Goal: Task Accomplishment & Management: Manage account settings

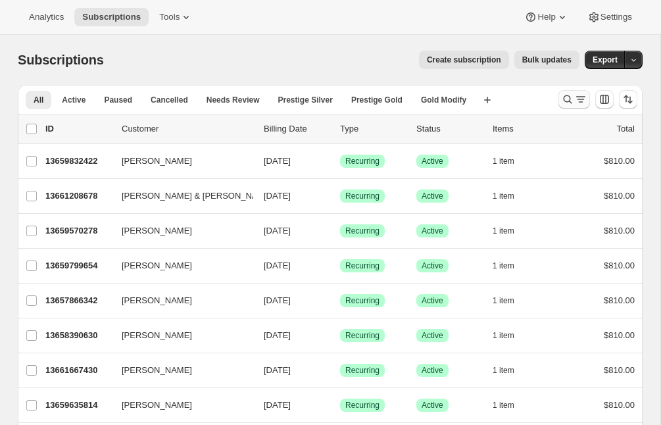
click at [568, 97] on icon "Search and filter results" at bounding box center [567, 99] width 13 height 13
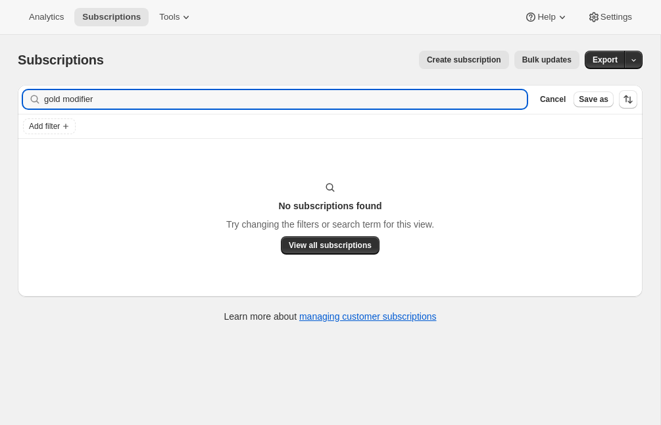
type input "gold modifier"
click at [514, 98] on icon "button" at bounding box center [512, 99] width 13 height 13
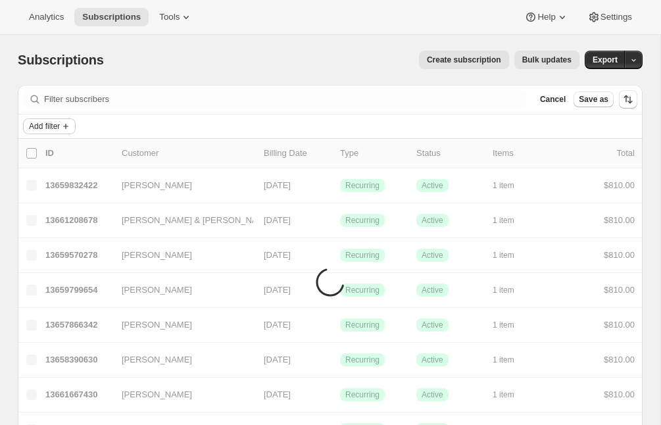
click at [65, 128] on icon "Add filter" at bounding box center [66, 126] width 11 height 11
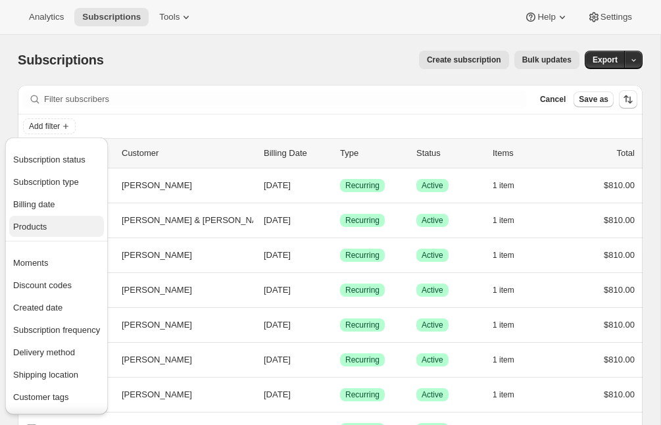
click at [60, 227] on span "Products" at bounding box center [56, 226] width 87 height 13
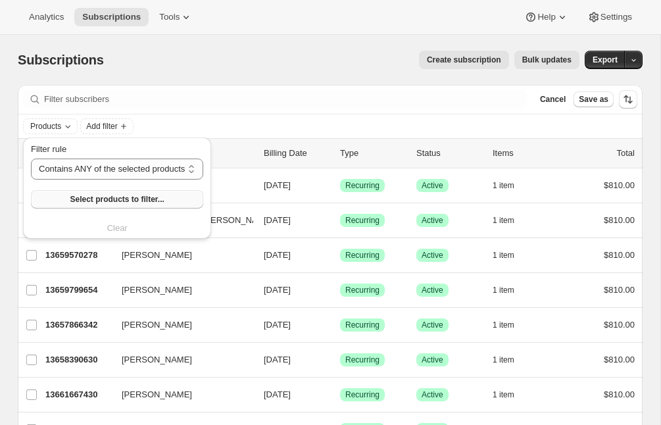
click at [123, 201] on span "Select products to filter..." at bounding box center [117, 199] width 94 height 11
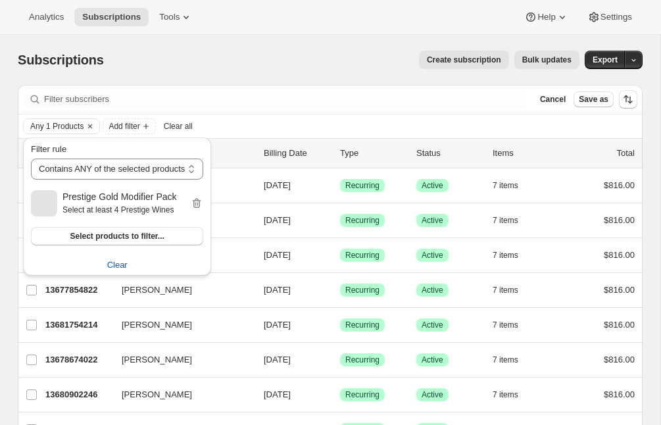
click at [341, 51] on div "Create subscription Bulk updates" at bounding box center [350, 60] width 460 height 18
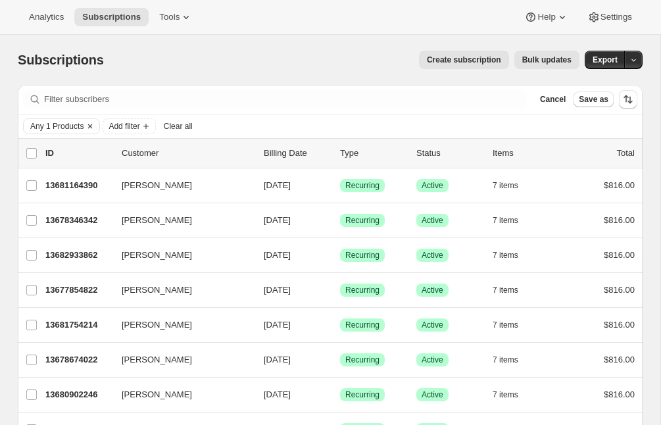
click at [60, 126] on span "Any 1 Products" at bounding box center [56, 126] width 53 height 11
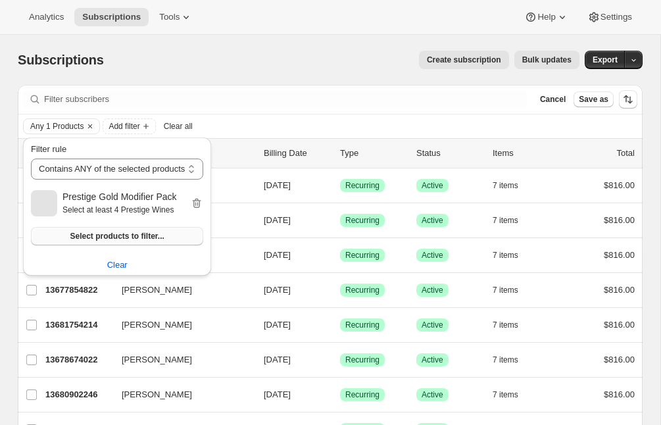
click at [86, 237] on span "Select products to filter..." at bounding box center [117, 236] width 94 height 11
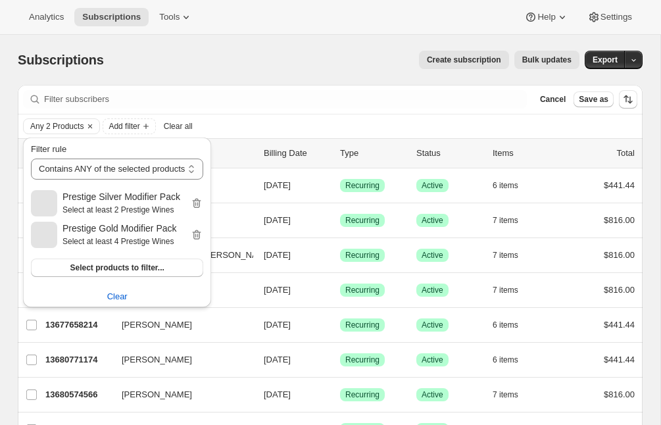
click at [258, 66] on div "Create subscription Bulk updates" at bounding box center [350, 60] width 460 height 18
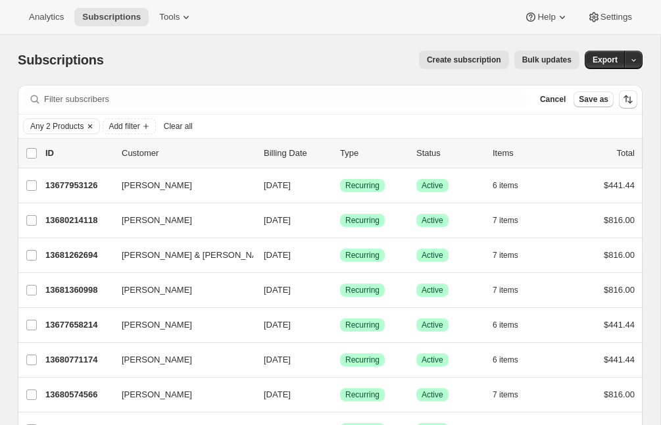
click at [81, 126] on span "Any 2 Products" at bounding box center [56, 126] width 53 height 11
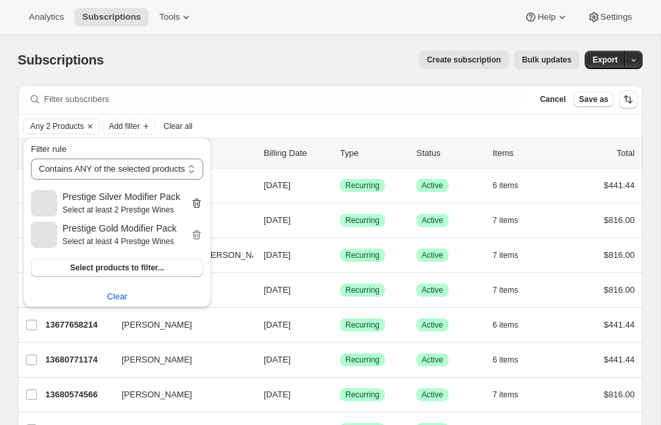
click at [201, 201] on icon "button" at bounding box center [197, 204] width 9 height 10
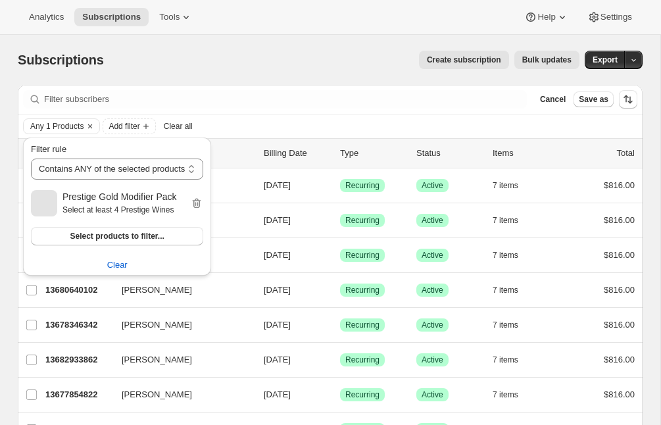
click at [298, 57] on div "Create subscription Bulk updates" at bounding box center [350, 60] width 460 height 18
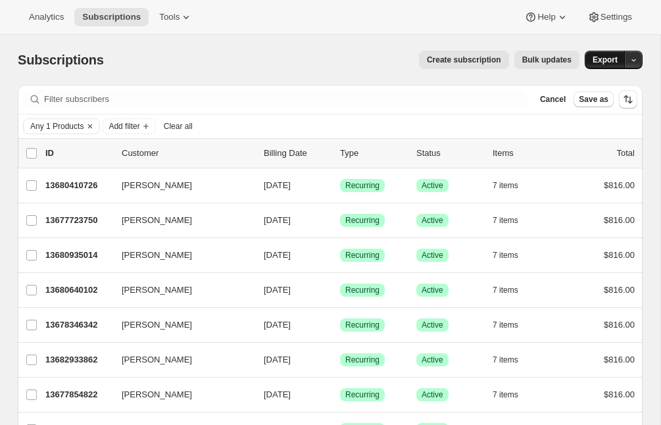
click at [610, 62] on span "Export" at bounding box center [605, 60] width 25 height 11
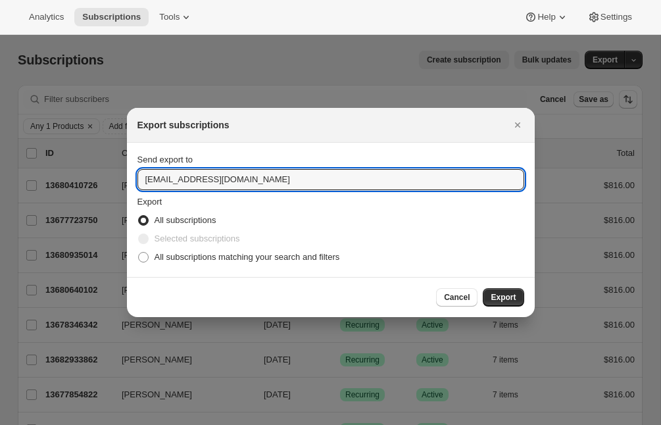
drag, startPoint x: 291, startPoint y: 172, endPoint x: 54, endPoint y: 170, distance: 237.5
click at [183, 174] on input "wineshop@craggyrange.com" at bounding box center [330, 179] width 387 height 21
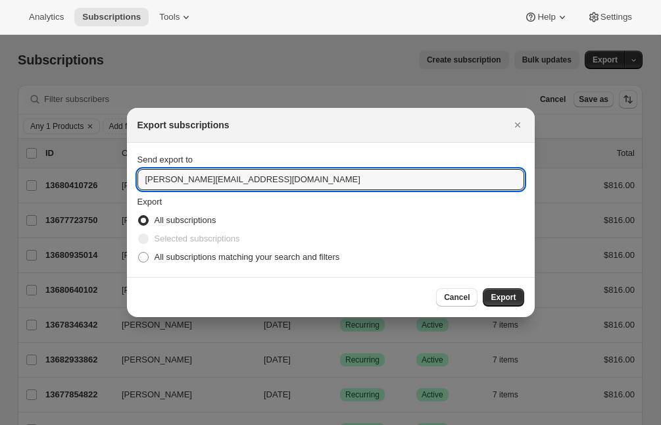
type input "emily@awtomic.com"
click at [356, 255] on div "All subscriptions matching your search and filters" at bounding box center [330, 257] width 387 height 18
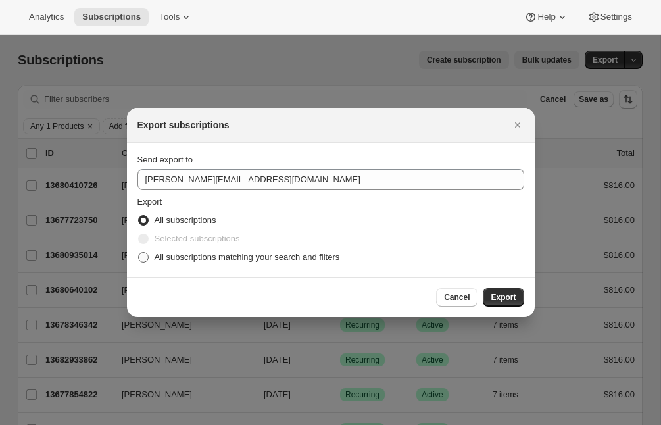
click at [328, 256] on span "All subscriptions matching your search and filters" at bounding box center [248, 257] width 186 height 10
click at [139, 253] on input "All subscriptions matching your search and filters" at bounding box center [138, 252] width 1 height 1
radio input "true"
click at [501, 299] on span "Export" at bounding box center [503, 297] width 25 height 11
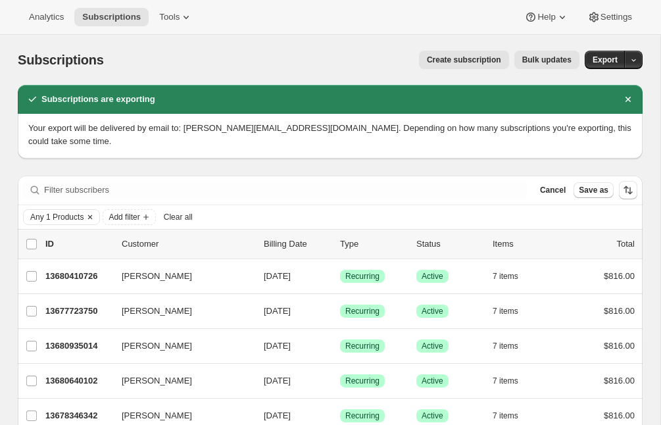
click at [59, 212] on span "Any 1 Products" at bounding box center [56, 217] width 53 height 11
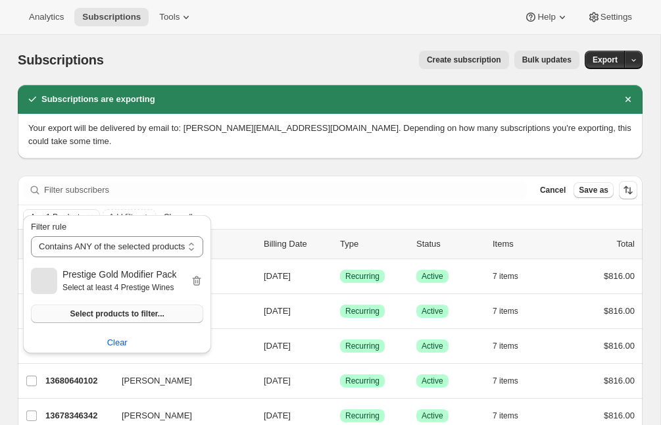
click at [72, 312] on span "Select products to filter..." at bounding box center [117, 314] width 94 height 11
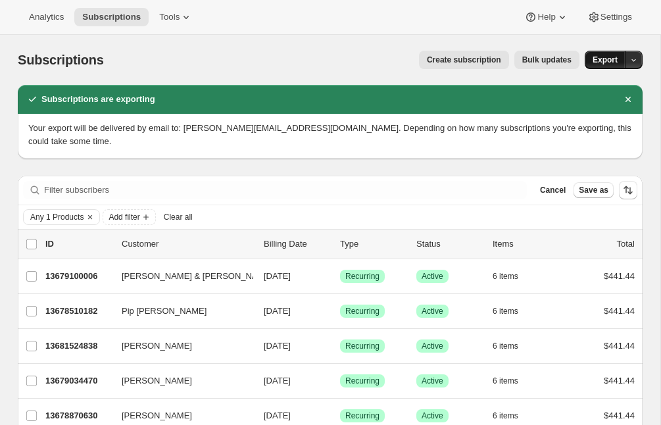
click at [607, 53] on button "Export" at bounding box center [605, 60] width 41 height 18
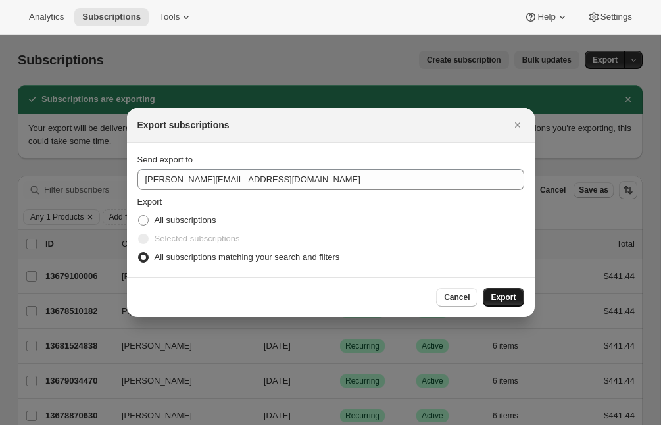
click at [496, 299] on span "Export" at bounding box center [503, 297] width 25 height 11
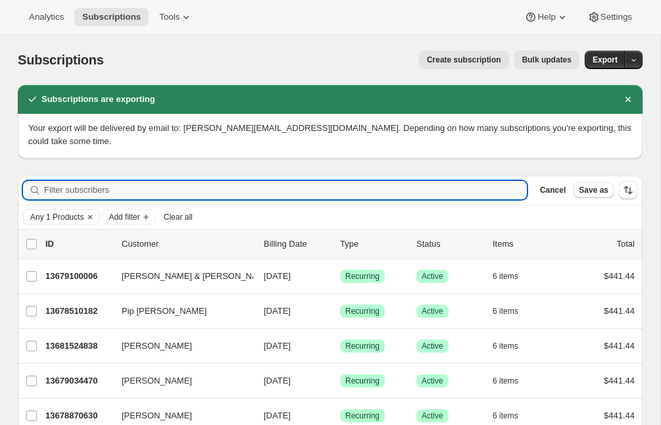
click at [137, 181] on input "Filter subscribers" at bounding box center [285, 190] width 483 height 18
paste input "13677625446"
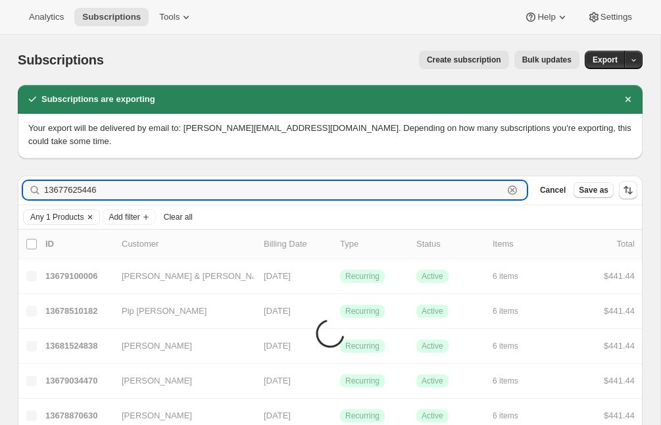
type input "13677625446"
click at [92, 214] on icon "Clear" at bounding box center [90, 216] width 4 height 4
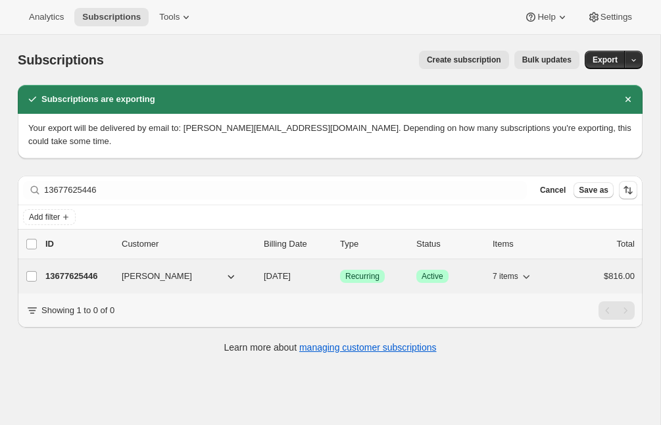
click at [84, 270] on p "13677625446" at bounding box center [78, 276] width 66 height 13
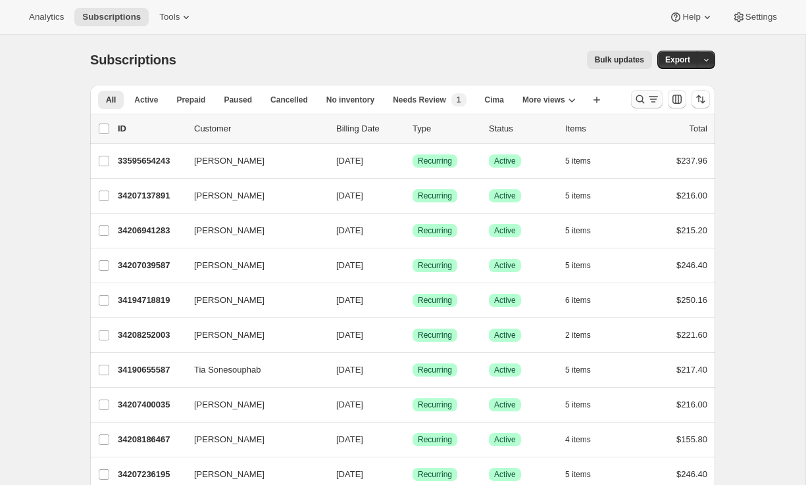
click at [644, 95] on icon "Search and filter results" at bounding box center [640, 99] width 13 height 13
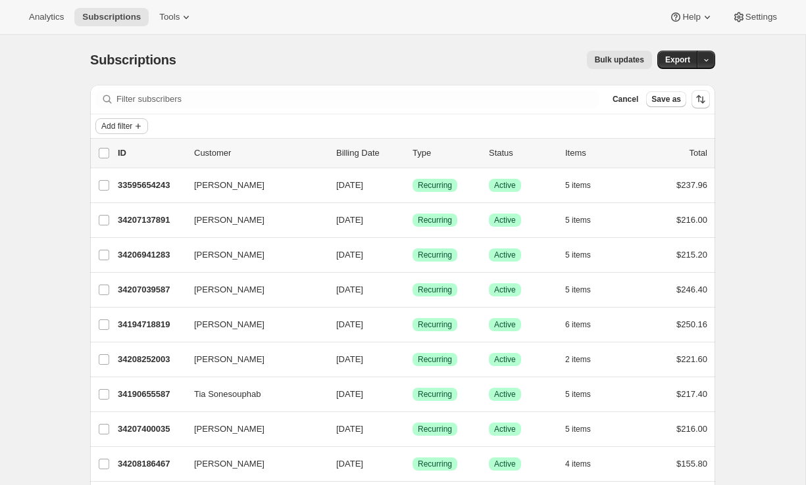
click at [132, 122] on span "Add filter" at bounding box center [116, 126] width 31 height 11
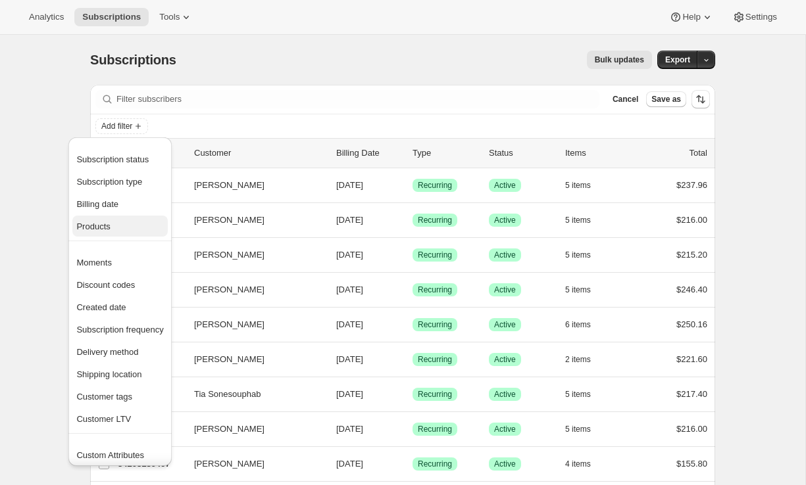
click at [123, 231] on span "Products" at bounding box center [119, 226] width 87 height 13
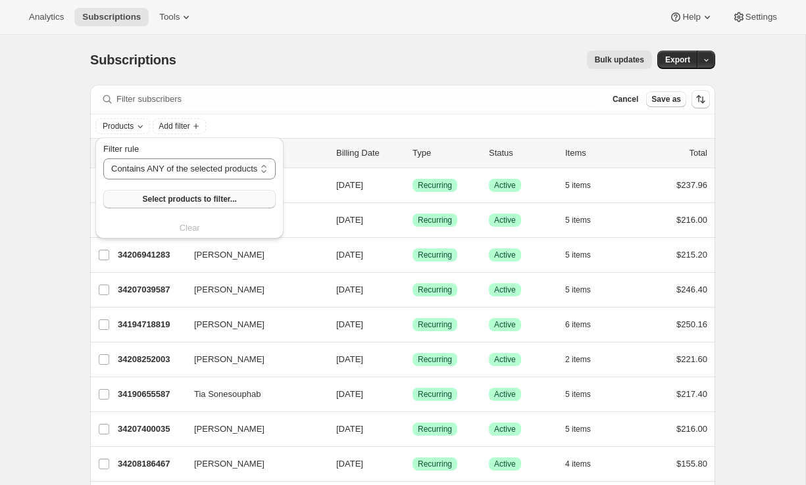
click at [159, 192] on button "Select products to filter..." at bounding box center [189, 199] width 172 height 18
click at [282, 61] on div "Bulk updates" at bounding box center [422, 60] width 460 height 18
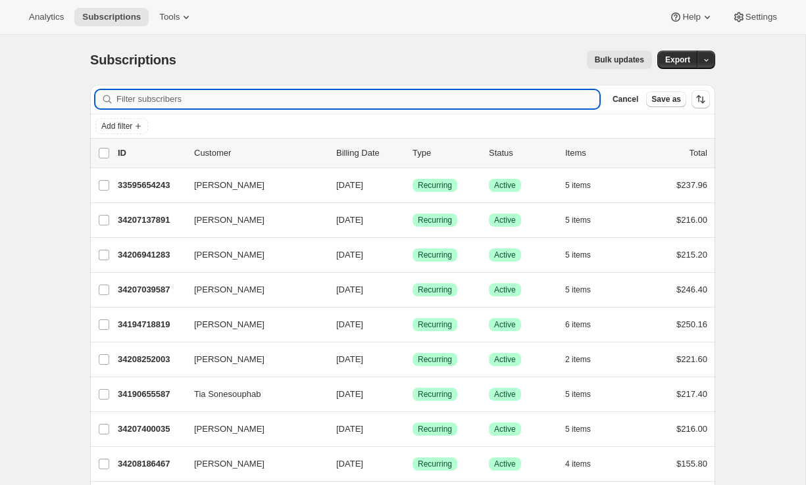
click at [314, 100] on input "Filter subscribers" at bounding box center [357, 99] width 483 height 18
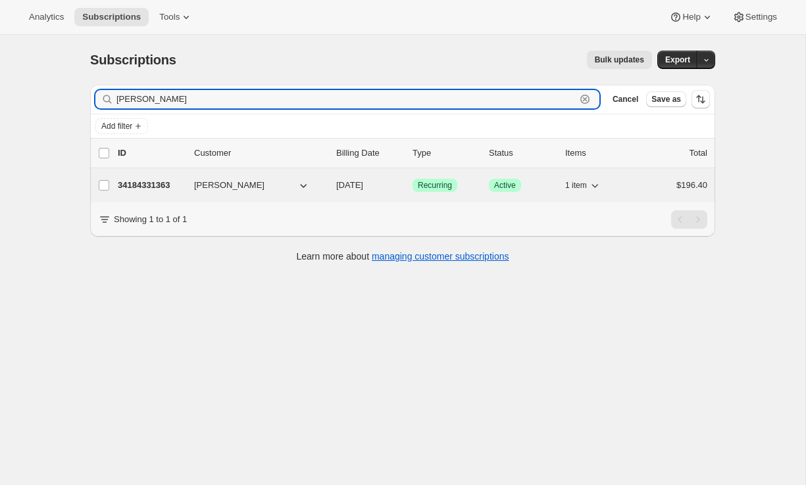
type input "emily yuhas"
click at [155, 186] on p "34184331363" at bounding box center [151, 185] width 66 height 13
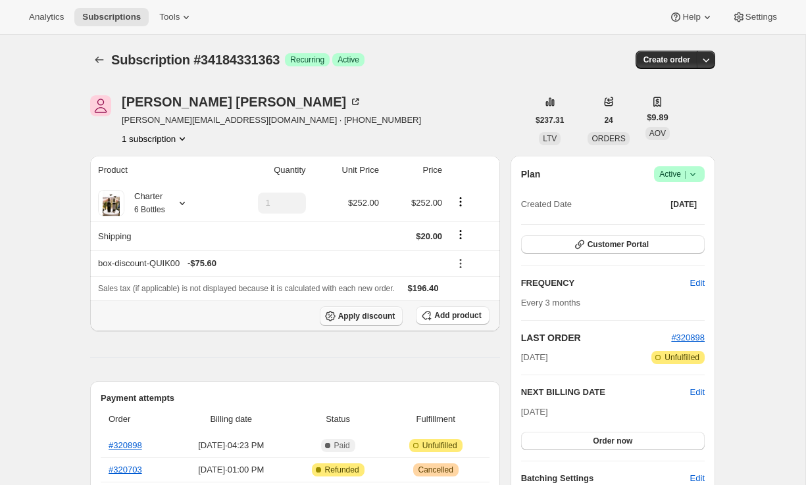
click at [368, 317] on span "Apply discount" at bounding box center [366, 316] width 57 height 11
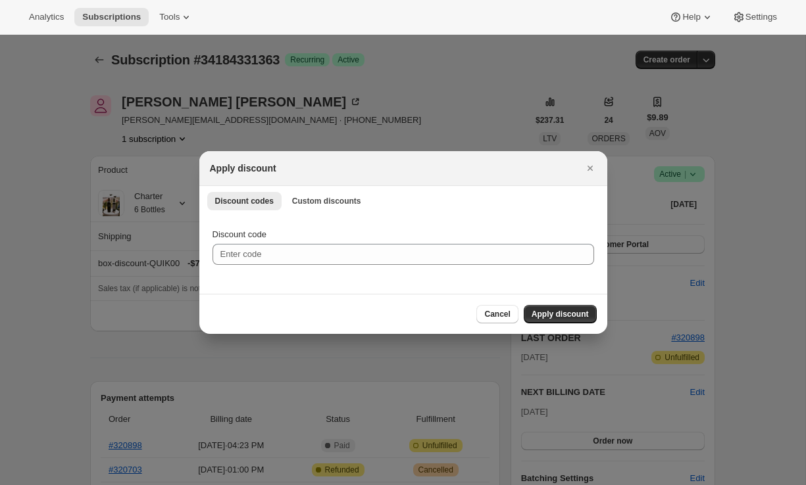
click at [331, 267] on div "Discount code" at bounding box center [403, 254] width 408 height 79
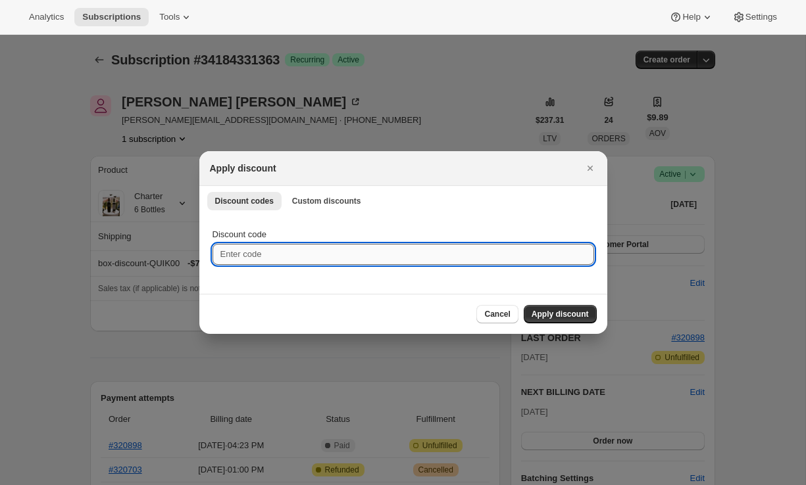
click at [330, 262] on input "Discount code" at bounding box center [403, 254] width 382 height 21
type input "EMILYTEST"
click at [570, 313] on span "Apply discount" at bounding box center [560, 314] width 57 height 11
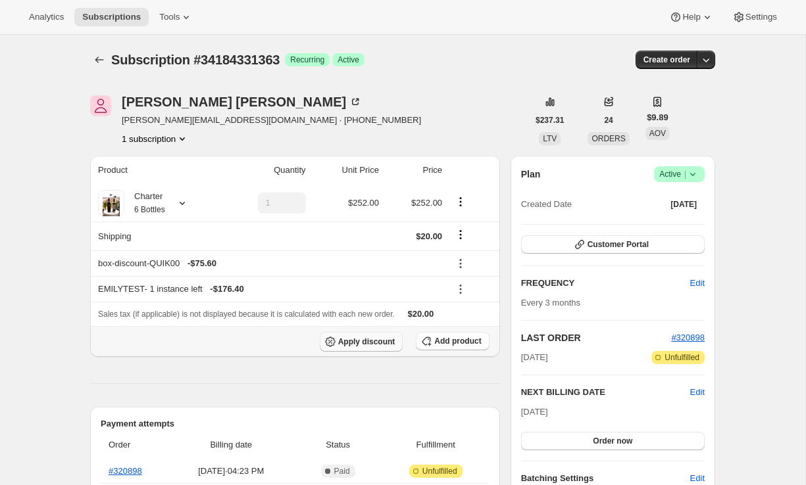
click at [330, 342] on icon "button" at bounding box center [330, 342] width 13 height 13
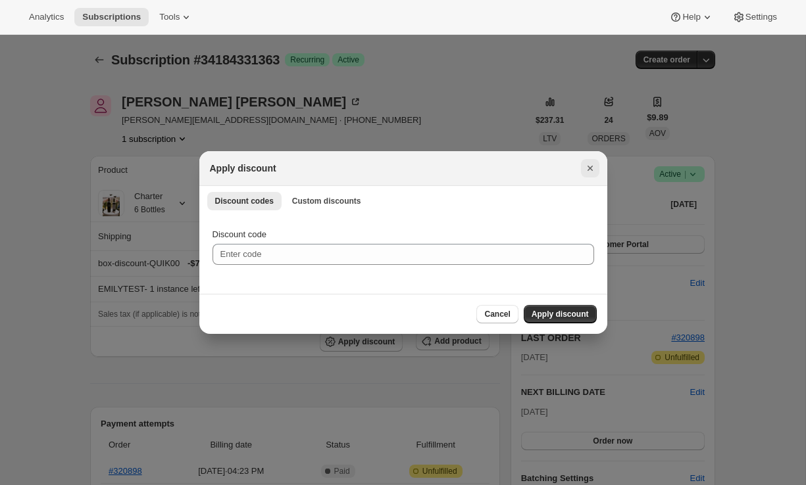
click at [593, 172] on icon "Close" at bounding box center [590, 168] width 13 height 13
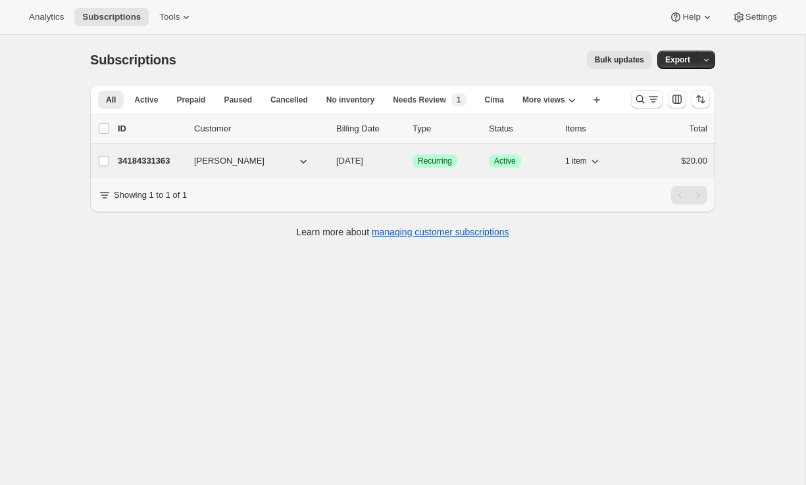
click at [158, 161] on p "34184331363" at bounding box center [151, 161] width 66 height 13
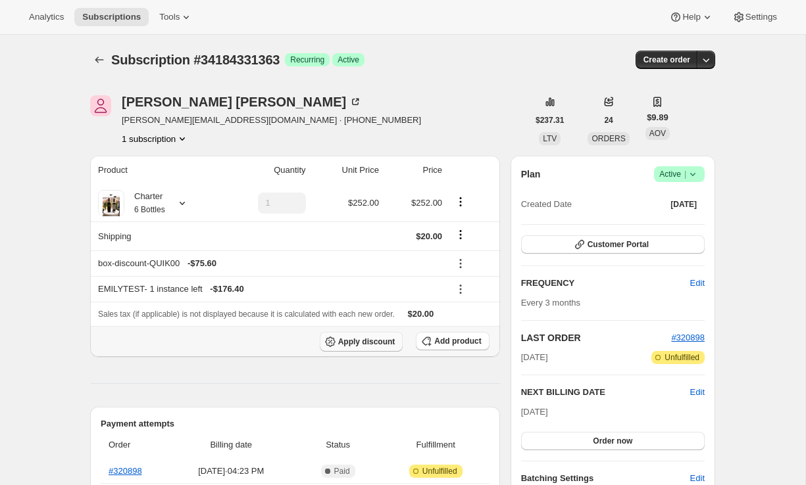
click at [353, 342] on span "Apply discount" at bounding box center [366, 342] width 57 height 11
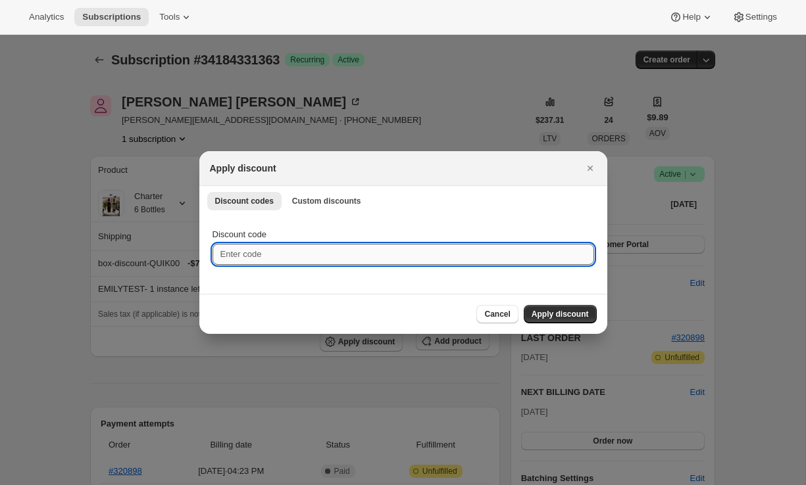
click at [343, 264] on input "Discount code" at bounding box center [403, 254] width 382 height 21
type input "EMILYSHIP"
click at [559, 310] on span "Apply discount" at bounding box center [560, 314] width 57 height 11
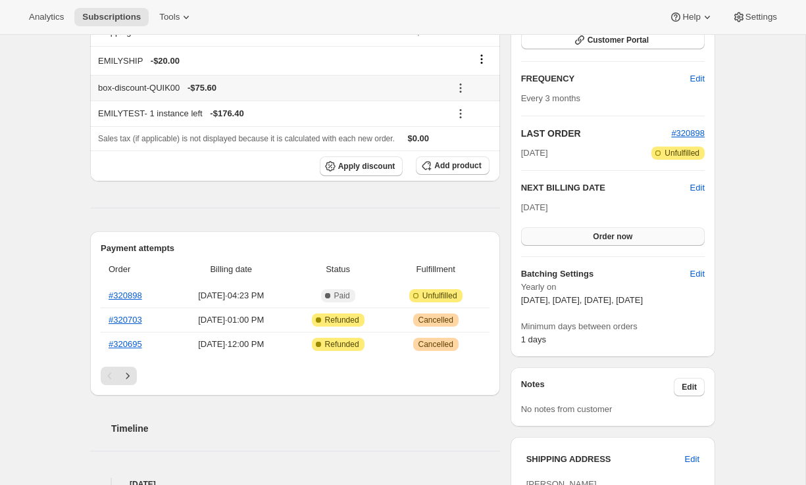
scroll to position [212, 0]
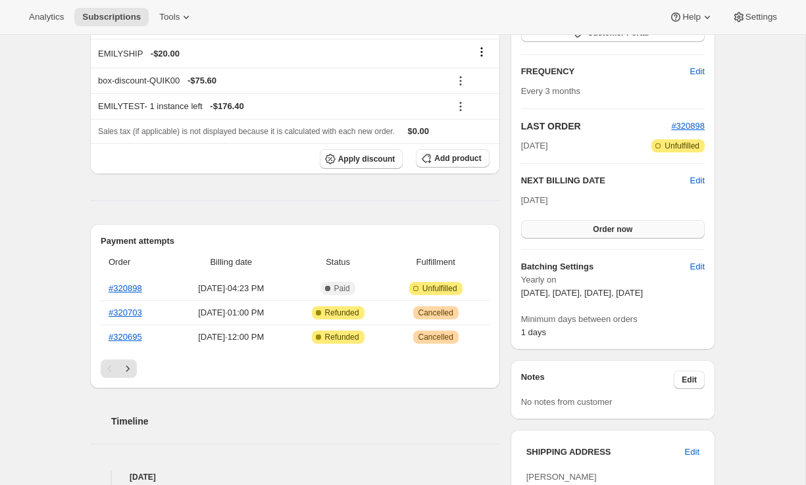
click at [560, 231] on button "Order now" at bounding box center [613, 229] width 184 height 18
click at [560, 231] on button "Click to confirm" at bounding box center [613, 229] width 184 height 18
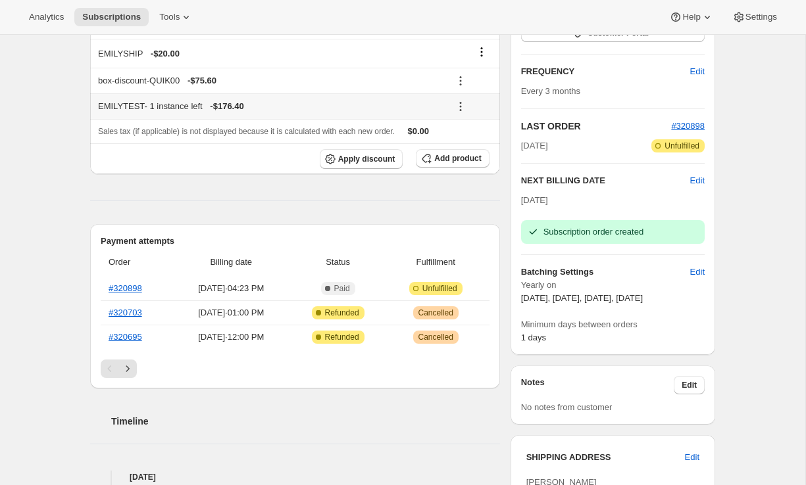
scroll to position [22, 0]
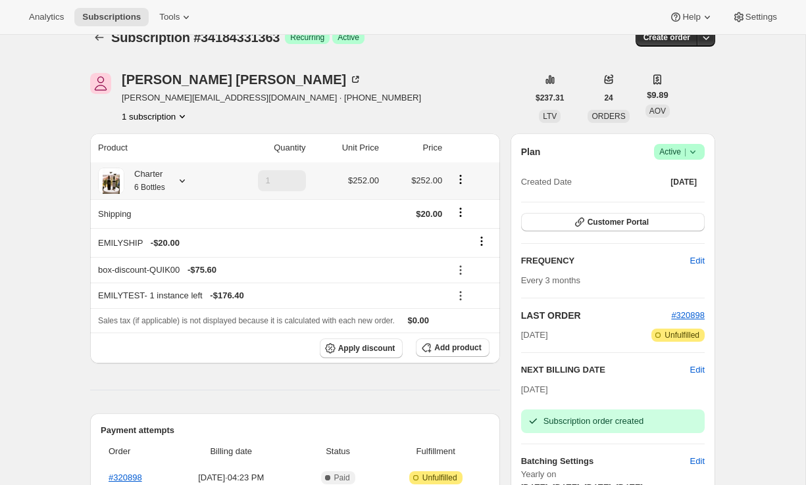
click at [184, 180] on icon at bounding box center [182, 180] width 13 height 13
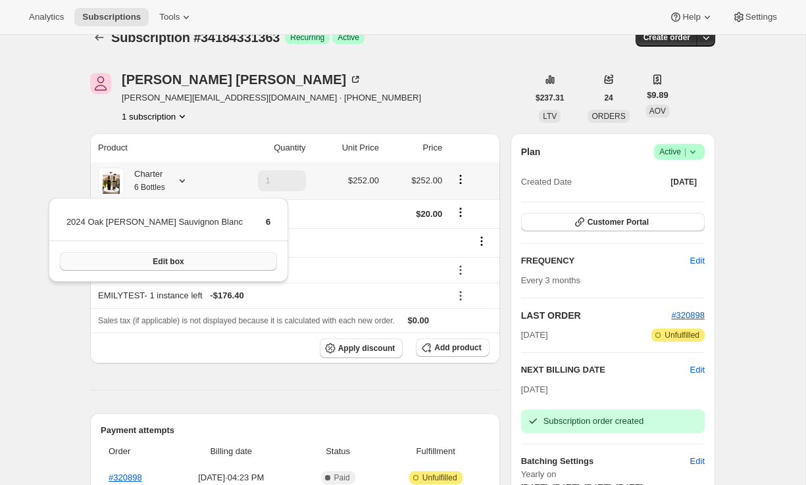
click at [153, 265] on span "Edit box" at bounding box center [168, 262] width 31 height 11
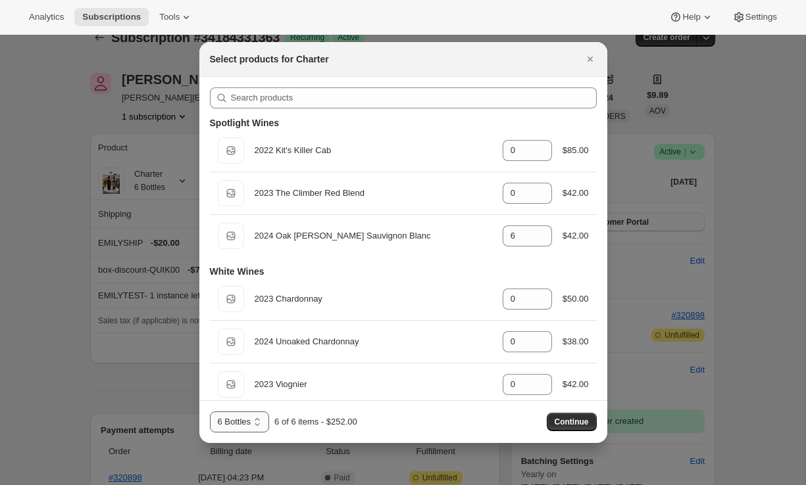
click at [255, 426] on select "6 Bottles 6 Bottles - Red 6 Bottles - White 4 Bottles - Red 4 Bottles" at bounding box center [240, 422] width 60 height 21
select select "gid://shopify/ProductVariant/43519395954787"
click at [210, 412] on select "6 Bottles 6 Bottles - Red 6 Bottles - White 4 Bottles - Red 4 Bottles" at bounding box center [240, 422] width 60 height 21
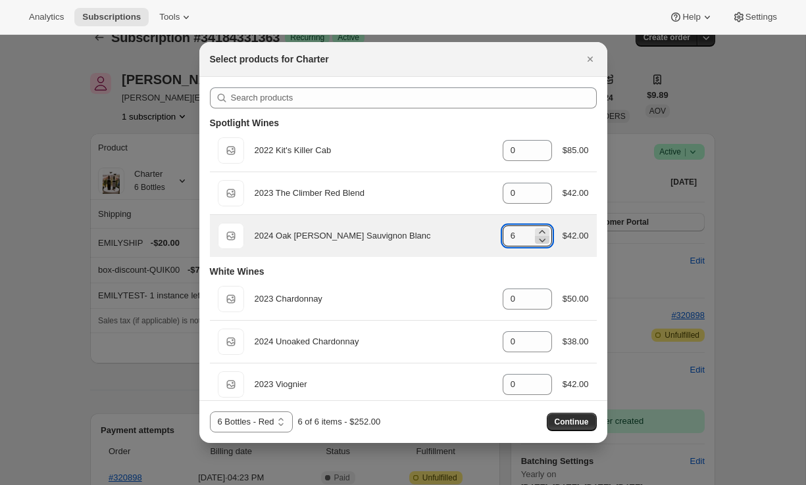
click at [541, 239] on icon ":r7t:" at bounding box center [542, 241] width 7 height 4
click at [539, 239] on icon ":r7t:" at bounding box center [541, 240] width 13 height 13
click at [540, 241] on icon ":r7t:" at bounding box center [542, 241] width 7 height 4
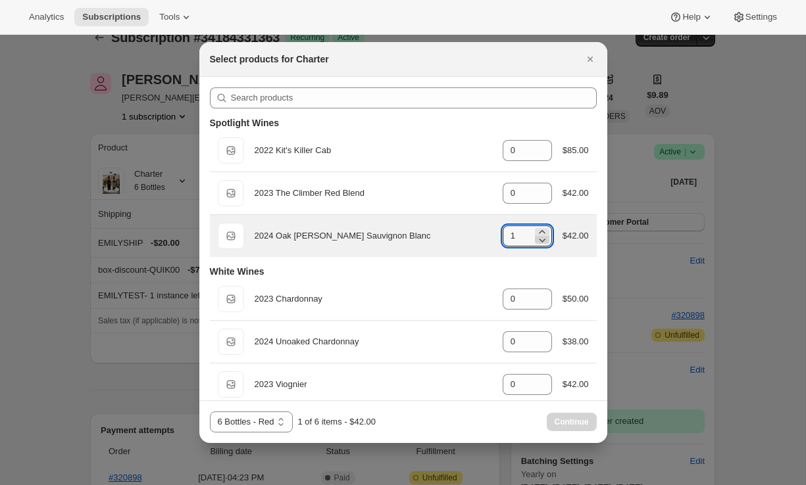
click at [540, 243] on icon ":r7t:" at bounding box center [541, 240] width 13 height 13
type input "0"
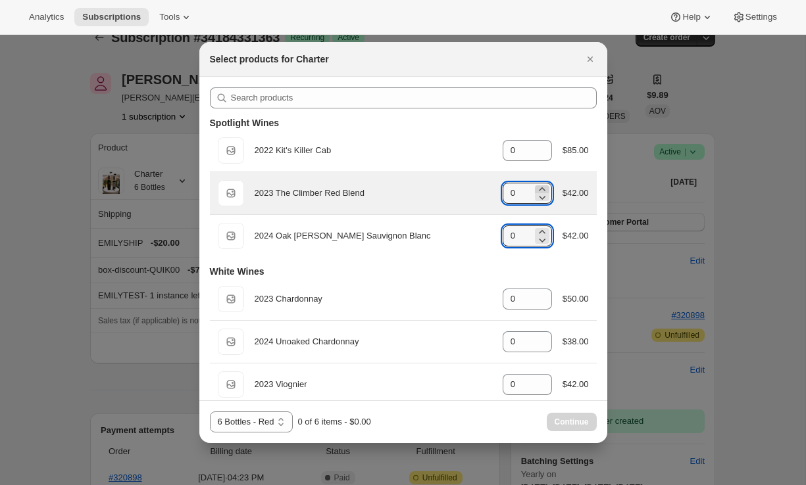
click at [542, 185] on icon ":r7t:" at bounding box center [541, 189] width 13 height 13
type input "3"
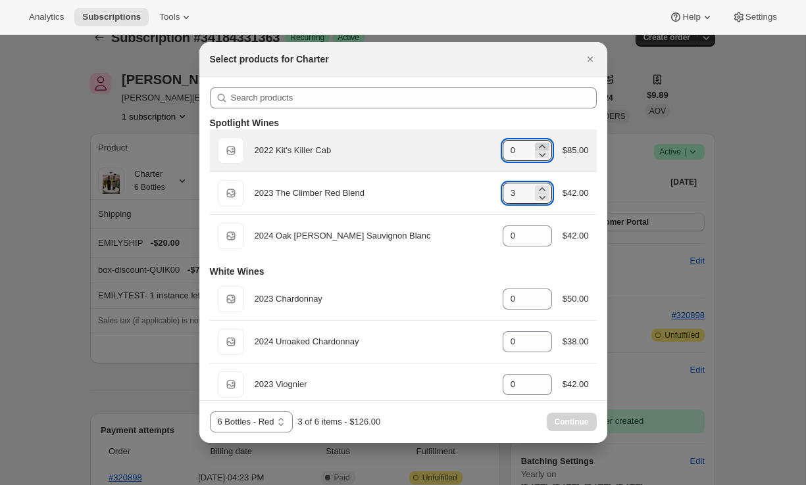
click at [541, 146] on icon ":r7t:" at bounding box center [541, 146] width 13 height 13
type input "3"
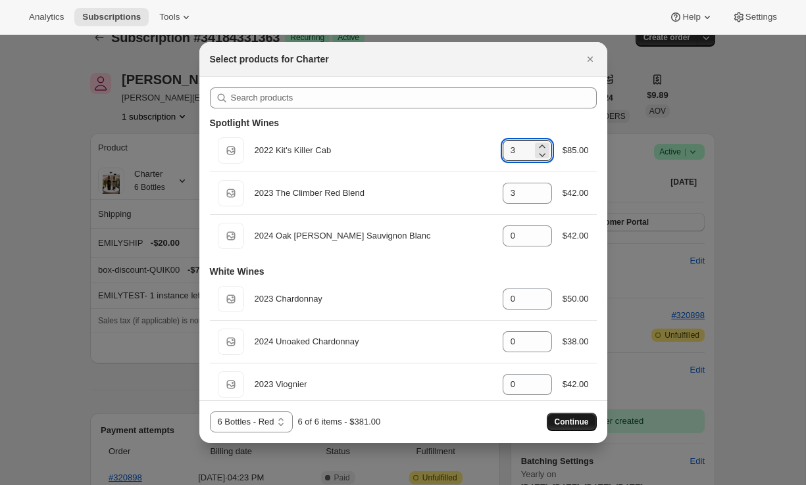
click at [570, 420] on span "Continue" at bounding box center [572, 422] width 34 height 11
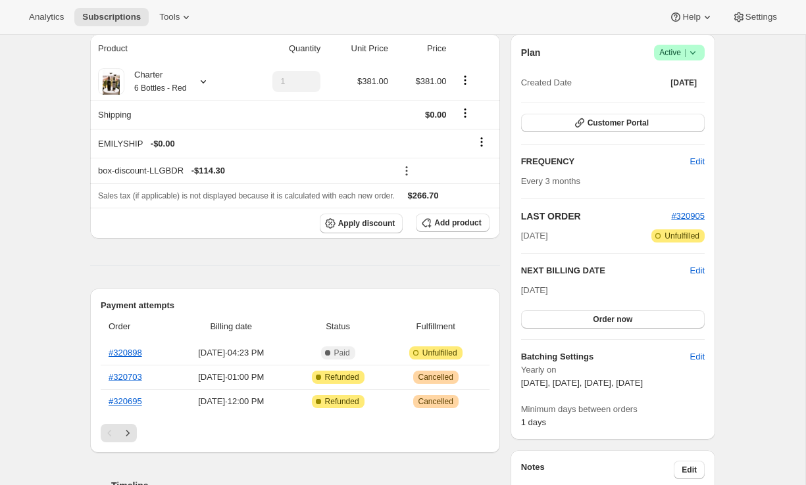
scroll to position [166, 0]
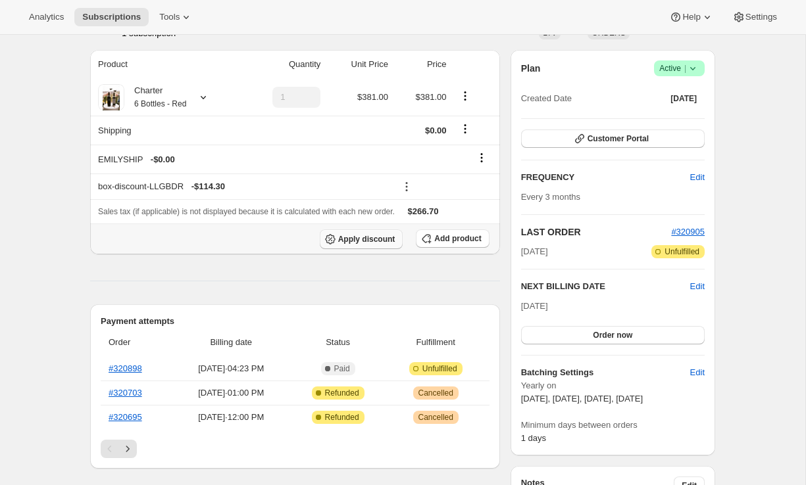
click at [361, 241] on span "Apply discount" at bounding box center [366, 239] width 57 height 11
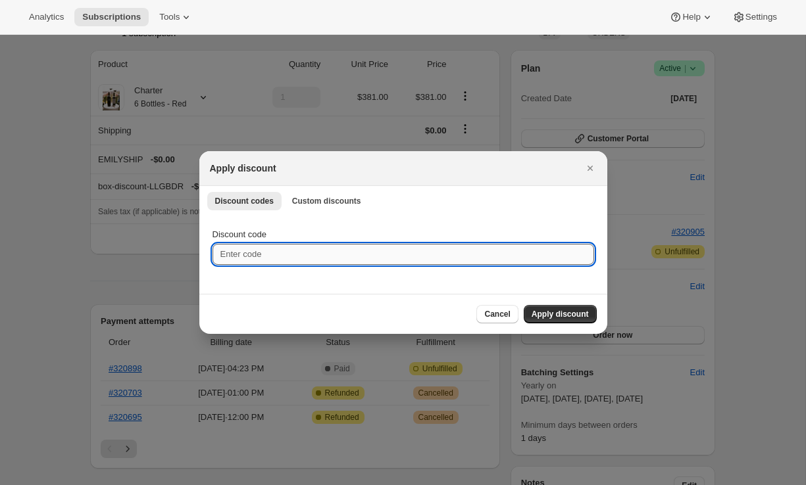
click at [310, 248] on input "Discount code" at bounding box center [403, 254] width 382 height 21
type input "EMILYTEST"
click at [565, 316] on span "Apply discount" at bounding box center [560, 314] width 57 height 11
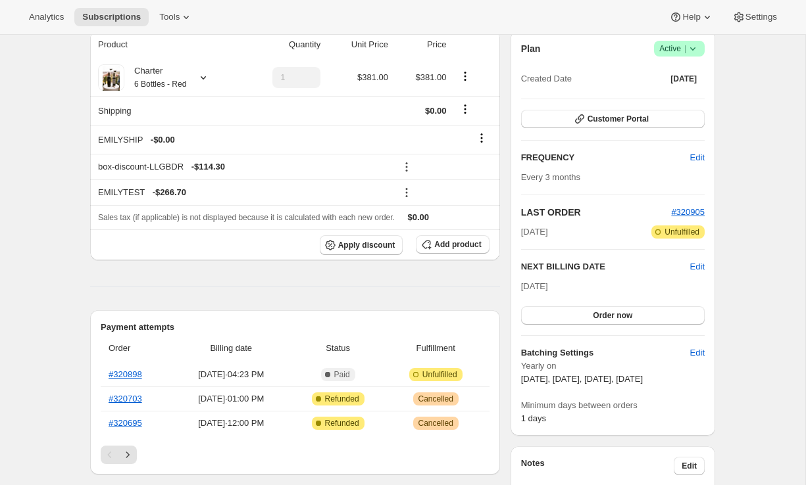
scroll to position [187, 0]
click at [624, 318] on span "Order now" at bounding box center [612, 315] width 39 height 11
click at [624, 318] on span "Click to confirm" at bounding box center [613, 315] width 60 height 11
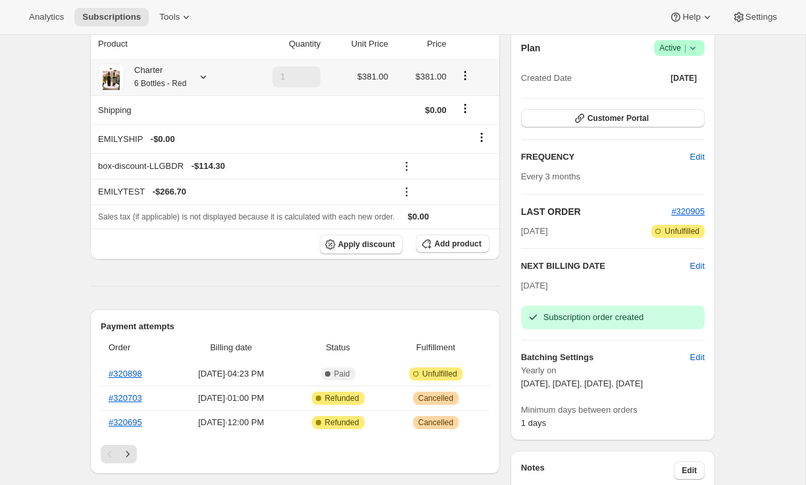
click at [206, 77] on icon at bounding box center [203, 77] width 5 height 3
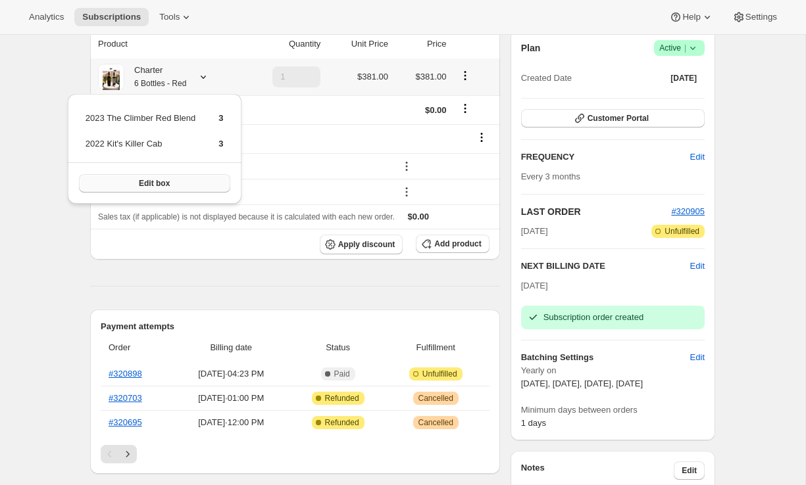
click at [176, 185] on button "Edit box" at bounding box center [154, 183] width 151 height 18
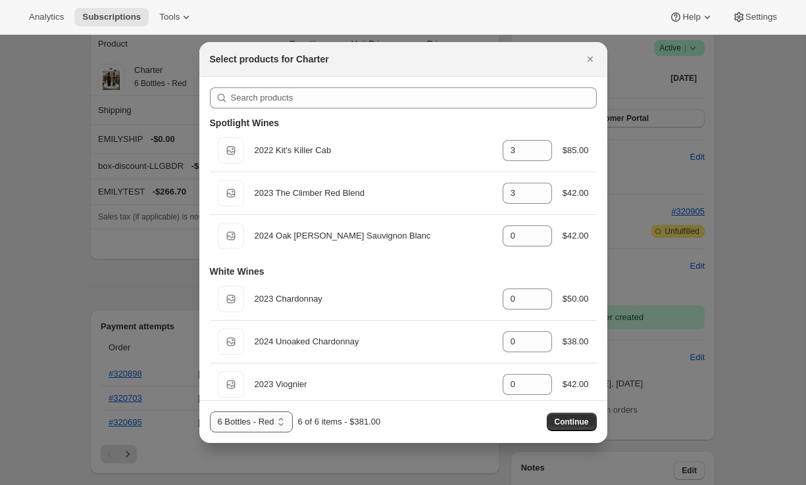
click at [260, 423] on select "6 Bottles 6 Bottles - Red 6 Bottles - White 4 Bottles - Red 4 Bottles" at bounding box center [251, 422] width 83 height 21
select select "gid://shopify/ProductVariant/43519395987555"
click at [210, 412] on select "6 Bottles 6 Bottles - Red 6 Bottles - White 4 Bottles - Red 4 Bottles" at bounding box center [251, 422] width 83 height 21
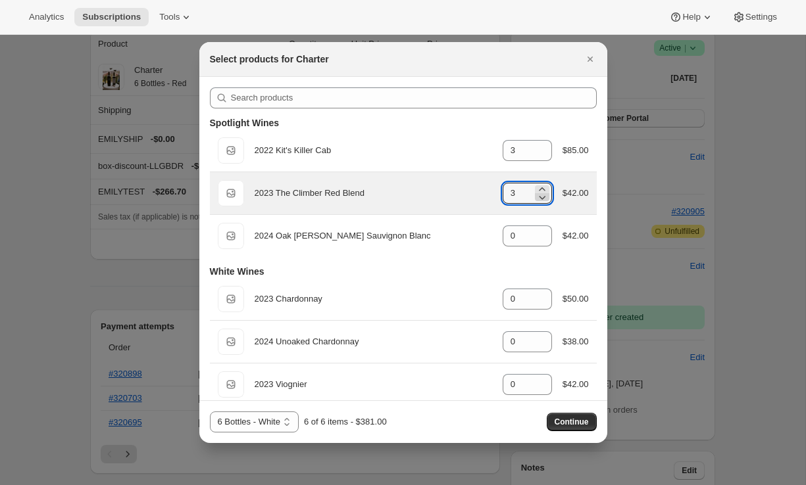
click at [539, 196] on icon ":rfn:" at bounding box center [541, 197] width 13 height 13
type input "1"
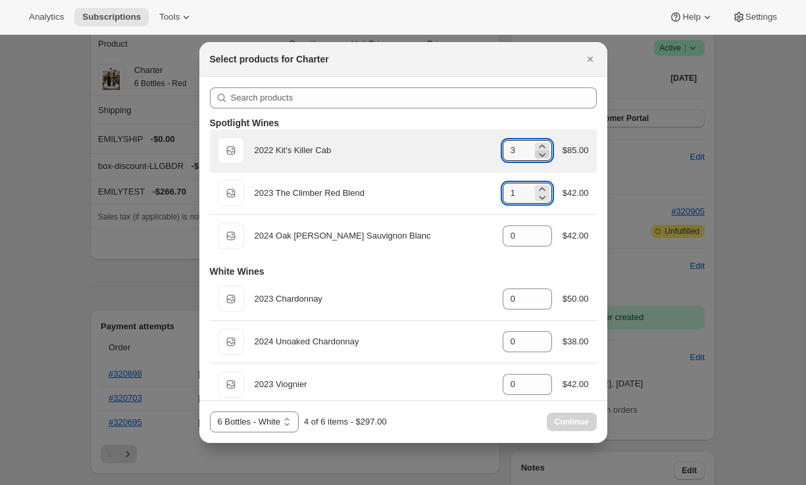
click at [540, 154] on icon ":rfn:" at bounding box center [541, 154] width 13 height 13
type input "1"
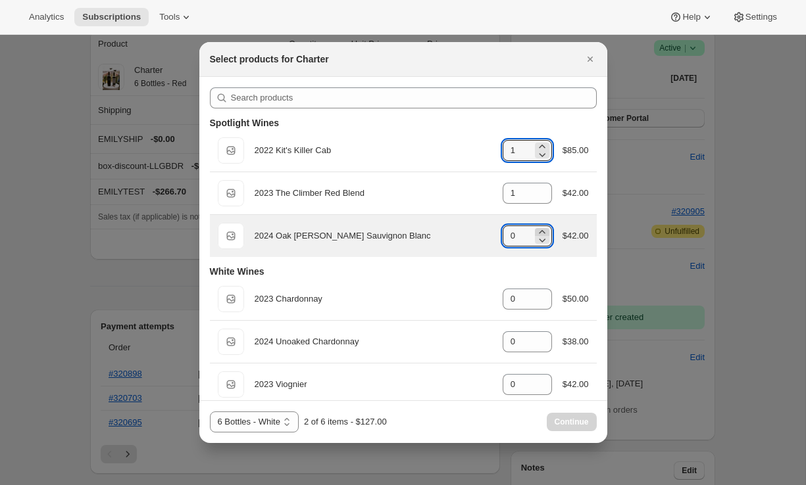
click at [540, 230] on icon ":rfn:" at bounding box center [541, 232] width 13 height 13
type input "4"
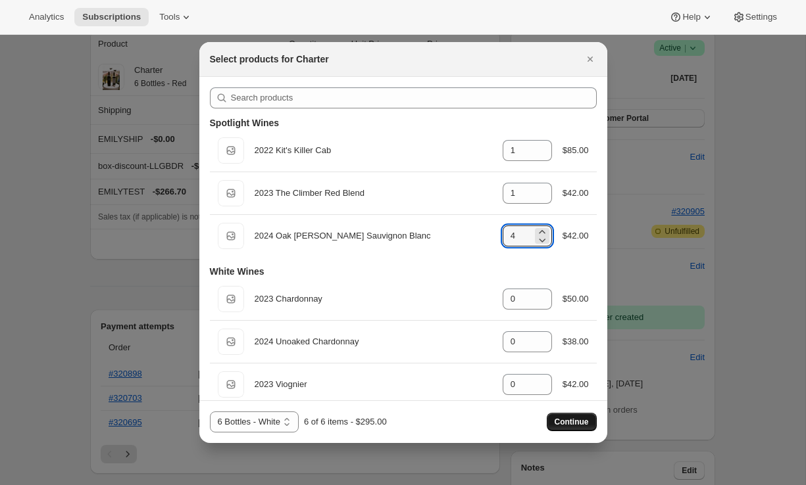
click at [574, 420] on span "Continue" at bounding box center [572, 422] width 34 height 11
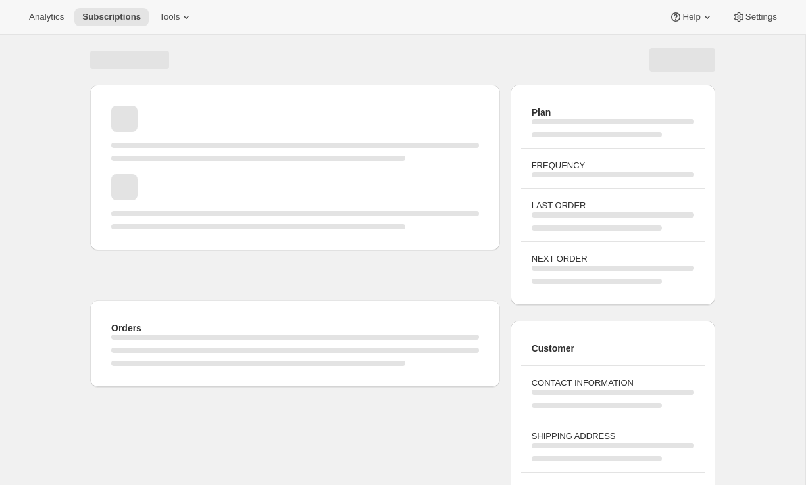
scroll to position [109, 0]
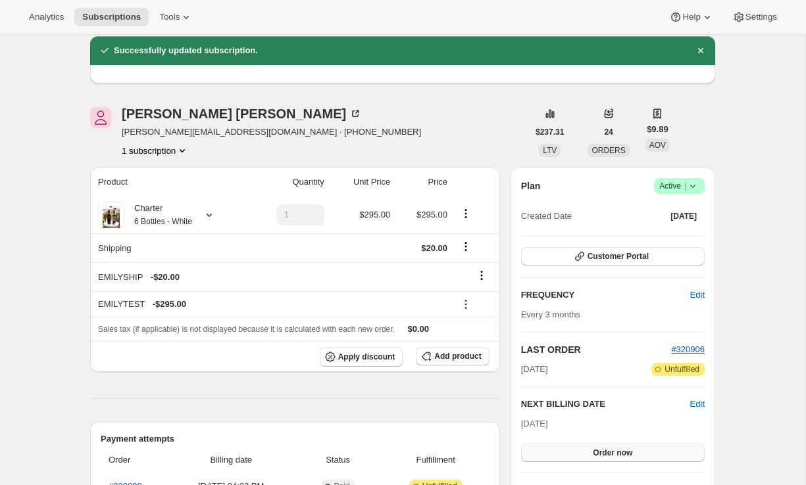
click at [580, 449] on button "Order now" at bounding box center [613, 453] width 184 height 18
click at [580, 449] on button "Click to confirm" at bounding box center [613, 453] width 184 height 18
click at [216, 213] on icon at bounding box center [209, 215] width 13 height 13
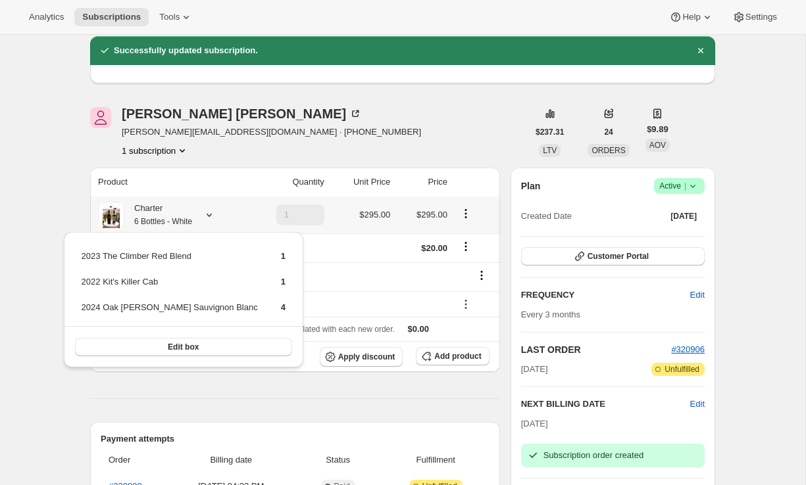
scroll to position [103, 0]
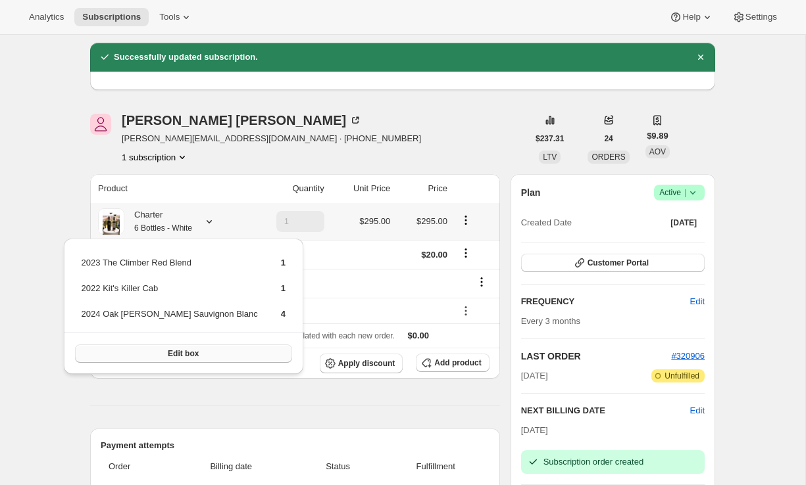
click at [176, 347] on button "Edit box" at bounding box center [183, 354] width 217 height 18
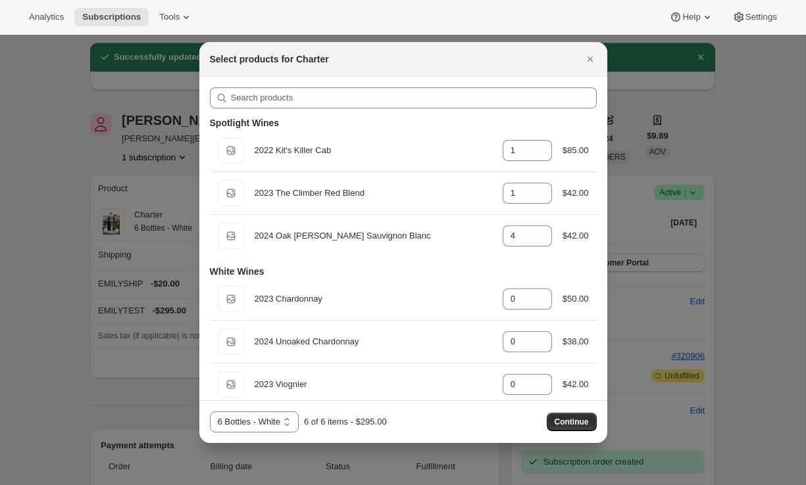
click at [261, 426] on select "6 Bottles 6 Bottles - Red 6 Bottles - White 4 Bottles - Red 4 Bottles" at bounding box center [254, 422] width 89 height 21
select select "gid://shopify/ProductVariant/43519396937827"
click at [210, 412] on select "6 Bottles 6 Bottles - Red 6 Bottles - White 4 Bottles - Red 4 Bottles" at bounding box center [254, 422] width 89 height 21
click at [575, 418] on div "Continue" at bounding box center [572, 422] width 50 height 18
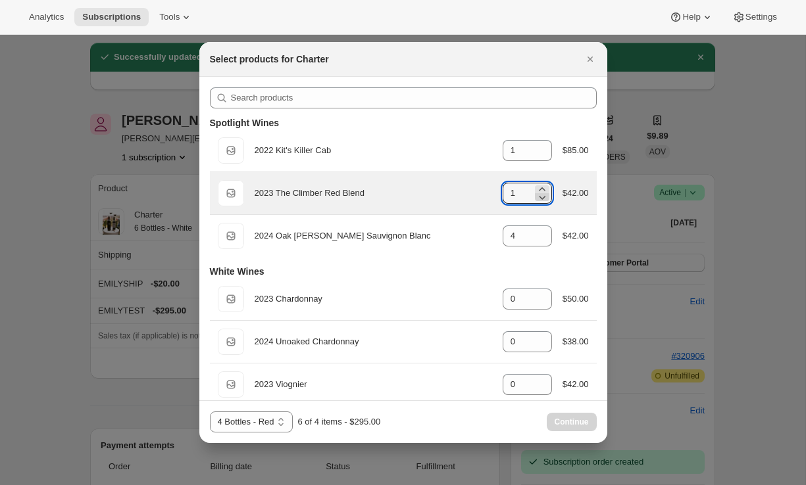
click at [541, 200] on icon ":rko:" at bounding box center [541, 197] width 13 height 13
type input "0"
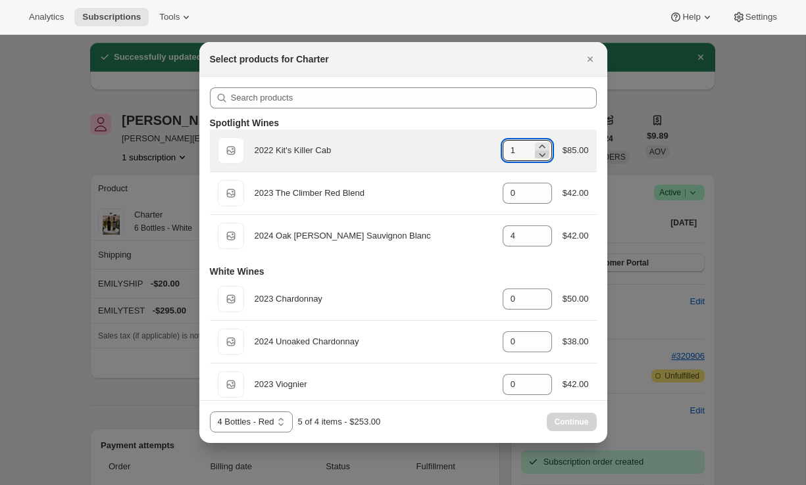
click at [541, 157] on icon ":rko:" at bounding box center [541, 154] width 13 height 13
type input "0"
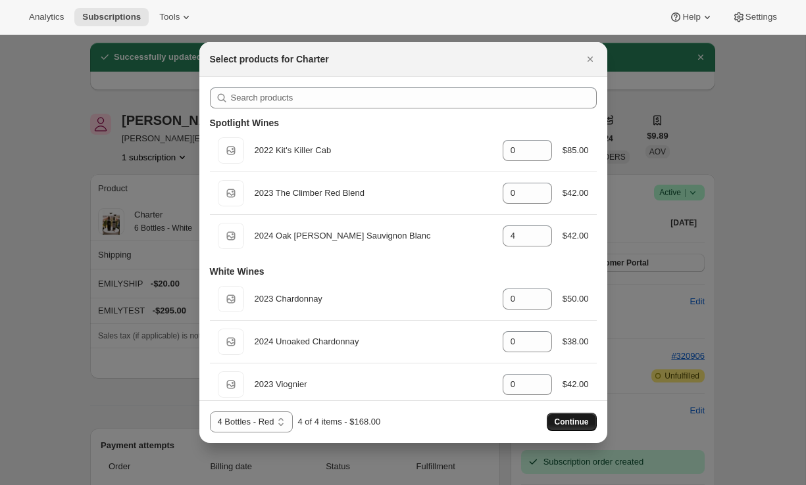
click at [572, 424] on span "Continue" at bounding box center [572, 422] width 34 height 11
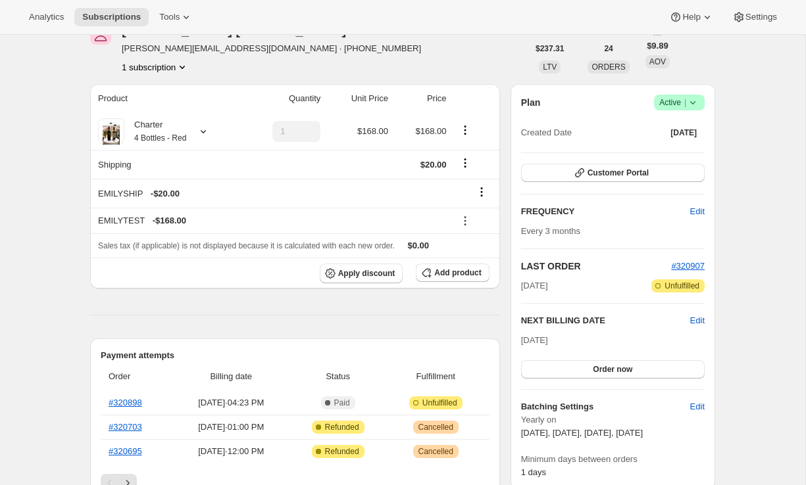
scroll to position [161, 0]
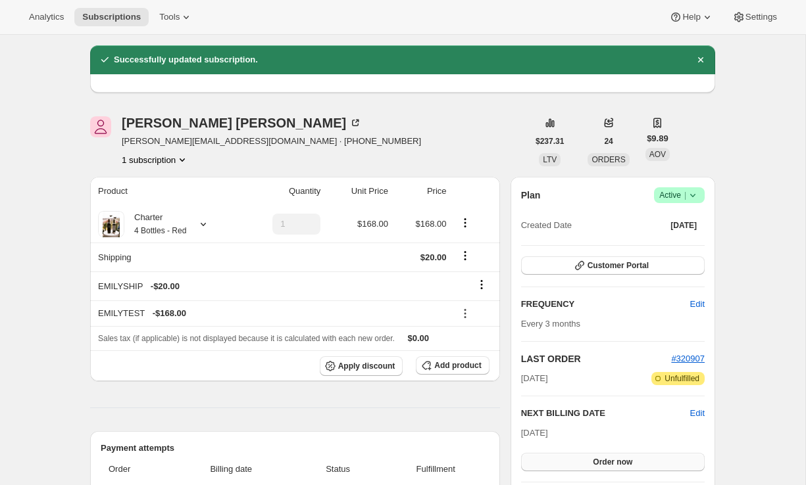
click at [587, 458] on button "Order now" at bounding box center [613, 462] width 184 height 18
click at [586, 464] on span "Click to confirm" at bounding box center [613, 462] width 60 height 11
click at [202, 228] on icon at bounding box center [203, 224] width 13 height 13
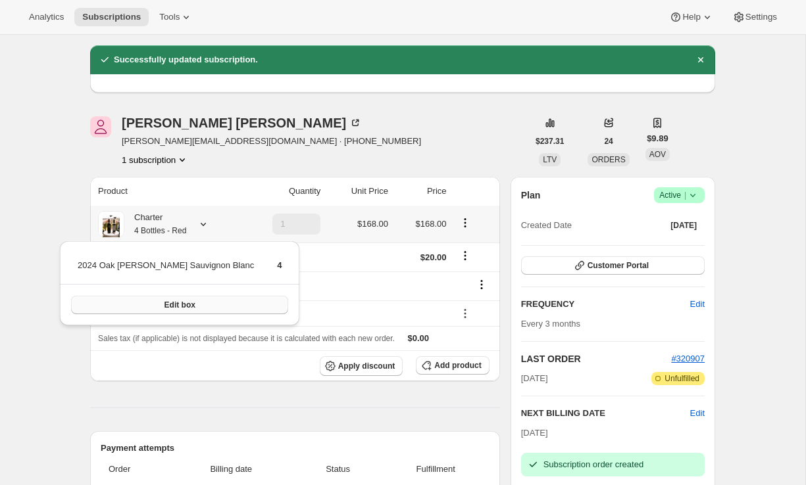
click at [176, 301] on button "Edit box" at bounding box center [179, 305] width 217 height 18
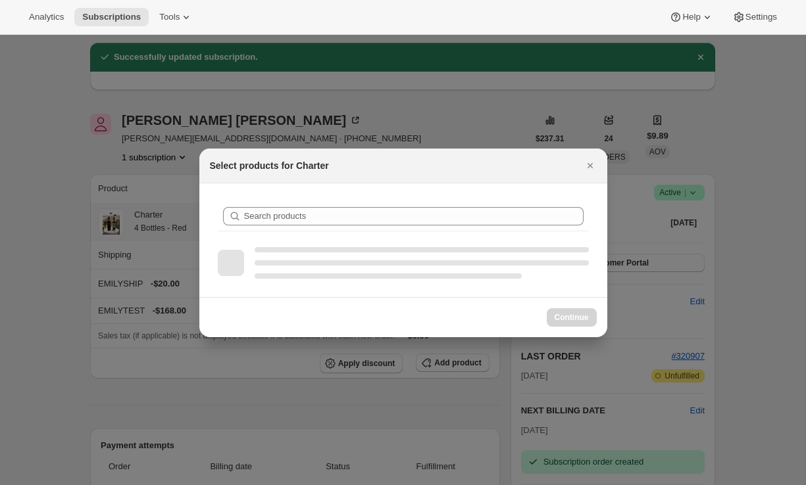
scroll to position [0, 0]
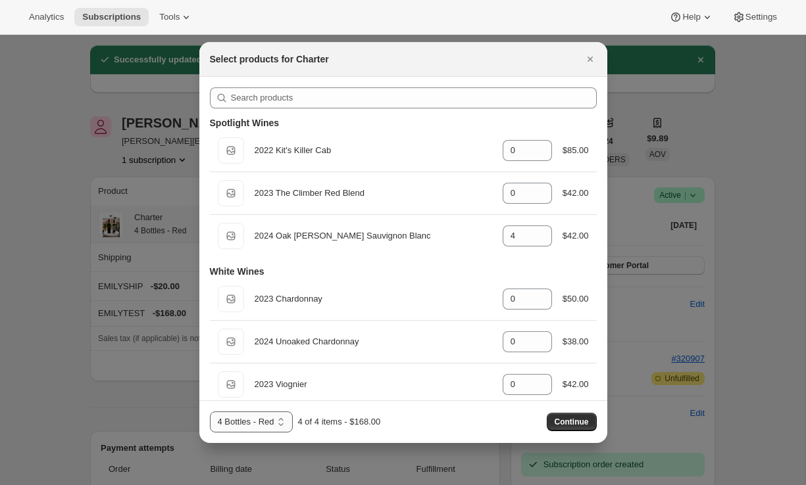
click at [257, 419] on select "6 Bottles 6 Bottles - Red 6 Bottles - White 4 Bottles - Red 4 Bottles" at bounding box center [251, 422] width 83 height 21
select select "gid://shopify/ProductVariant/43519397331043"
click at [210, 412] on select "6 Bottles 6 Bottles - Red 6 Bottles - White 4 Bottles - Red 4 Bottles" at bounding box center [251, 422] width 83 height 21
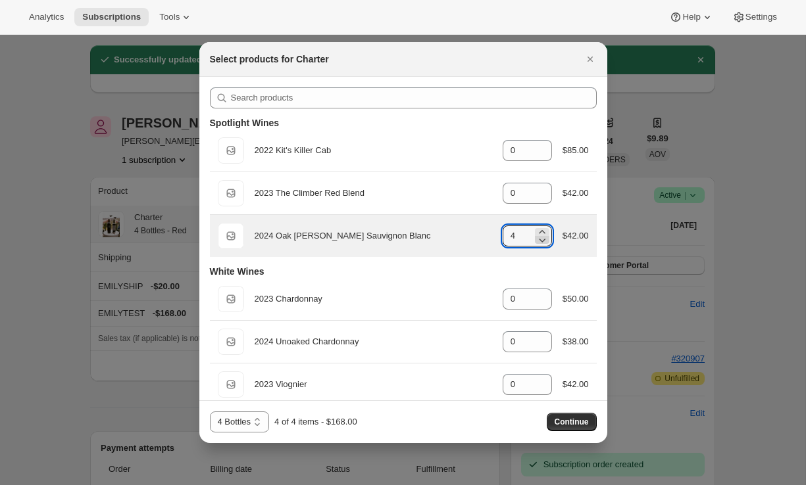
click at [539, 240] on icon ":rp8:" at bounding box center [541, 240] width 13 height 13
click at [537, 242] on icon ":rp8:" at bounding box center [541, 240] width 13 height 13
type input "1"
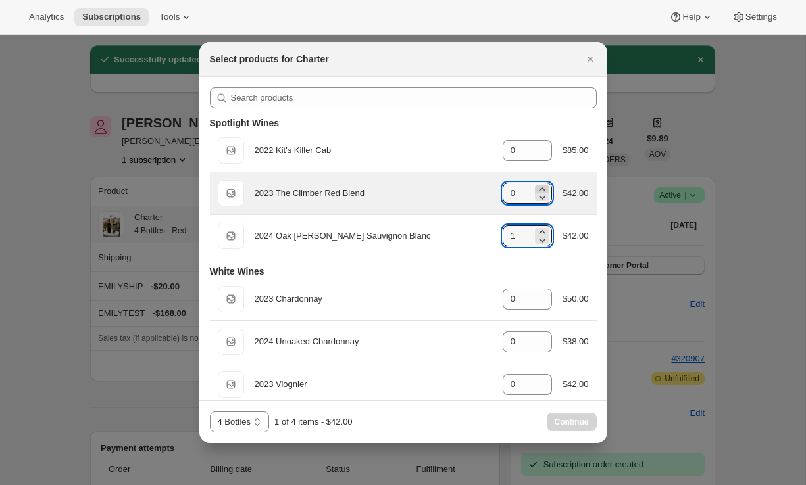
click at [539, 187] on icon ":rp8:" at bounding box center [542, 188] width 6 height 3
type input "1"
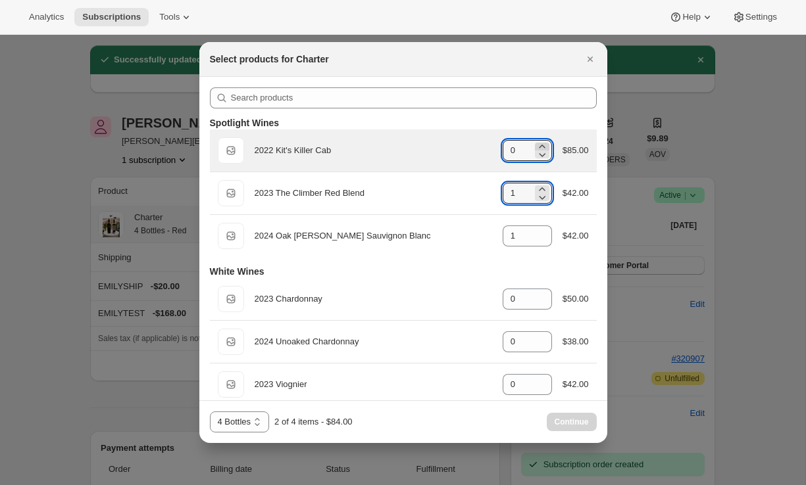
click at [540, 142] on icon ":rp8:" at bounding box center [541, 146] width 13 height 13
type input "2"
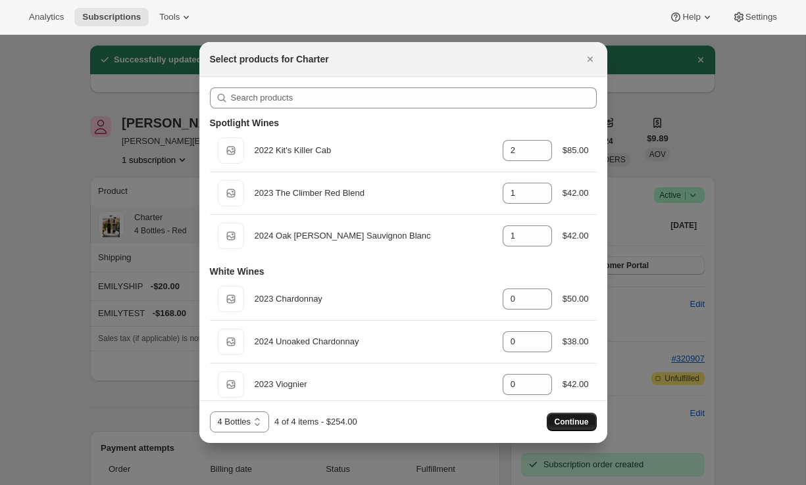
click at [576, 423] on span "Continue" at bounding box center [572, 422] width 34 height 11
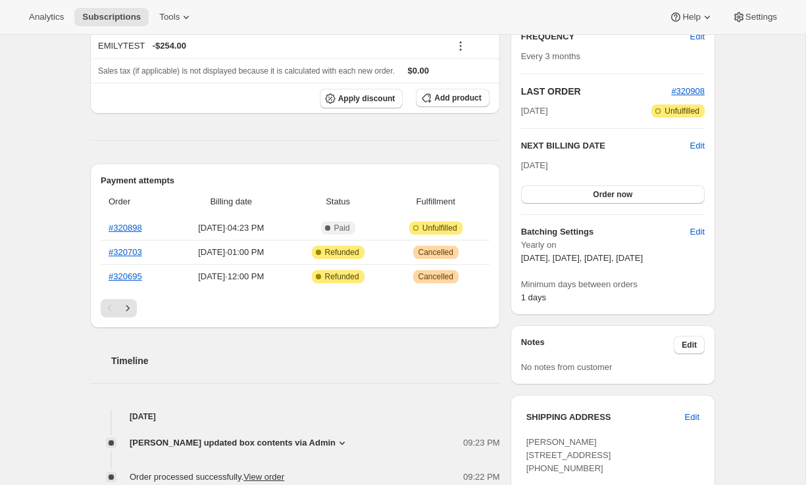
scroll to position [444, 0]
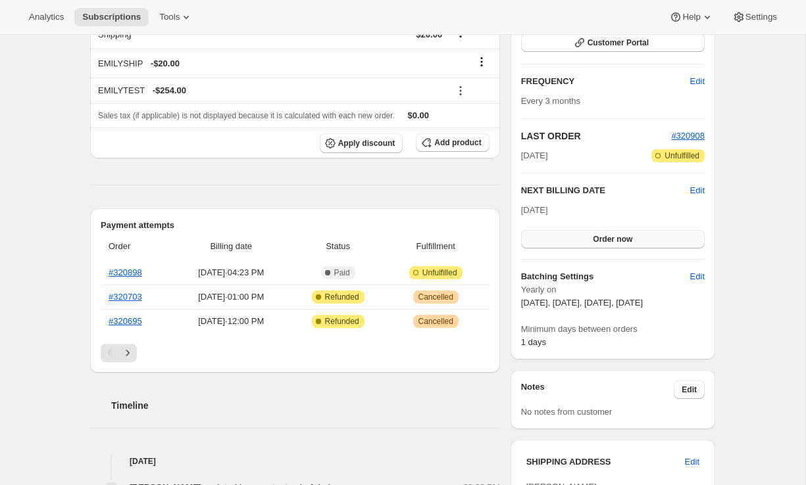
click at [622, 236] on span "Order now" at bounding box center [612, 239] width 39 height 11
click at [619, 239] on span "Click to confirm" at bounding box center [613, 239] width 60 height 11
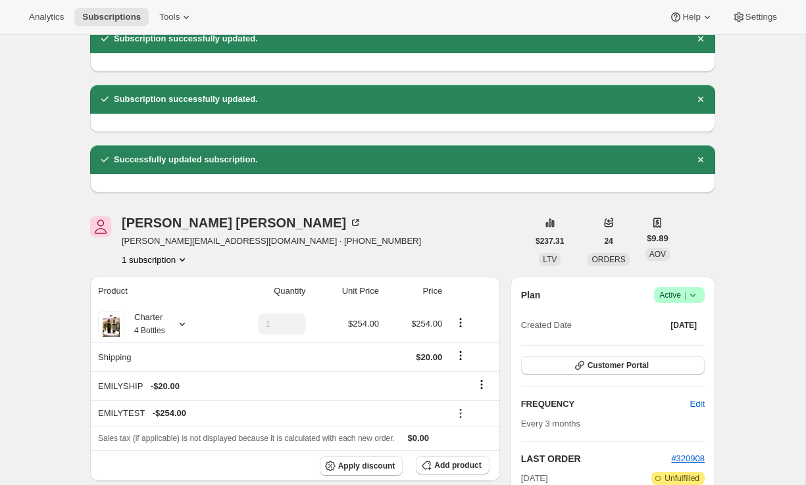
scroll to position [291, 0]
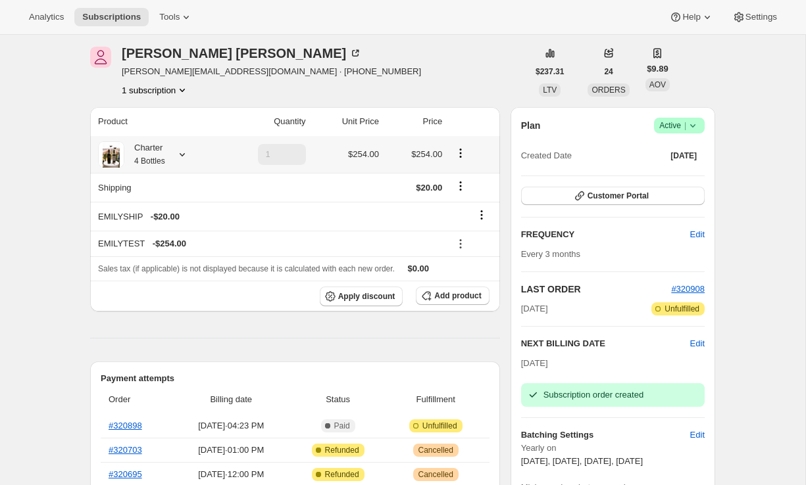
click at [186, 155] on icon at bounding box center [182, 154] width 13 height 13
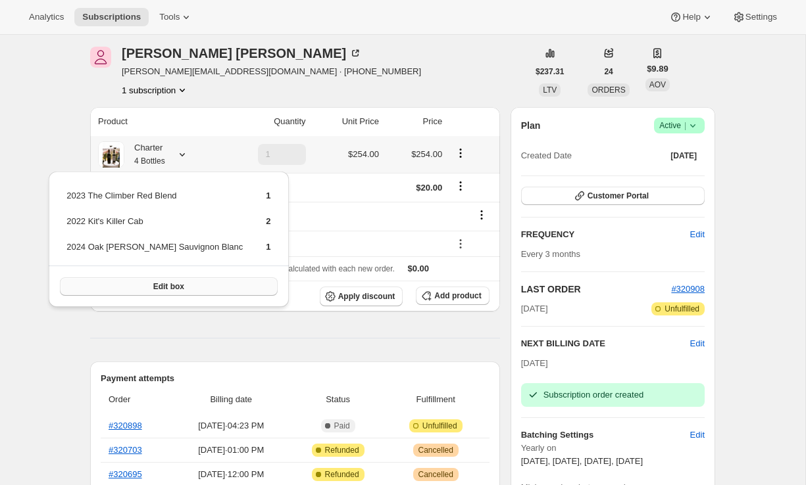
click at [152, 292] on button "Edit box" at bounding box center [168, 287] width 217 height 18
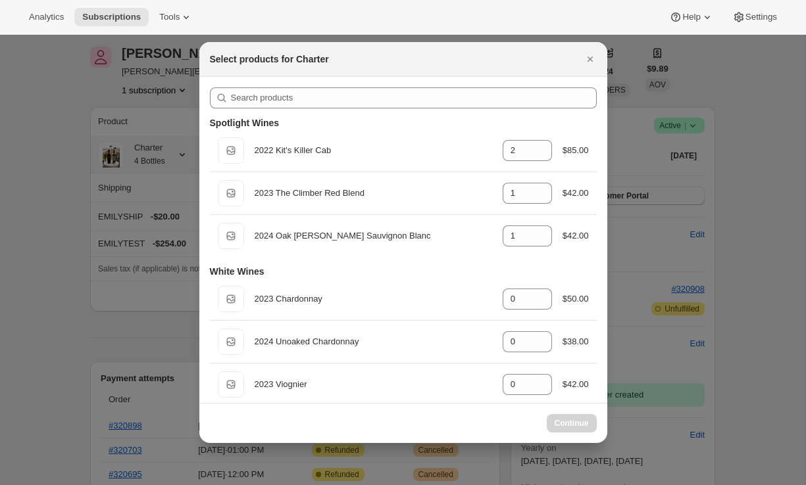
select select "gid://shopify/ProductVariant/43519397331043"
click at [255, 423] on select "6 Bottles 6 Bottles - Red 6 Bottles - White 4 Bottles - Red 4 Bottles" at bounding box center [240, 422] width 60 height 21
click at [589, 53] on icon "Close" at bounding box center [590, 59] width 13 height 13
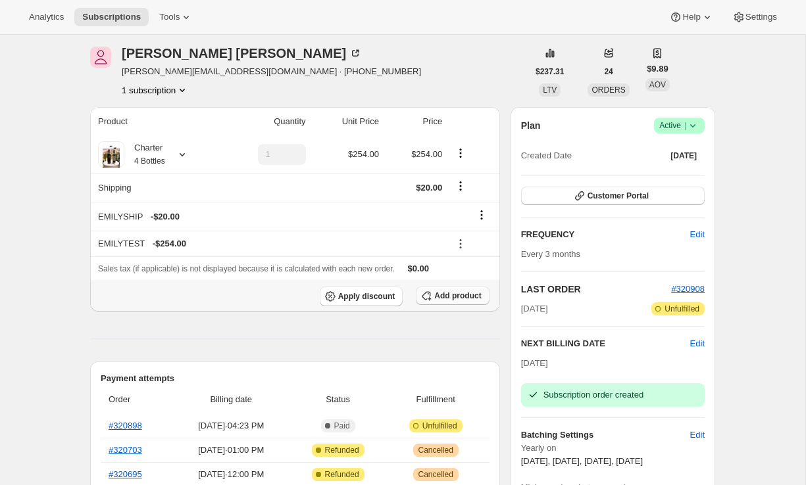
click at [459, 289] on button "Add product" at bounding box center [452, 296] width 73 height 18
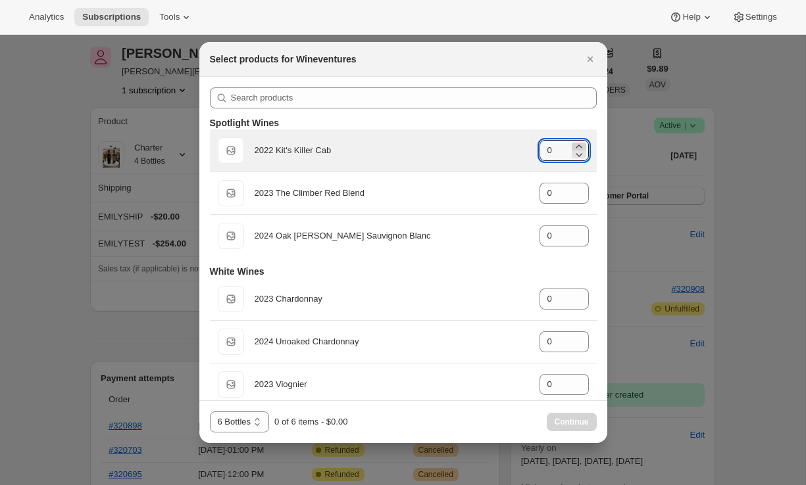
click at [578, 145] on icon ":rug:" at bounding box center [579, 146] width 6 height 3
type input "2"
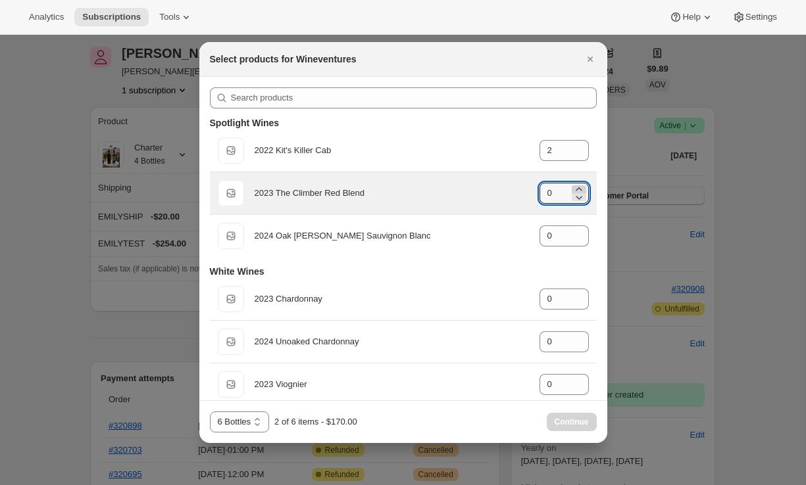
click at [578, 186] on icon ":rug:" at bounding box center [578, 189] width 13 height 13
click at [578, 189] on icon ":rug:" at bounding box center [578, 189] width 13 height 13
type input "2"
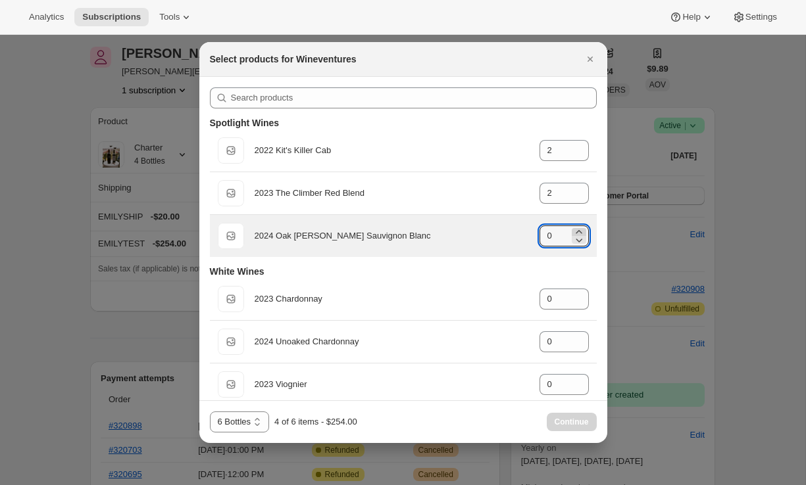
click at [580, 232] on icon ":rug:" at bounding box center [579, 231] width 6 height 3
type input "2"
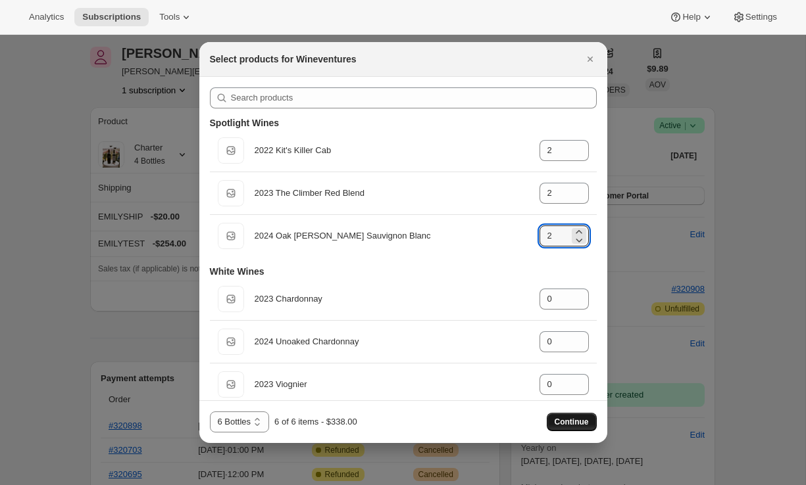
click at [552, 421] on button "Continue" at bounding box center [572, 422] width 50 height 18
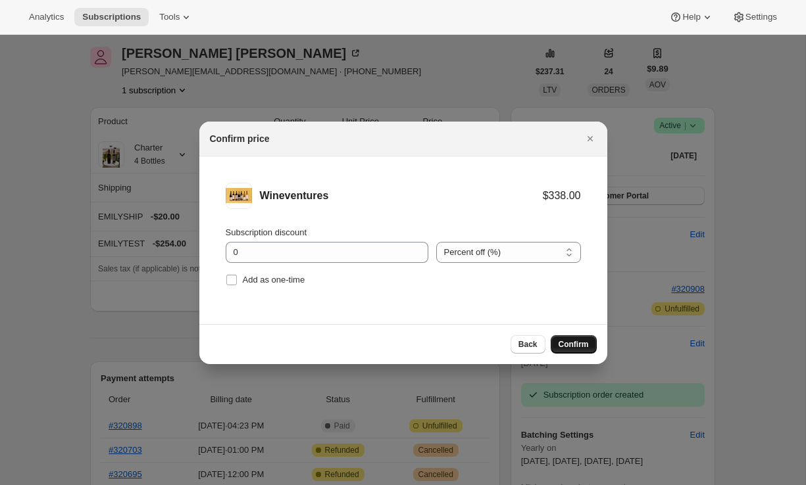
click at [580, 345] on span "Confirm" at bounding box center [574, 344] width 30 height 11
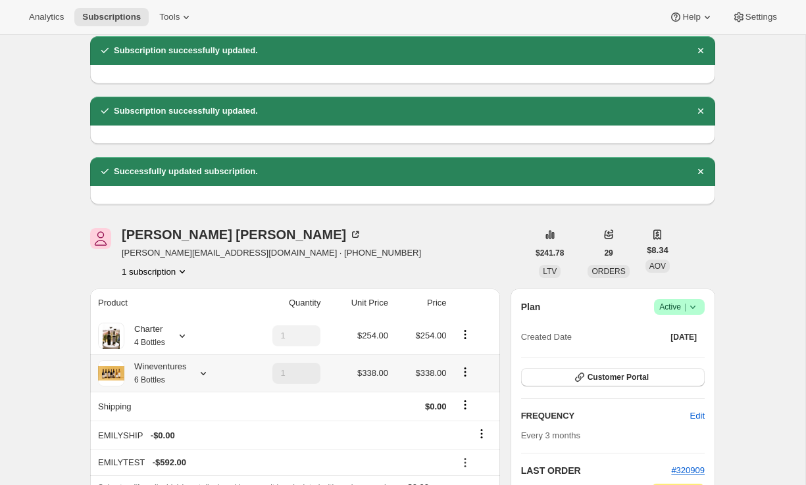
scroll to position [312, 0]
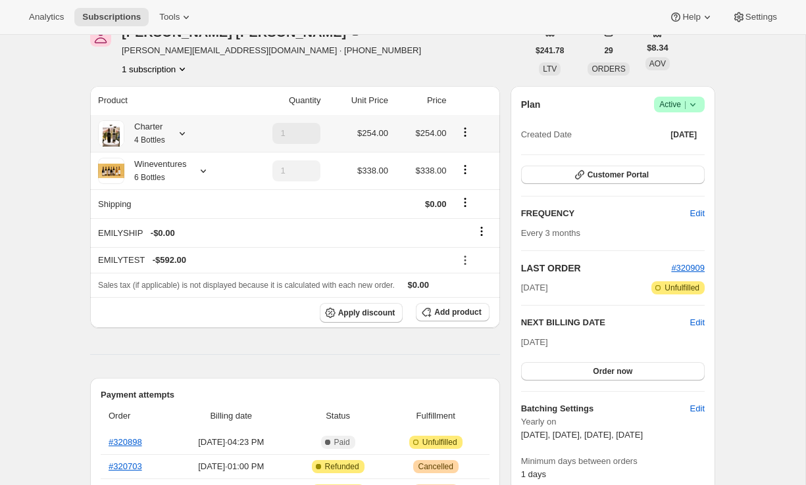
click at [466, 132] on icon "Product actions" at bounding box center [465, 132] width 2 height 2
click at [468, 185] on span "Remove" at bounding box center [466, 180] width 32 height 13
type input "0"
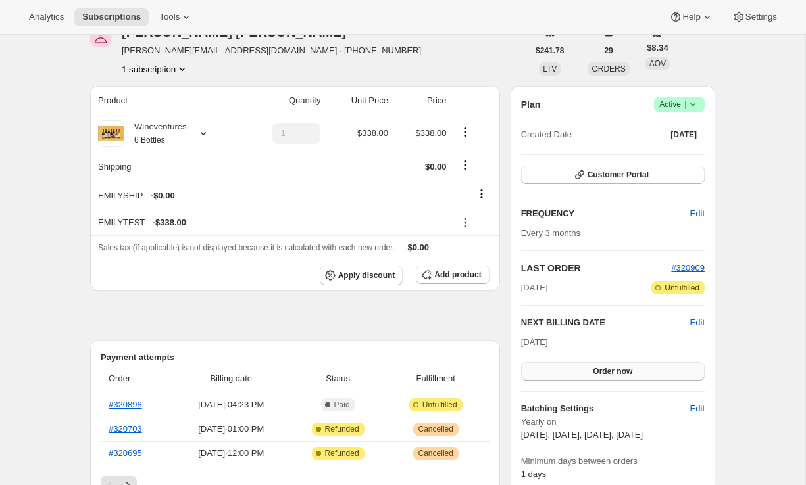
click at [566, 369] on button "Order now" at bounding box center [613, 371] width 184 height 18
click at [566, 369] on button "Click to confirm" at bounding box center [613, 371] width 184 height 18
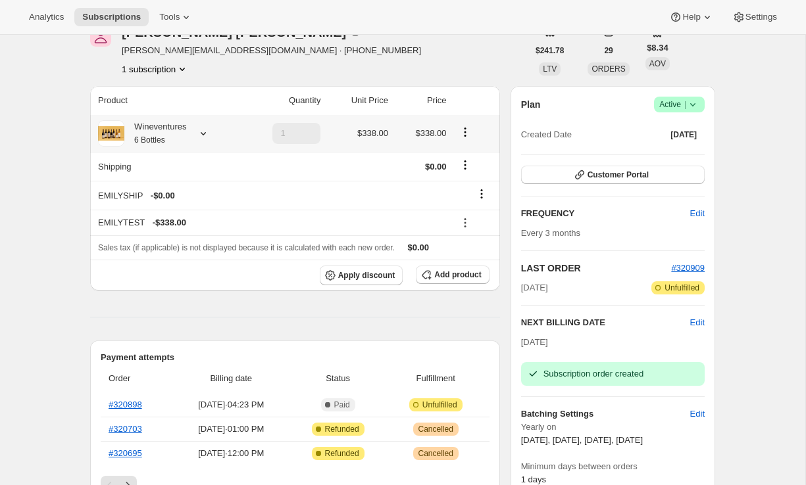
click at [209, 139] on icon at bounding box center [203, 133] width 13 height 13
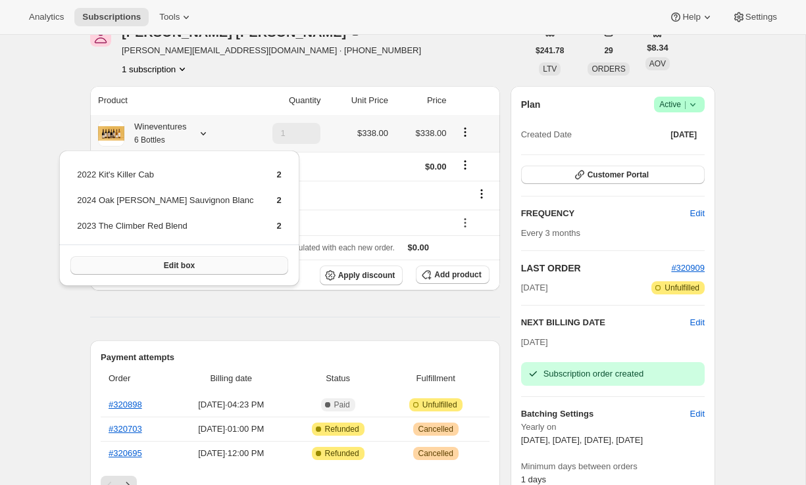
click at [174, 265] on button "Edit box" at bounding box center [178, 266] width 217 height 18
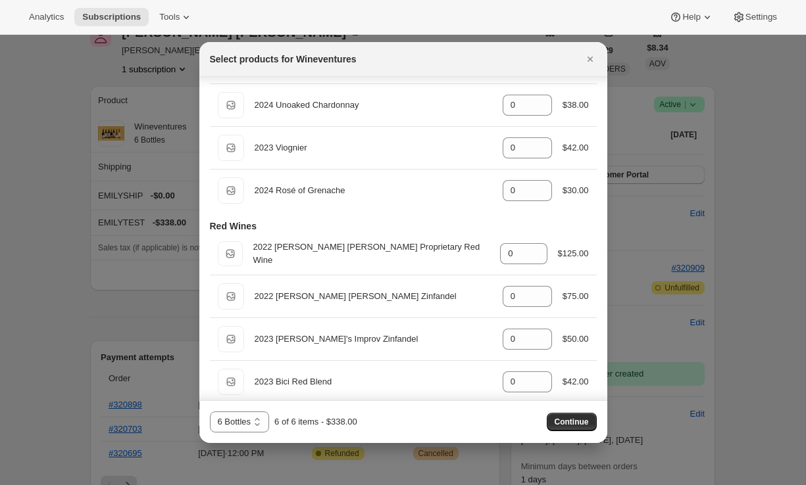
scroll to position [250, 0]
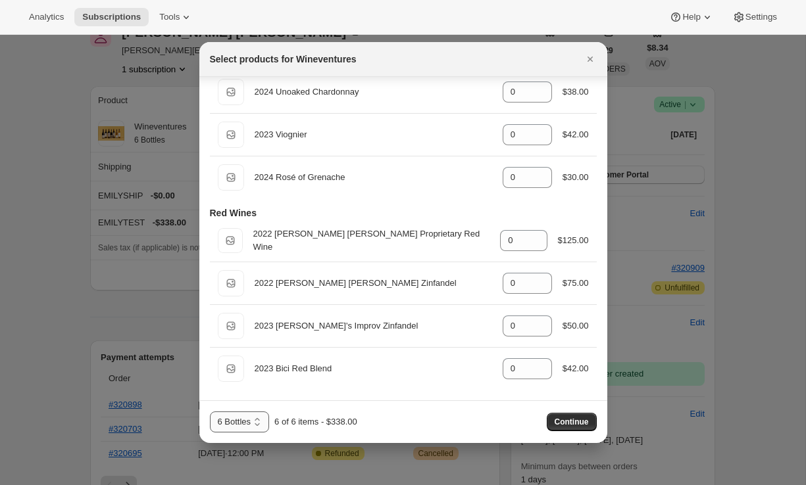
click at [243, 424] on select "6 Bottles 6 Bottles - Red 6 Bottles - White" at bounding box center [240, 422] width 60 height 21
select select "gid://shopify/ProductVariant/43519395496035"
click at [210, 412] on select "6 Bottles 6 Bottles - Red 6 Bottles - White" at bounding box center [240, 422] width 60 height 21
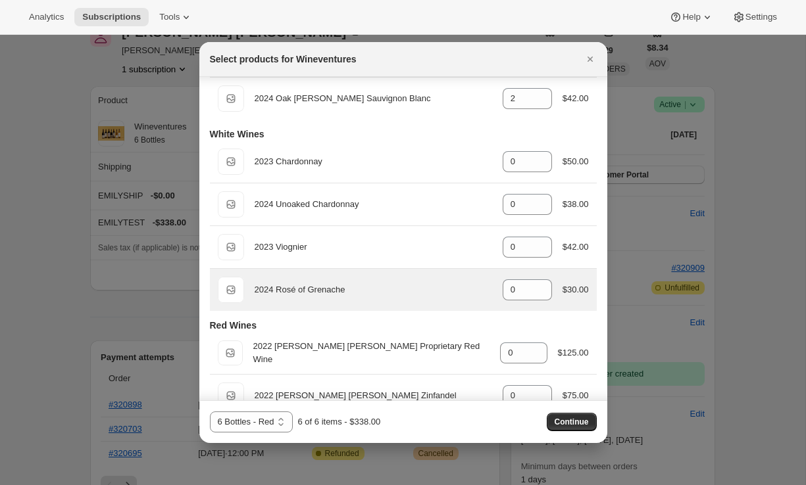
scroll to position [0, 0]
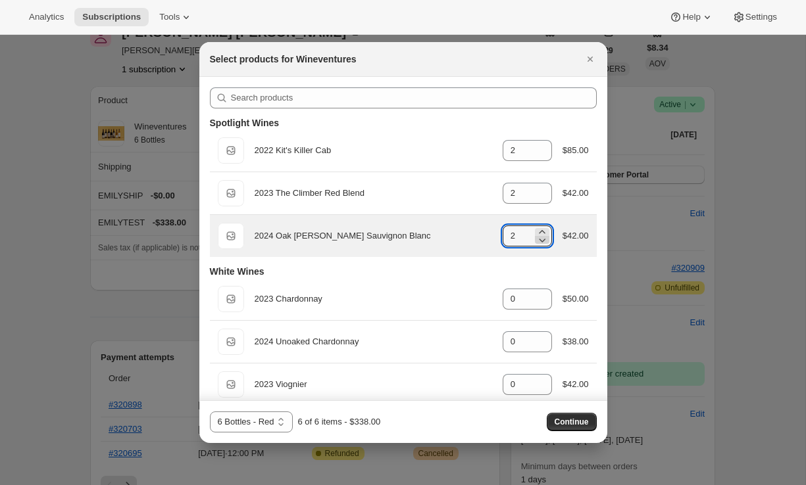
click at [541, 244] on icon ":r195:" at bounding box center [541, 240] width 13 height 13
type input "0"
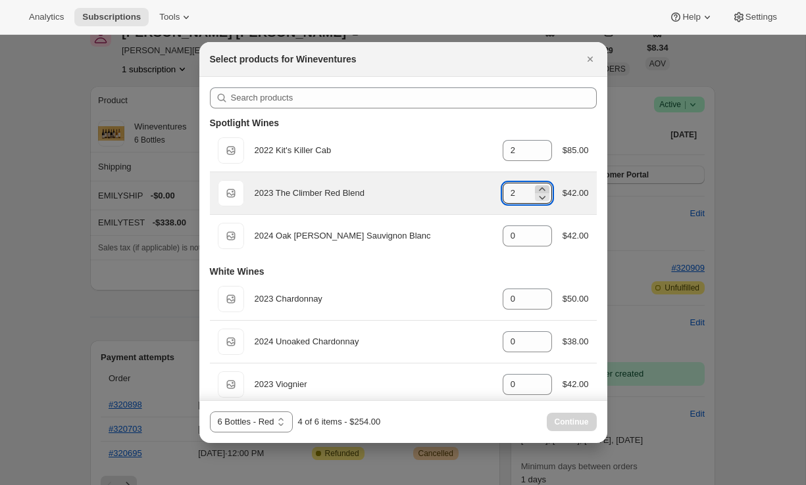
click at [538, 189] on icon ":r195:" at bounding box center [541, 189] width 13 height 13
type input "3"
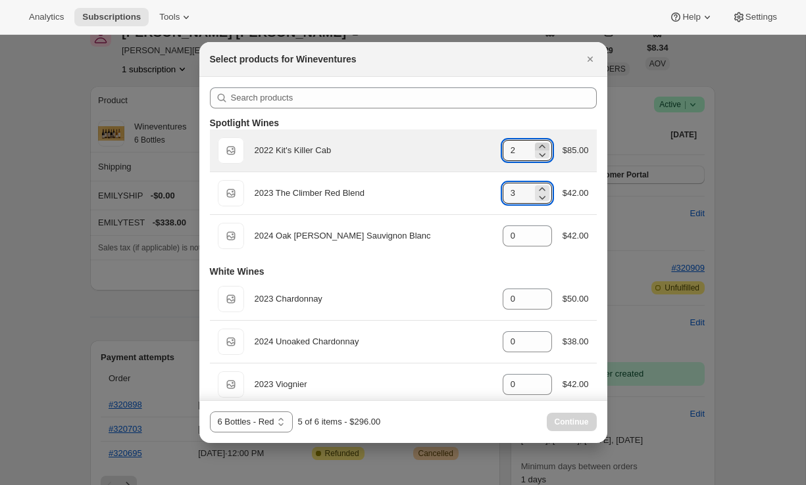
click at [540, 145] on icon ":r195:" at bounding box center [541, 146] width 13 height 13
type input "3"
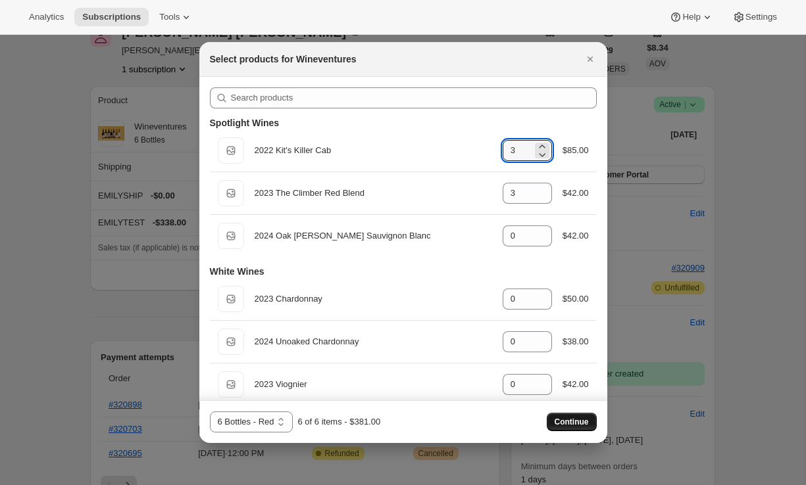
click at [566, 419] on span "Continue" at bounding box center [572, 422] width 34 height 11
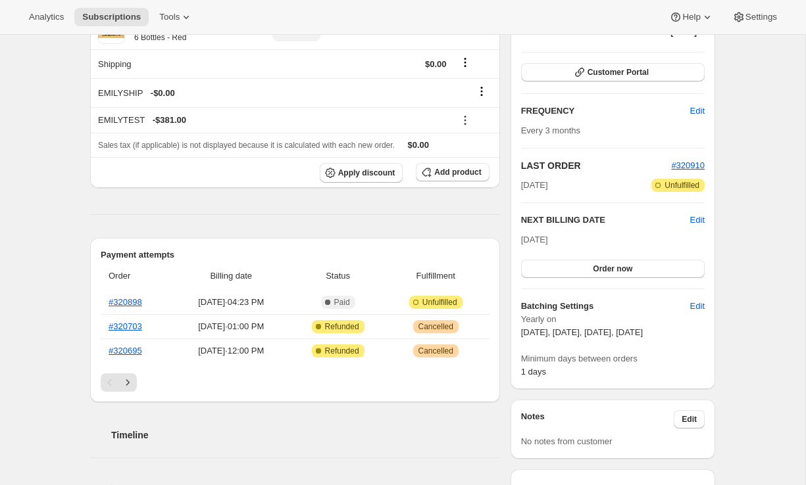
scroll to position [572, 0]
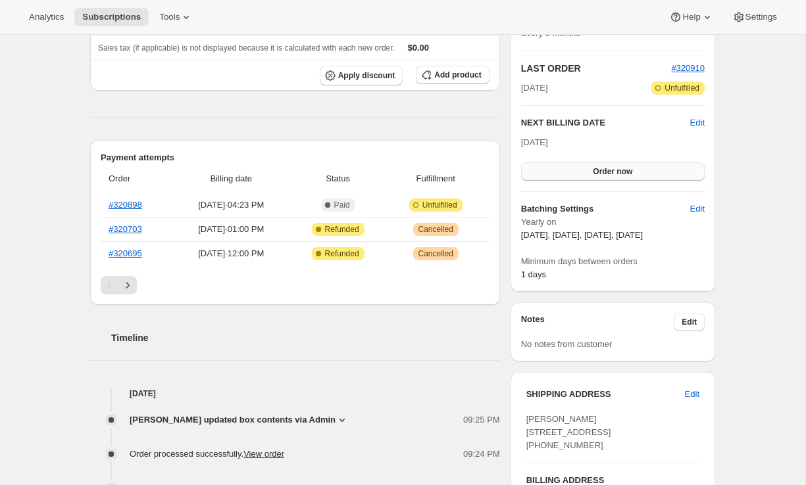
click at [643, 175] on button "Order now" at bounding box center [613, 171] width 184 height 18
click at [641, 175] on span "Click to confirm" at bounding box center [613, 171] width 60 height 11
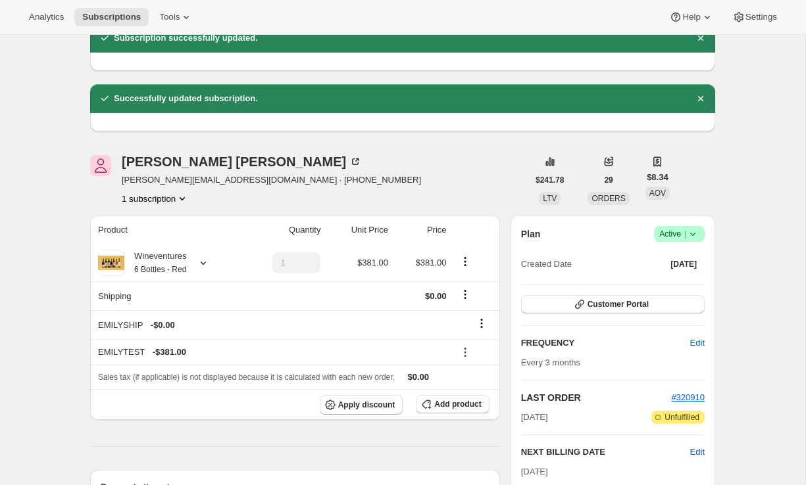
scroll to position [264, 0]
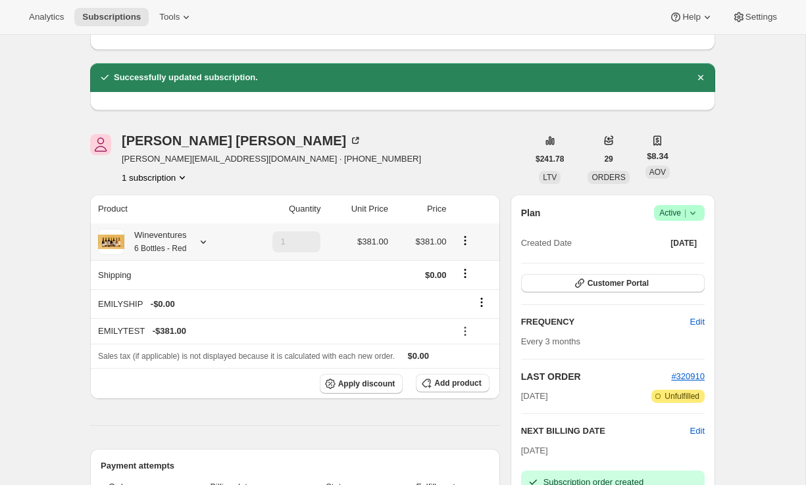
click at [206, 243] on icon at bounding box center [203, 242] width 5 height 3
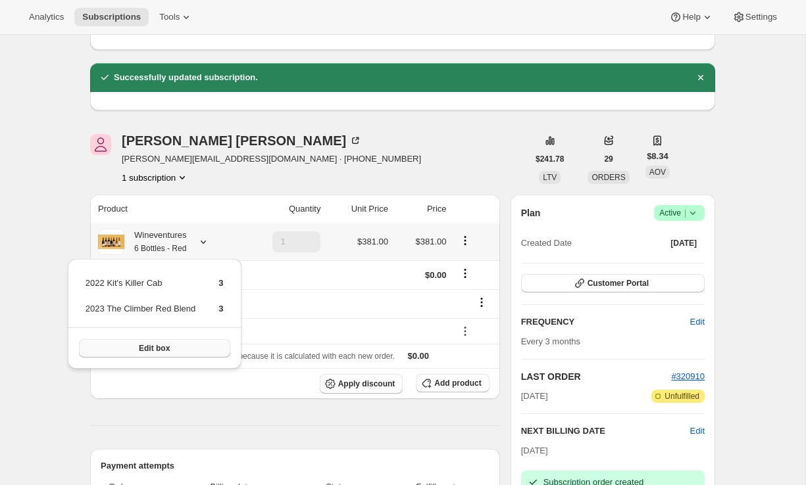
click at [179, 349] on button "Edit box" at bounding box center [154, 348] width 151 height 18
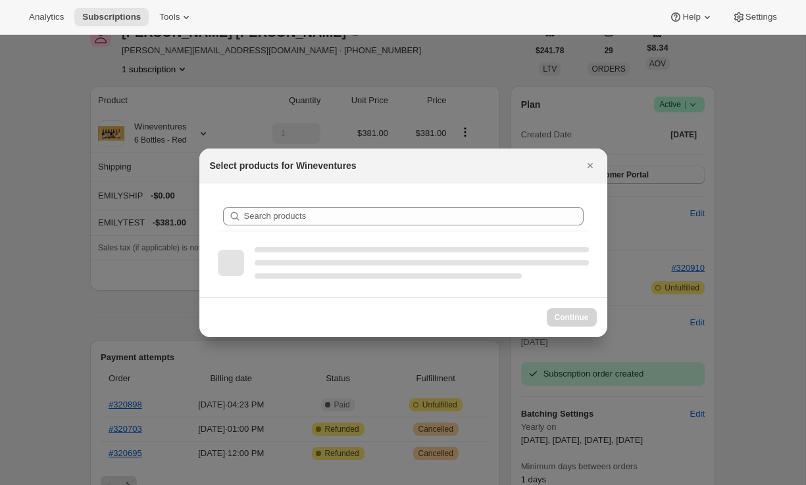
scroll to position [0, 0]
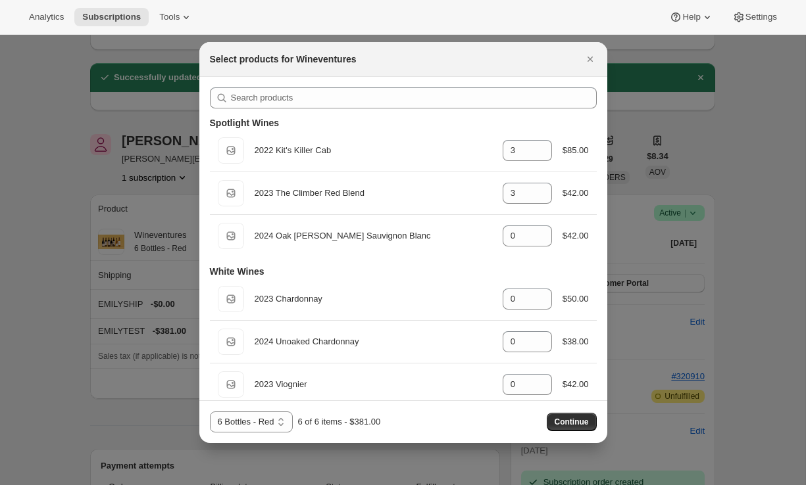
click at [257, 428] on select "6 Bottles 6 Bottles - Red 6 Bottles - White" at bounding box center [251, 422] width 83 height 21
select select "gid://shopify/ProductVariant/43519395528803"
click at [210, 412] on select "6 Bottles 6 Bottles - Red 6 Bottles - White" at bounding box center [251, 422] width 83 height 21
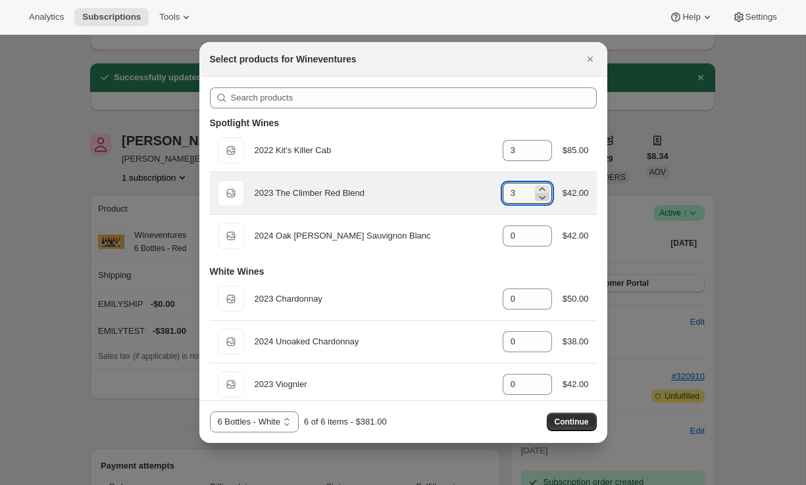
click at [541, 195] on icon ":r1dl:" at bounding box center [541, 197] width 13 height 13
type input "2"
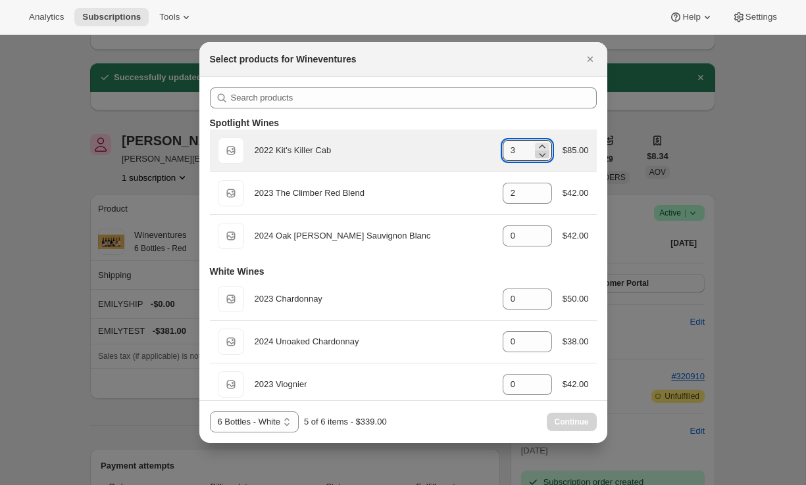
click at [543, 158] on icon ":r1dl:" at bounding box center [541, 154] width 13 height 13
type input "2"
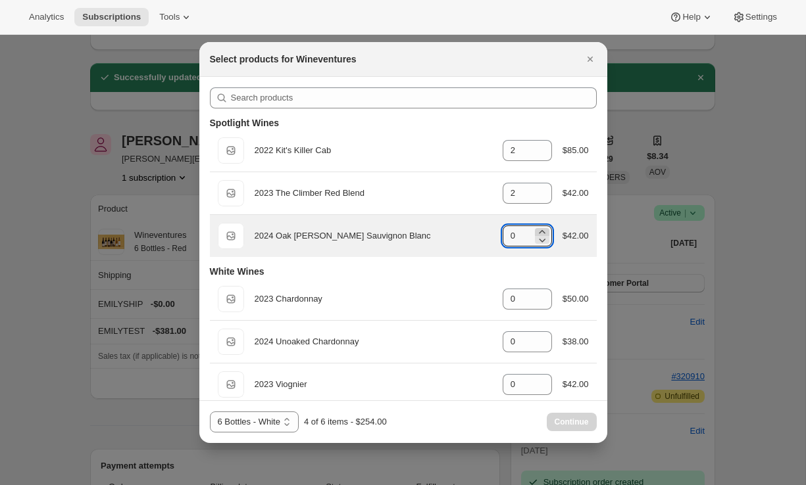
click at [538, 229] on icon ":r1dl:" at bounding box center [541, 232] width 13 height 13
type input "2"
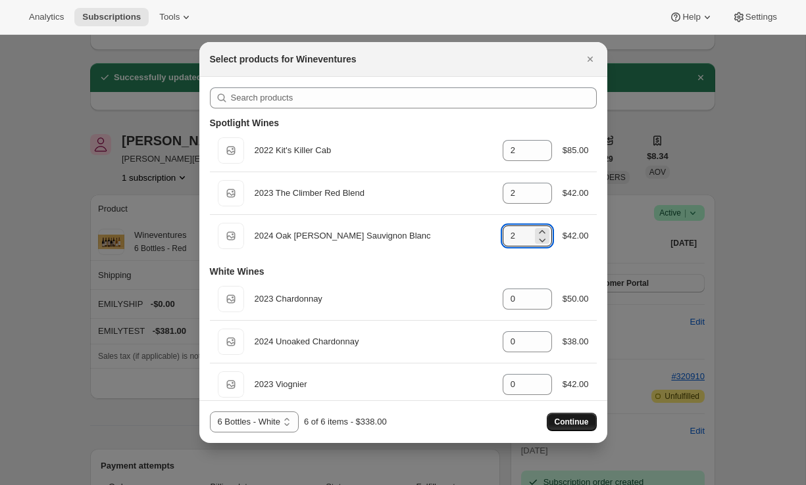
click at [564, 419] on span "Continue" at bounding box center [572, 422] width 34 height 11
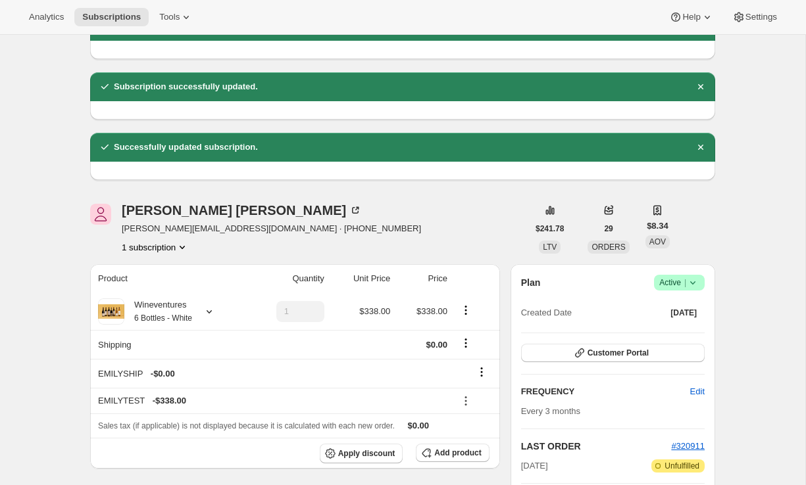
scroll to position [627, 0]
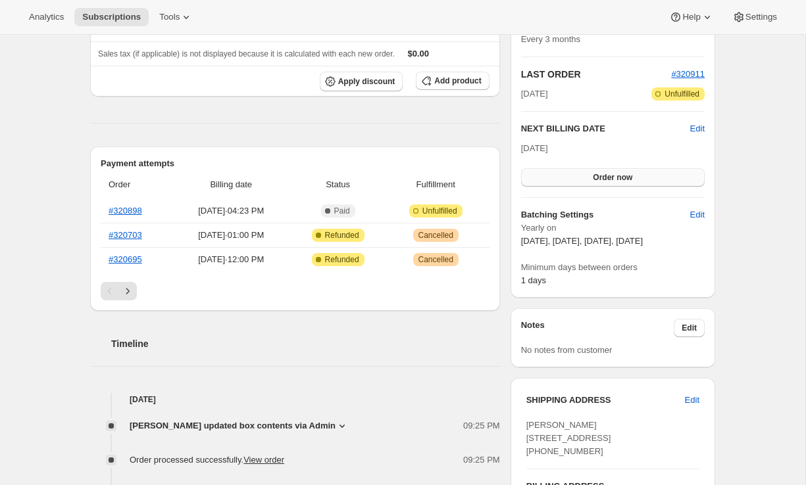
click at [632, 183] on button "Order now" at bounding box center [613, 177] width 184 height 18
click at [633, 180] on span "Click to confirm" at bounding box center [613, 177] width 60 height 11
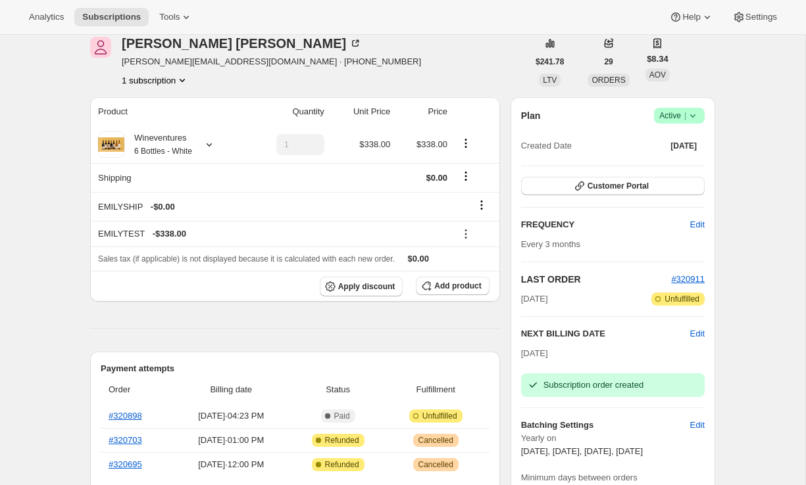
scroll to position [422, 0]
click at [437, 283] on span "Add product" at bounding box center [457, 285] width 47 height 11
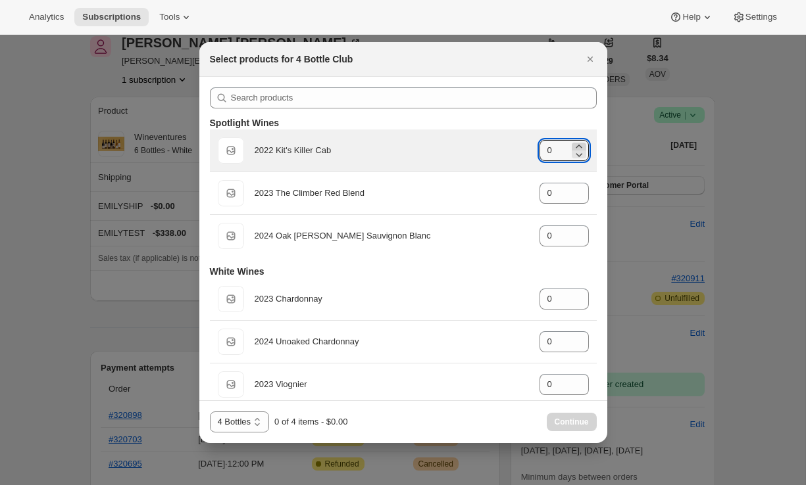
click at [578, 146] on icon ":r1i3:" at bounding box center [578, 146] width 13 height 13
type input "2"
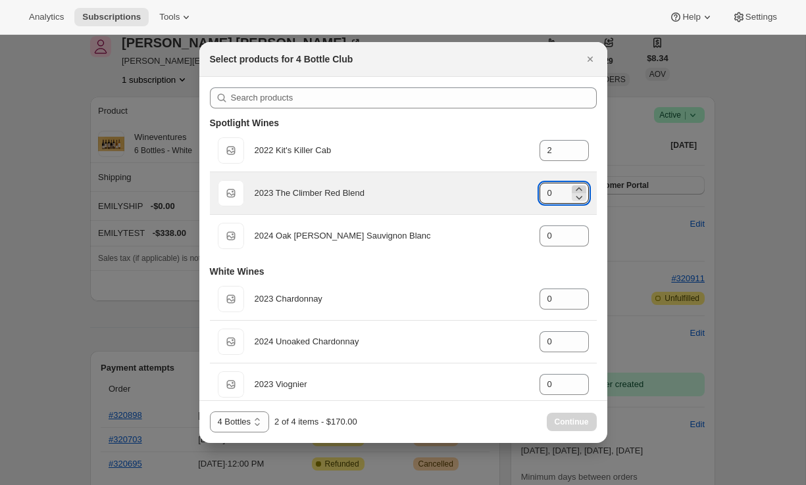
click at [578, 187] on icon ":r1i3:" at bounding box center [579, 188] width 6 height 3
type input "1"
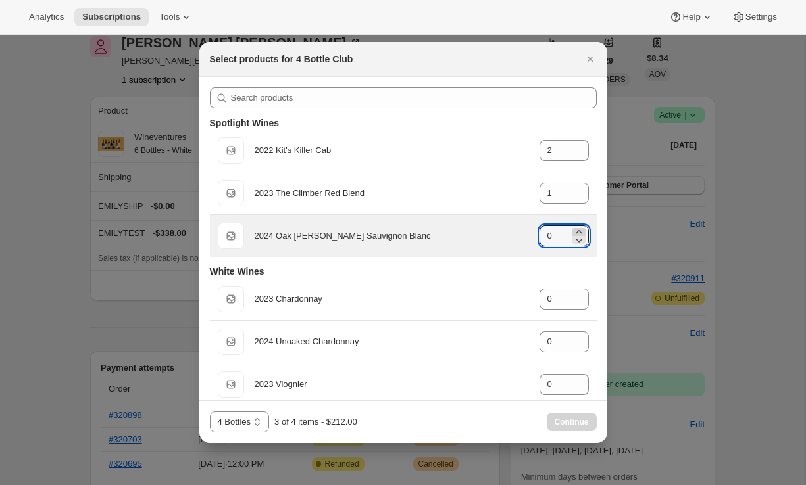
click at [578, 229] on icon ":r1i3:" at bounding box center [578, 232] width 13 height 13
type input "1"
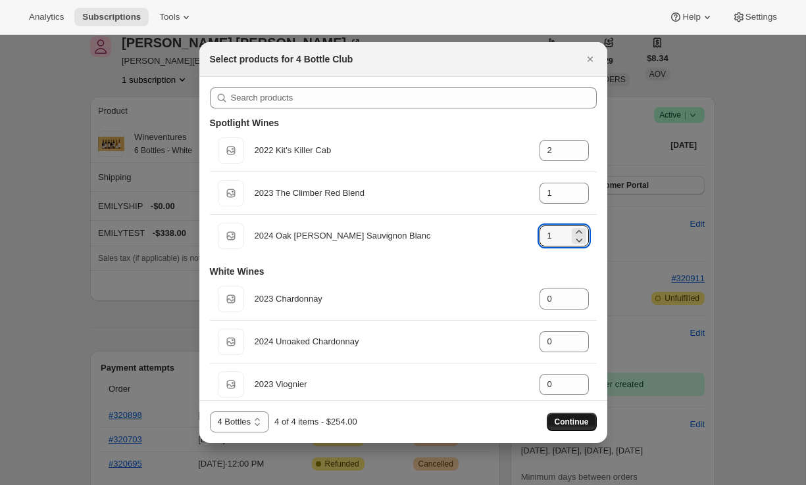
click at [573, 422] on span "Continue" at bounding box center [572, 422] width 34 height 11
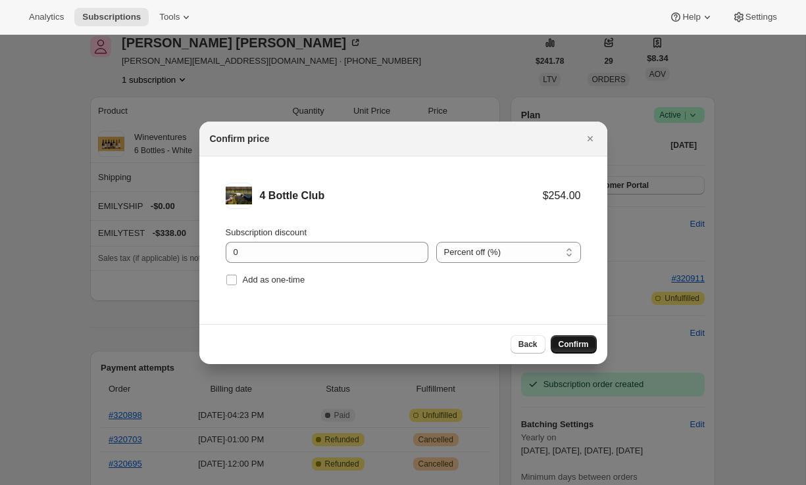
click at [559, 352] on button "Confirm" at bounding box center [574, 345] width 46 height 18
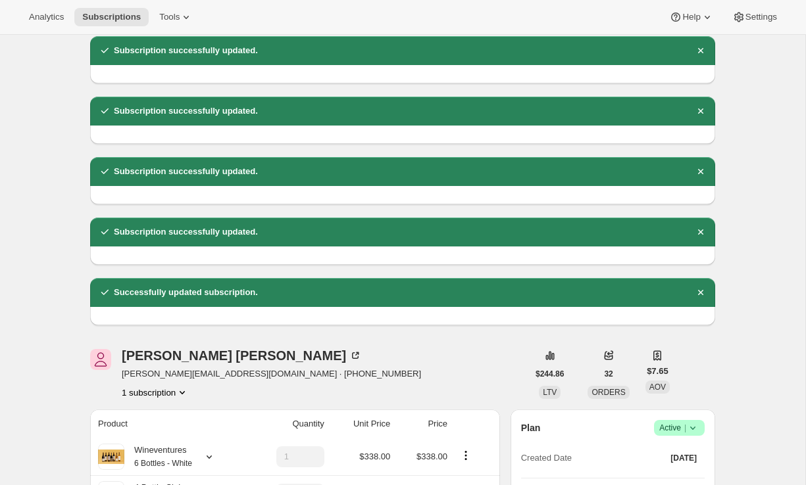
scroll to position [471, 0]
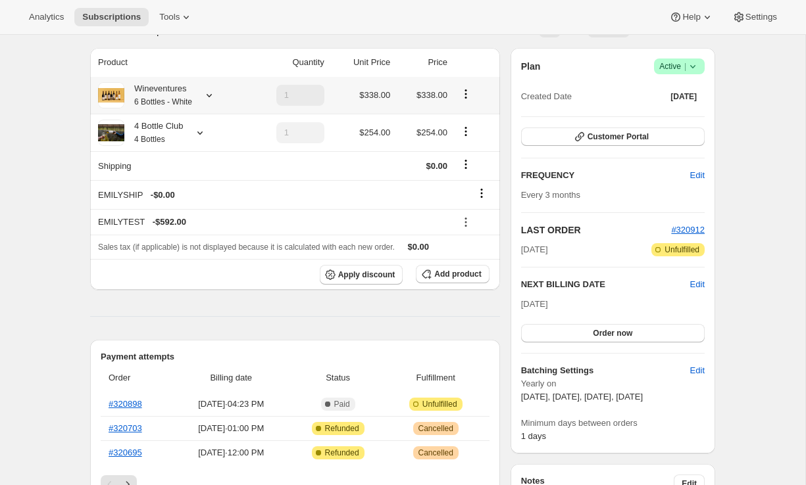
click at [467, 90] on icon "Product actions" at bounding box center [466, 90] width 2 height 2
click at [469, 143] on span "Remove" at bounding box center [467, 142] width 32 height 10
type input "0"
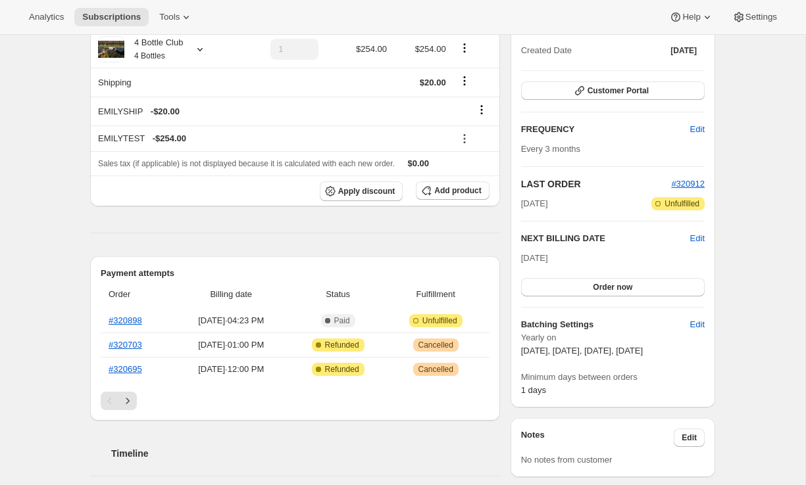
scroll to position [536, 0]
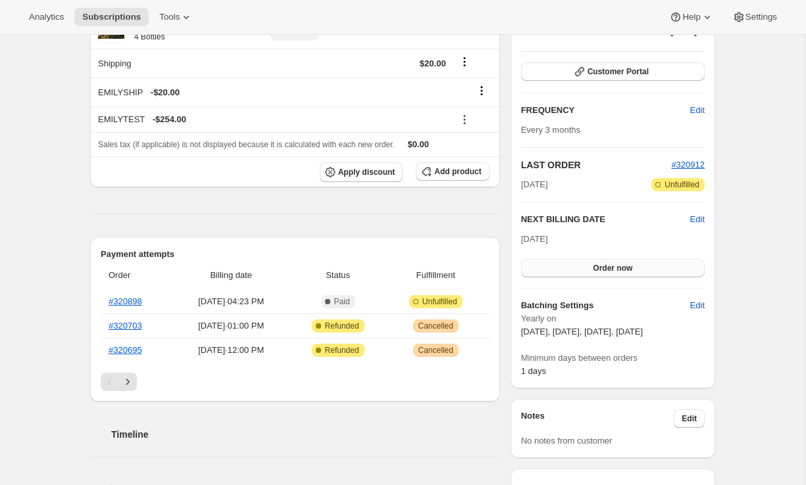
click at [595, 265] on span "Order now" at bounding box center [612, 268] width 39 height 11
click at [596, 265] on span "Click to confirm" at bounding box center [613, 268] width 60 height 11
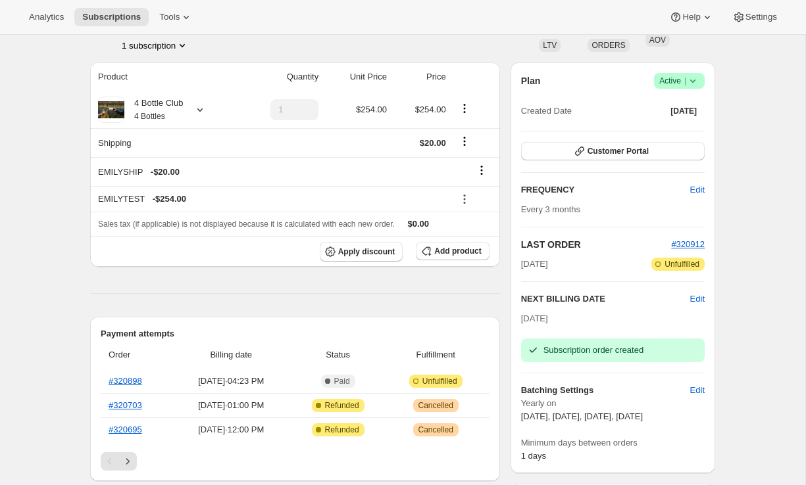
scroll to position [403, 0]
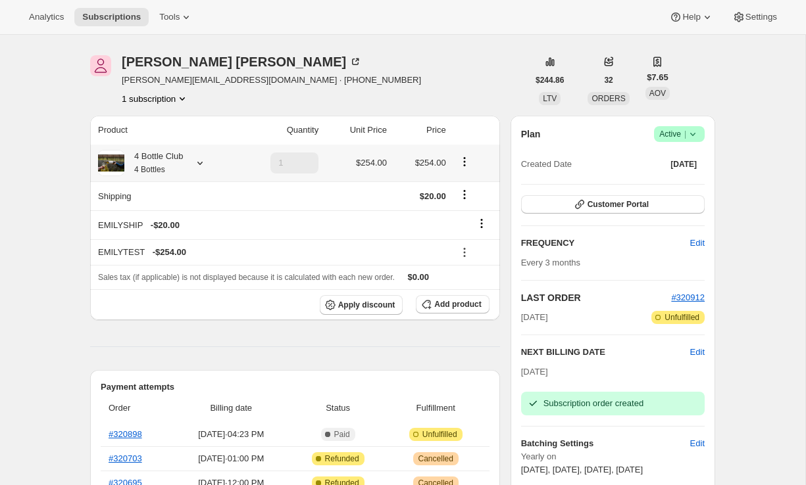
click at [193, 164] on div at bounding box center [197, 163] width 18 height 13
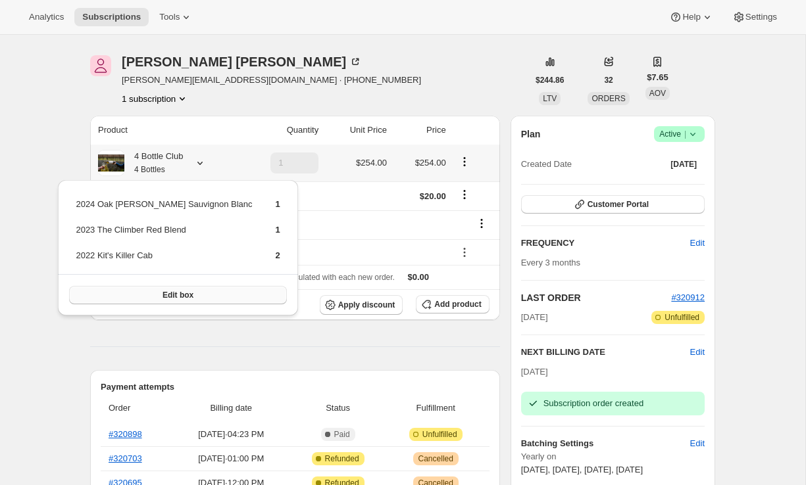
click at [170, 303] on button "Edit box" at bounding box center [177, 295] width 217 height 18
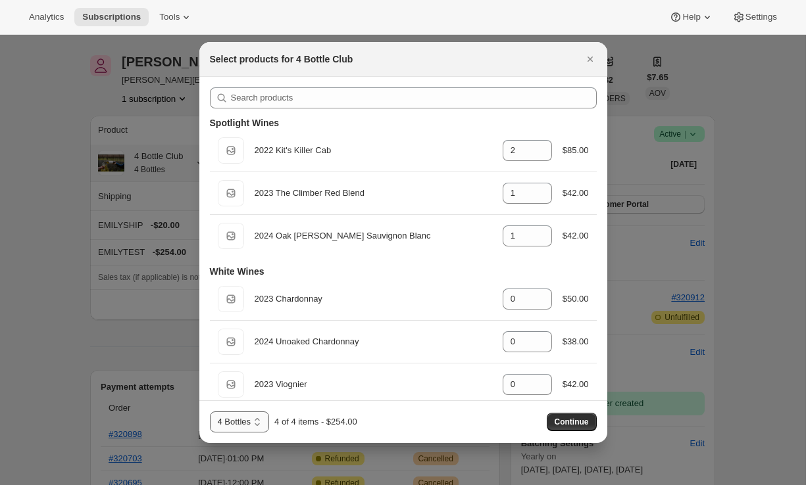
click at [255, 417] on select "4 Bottles 4 Bottles - Red 4 Bottles - White" at bounding box center [240, 422] width 60 height 21
select select "gid://shopify/ProductVariant/43519397822563"
click at [210, 412] on select "4 Bottles 4 Bottles - Red 4 Bottles - White" at bounding box center [240, 422] width 60 height 21
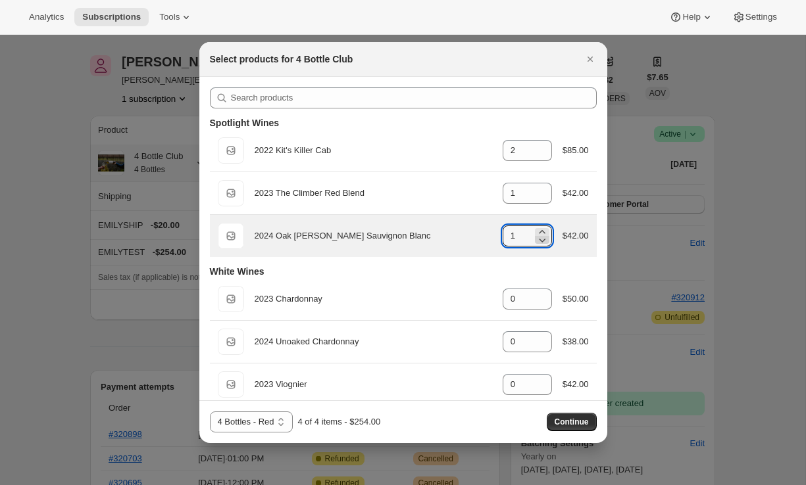
click at [539, 240] on icon ":r1so:" at bounding box center [541, 240] width 13 height 13
type input "0"
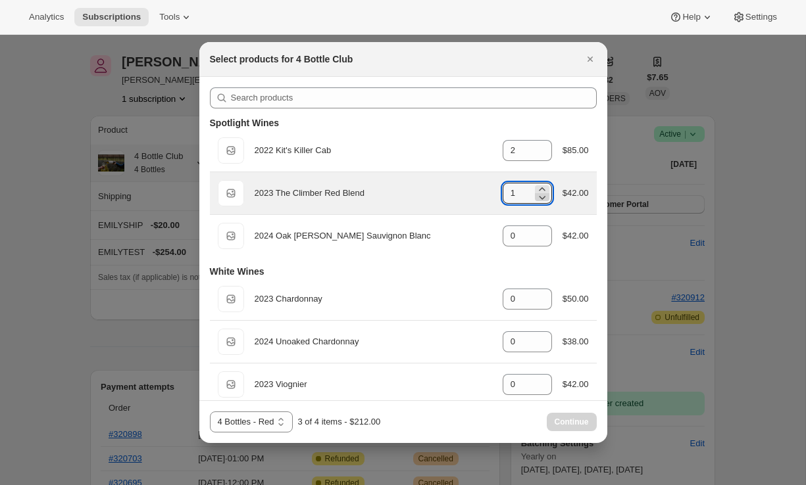
click at [541, 201] on icon ":r1so:" at bounding box center [541, 197] width 13 height 13
click at [539, 187] on icon ":r1so:" at bounding box center [541, 189] width 13 height 13
type input "2"
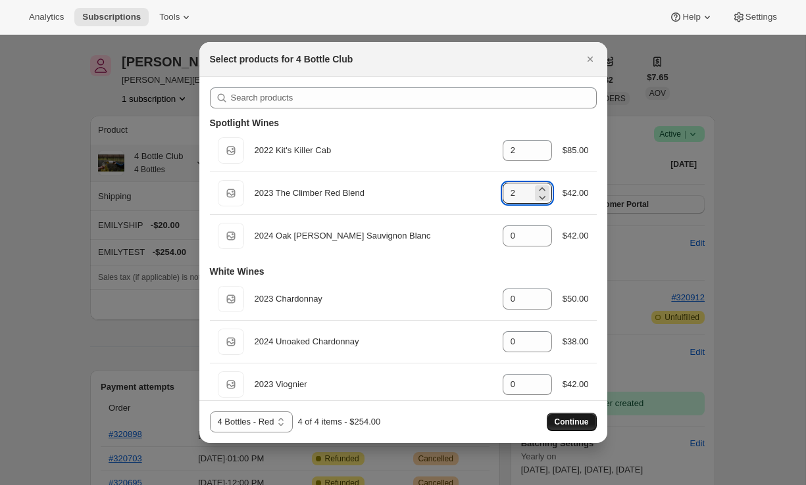
click at [577, 423] on span "Continue" at bounding box center [572, 422] width 34 height 11
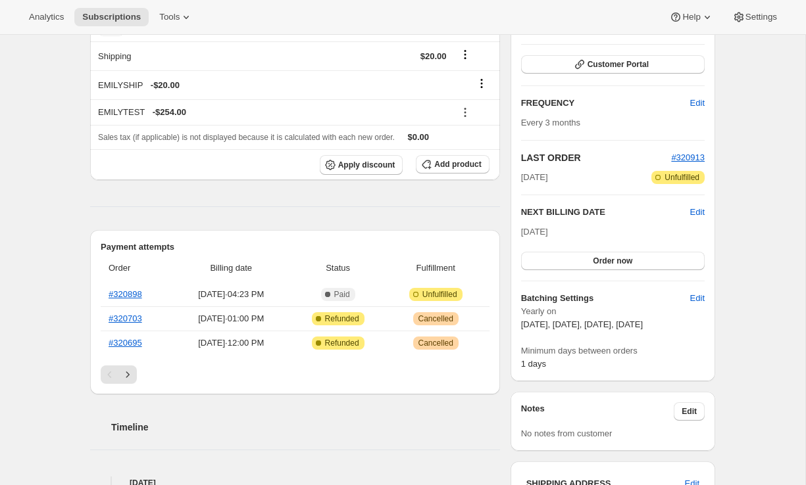
scroll to position [599, 0]
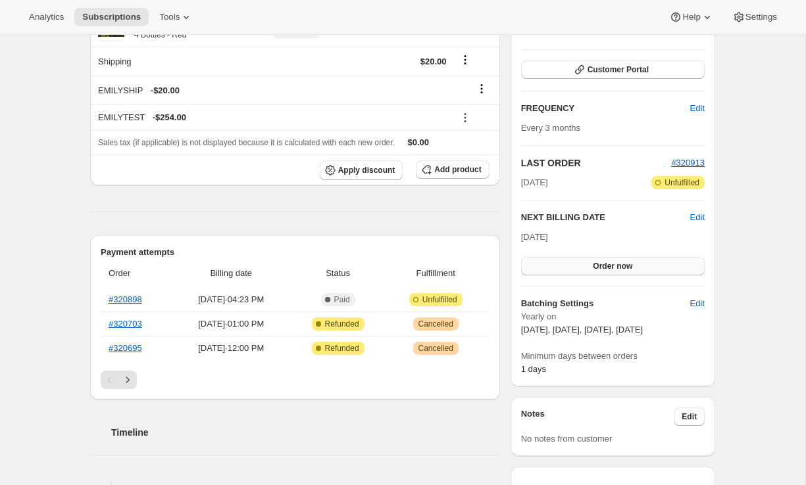
click at [640, 270] on button "Order now" at bounding box center [613, 266] width 184 height 18
click at [640, 270] on span "Click to confirm" at bounding box center [613, 266] width 60 height 11
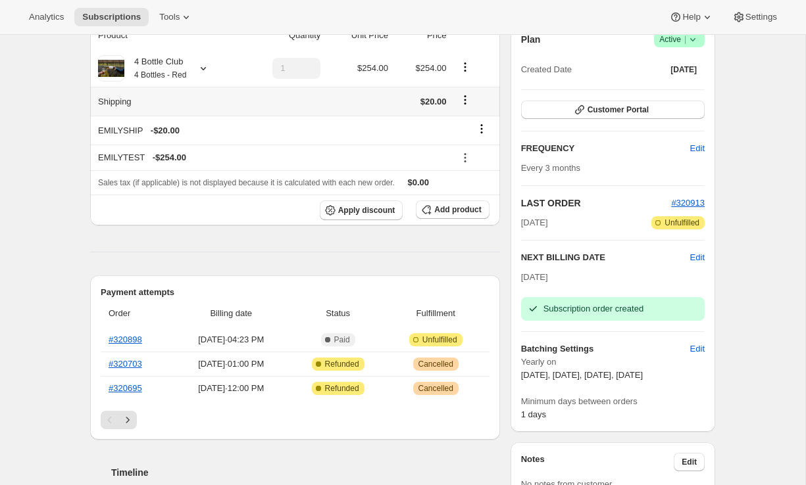
scroll to position [499, 0]
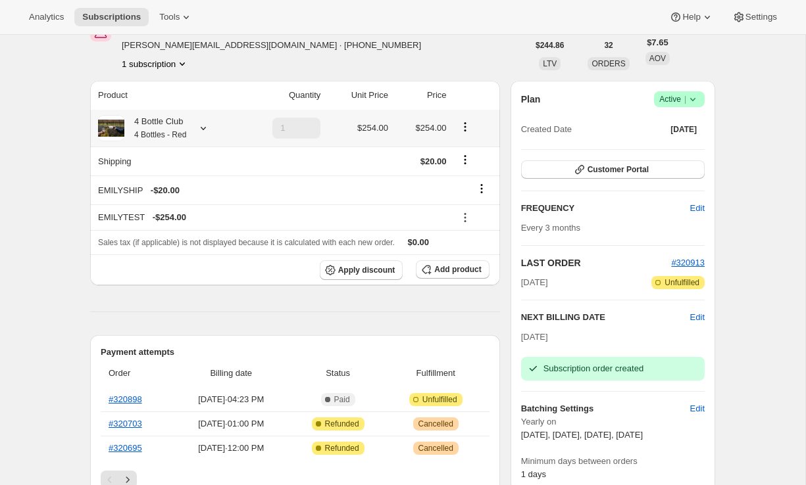
click at [202, 130] on icon at bounding box center [203, 128] width 13 height 13
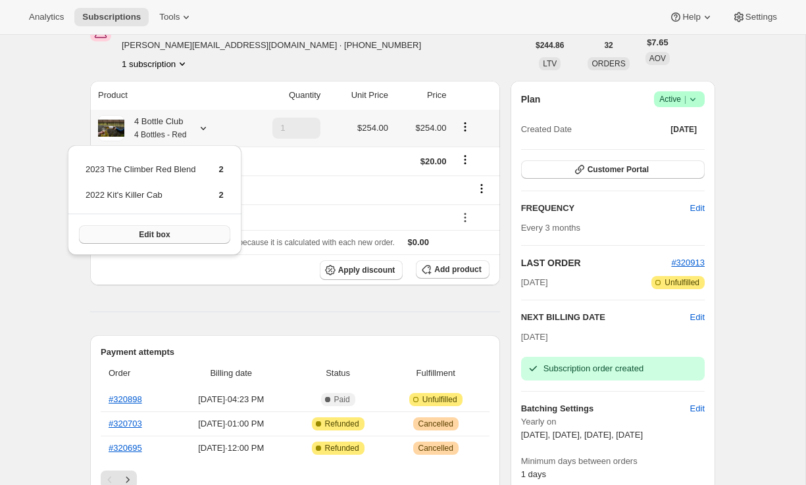
click at [176, 234] on button "Edit box" at bounding box center [154, 235] width 151 height 18
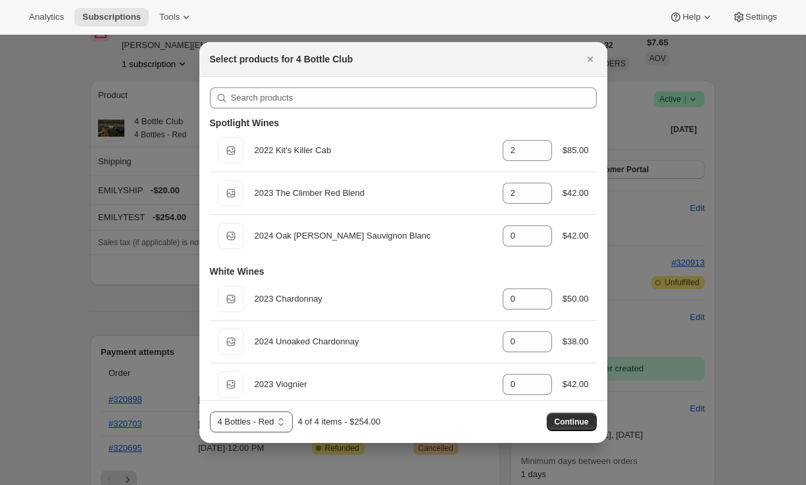
click at [257, 426] on select "4 Bottles 4 Bottles - Red 4 Bottles - White" at bounding box center [251, 422] width 83 height 21
select select "gid://shopify/ProductVariant/43519397855331"
click at [210, 412] on select "4 Bottles 4 Bottles - Red 4 Bottles - White" at bounding box center [251, 422] width 83 height 21
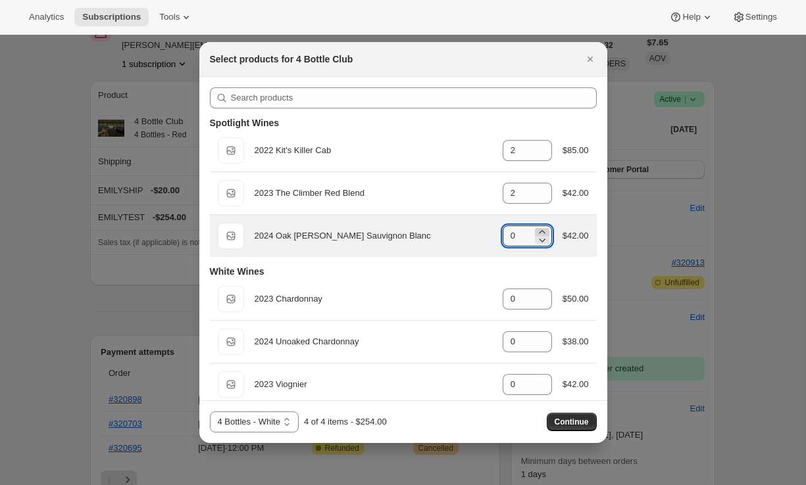
click at [541, 228] on icon ":r218:" at bounding box center [541, 232] width 13 height 13
type input "4"
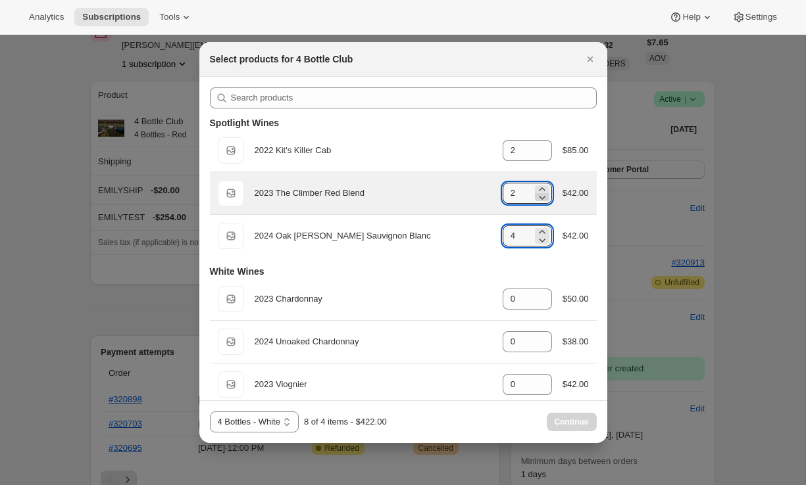
click at [541, 196] on icon ":r218:" at bounding box center [541, 197] width 13 height 13
type input "0"
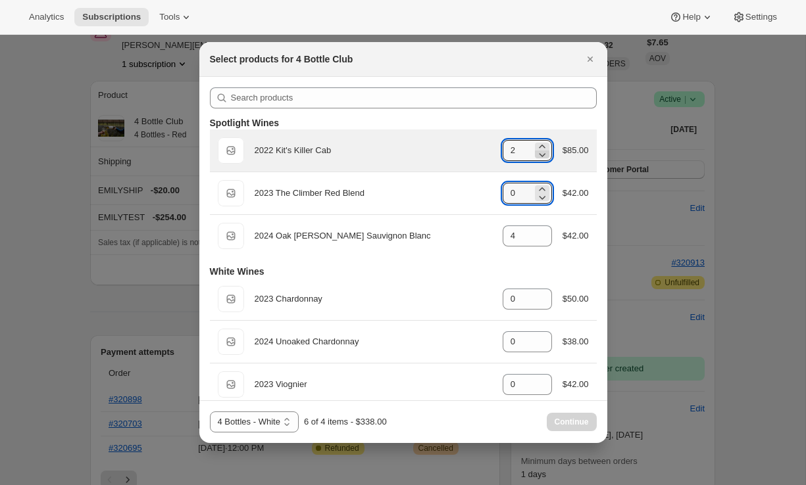
click at [541, 154] on icon ":r218:" at bounding box center [541, 154] width 13 height 13
type input "0"
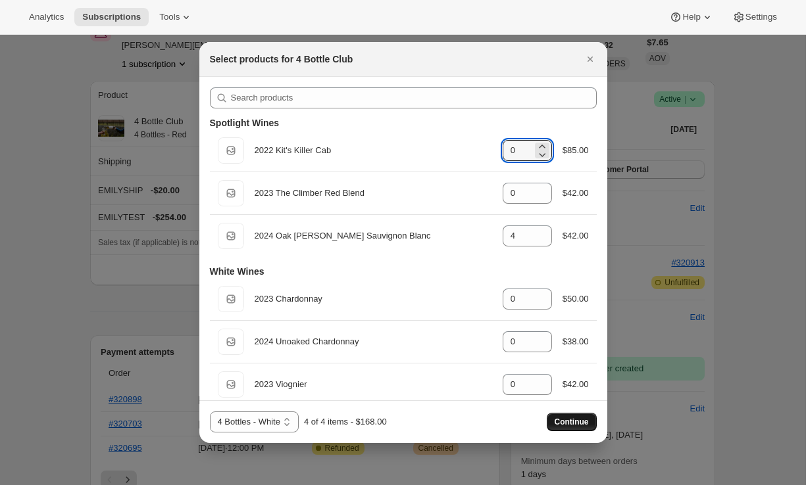
click at [572, 430] on button "Continue" at bounding box center [572, 422] width 50 height 18
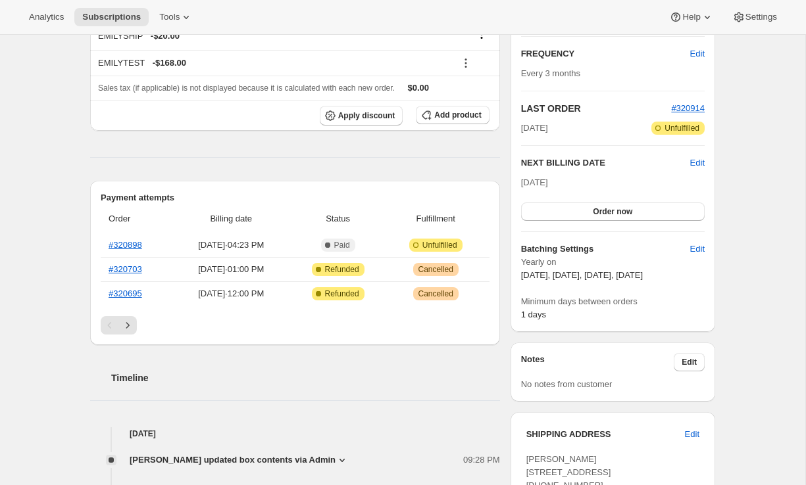
scroll to position [761, 0]
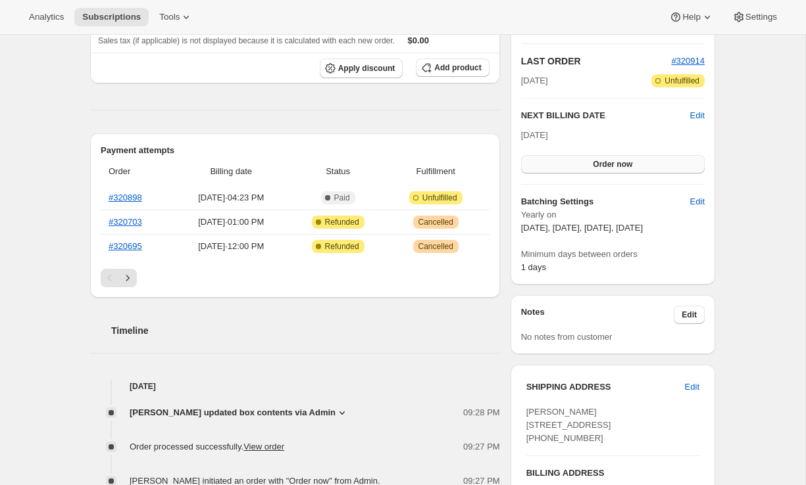
click at [647, 165] on button "Order now" at bounding box center [613, 164] width 184 height 18
click at [647, 165] on button "Click to confirm" at bounding box center [613, 164] width 184 height 18
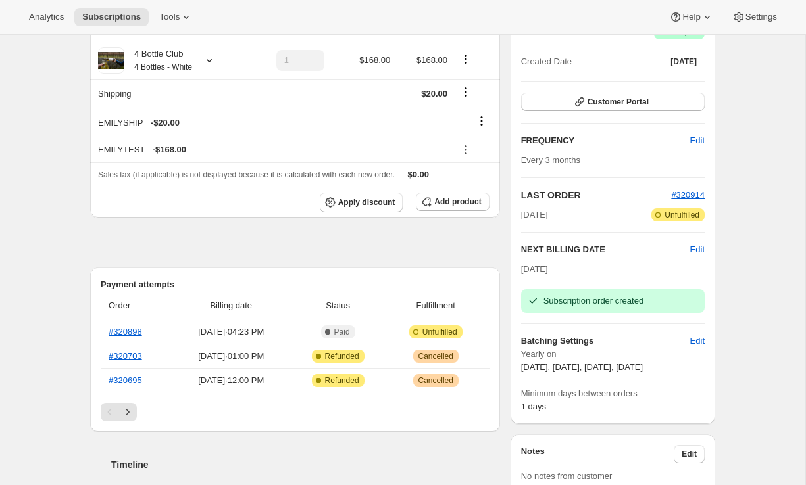
scroll to position [620, 0]
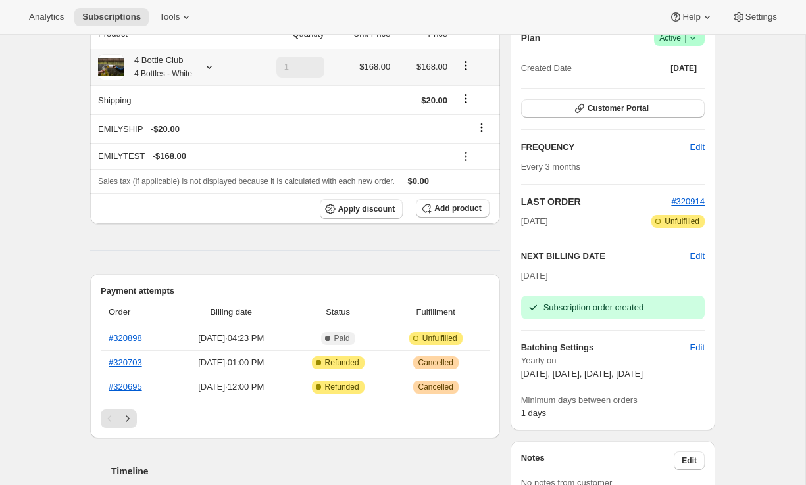
click at [214, 64] on icon at bounding box center [209, 67] width 13 height 13
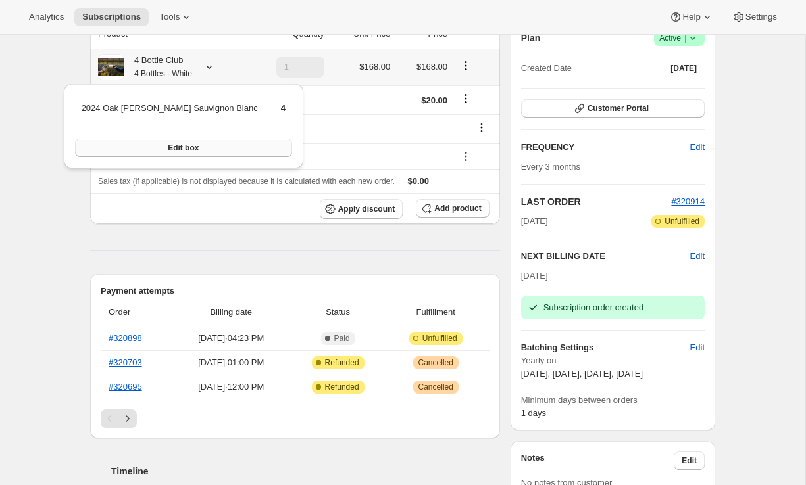
click at [182, 156] on button "Edit box" at bounding box center [183, 148] width 217 height 18
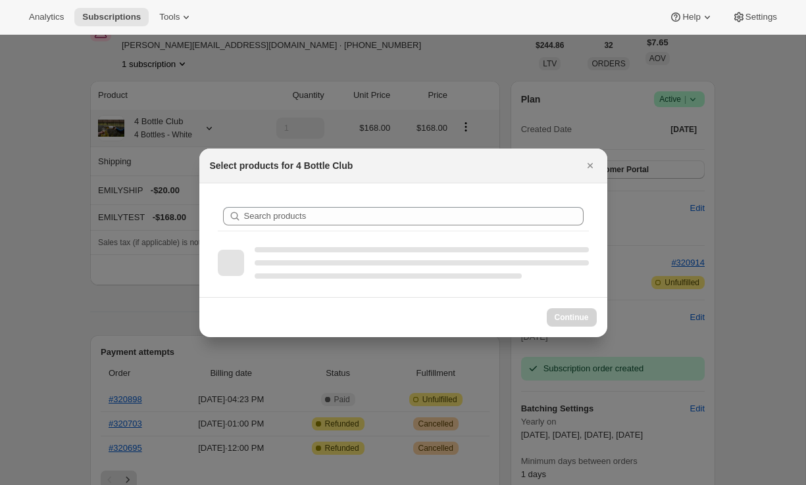
scroll to position [0, 0]
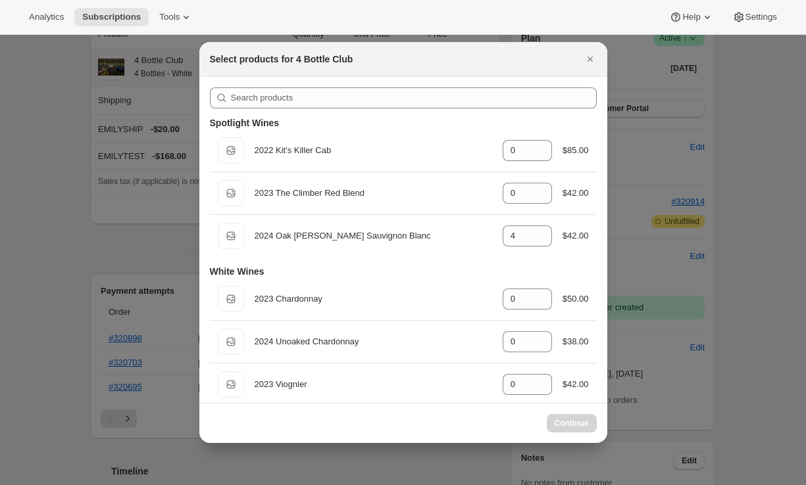
select select "gid://shopify/ProductVariant/43519397855331"
click at [259, 424] on select "4 Bottles 4 Bottles - Red 4 Bottles - White" at bounding box center [254, 422] width 89 height 21
click at [589, 57] on icon "Close" at bounding box center [589, 59] width 5 height 5
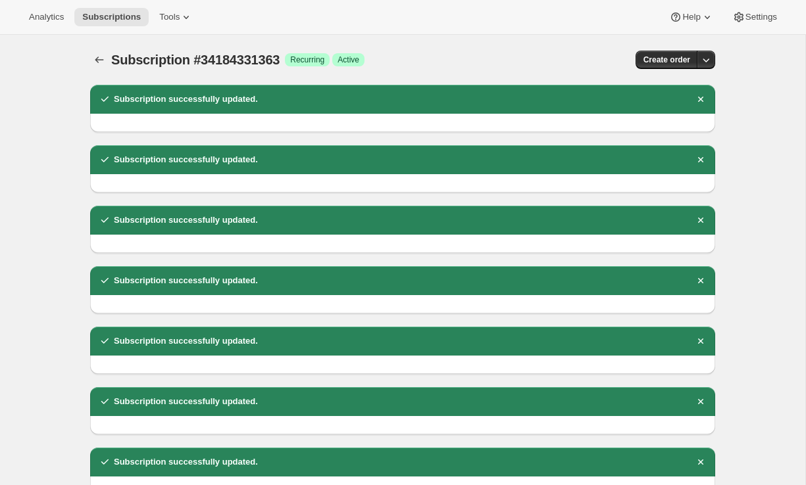
scroll to position [620, 0]
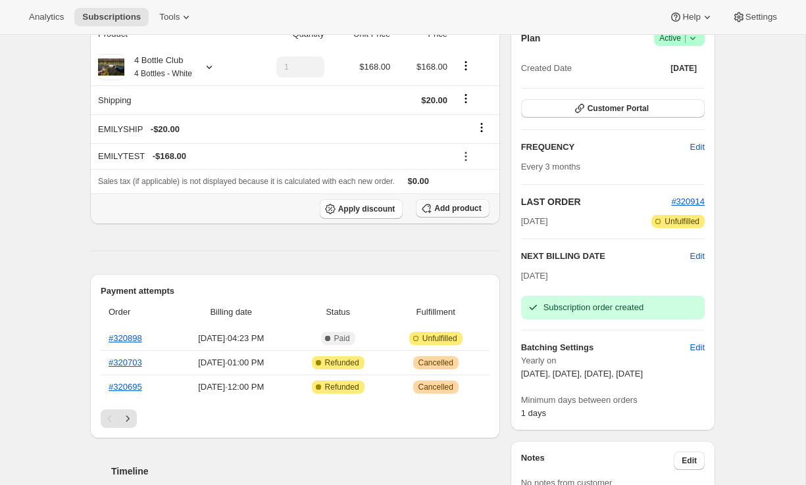
click at [472, 205] on span "Add product" at bounding box center [457, 208] width 47 height 11
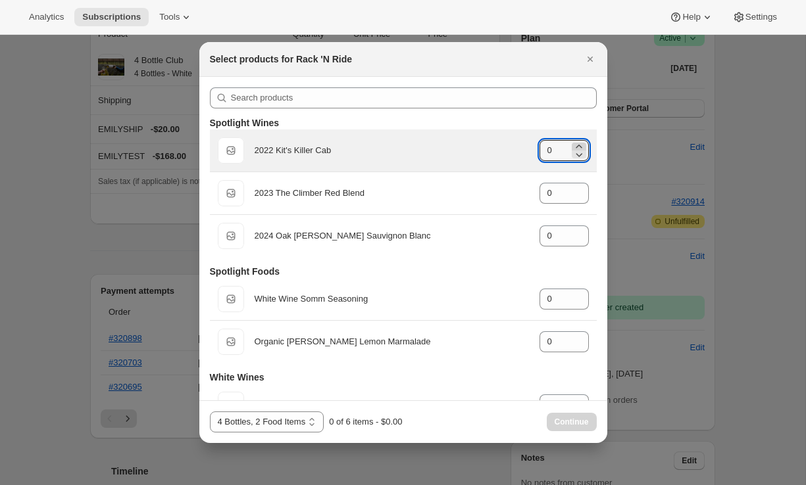
click at [578, 146] on icon ":r26g:" at bounding box center [578, 146] width 13 height 13
click at [579, 154] on icon ":r26g:" at bounding box center [578, 154] width 13 height 13
type input "1"
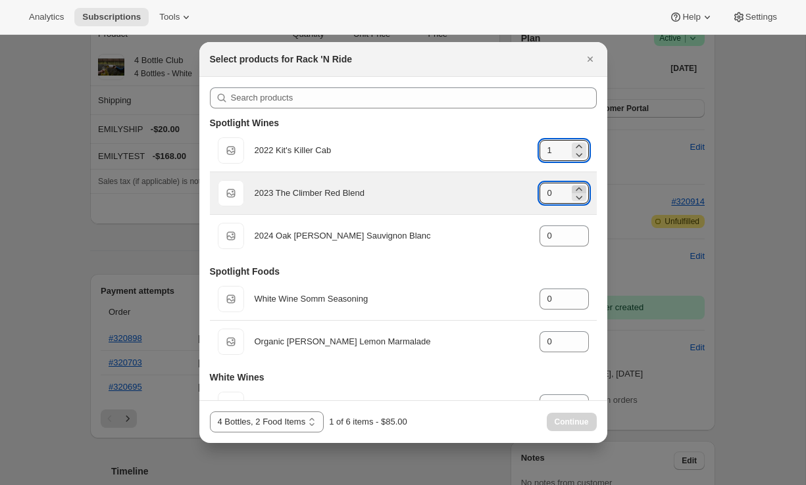
click at [576, 188] on icon ":r26g:" at bounding box center [578, 189] width 13 height 13
type input "1"
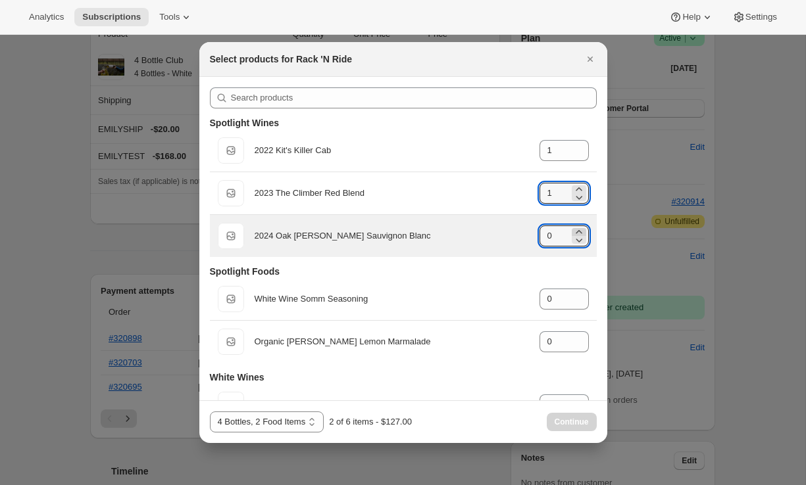
click at [578, 230] on icon ":r26g:" at bounding box center [578, 232] width 13 height 13
type input "1"
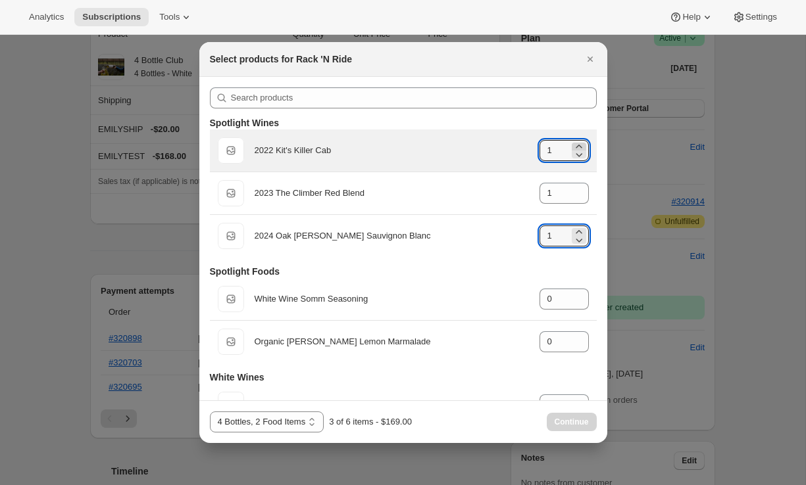
click at [580, 145] on icon ":r26g:" at bounding box center [578, 146] width 13 height 13
type input "2"
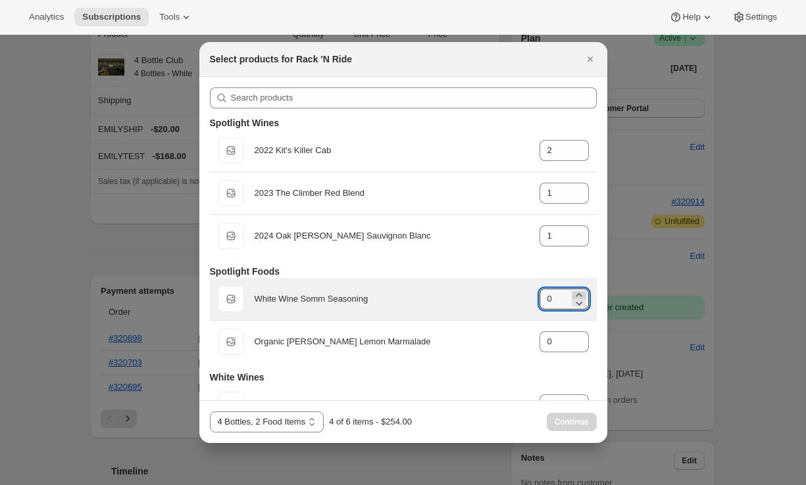
click at [582, 291] on icon ":r26g:" at bounding box center [578, 295] width 13 height 13
type input "1"
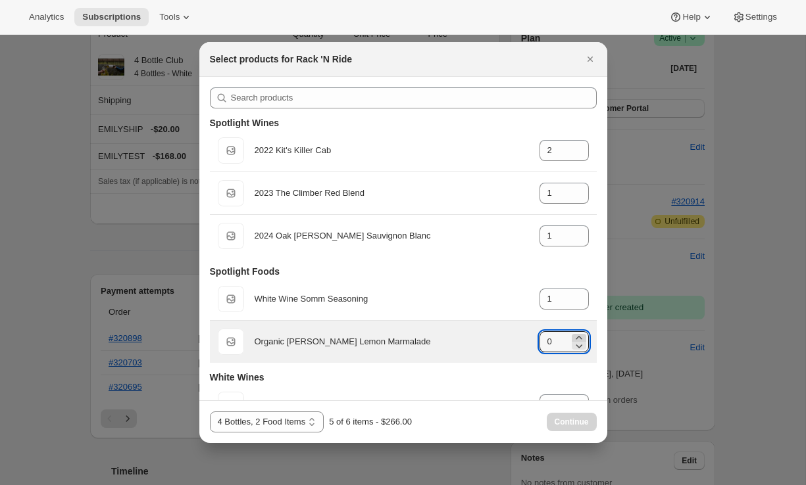
click at [580, 337] on icon ":r26g:" at bounding box center [579, 337] width 6 height 3
type input "1"
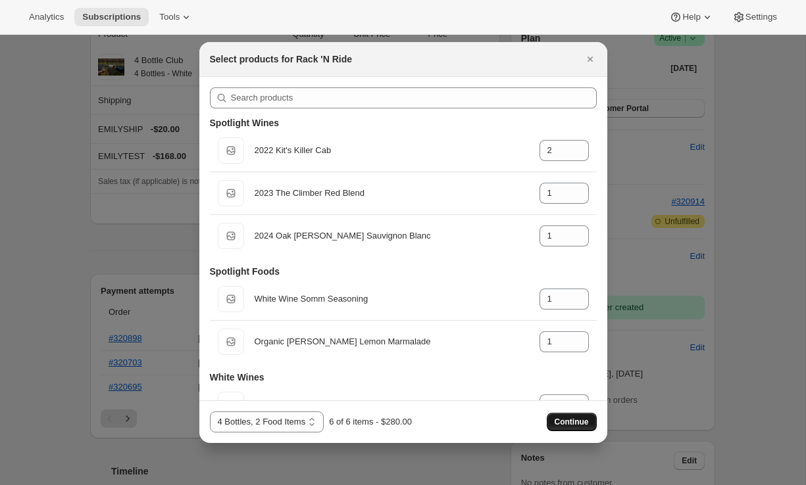
click at [582, 424] on span "Continue" at bounding box center [572, 422] width 34 height 11
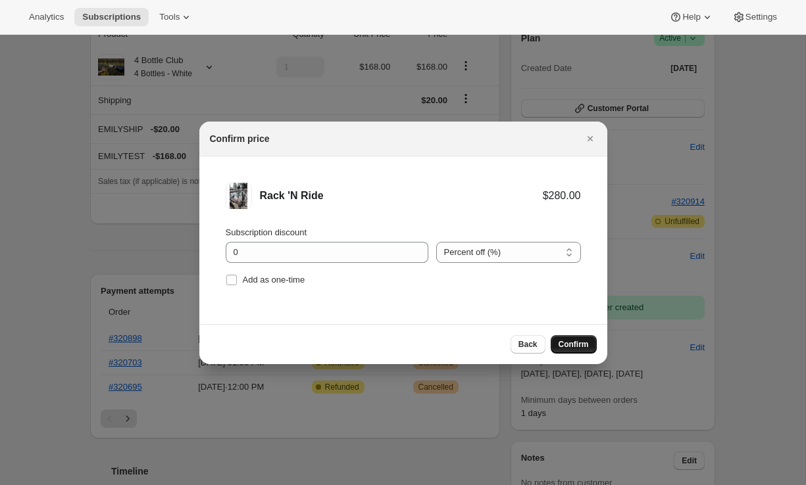
click at [564, 344] on span "Confirm" at bounding box center [574, 344] width 30 height 11
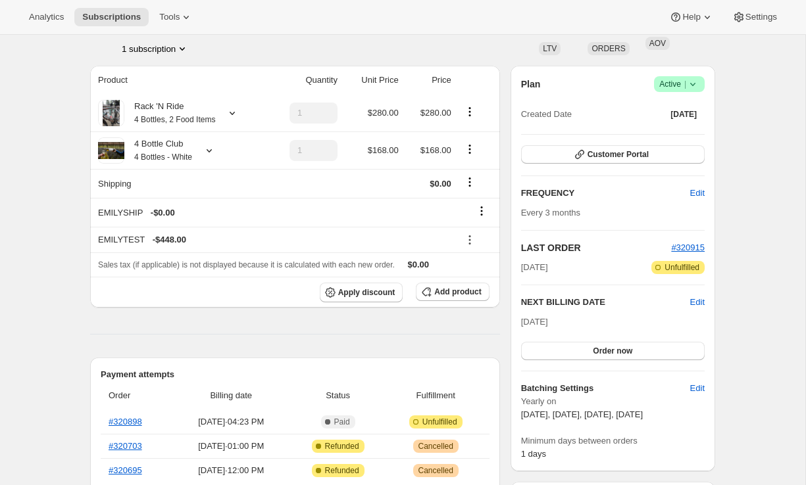
scroll to position [567, 0]
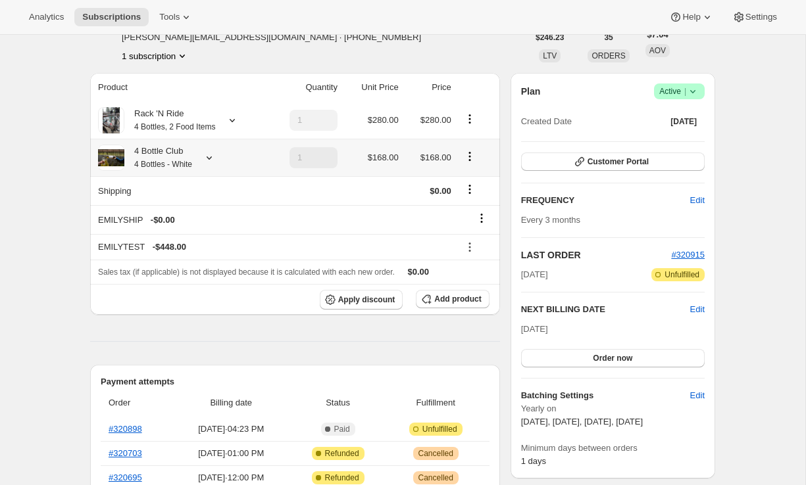
click at [465, 155] on icon "Product actions" at bounding box center [469, 156] width 13 height 13
click at [480, 154] on button "Product actions" at bounding box center [469, 156] width 21 height 14
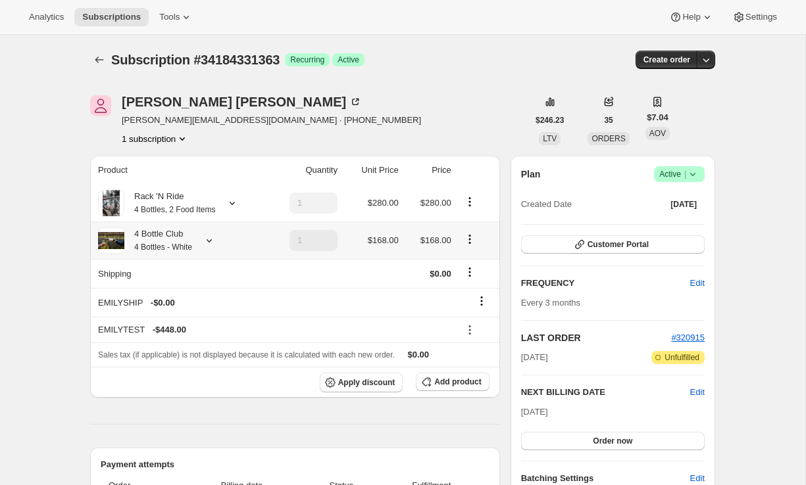
click at [469, 240] on icon "Product actions" at bounding box center [469, 239] width 13 height 13
click at [464, 289] on span "Remove" at bounding box center [471, 287] width 32 height 10
type input "0"
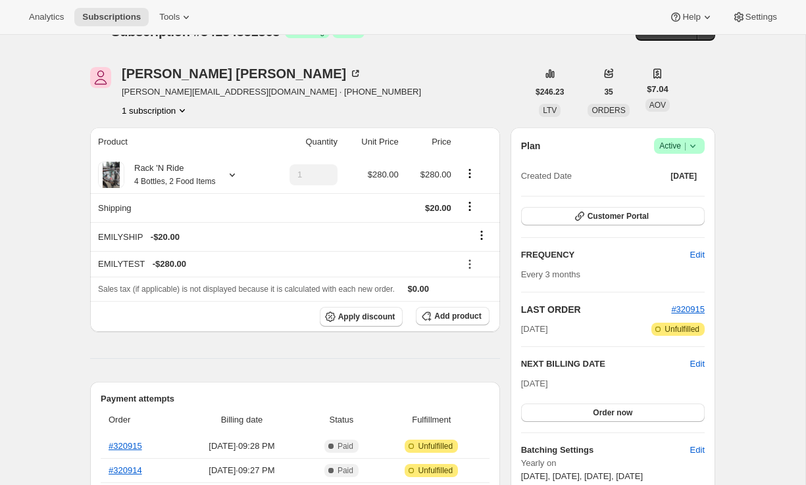
scroll to position [35, 0]
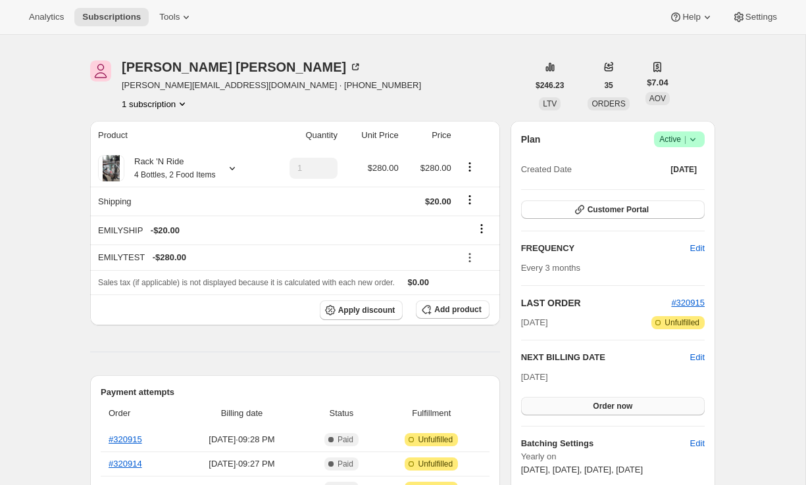
click at [528, 403] on button "Order now" at bounding box center [613, 406] width 184 height 18
click at [529, 403] on button "Click to confirm" at bounding box center [613, 406] width 184 height 18
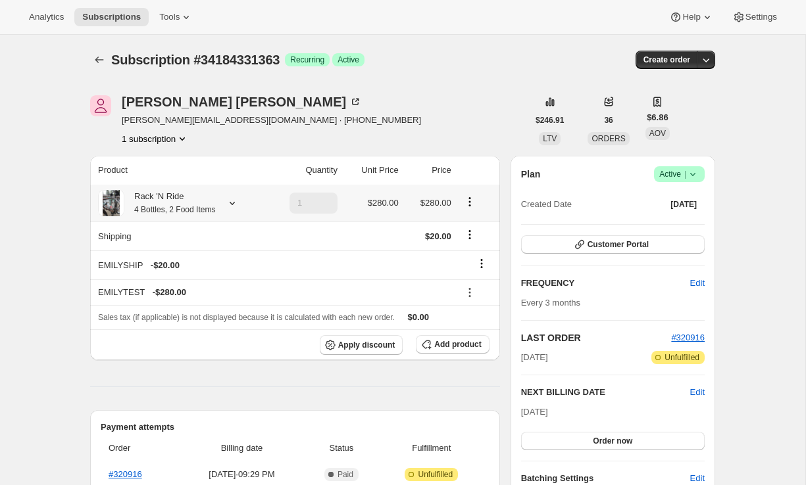
click at [235, 204] on icon at bounding box center [232, 203] width 13 height 13
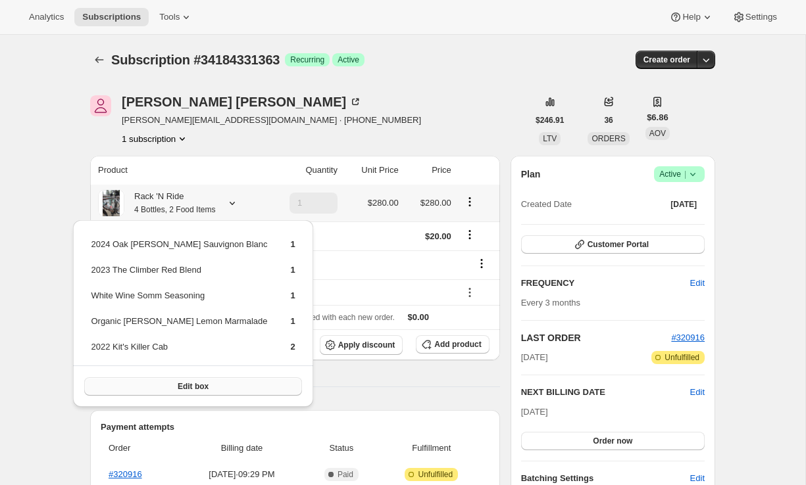
click at [185, 393] on button "Edit box" at bounding box center [192, 387] width 217 height 18
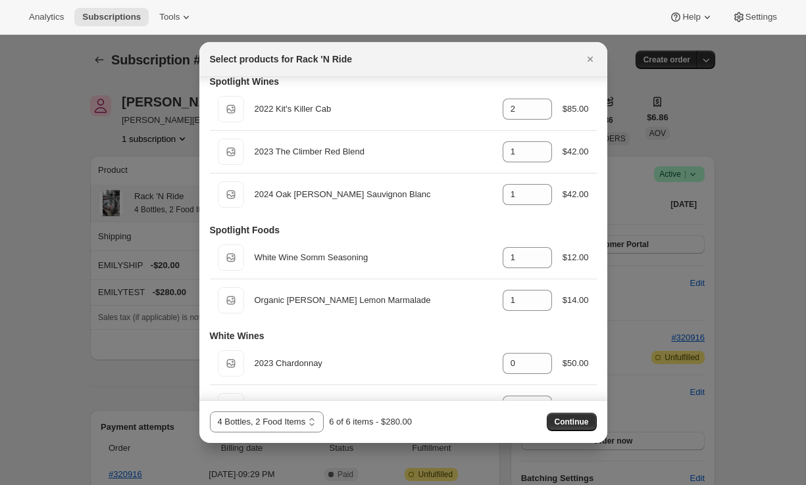
scroll to position [45, 0]
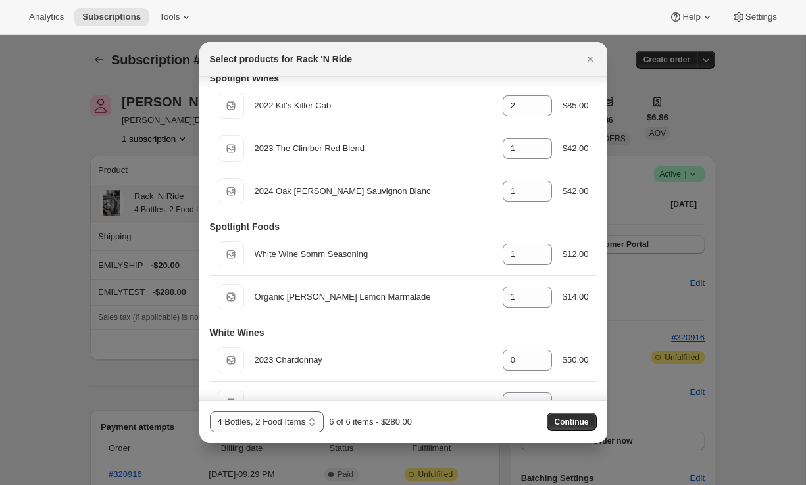
click at [264, 421] on select "4 Bottles, 2 Food Items 4 Bottles (Red), 2 Food Items 4 Bottles (White), 2 Food…" at bounding box center [267, 422] width 114 height 21
select select "gid://shopify/ProductVariant/43519400575075"
click at [210, 412] on select "4 Bottles, 2 Food Items 4 Bottles (Red), 2 Food Items 4 Bottles (White), 2 Food…" at bounding box center [267, 422] width 114 height 21
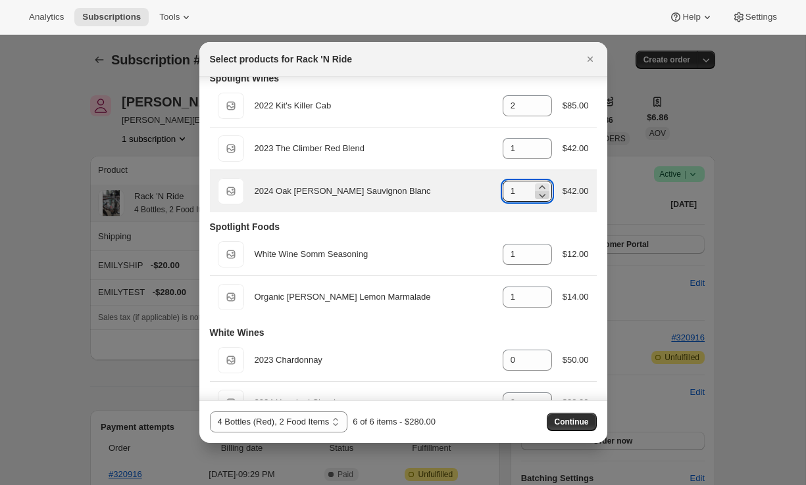
click at [536, 197] on icon ":r3i:" at bounding box center [541, 195] width 13 height 13
type input "0"
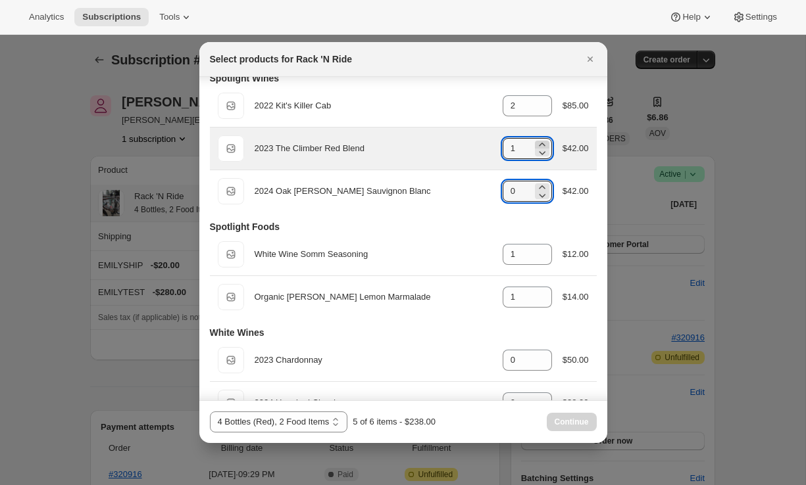
click at [541, 143] on icon ":r3i:" at bounding box center [541, 144] width 13 height 13
type input "2"
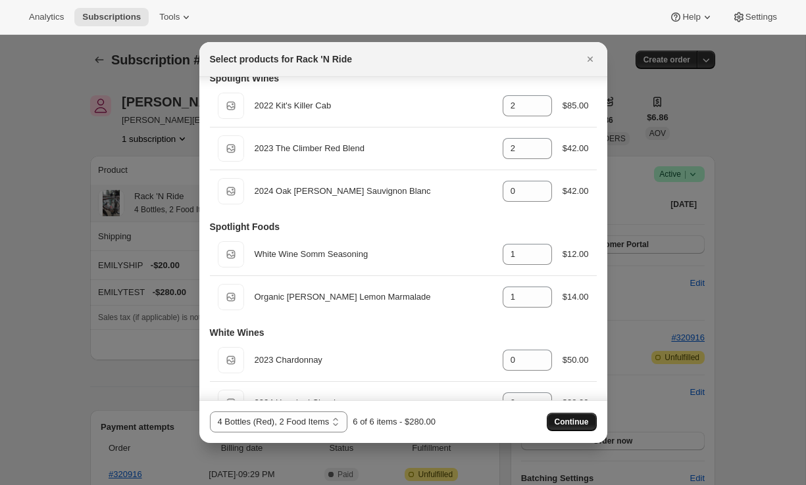
click at [580, 417] on span "Continue" at bounding box center [572, 422] width 34 height 11
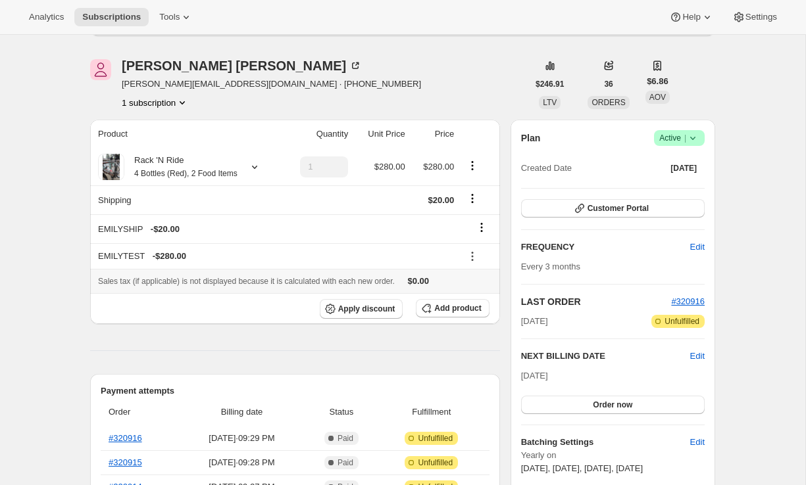
scroll to position [191, 0]
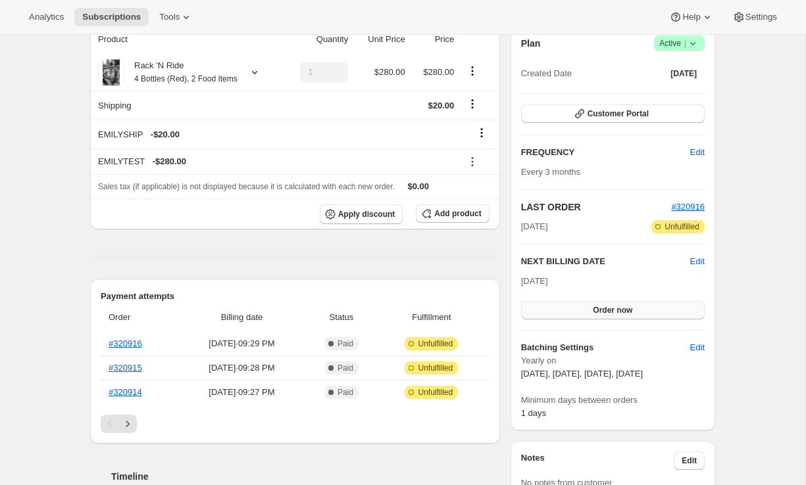
click at [598, 311] on span "Order now" at bounding box center [612, 310] width 39 height 11
click at [598, 311] on span "Click to confirm" at bounding box center [613, 310] width 60 height 11
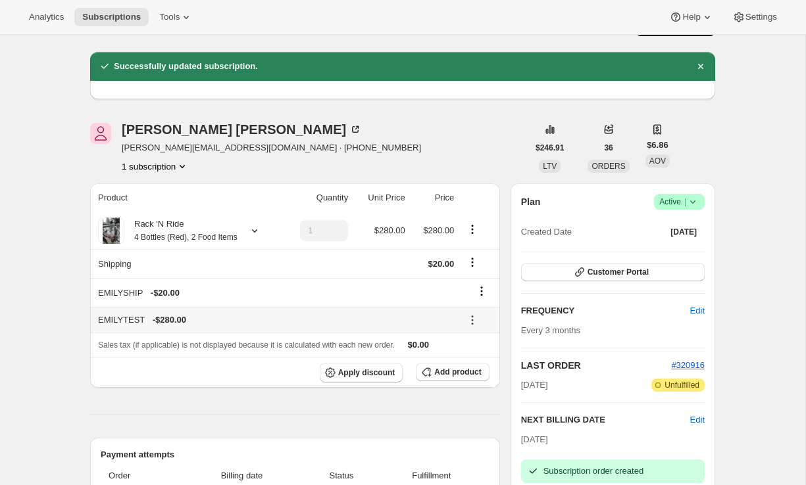
scroll to position [5, 0]
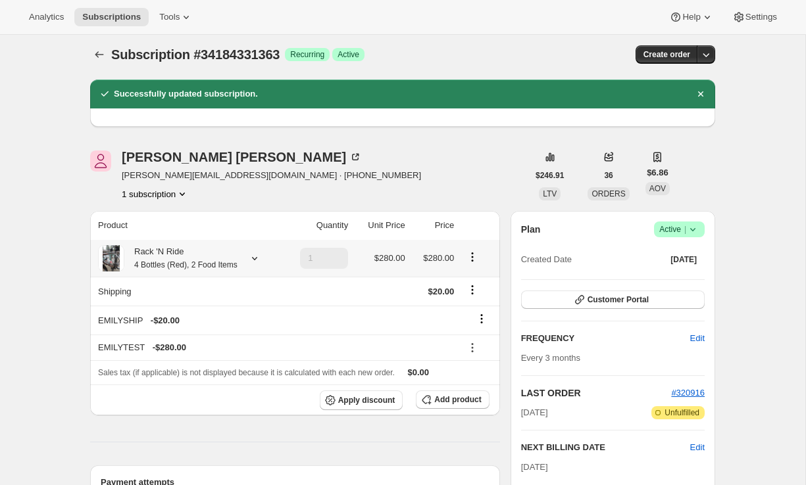
click at [261, 264] on icon at bounding box center [254, 258] width 13 height 13
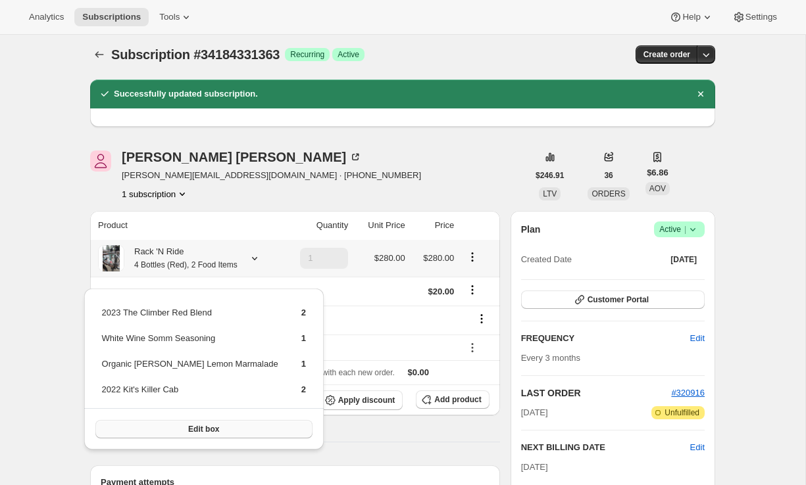
click at [211, 427] on button "Edit box" at bounding box center [203, 429] width 217 height 18
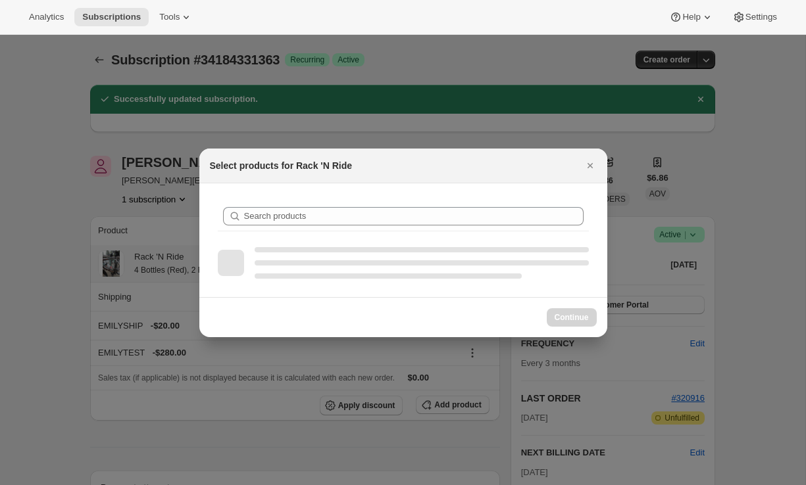
scroll to position [0, 0]
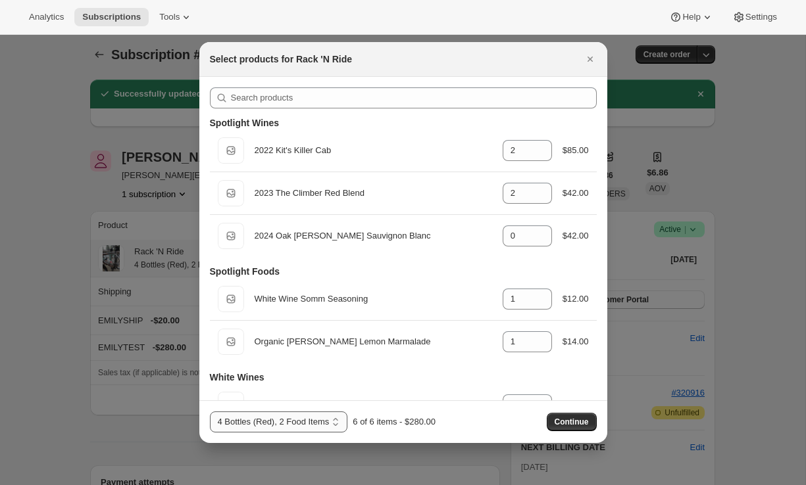
click at [289, 427] on select "4 Bottles, 2 Food Items 4 Bottles (Red), 2 Food Items 4 Bottles (White), 2 Food…" at bounding box center [279, 422] width 138 height 21
select select "gid://shopify/ProductVariant/43519400607843"
click at [210, 412] on select "4 Bottles, 2 Food Items 4 Bottles (Red), 2 Food Items 4 Bottles (White), 2 Food…" at bounding box center [279, 422] width 138 height 21
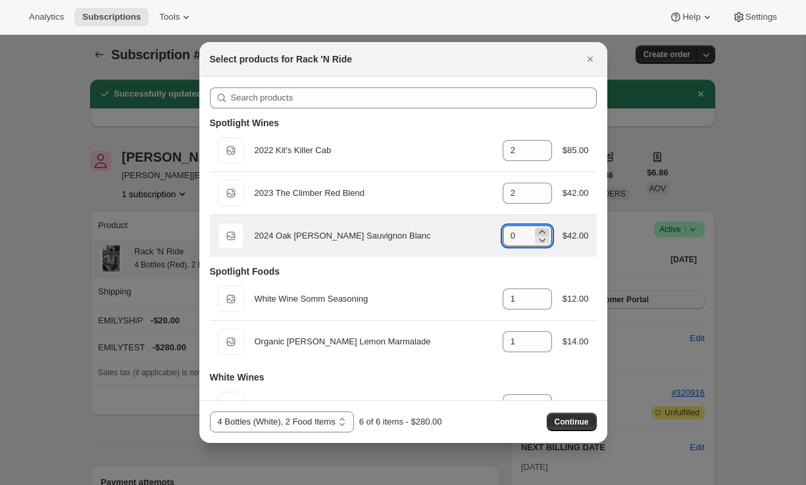
click at [540, 229] on icon ":r8e:" at bounding box center [541, 232] width 13 height 13
type input "4"
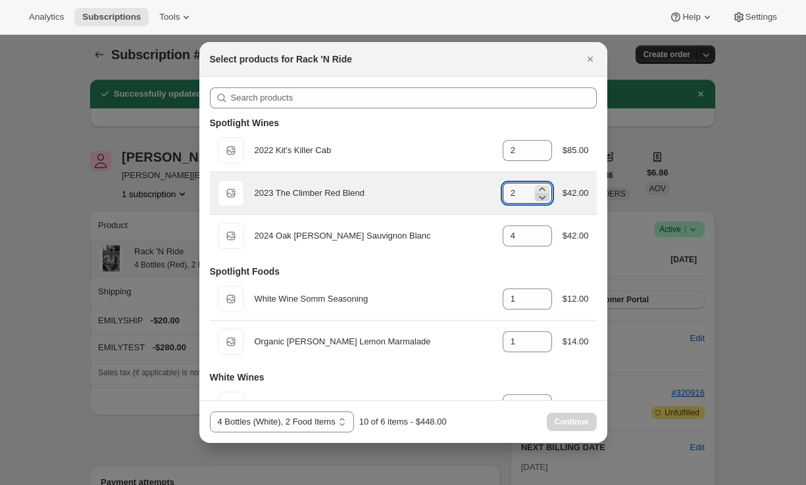
click at [541, 199] on icon ":r8e:" at bounding box center [541, 197] width 13 height 13
type input "0"
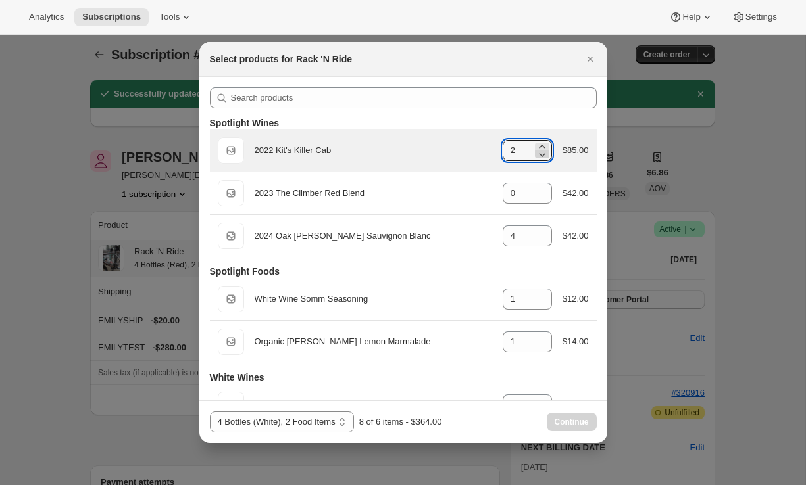
click at [541, 157] on icon ":r8e:" at bounding box center [541, 154] width 13 height 13
type input "0"
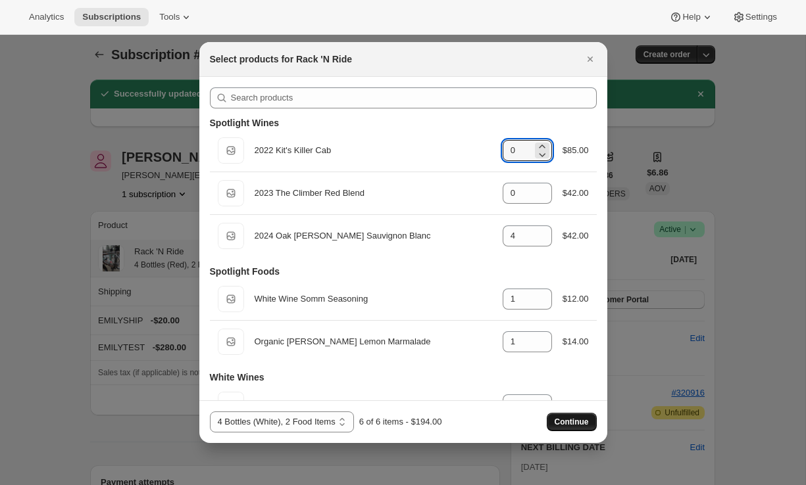
click at [573, 420] on span "Continue" at bounding box center [572, 422] width 34 height 11
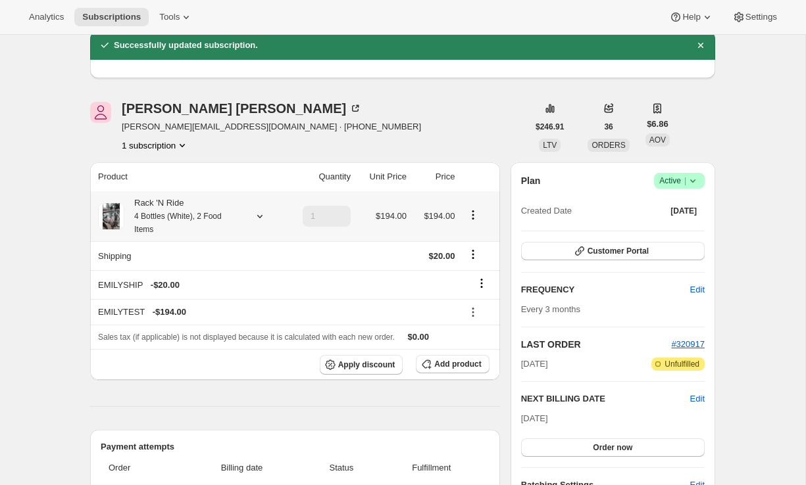
scroll to position [170, 0]
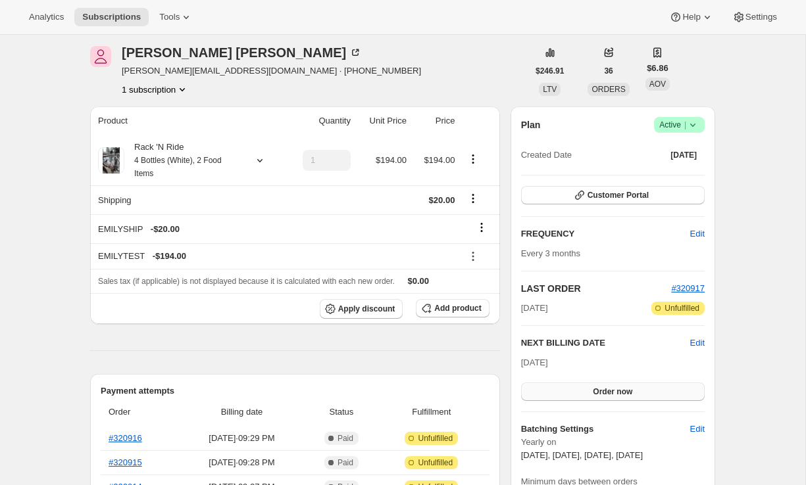
click at [537, 385] on button "Order now" at bounding box center [613, 392] width 184 height 18
click at [537, 389] on button "Click to confirm" at bounding box center [613, 392] width 184 height 18
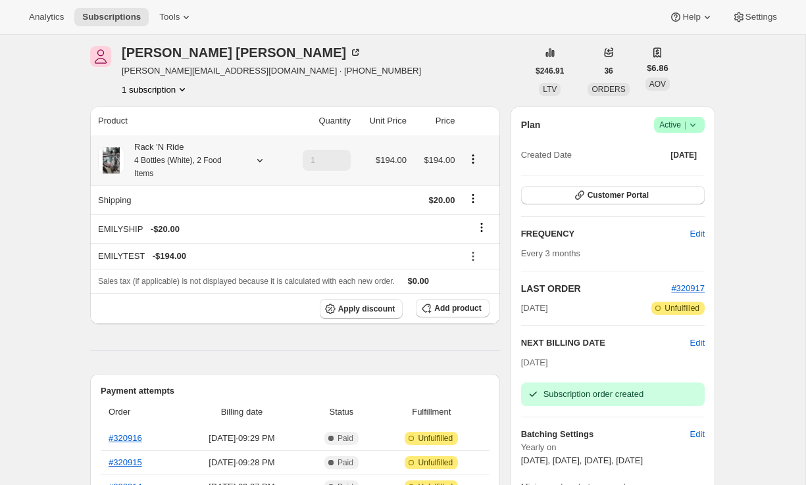
click at [257, 159] on icon at bounding box center [259, 160] width 13 height 13
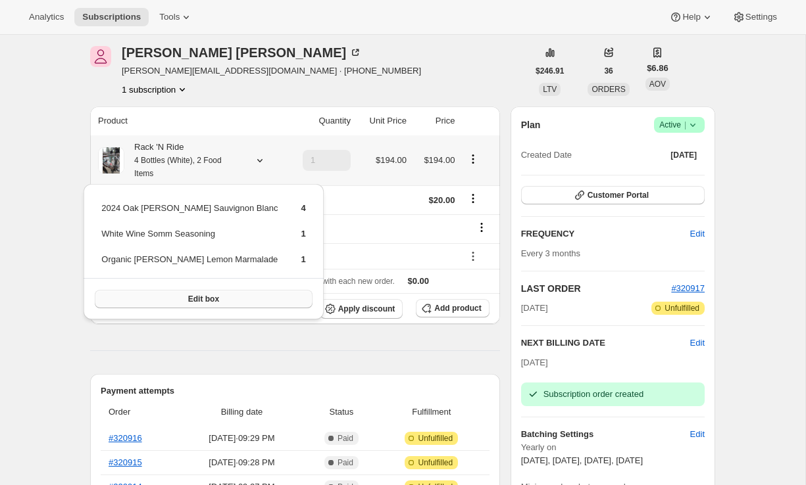
click at [206, 299] on button "Edit box" at bounding box center [203, 299] width 217 height 18
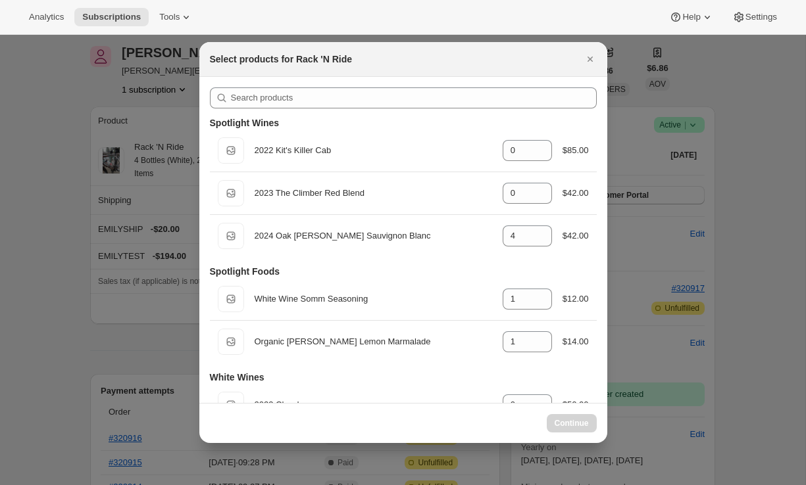
select select "gid://shopify/ProductVariant/43519400607843"
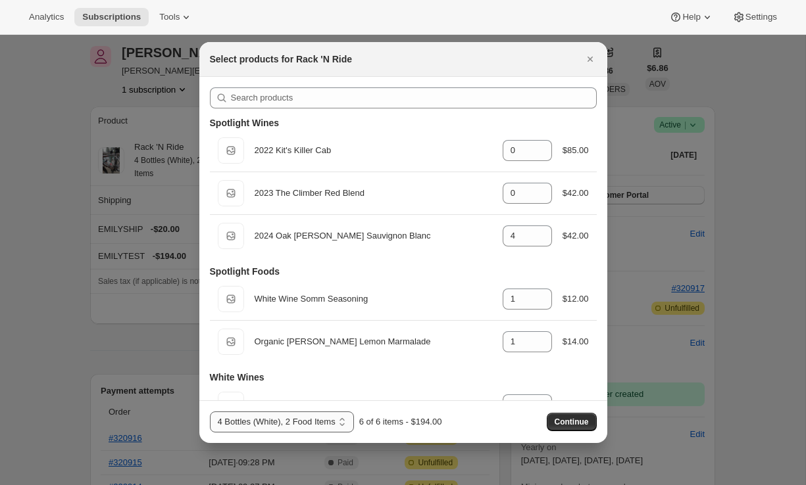
click at [249, 426] on select "4 Bottles, 2 Food Items 4 Bottles (Red), 2 Food Items 4 Bottles (White), 2 Food…" at bounding box center [282, 422] width 144 height 21
click at [595, 59] on icon "Close" at bounding box center [590, 59] width 13 height 13
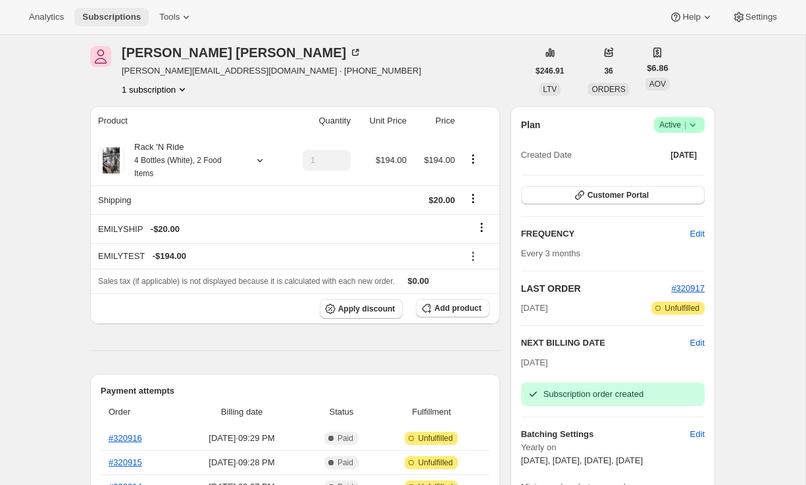
click at [109, 13] on span "Subscriptions" at bounding box center [111, 17] width 59 height 11
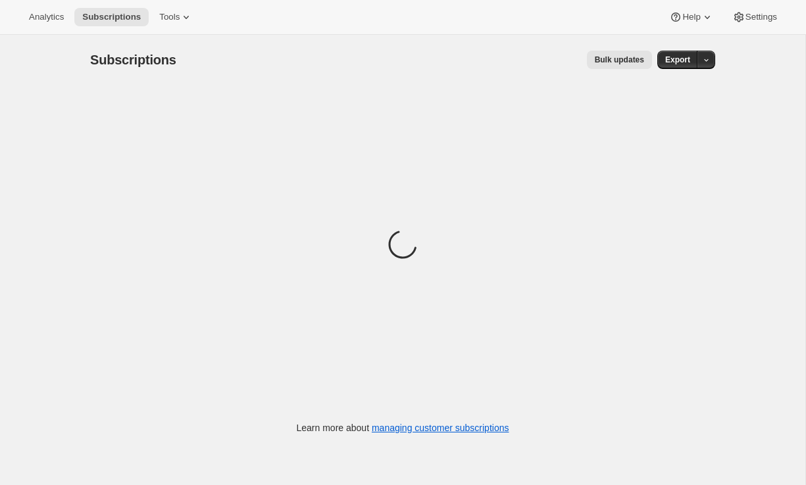
click at [737, 28] on div "Analytics Subscriptions Tools Help Settings" at bounding box center [403, 17] width 806 height 35
click at [745, 18] on span "Settings" at bounding box center [761, 17] width 32 height 11
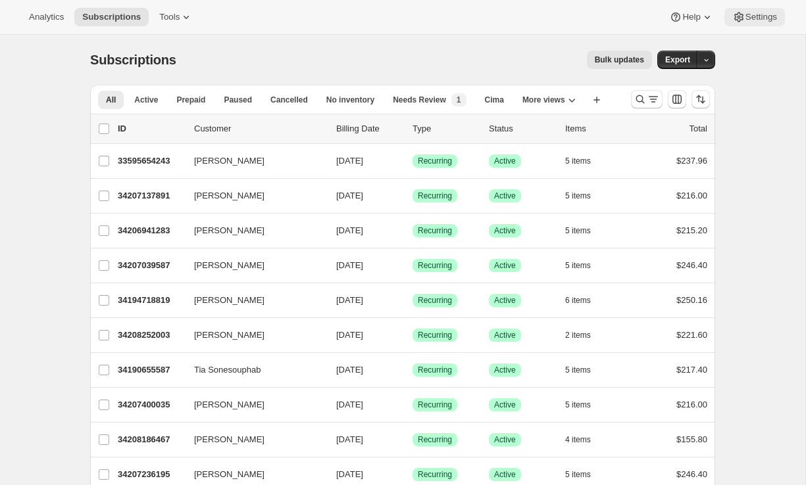
click at [745, 21] on span "Settings" at bounding box center [761, 17] width 32 height 11
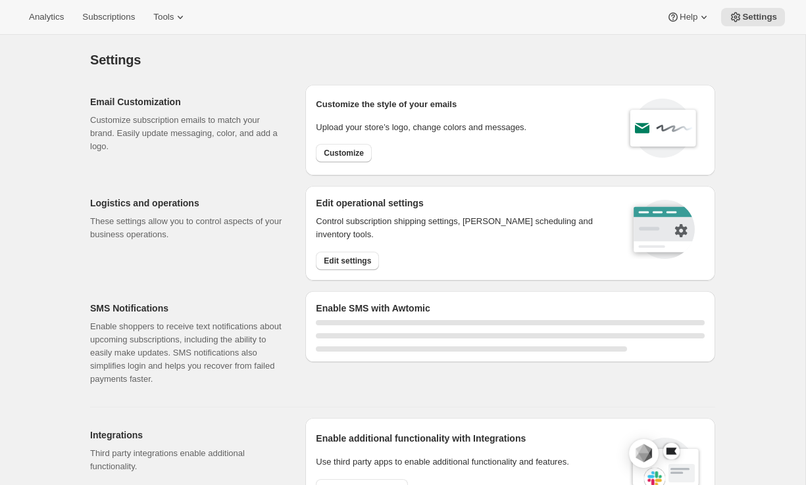
select select "17:00"
select select "09:00"
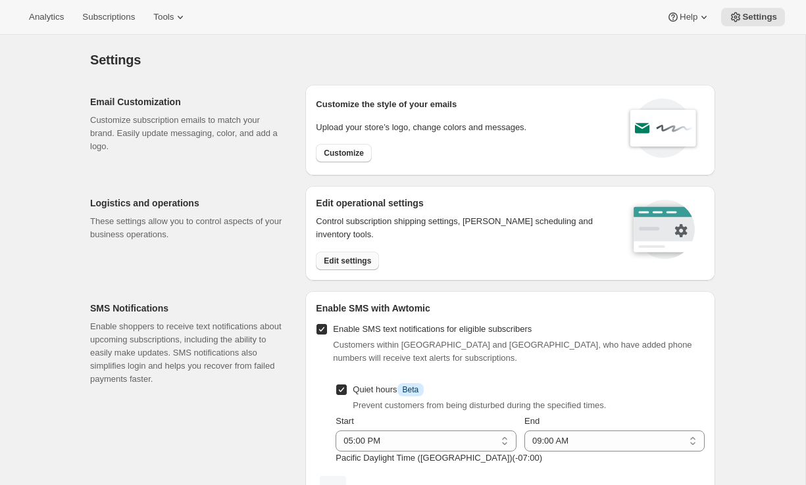
click at [349, 261] on span "Edit settings" at bounding box center [347, 261] width 47 height 11
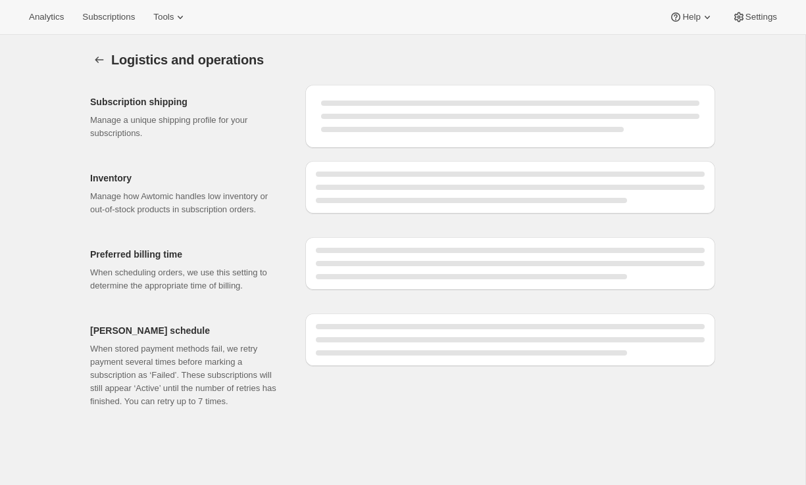
select select "DAY"
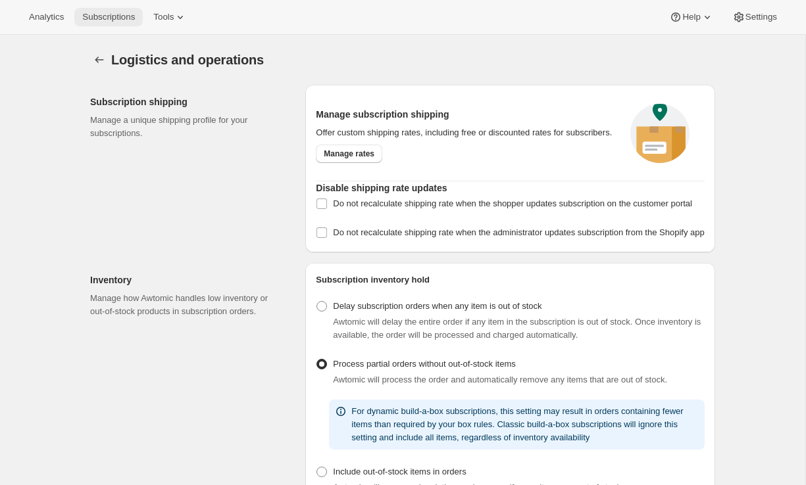
click at [122, 22] on button "Subscriptions" at bounding box center [108, 17] width 68 height 18
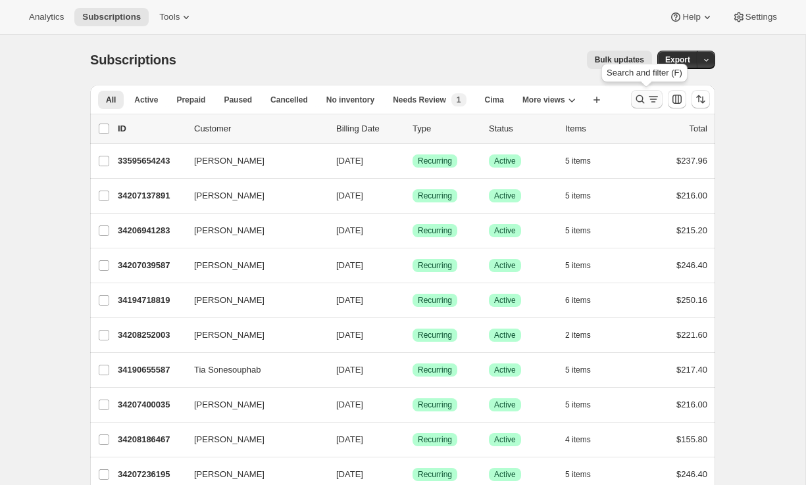
click at [637, 99] on icon "Search and filter results" at bounding box center [640, 99] width 13 height 13
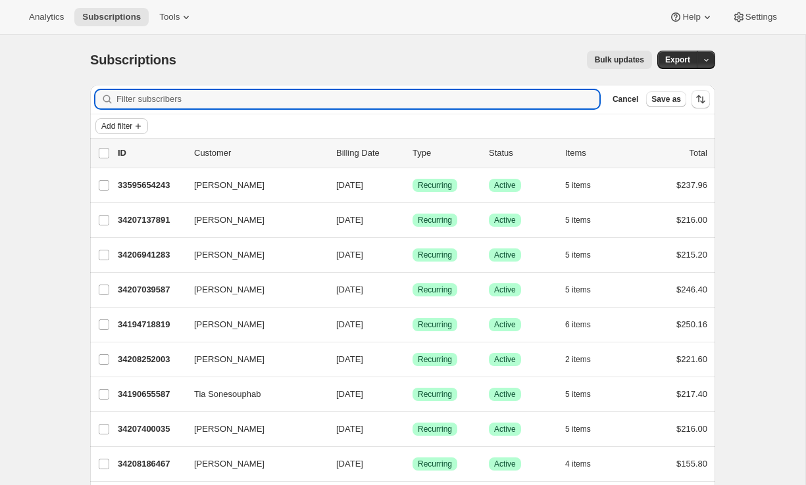
click at [102, 132] on button "Add filter" at bounding box center [121, 126] width 53 height 16
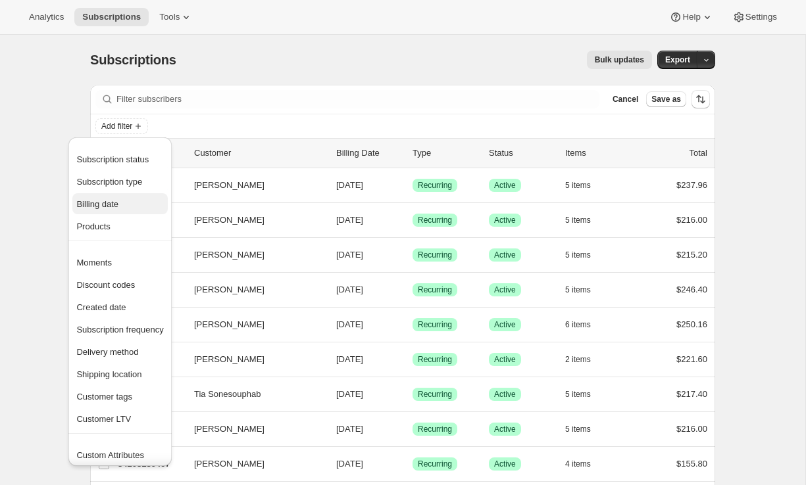
click at [115, 199] on span "Billing date" at bounding box center [119, 204] width 87 height 13
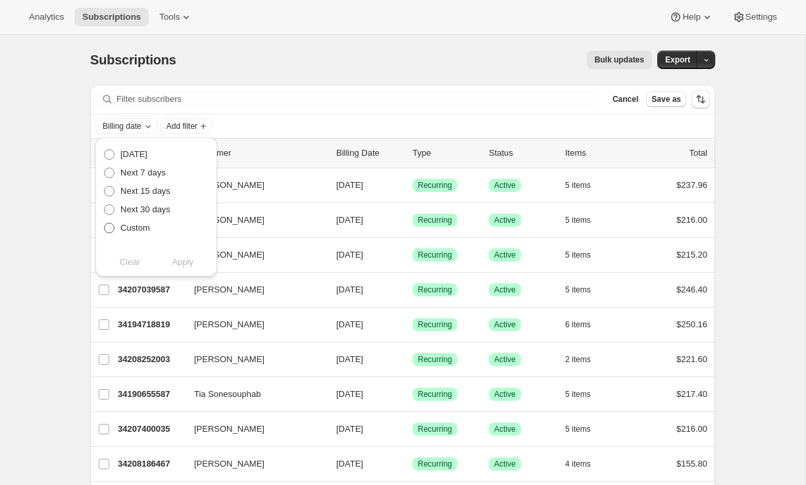
click at [144, 230] on span "Custom" at bounding box center [135, 228] width 30 height 10
click at [105, 224] on input "Custom" at bounding box center [104, 223] width 1 height 1
radio input "true"
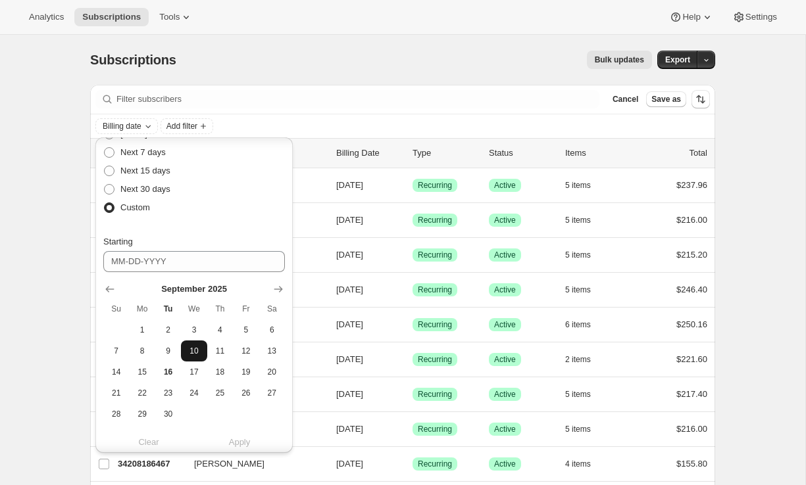
scroll to position [21, 0]
click at [193, 368] on span "17" at bounding box center [193, 371] width 15 height 11
type input "09-17-2025"
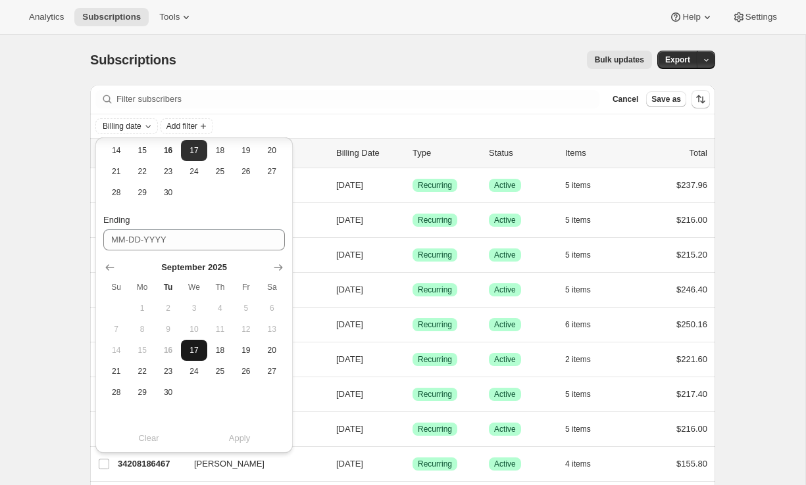
click at [195, 347] on span "17" at bounding box center [193, 350] width 15 height 11
type input "09-17-2025"
click at [237, 436] on span "Apply" at bounding box center [240, 438] width 22 height 13
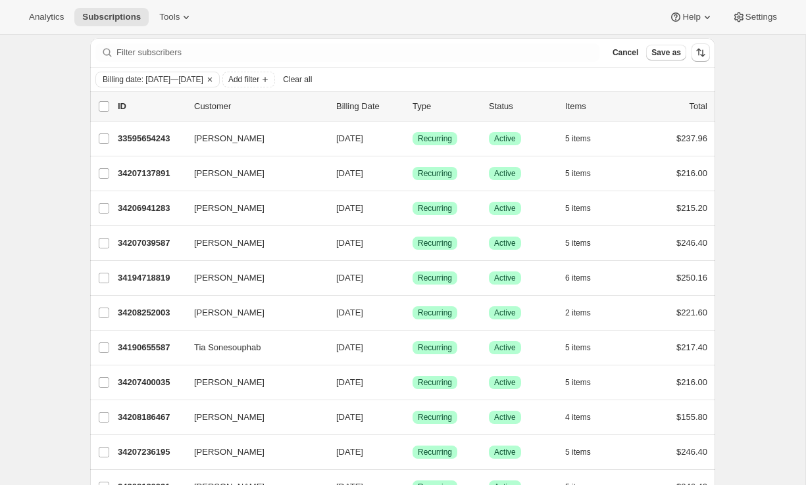
scroll to position [0, 0]
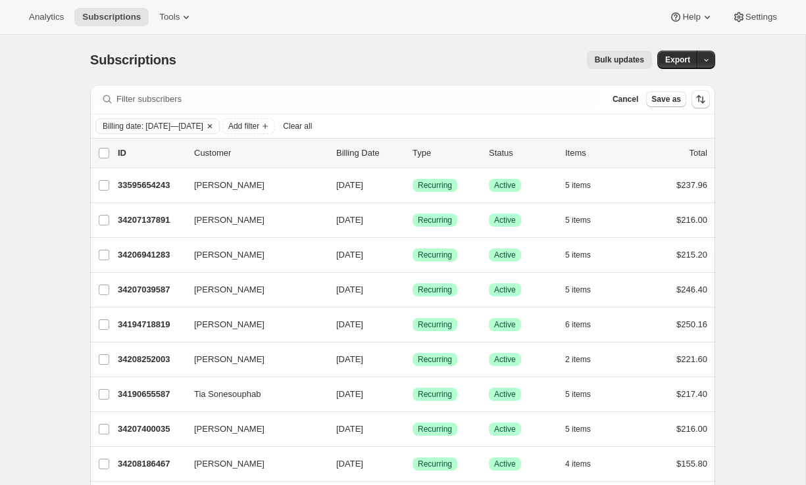
click at [212, 124] on icon "Clear" at bounding box center [210, 126] width 4 height 4
click at [113, 120] on button "Add filter" at bounding box center [121, 126] width 53 height 16
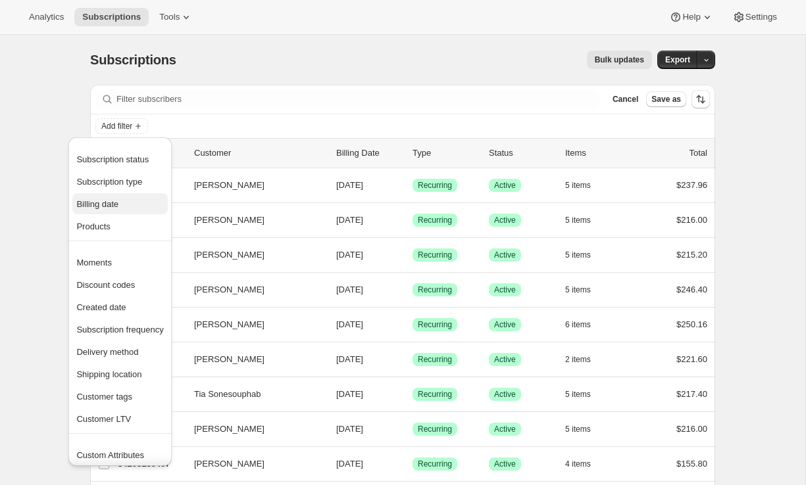
click at [105, 203] on span "Billing date" at bounding box center [97, 204] width 42 height 10
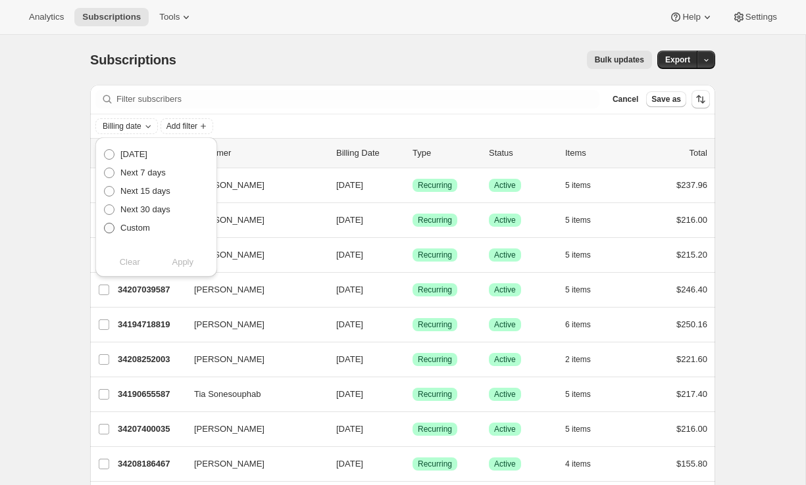
click at [138, 230] on span "Custom" at bounding box center [135, 228] width 30 height 10
click at [105, 224] on input "Custom" at bounding box center [104, 223] width 1 height 1
radio input "true"
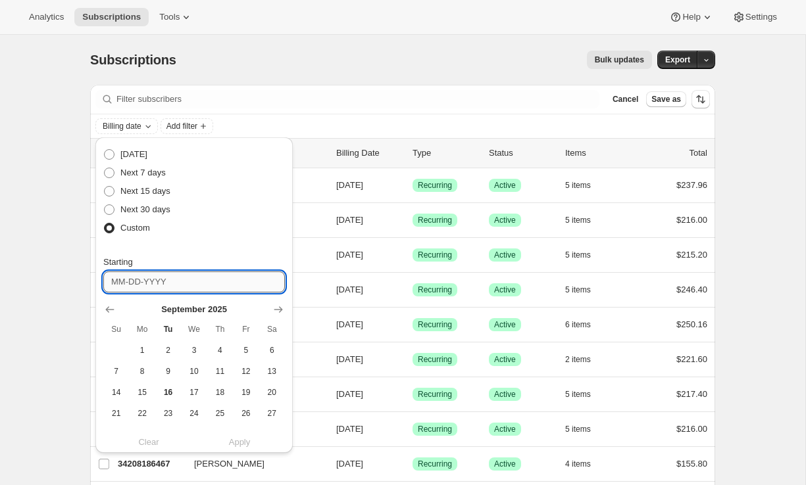
click at [174, 285] on input "Starting" at bounding box center [194, 282] width 182 height 21
click at [189, 392] on span "17" at bounding box center [193, 392] width 15 height 11
type input "09-17-2025"
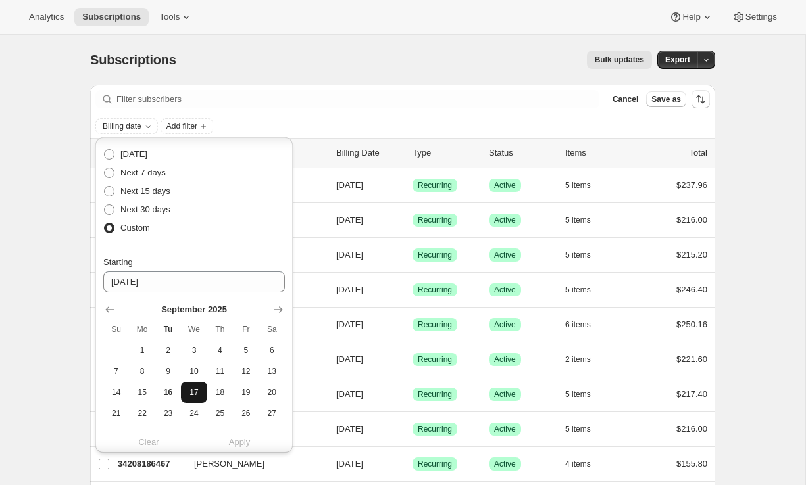
scroll to position [239, 0]
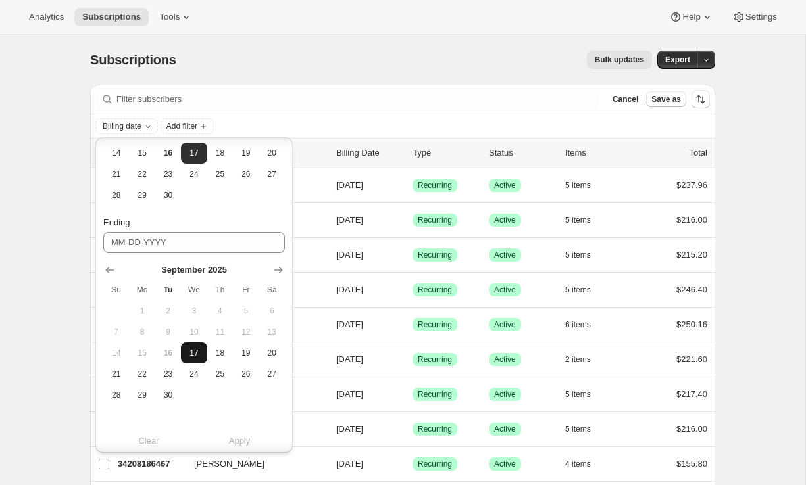
click at [190, 356] on span "17" at bounding box center [193, 353] width 15 height 11
type input "09-17-2025"
click at [233, 442] on span "Apply" at bounding box center [240, 441] width 22 height 13
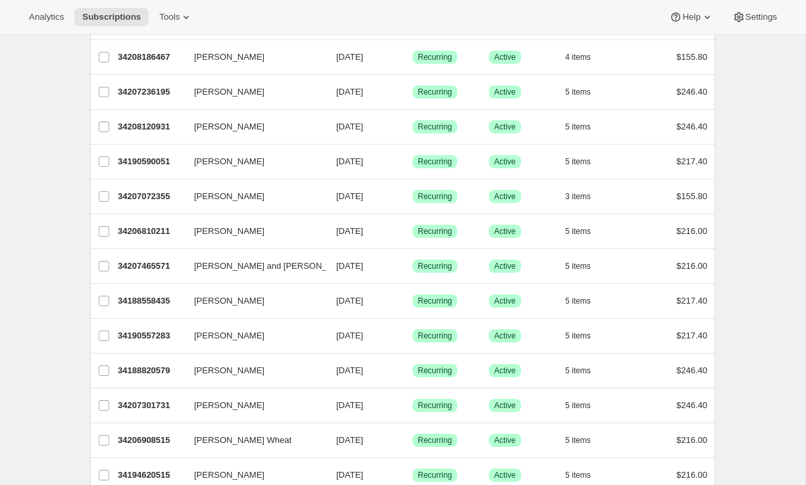
scroll to position [0, 0]
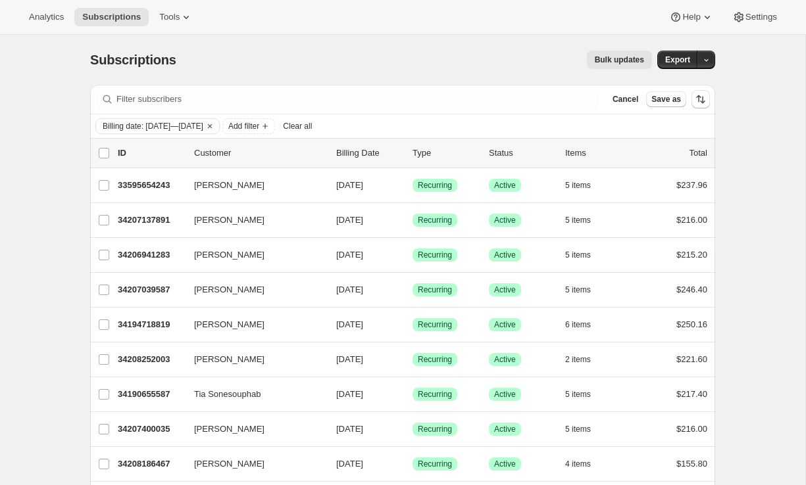
click at [629, 64] on span "Bulk updates" at bounding box center [619, 60] width 49 height 11
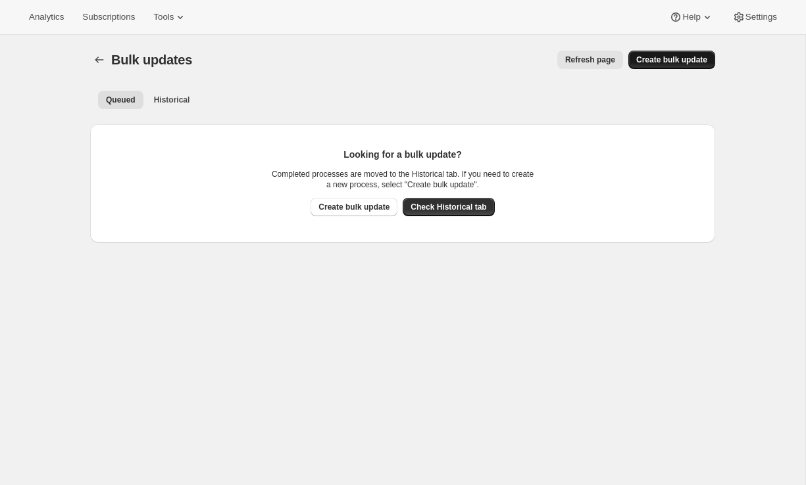
click at [672, 61] on span "Create bulk update" at bounding box center [671, 60] width 71 height 11
select select "22"
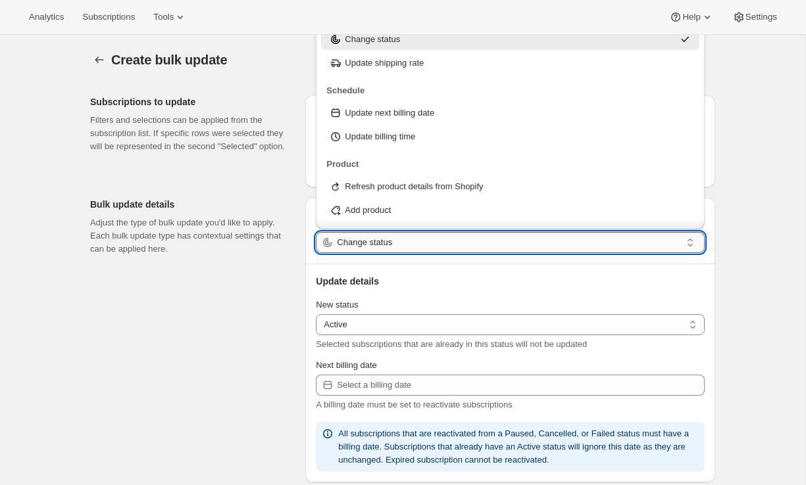
click at [452, 238] on input "Change status" at bounding box center [509, 242] width 344 height 21
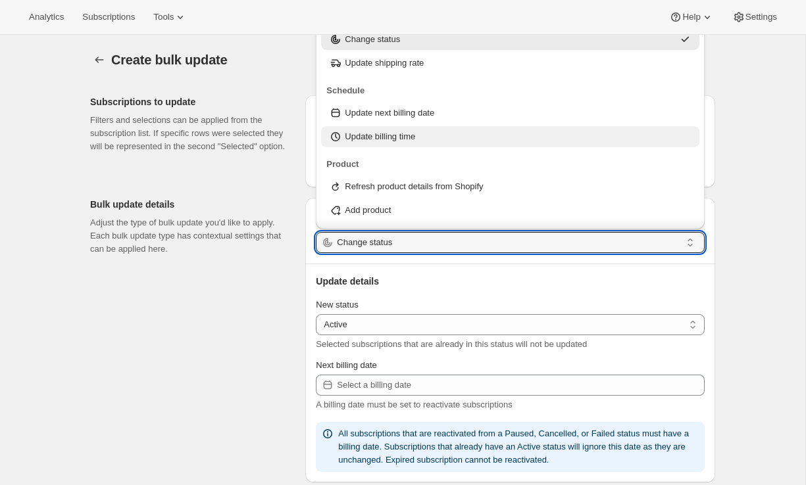
click at [446, 130] on div "Update billing time" at bounding box center [510, 136] width 362 height 13
type input "Update billing time"
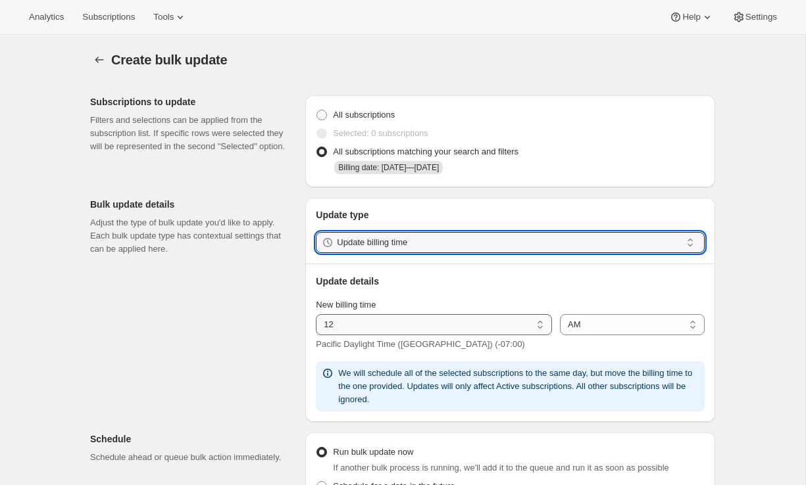
click at [420, 328] on select "01 02 03 04 05 06 07 08 09 10 11 12" at bounding box center [434, 324] width 236 height 21
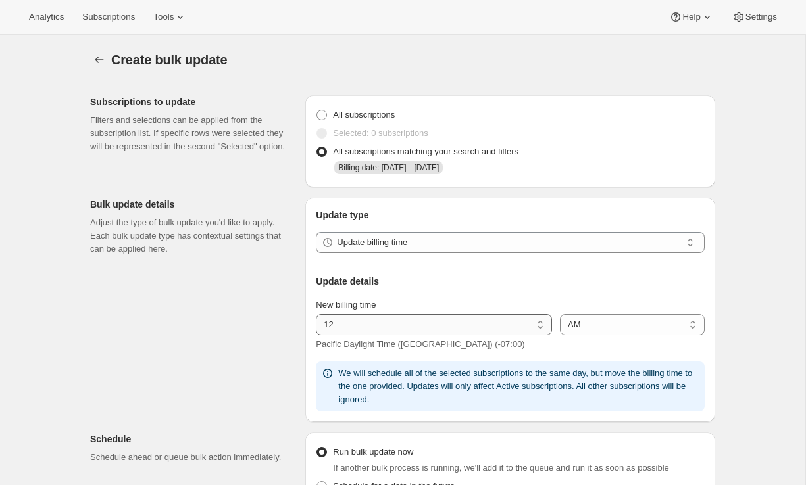
select select "10"
click at [316, 314] on select "01 02 03 04 05 06 07 08 09 10 11 12" at bounding box center [434, 324] width 236 height 21
click at [246, 384] on div "Subscriptions to update Filters and selections can be applied from the subscrip…" at bounding box center [397, 471] width 635 height 772
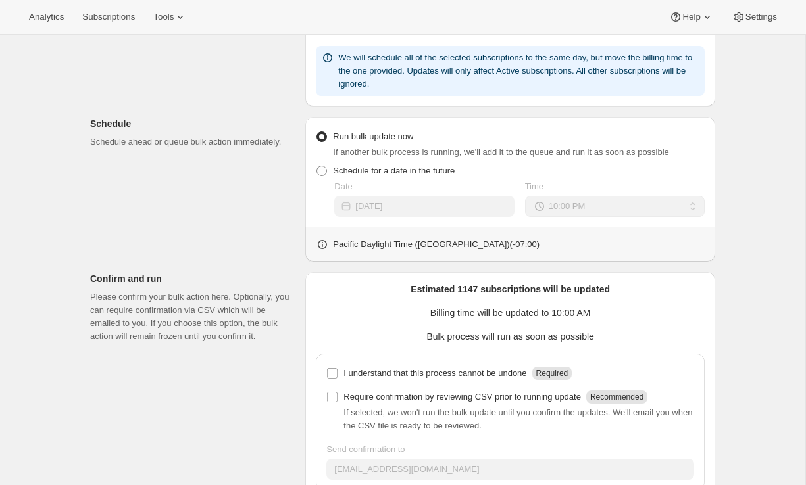
scroll to position [393, 0]
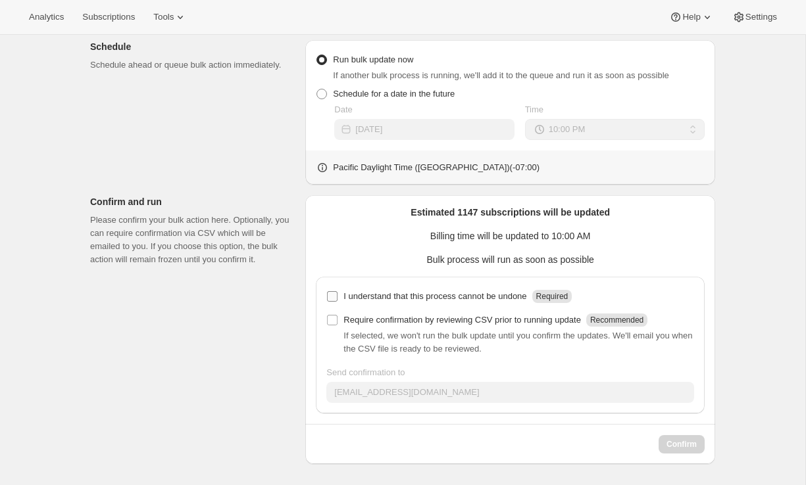
click at [357, 301] on p "I understand that this process cannot be undone" at bounding box center [434, 296] width 183 height 13
click at [337, 301] on input "I understand that this process cannot be undone Required" at bounding box center [332, 296] width 11 height 11
checkbox input "true"
click at [672, 442] on span "Confirm" at bounding box center [681, 444] width 30 height 11
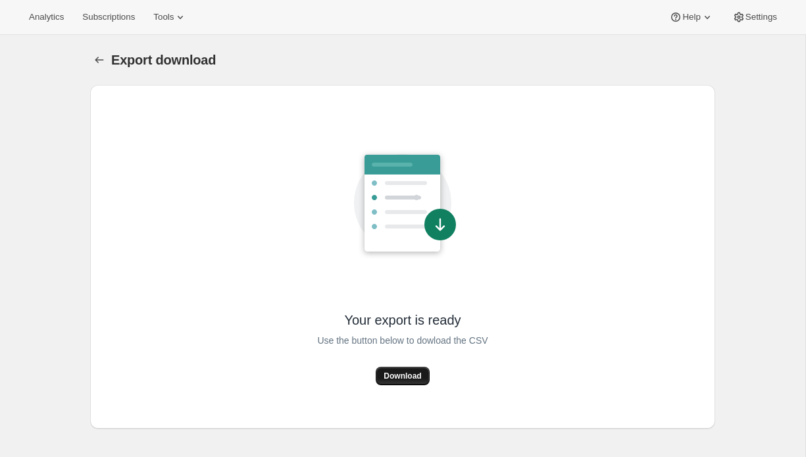
click at [406, 376] on span "Download" at bounding box center [402, 375] width 37 height 11
click at [349, 70] on div "Export download. This page is ready Export download" at bounding box center [402, 60] width 625 height 50
click at [406, 378] on span "Download" at bounding box center [402, 375] width 37 height 11
click at [95, 22] on span "Subscriptions" at bounding box center [108, 17] width 53 height 11
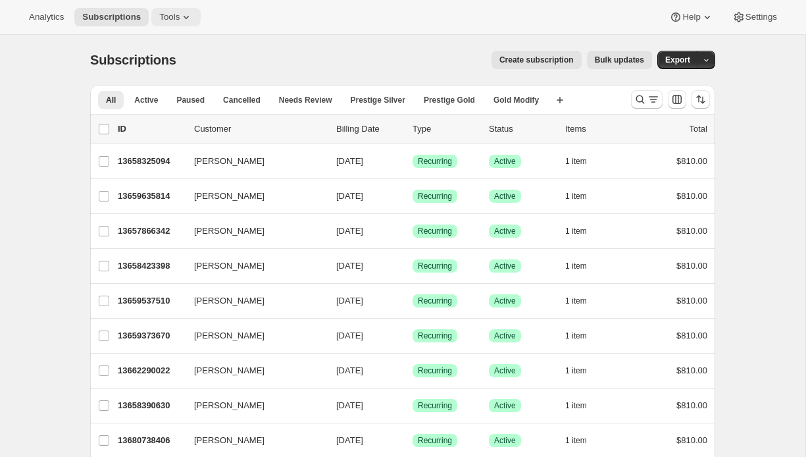
click at [186, 12] on icon at bounding box center [186, 17] width 13 height 13
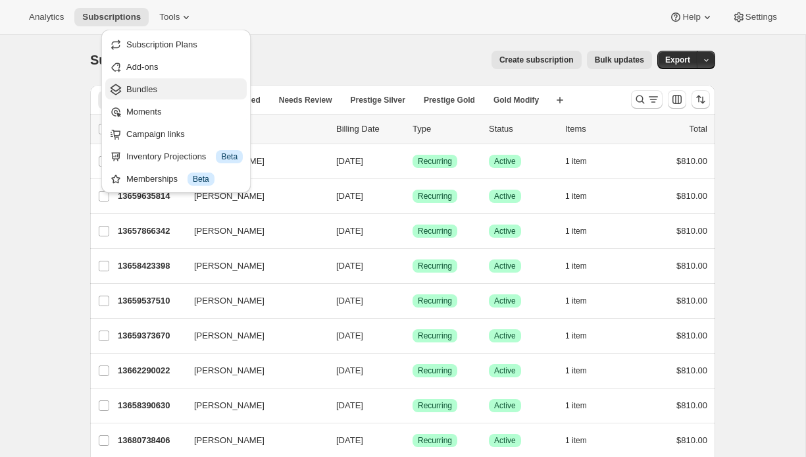
click at [155, 85] on span "Bundles" at bounding box center [141, 89] width 31 height 10
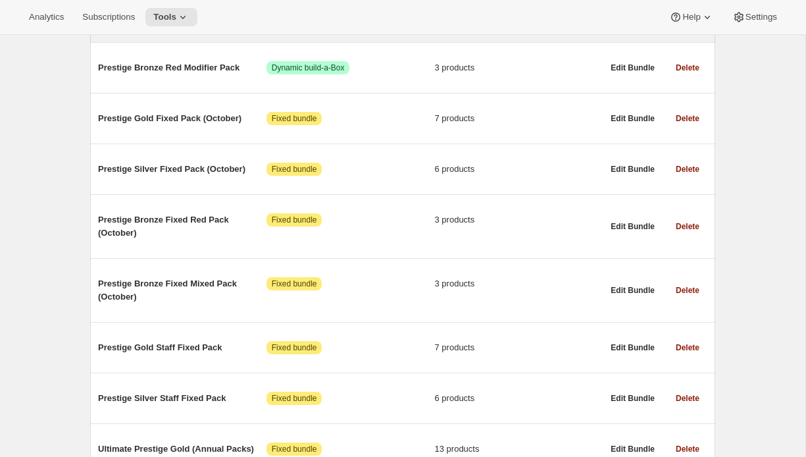
scroll to position [341, 0]
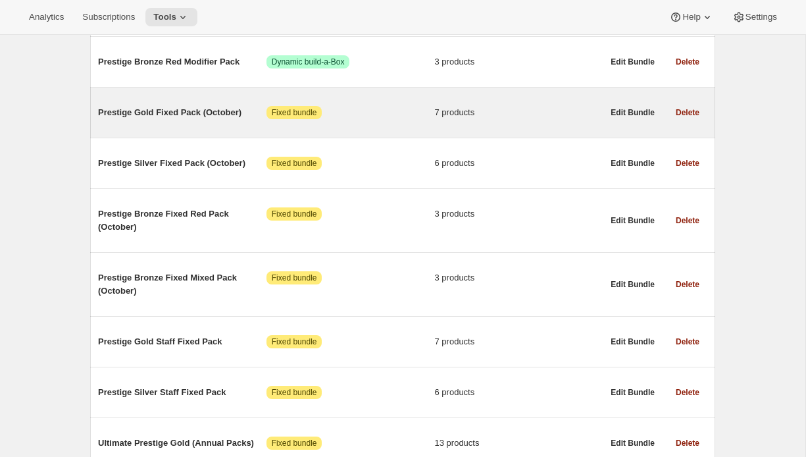
click at [171, 130] on div "Prestige Gold Fixed Pack (October) Attention Fixed bundle 7 products" at bounding box center [350, 112] width 505 height 34
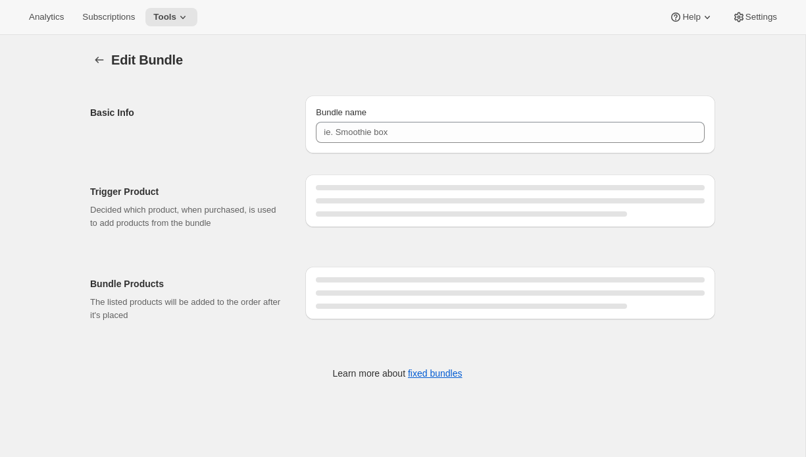
type input "Prestige Gold Fixed Pack (October)"
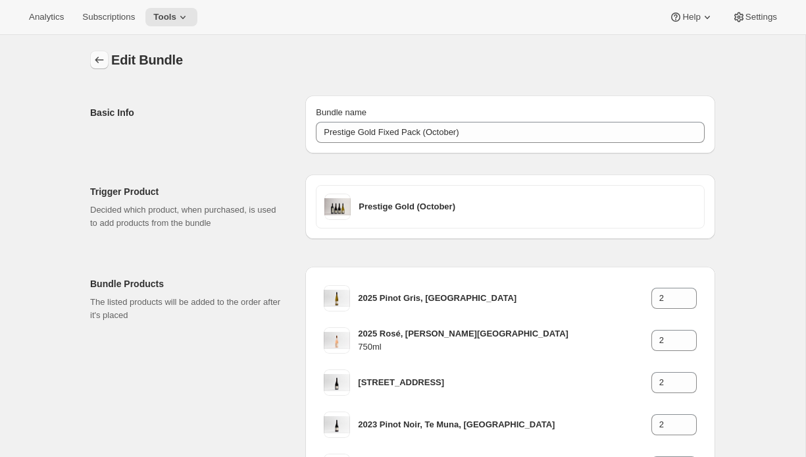
click at [94, 55] on icon "Bundles" at bounding box center [99, 59] width 13 height 13
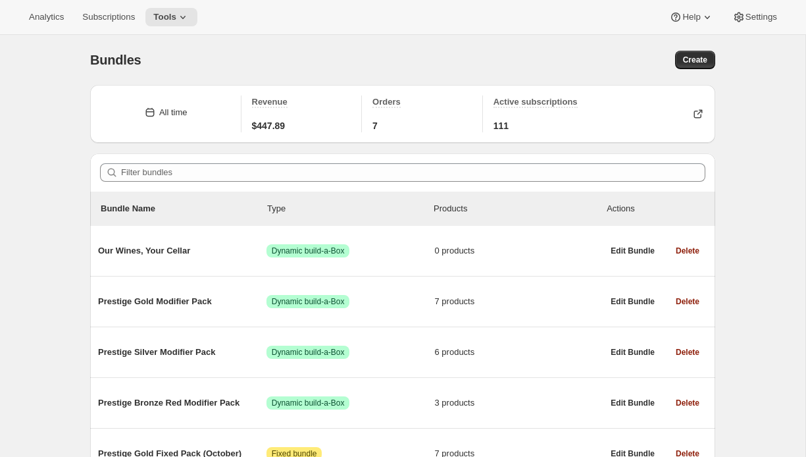
click at [186, 7] on div "Analytics Subscriptions Tools Help Settings" at bounding box center [403, 17] width 806 height 35
click at [185, 26] on button "Tools" at bounding box center [171, 17] width 52 height 18
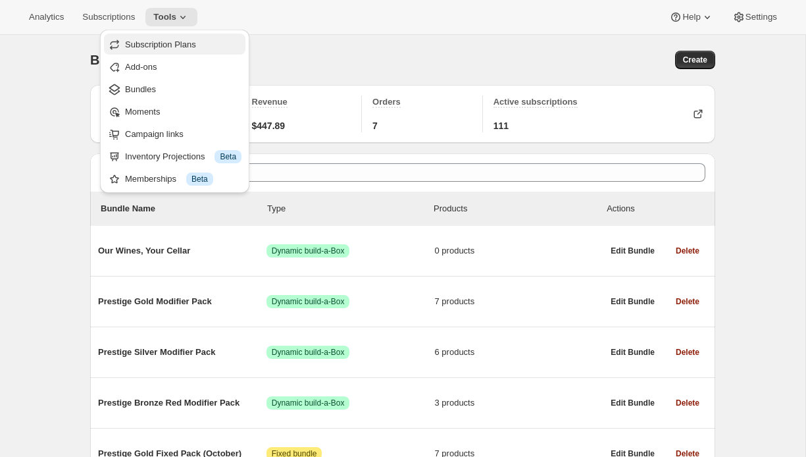
click at [183, 42] on span "Subscription Plans" at bounding box center [160, 44] width 71 height 10
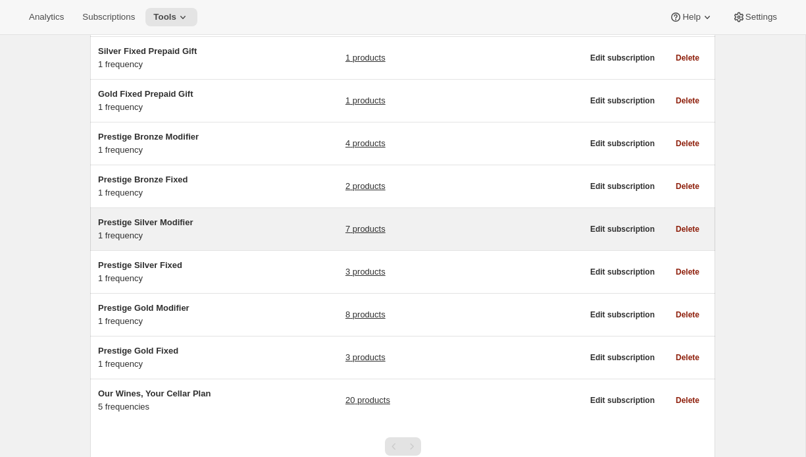
scroll to position [120, 0]
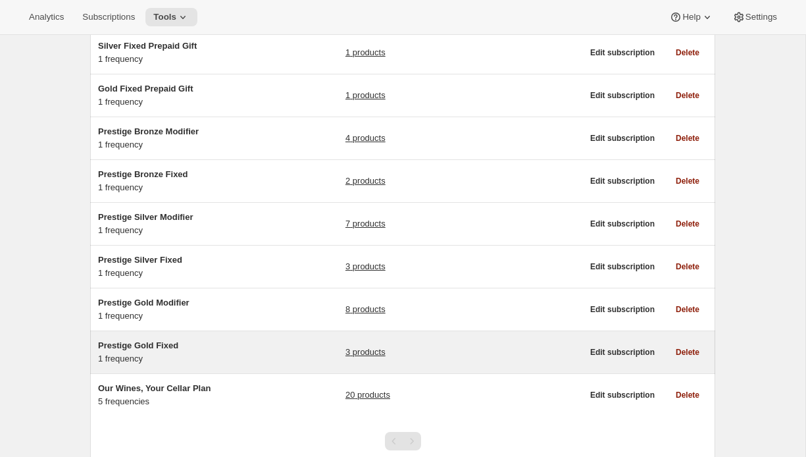
click at [139, 346] on span "Prestige Gold Fixed" at bounding box center [138, 345] width 80 height 10
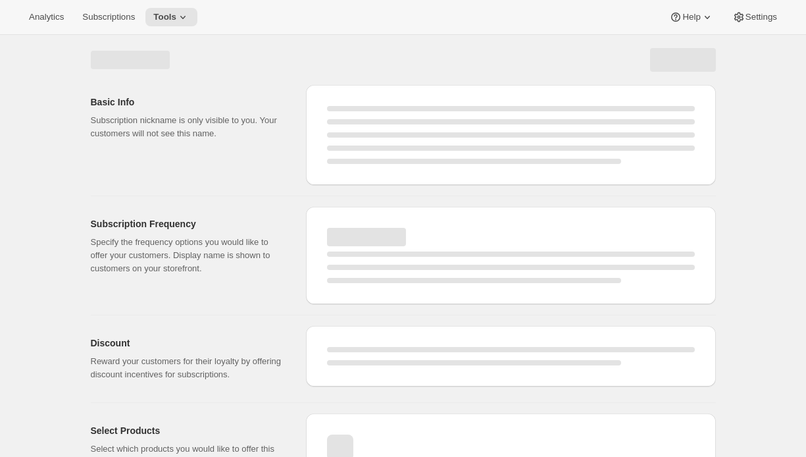
select select "WEEK"
select select "MONTH"
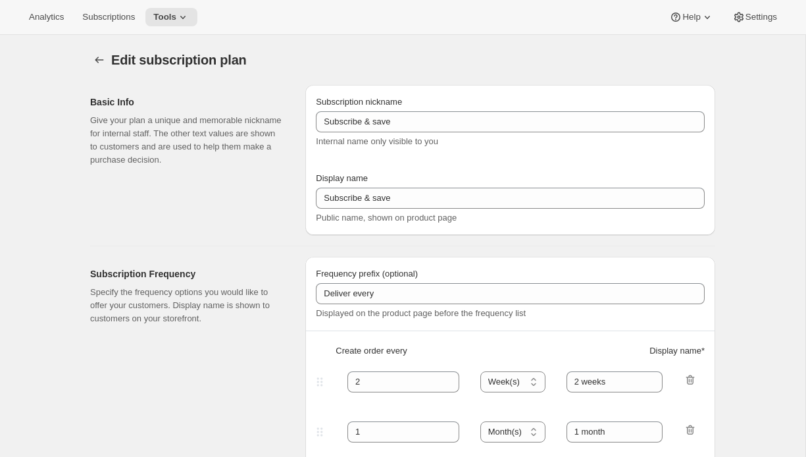
type input "Prestige Gold Fixed"
type input "Join the Gold Fixed club"
type input "4"
select select "MONTH"
type input "4 months"
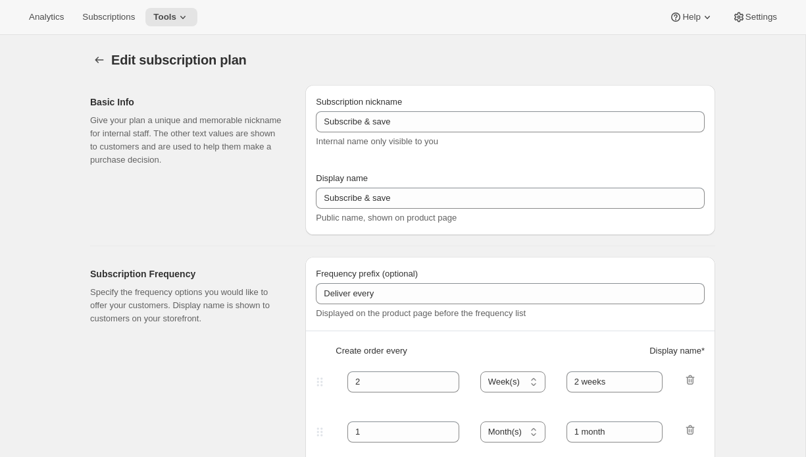
type input "Don’t forget to double-check your payment and shipping information before confi…"
checkbox input "true"
select select "YEARDAY"
select select "2"
select select "5"
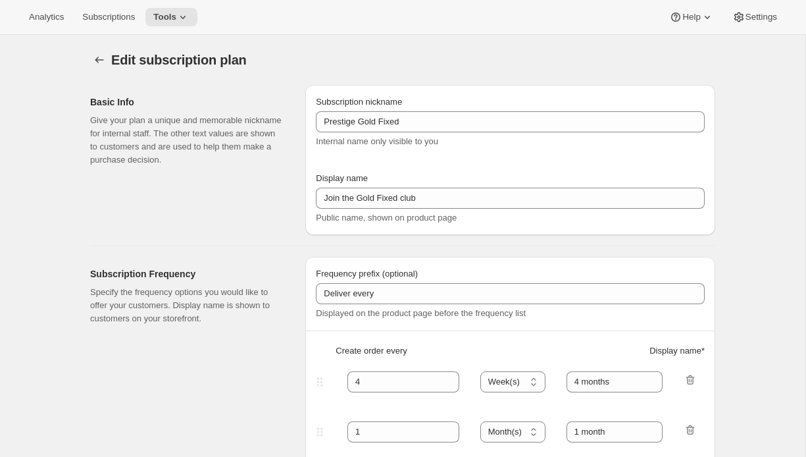
select select "6"
select select "5"
select select "10"
select select "5"
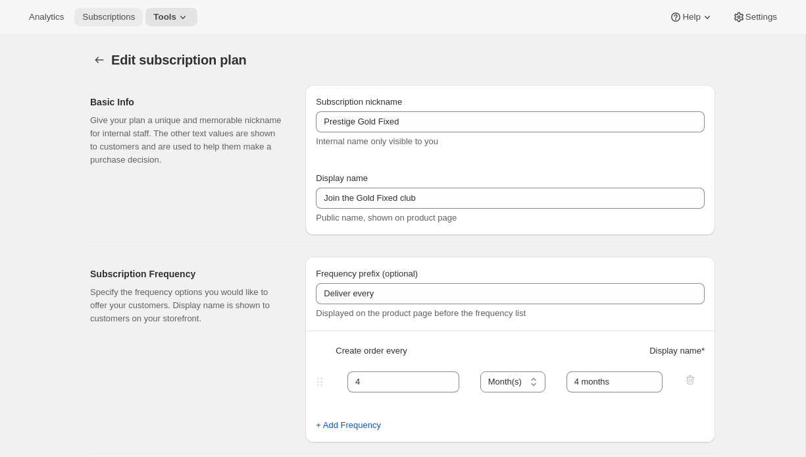
click at [124, 19] on span "Subscriptions" at bounding box center [108, 17] width 53 height 11
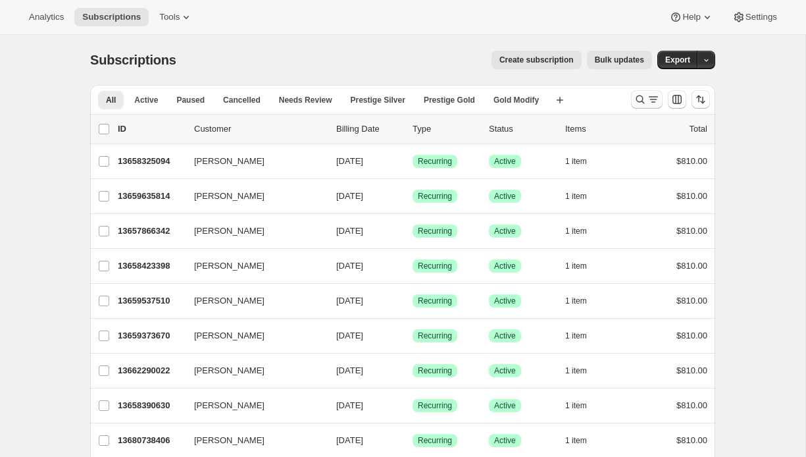
click at [641, 96] on icon "Search and filter results" at bounding box center [640, 99] width 9 height 9
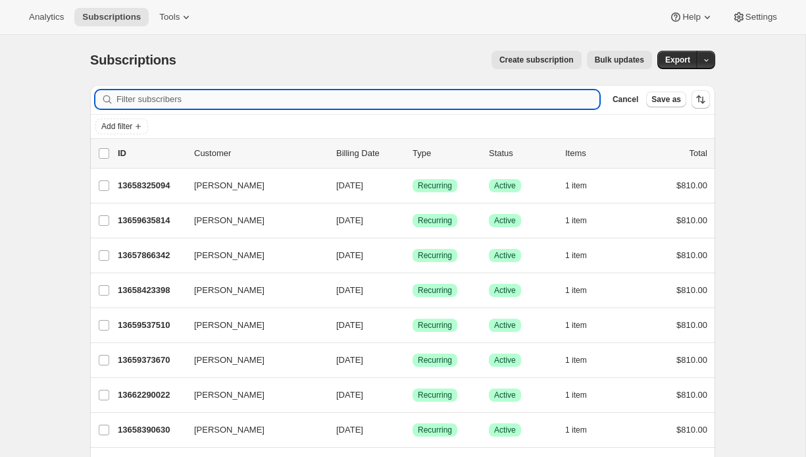
click at [478, 101] on input "Filter subscribers" at bounding box center [357, 99] width 483 height 18
click at [254, 99] on input "Filter subscribers" at bounding box center [357, 99] width 483 height 18
click at [336, 92] on input "Filter subscribers" at bounding box center [357, 99] width 483 height 18
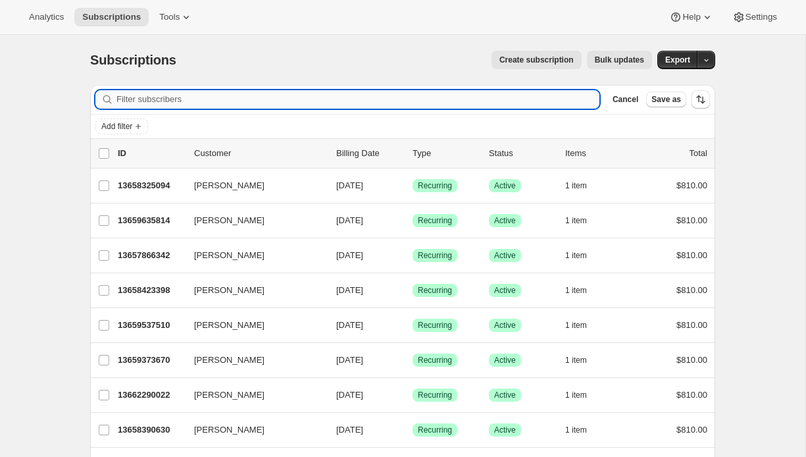
paste input "13678182502"
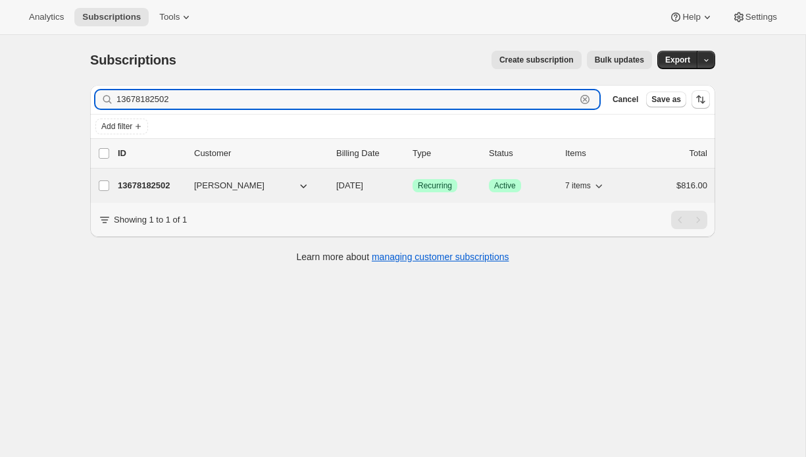
type input "13678182502"
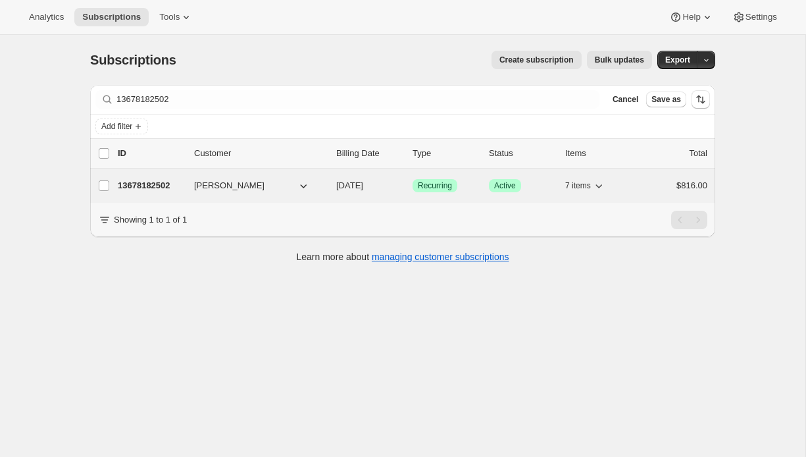
click at [167, 185] on p "13678182502" at bounding box center [151, 185] width 66 height 13
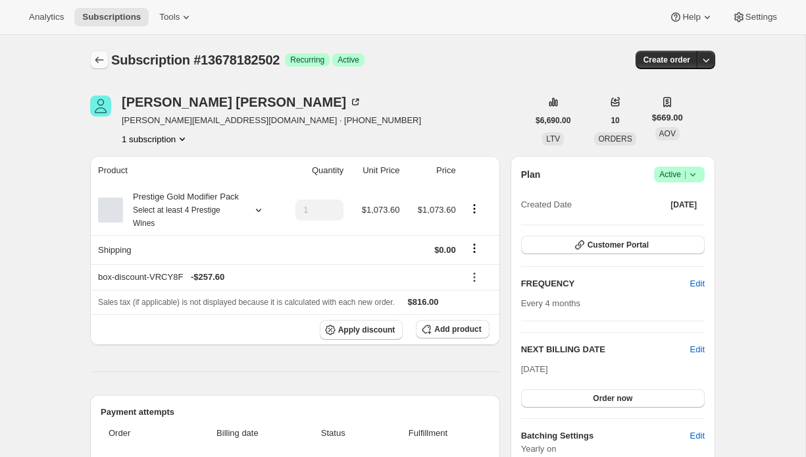
click at [99, 58] on icon "Subscriptions" at bounding box center [99, 59] width 13 height 13
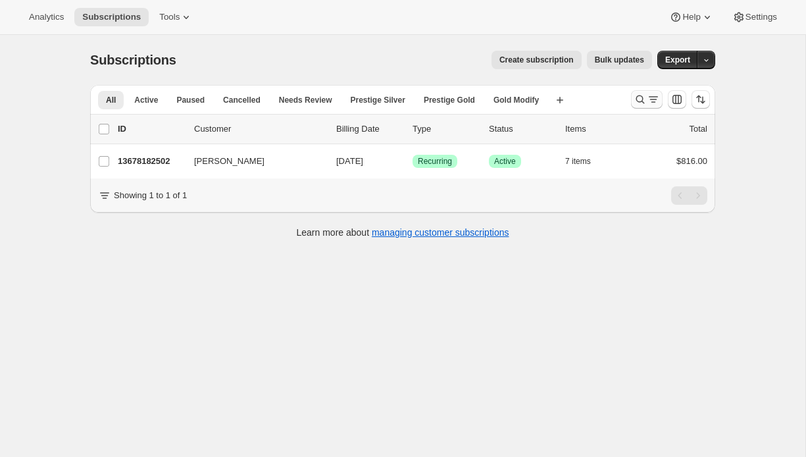
click at [635, 103] on icon "Search and filter results" at bounding box center [640, 99] width 13 height 13
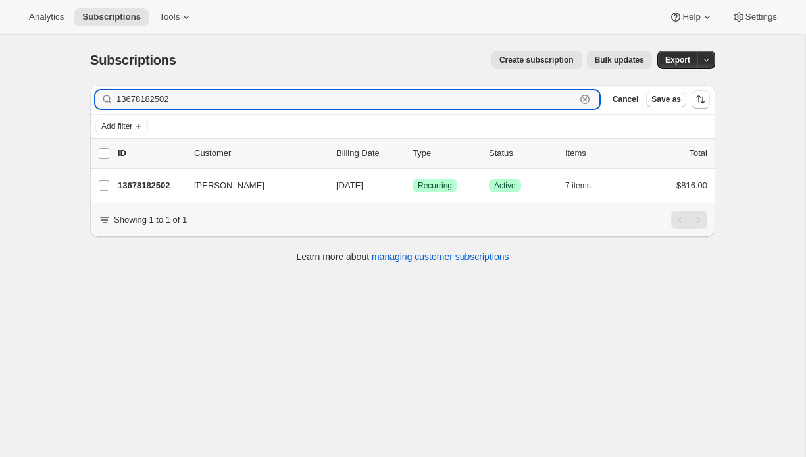
click at [581, 103] on icon "button" at bounding box center [584, 99] width 13 height 13
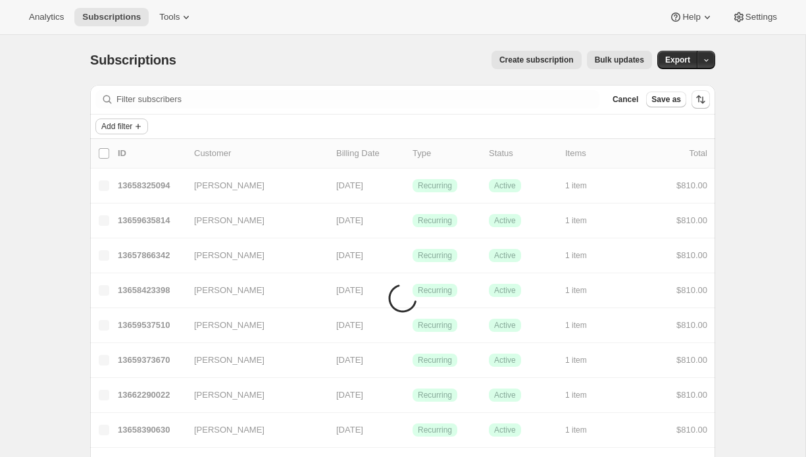
click at [131, 120] on button "Add filter" at bounding box center [121, 126] width 53 height 16
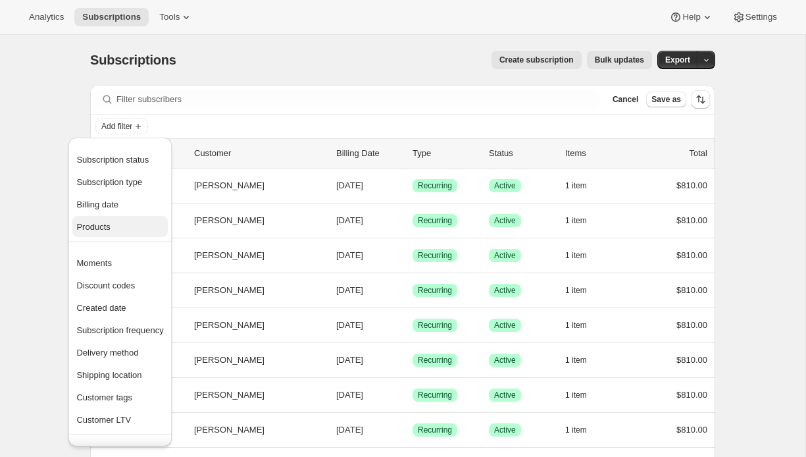
click at [109, 229] on span "Products" at bounding box center [93, 227] width 34 height 10
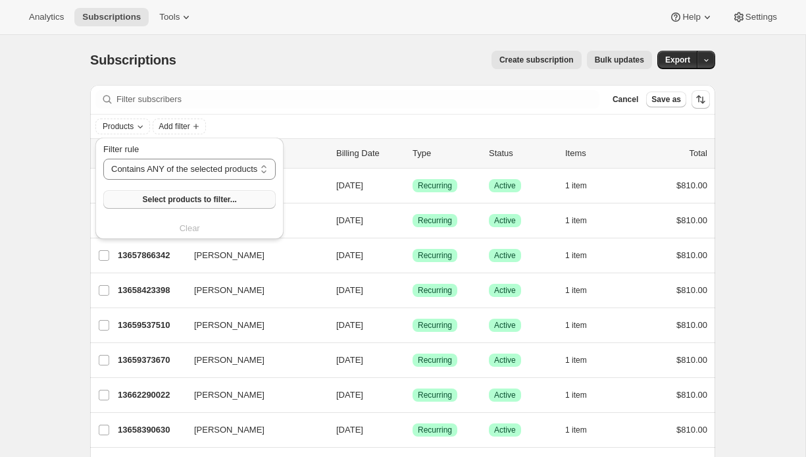
click at [205, 201] on span "Select products to filter..." at bounding box center [189, 199] width 94 height 11
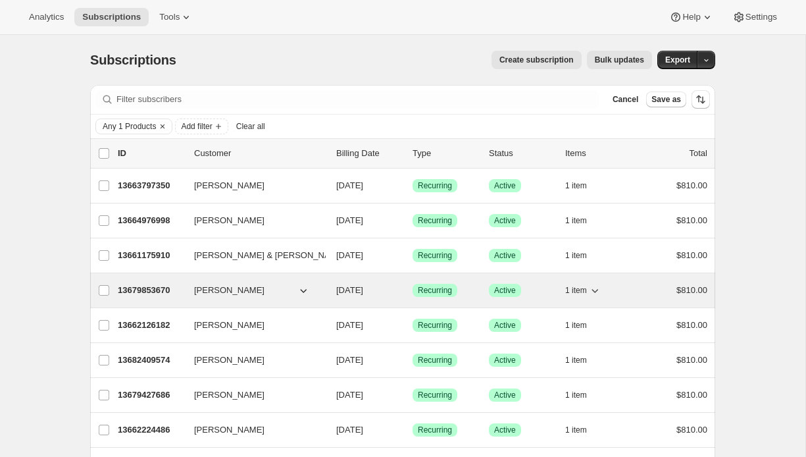
click at [134, 290] on p "13679853670" at bounding box center [151, 290] width 66 height 13
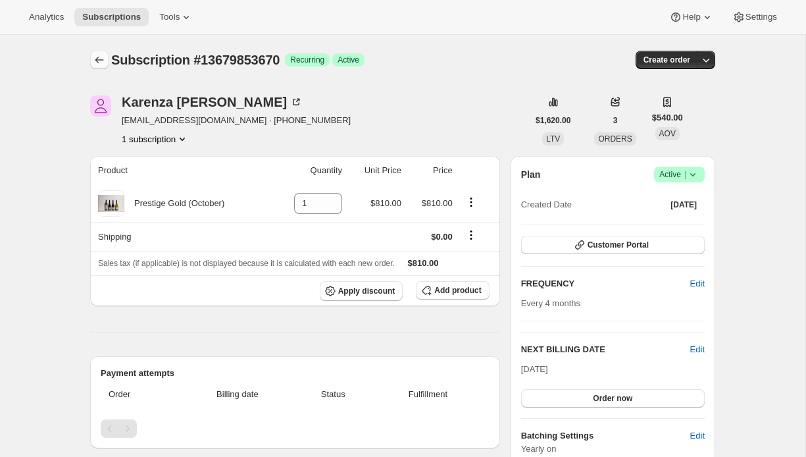
click at [97, 59] on icon "Subscriptions" at bounding box center [99, 59] width 13 height 13
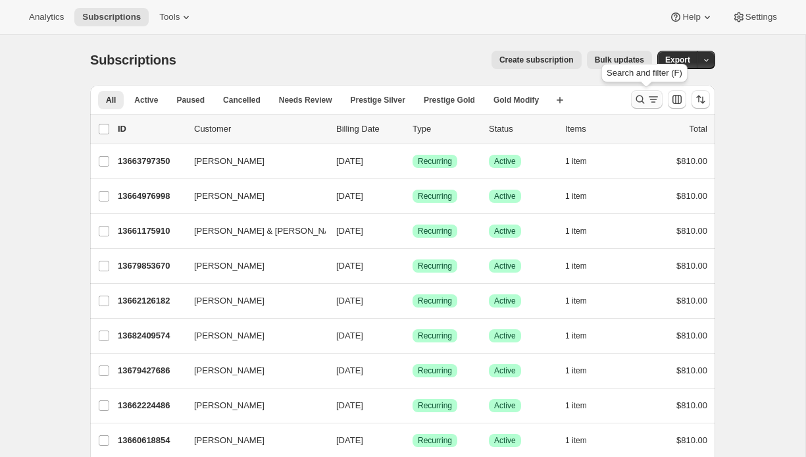
click at [643, 95] on icon "Search and filter results" at bounding box center [640, 99] width 13 height 13
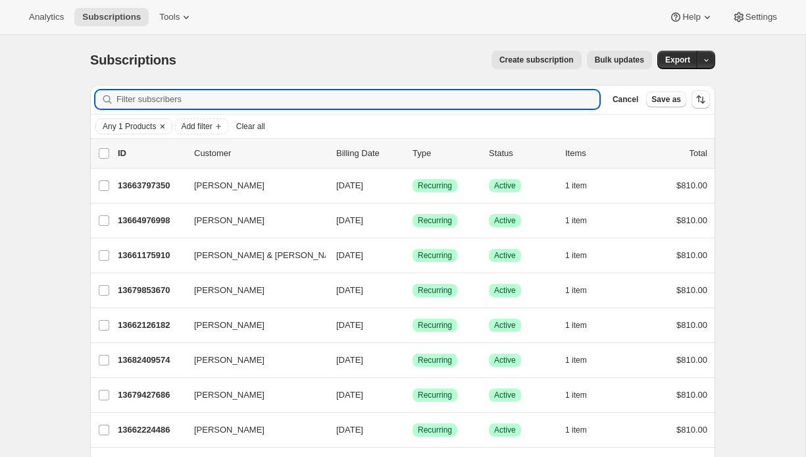
click at [123, 124] on span "Any 1 Products" at bounding box center [129, 126] width 53 height 11
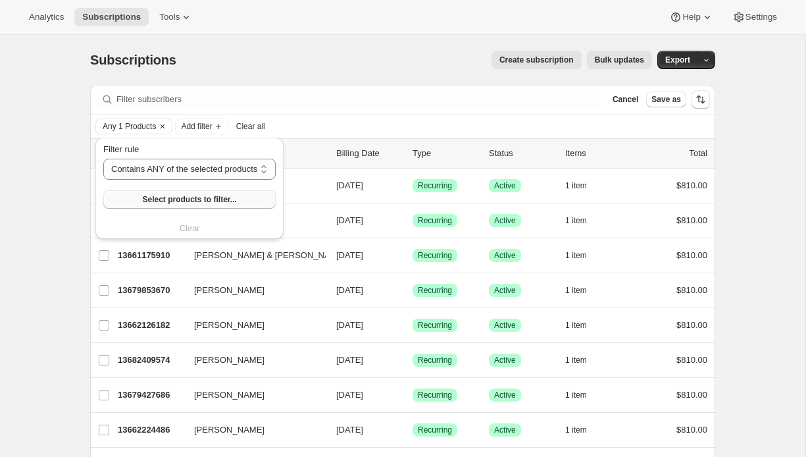
click at [140, 197] on button "Select products to filter..." at bounding box center [189, 199] width 172 height 18
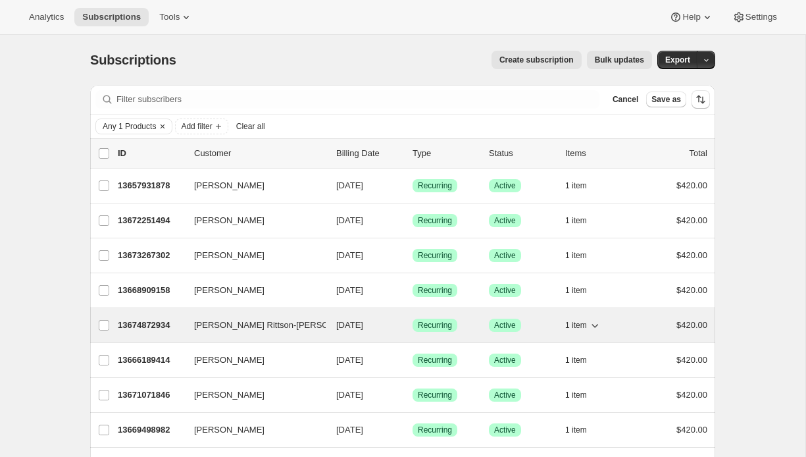
click at [197, 328] on span "Kathie Rittson-Thomas" at bounding box center [280, 324] width 172 height 13
click at [141, 332] on div "13674872934 Kathie Rittson-Thomas 10/07/2025 Success Recurring Success Active 1…" at bounding box center [412, 325] width 589 height 18
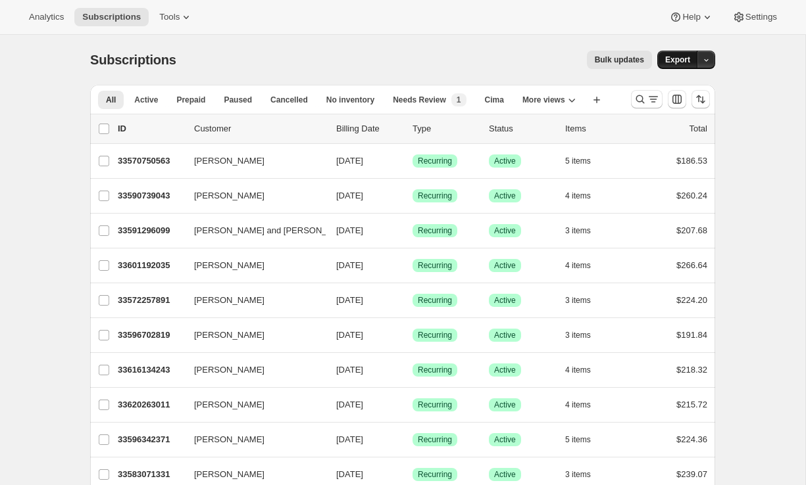
click at [672, 59] on span "Export" at bounding box center [677, 60] width 25 height 11
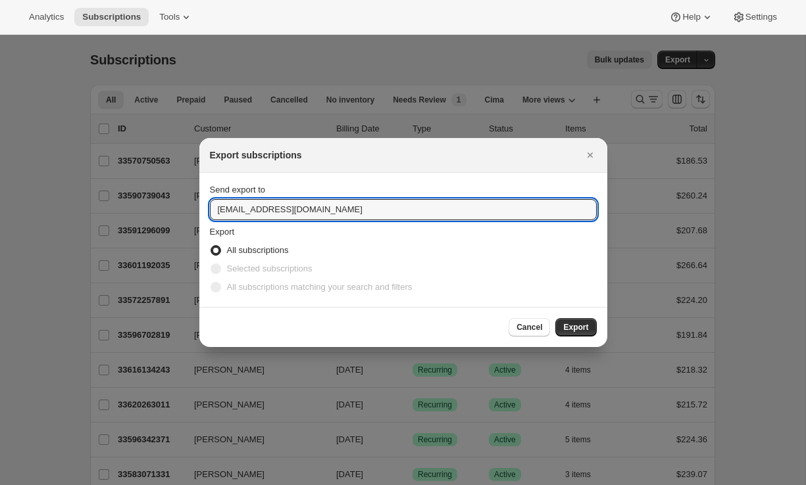
drag, startPoint x: 368, startPoint y: 212, endPoint x: 158, endPoint y: 197, distance: 210.4
type input "[PERSON_NAME][EMAIL_ADDRESS][DOMAIN_NAME]"
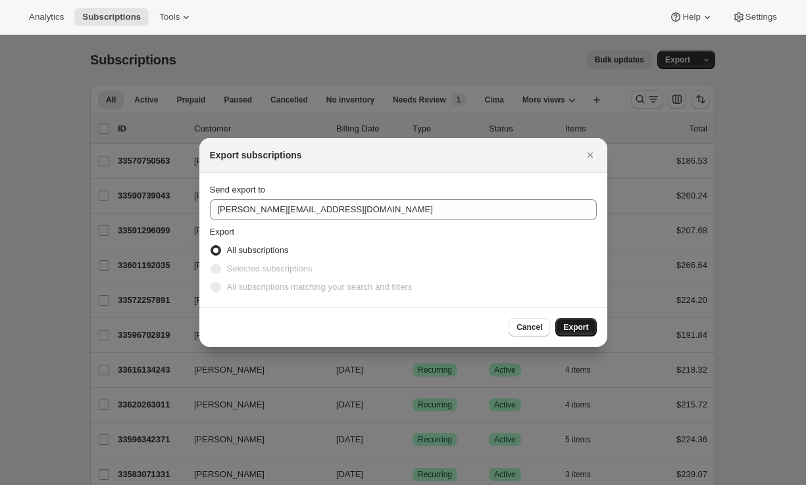
click at [572, 326] on span "Export" at bounding box center [575, 327] width 25 height 11
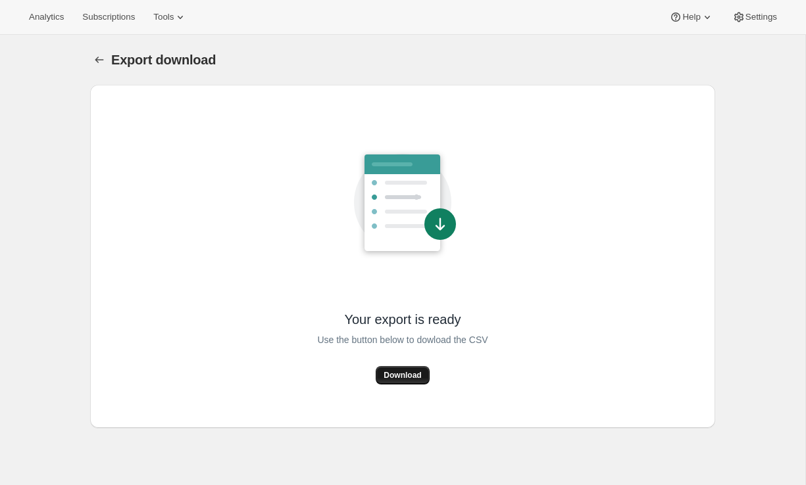
click at [406, 367] on button "Download" at bounding box center [402, 375] width 53 height 18
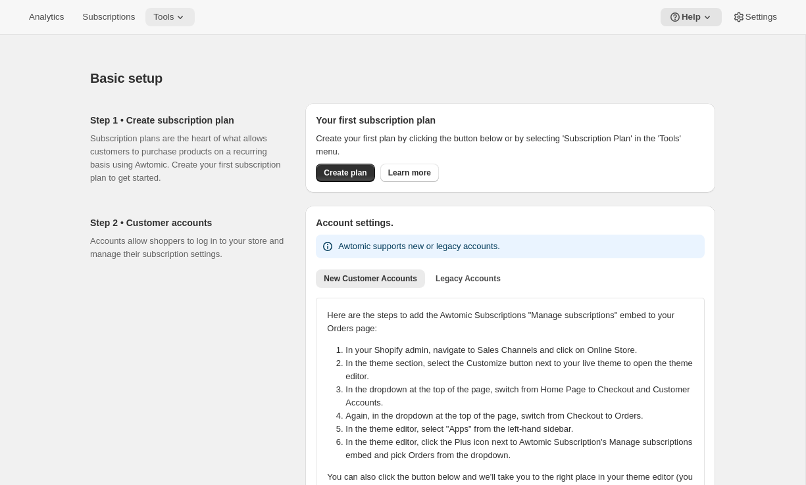
click at [169, 25] on button "Tools" at bounding box center [169, 17] width 49 height 18
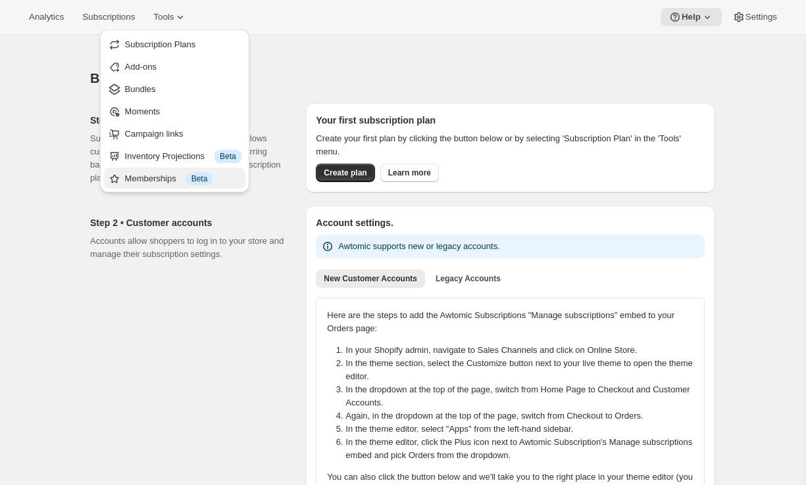
click at [158, 172] on div "Memberships Info Beta" at bounding box center [183, 178] width 116 height 13
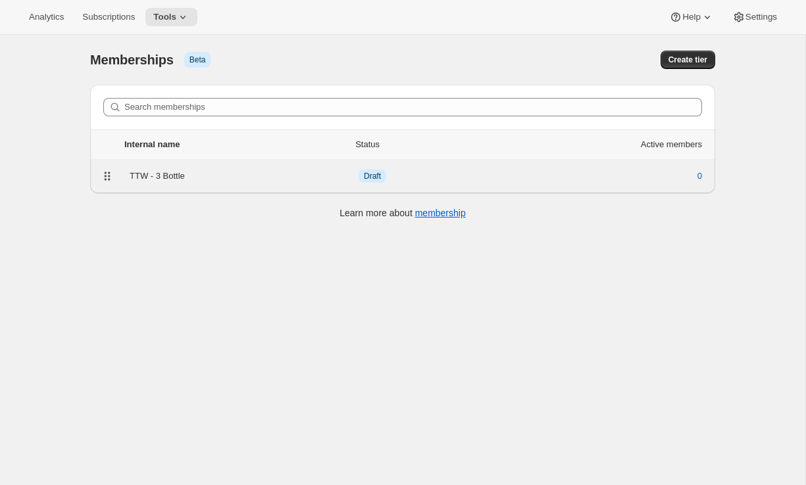
click at [223, 184] on div "TTW - 3 Bottle Info Draft 0" at bounding box center [402, 176] width 609 height 18
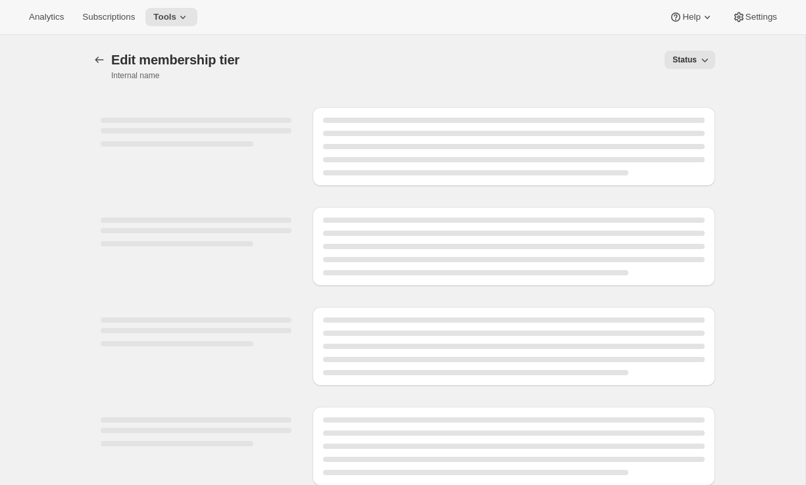
select select "variants"
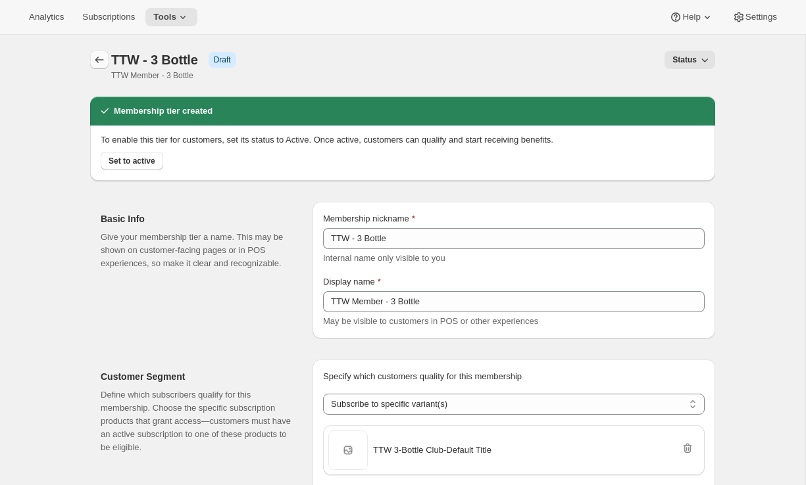
click at [93, 59] on icon "Memberships" at bounding box center [99, 59] width 13 height 13
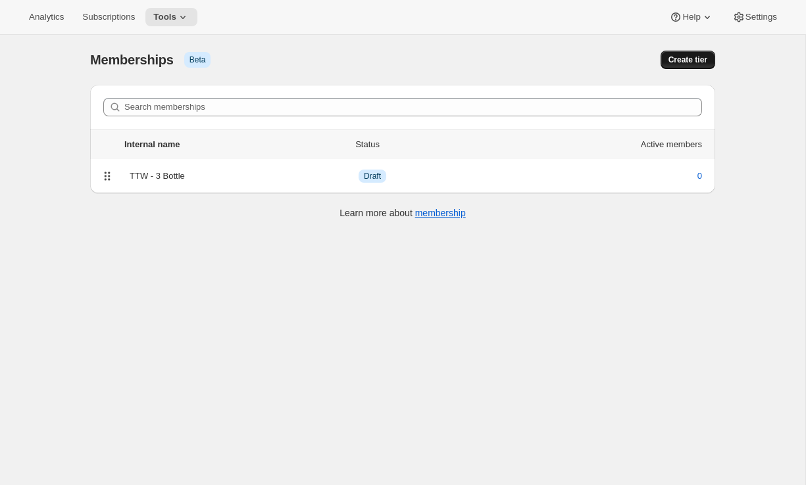
click at [683, 63] on span "Create tier" at bounding box center [687, 60] width 39 height 11
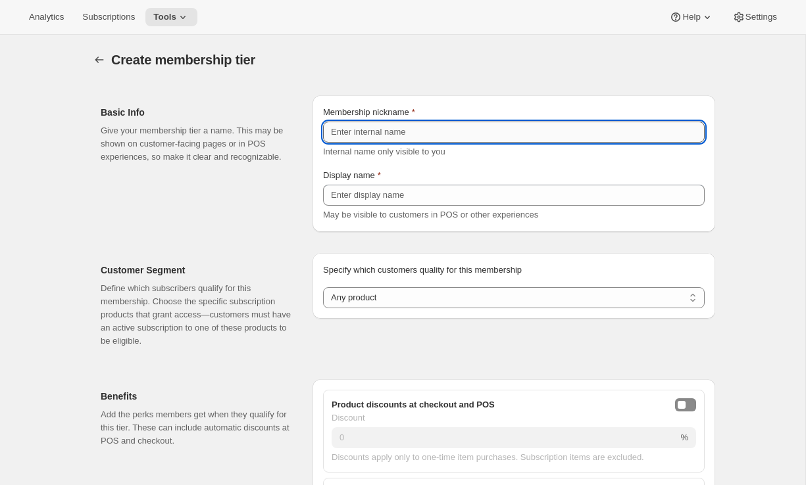
click at [442, 137] on input "Membership nickname" at bounding box center [514, 132] width 382 height 21
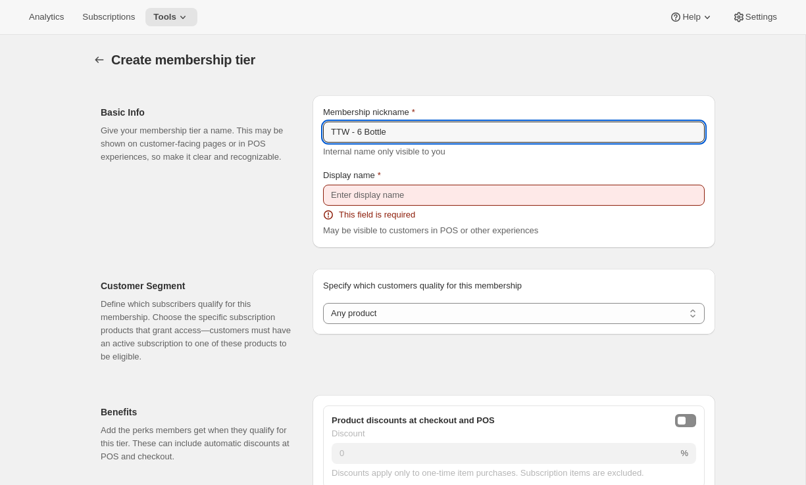
type input "TTW - 6 Bottle"
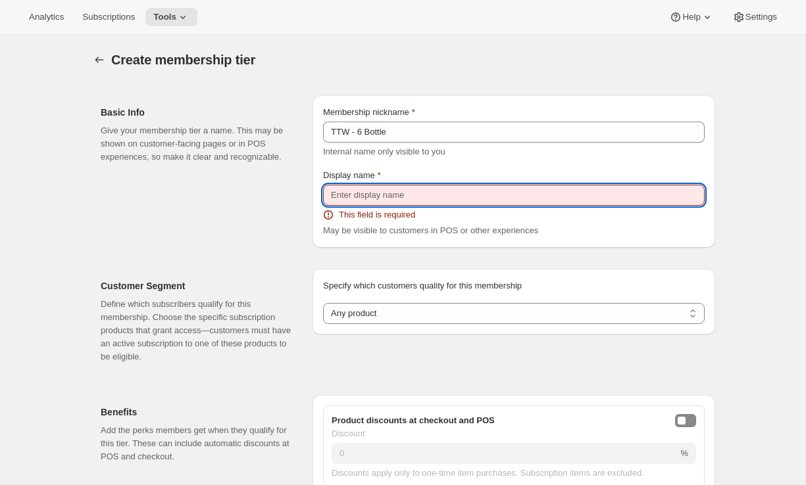
click at [443, 197] on input "Display name" at bounding box center [514, 195] width 382 height 21
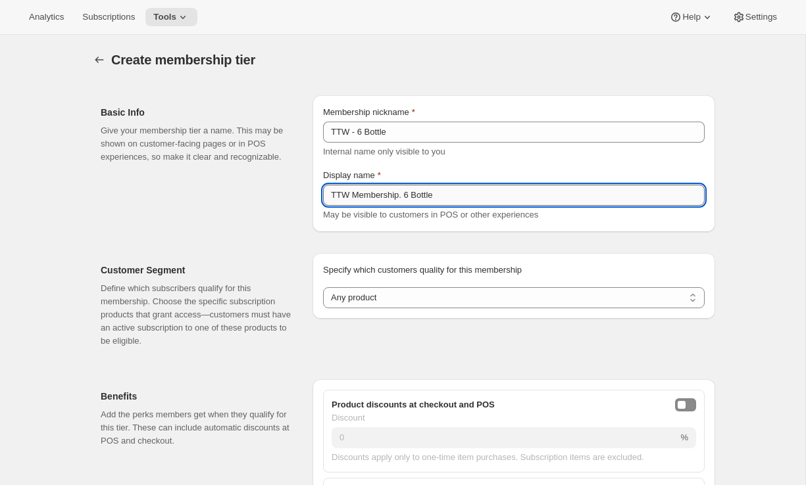
click at [408, 196] on input "TTW Membership. 6 Bottle" at bounding box center [514, 195] width 382 height 21
type input "TTW Membership - 6 Bottle"
click at [410, 290] on select "Any product Subscribe to specific product(s) Subscribe to specific variant(s)" at bounding box center [514, 297] width 382 height 21
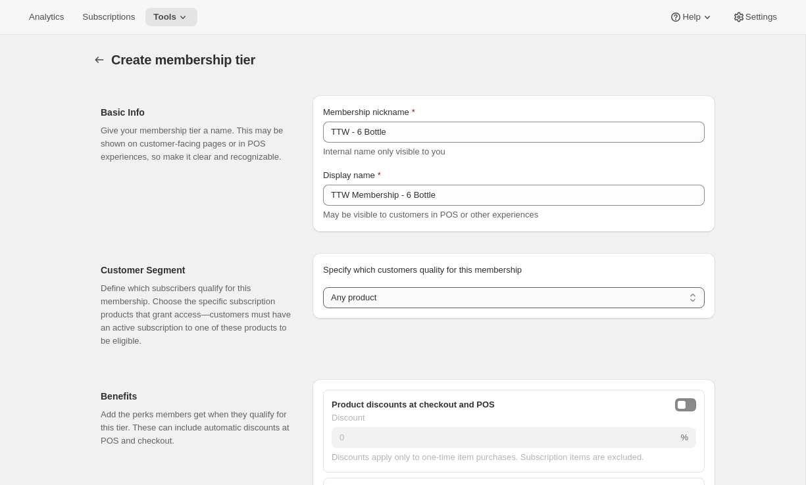
select select "variants"
click at [323, 287] on select "Any product Subscribe to specific product(s) Subscribe to specific variant(s)" at bounding box center [514, 297] width 382 height 21
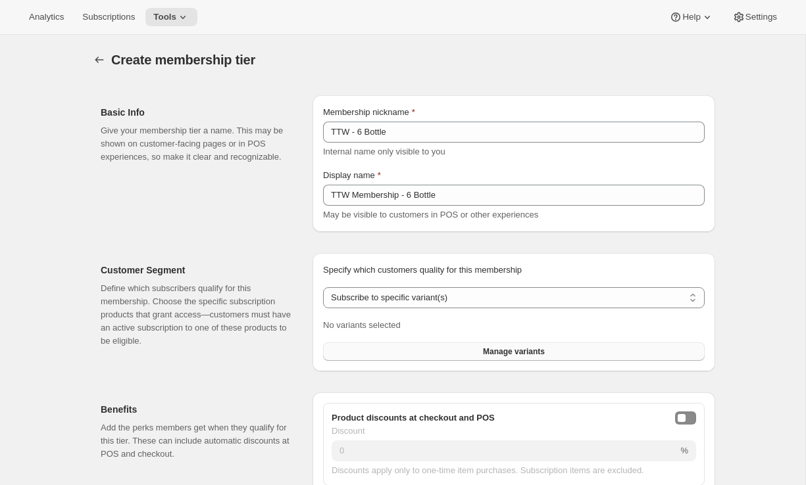
click at [459, 357] on button "Manage variants" at bounding box center [514, 352] width 382 height 18
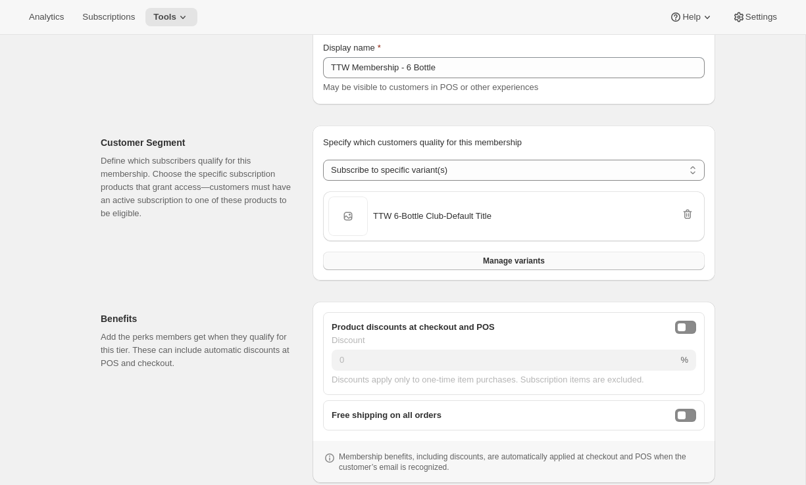
scroll to position [289, 0]
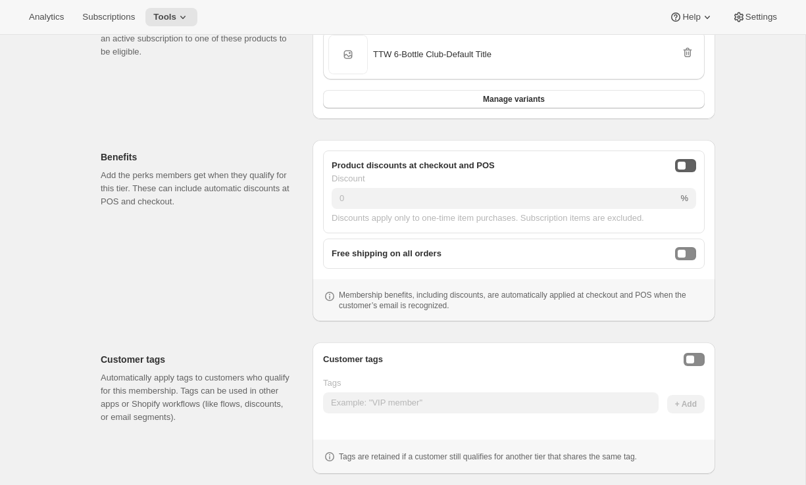
click at [689, 163] on button "onlineDiscountEnabled" at bounding box center [685, 165] width 21 height 13
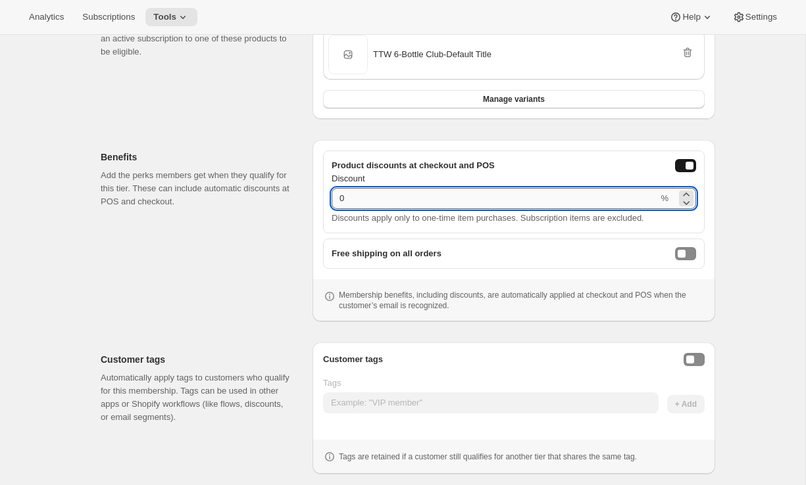
click at [639, 195] on input "0" at bounding box center [495, 198] width 326 height 21
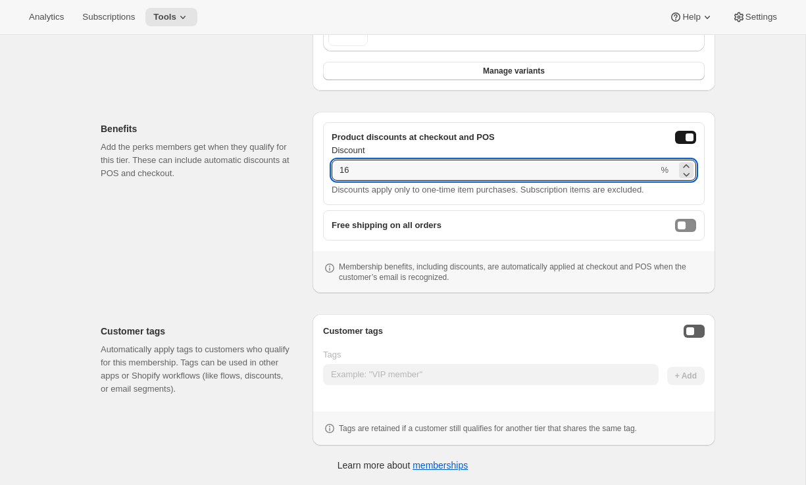
type input "16"
click at [685, 332] on button "Enable customer tags" at bounding box center [694, 331] width 21 height 13
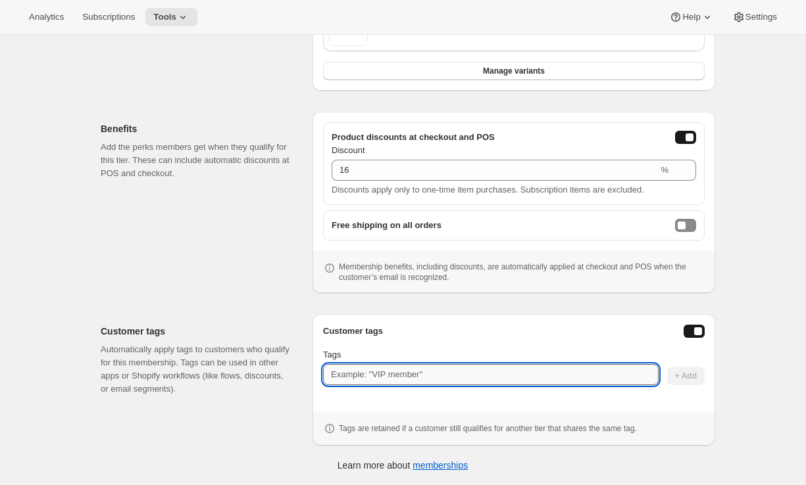
click at [565, 378] on input "Tags" at bounding box center [491, 374] width 336 height 21
type input "TTW6Bottle"
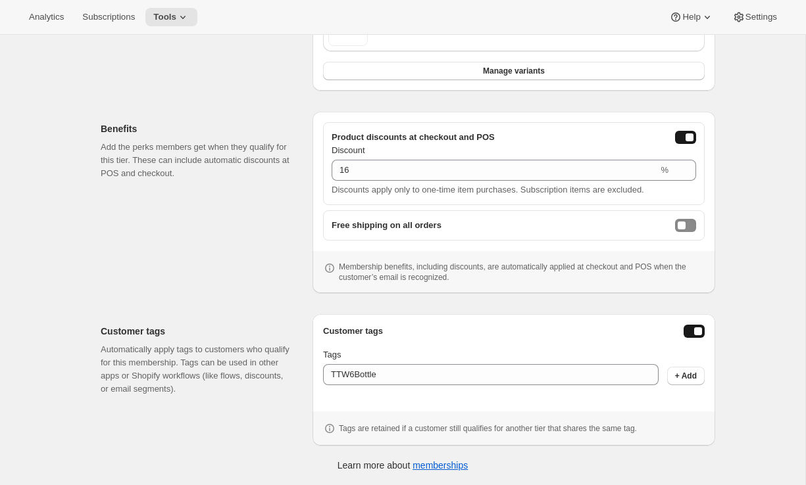
click at [278, 314] on div "Customer tags Automatically apply tags to customers who qualify for this member…" at bounding box center [402, 375] width 625 height 142
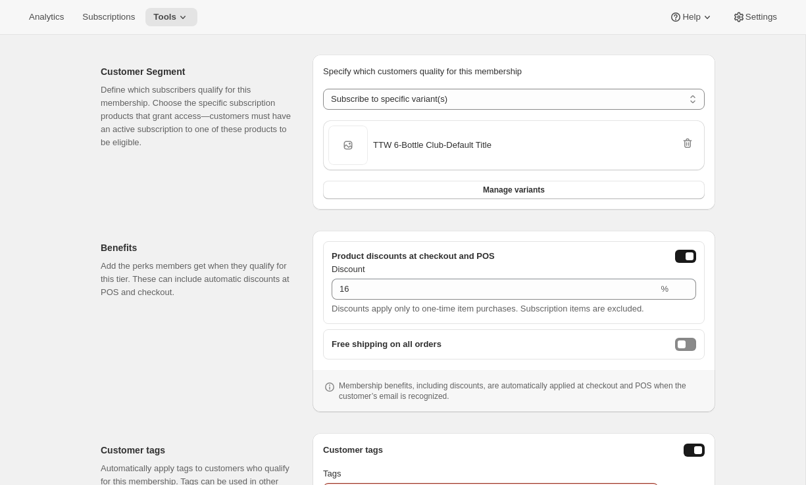
scroll to position [334, 0]
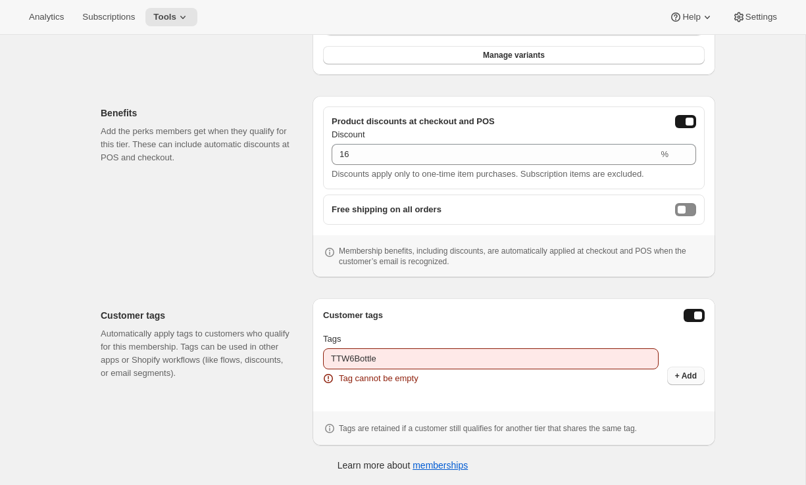
click at [689, 378] on span "+ Add" at bounding box center [686, 376] width 22 height 11
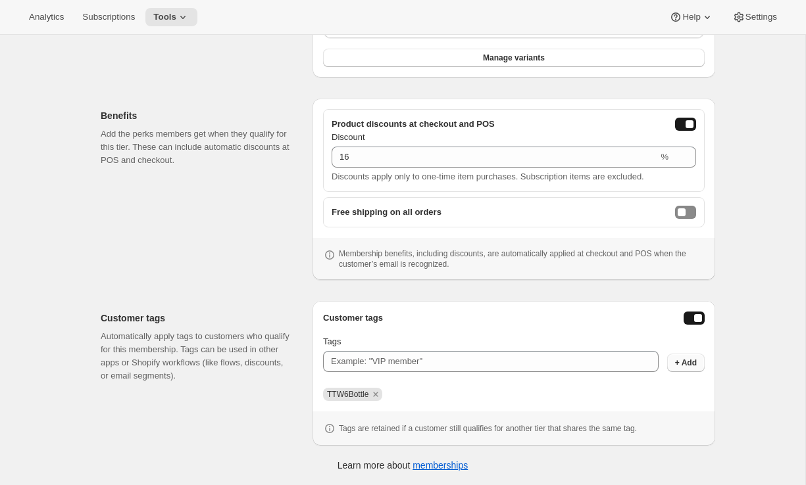
scroll to position [289, 0]
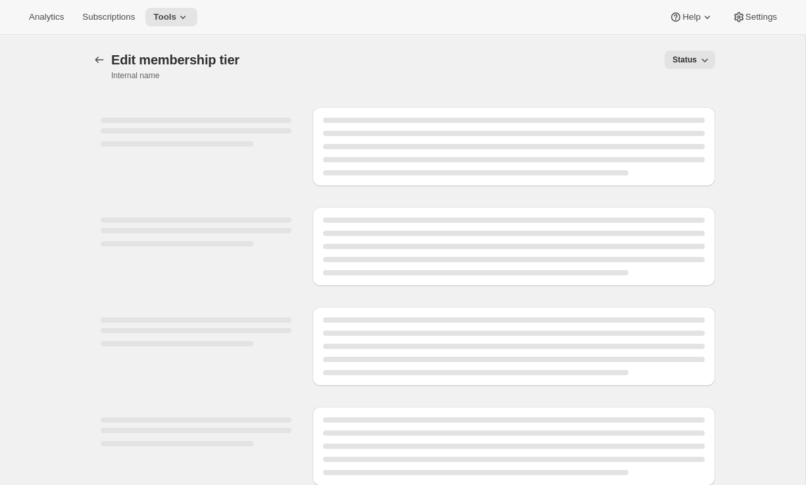
select select "variants"
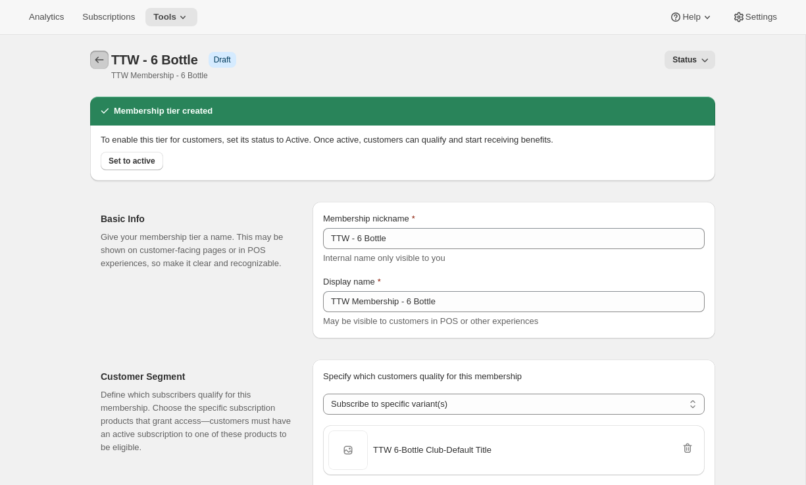
click at [99, 58] on icon "Memberships" at bounding box center [99, 59] width 13 height 13
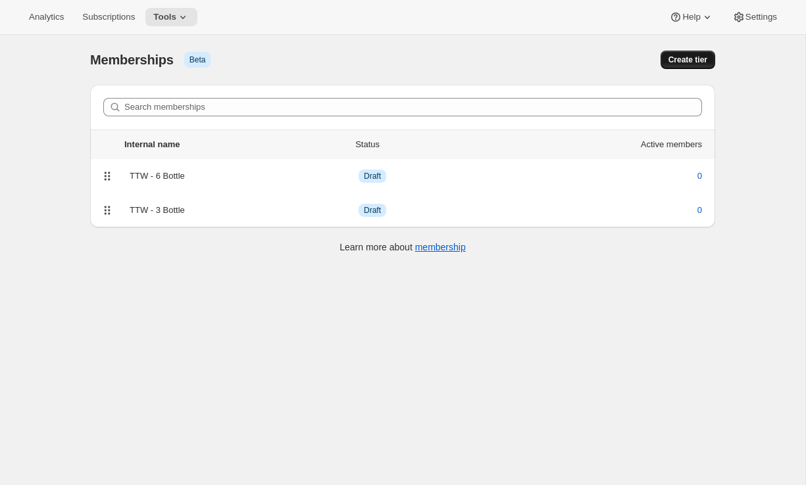
click at [675, 62] on span "Create tier" at bounding box center [687, 60] width 39 height 11
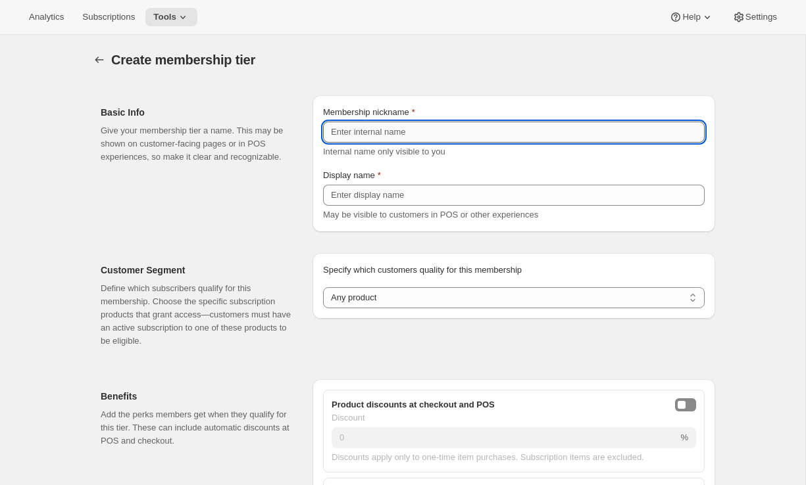
click at [484, 128] on input "Membership nickname" at bounding box center [514, 132] width 382 height 21
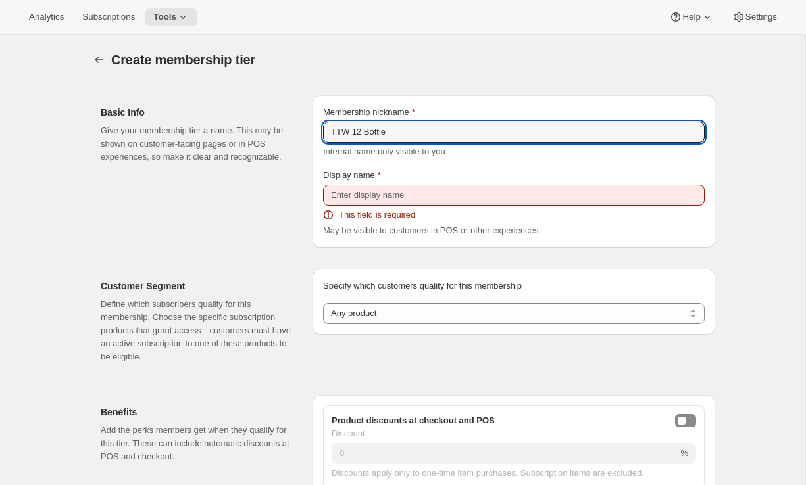
type input "TTW 12 Bottle"
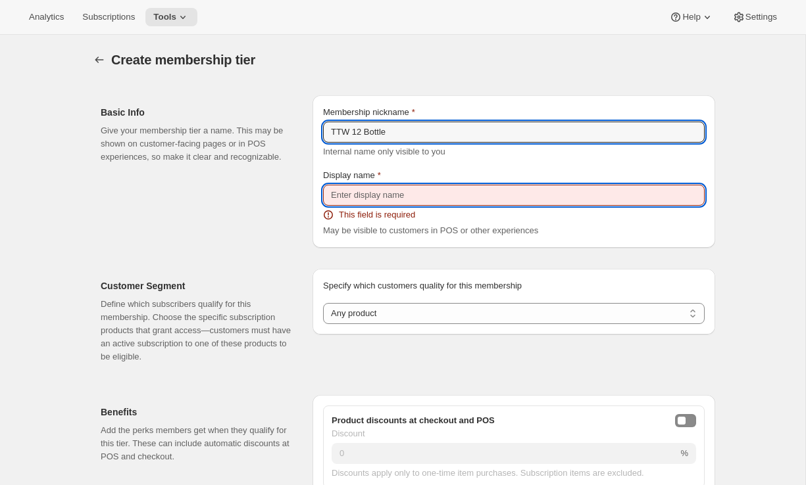
click at [432, 195] on input "Display name" at bounding box center [514, 195] width 382 height 21
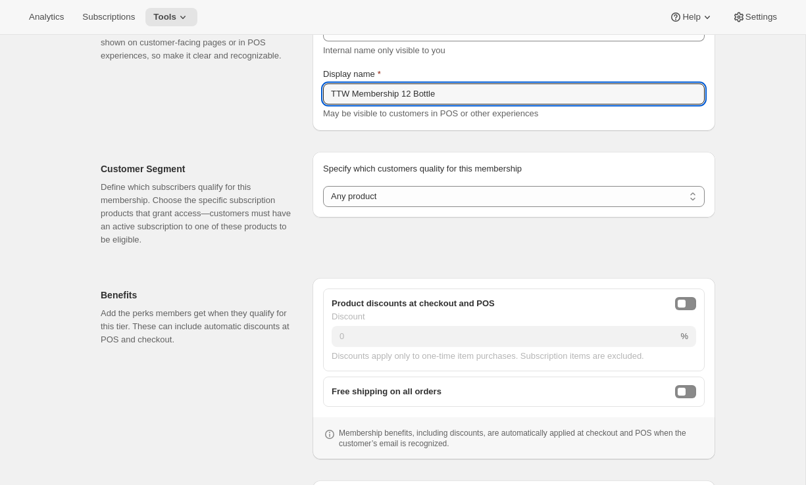
scroll to position [128, 0]
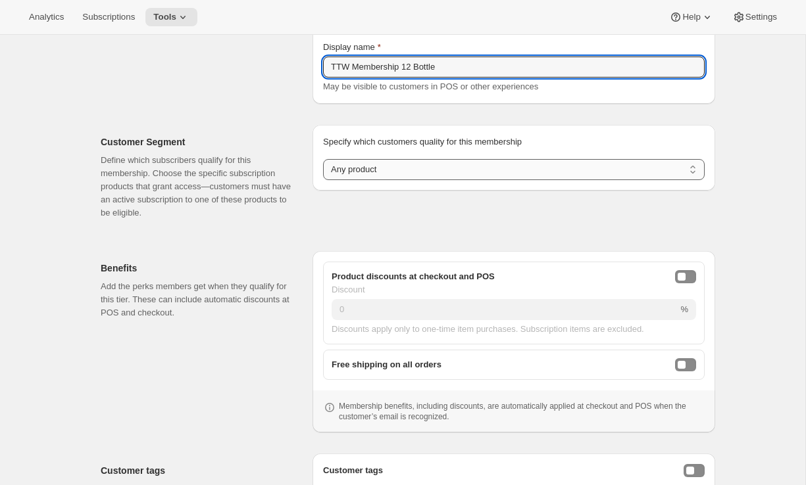
type input "TTW Membership 12 Bottle"
click at [416, 166] on select "Any product Subscribe to specific product(s) Subscribe to specific variant(s)" at bounding box center [514, 169] width 382 height 21
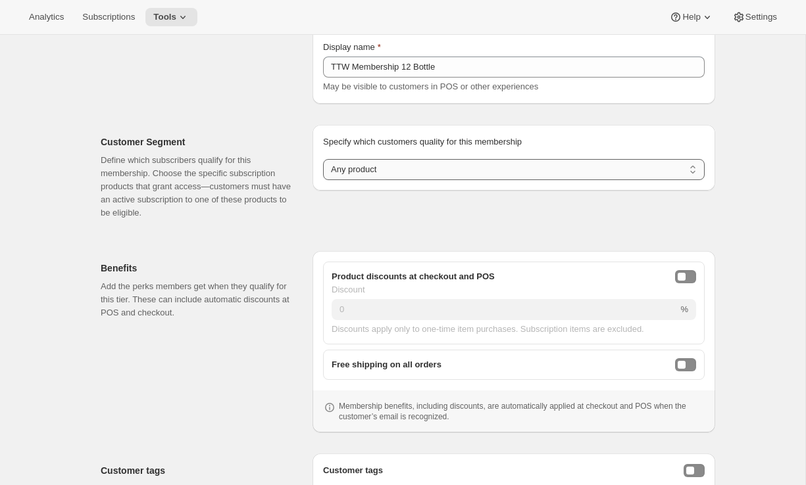
select select "variants"
click at [323, 159] on select "Any product Subscribe to specific product(s) Subscribe to specific variant(s)" at bounding box center [514, 169] width 382 height 21
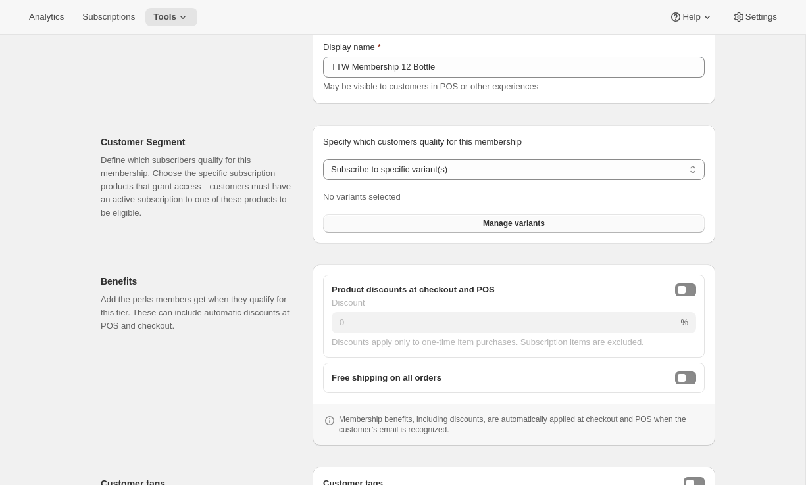
click at [369, 220] on button "Manage variants" at bounding box center [514, 223] width 382 height 18
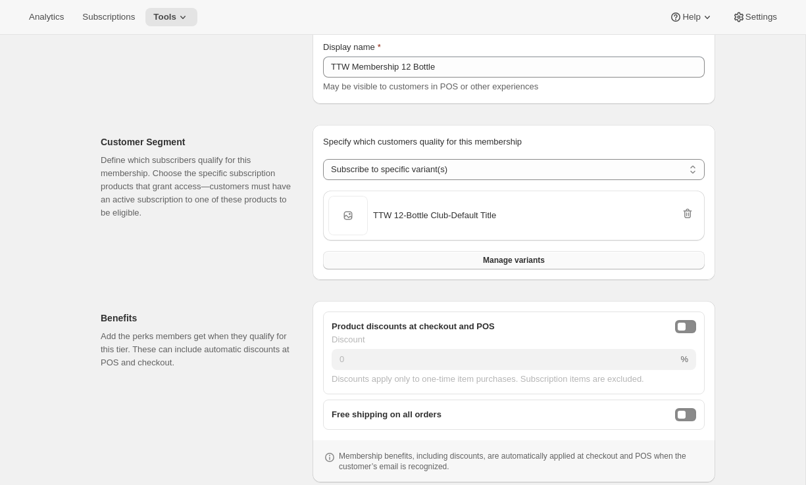
scroll to position [318, 0]
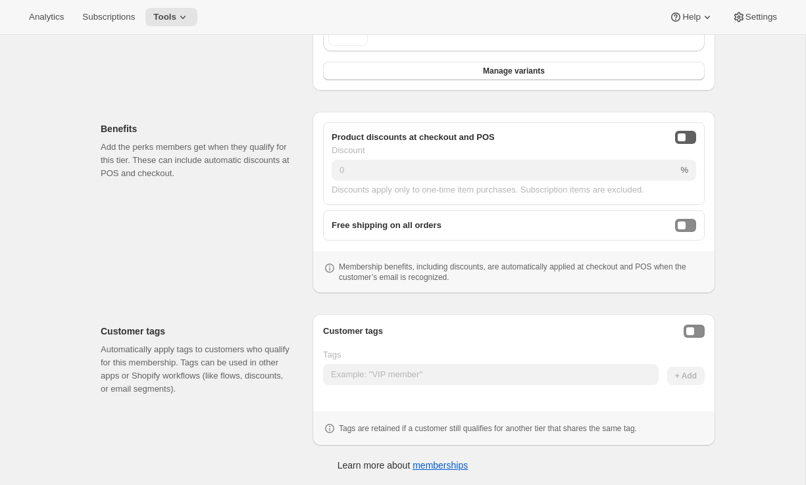
click at [686, 138] on button "onlineDiscountEnabled" at bounding box center [685, 137] width 21 height 13
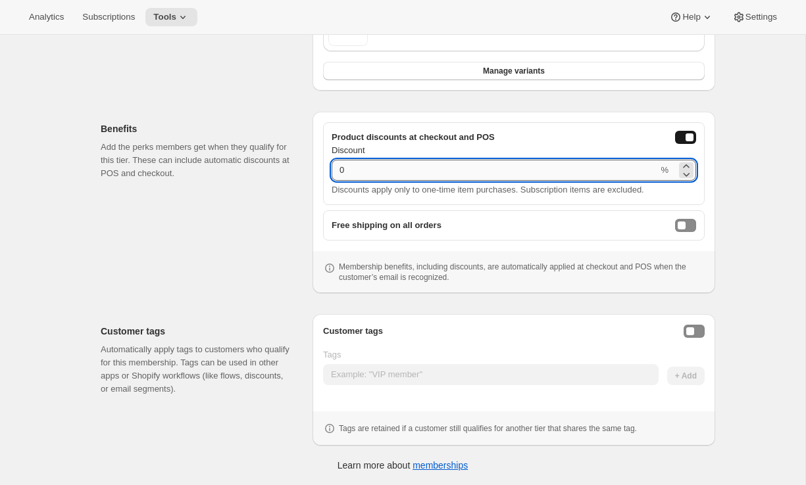
click at [585, 177] on input "0" at bounding box center [495, 170] width 326 height 21
type input "20"
click at [699, 332] on button "Enable customer tags" at bounding box center [694, 331] width 21 height 13
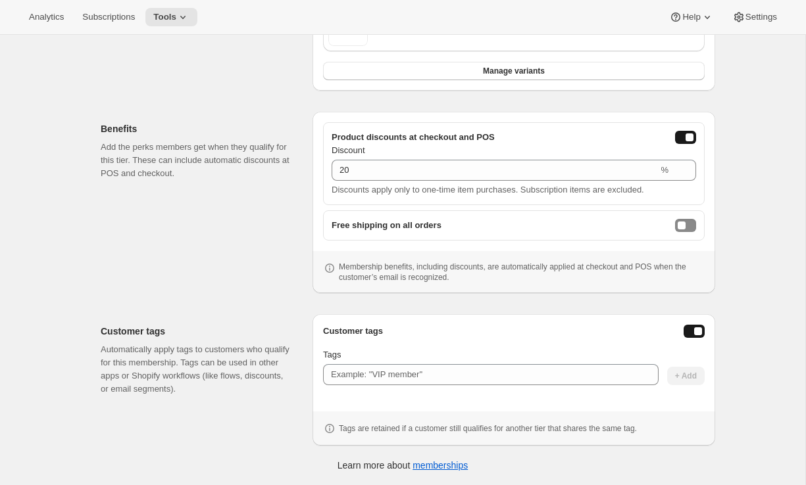
click at [523, 361] on div "Tags" at bounding box center [491, 355] width 336 height 13
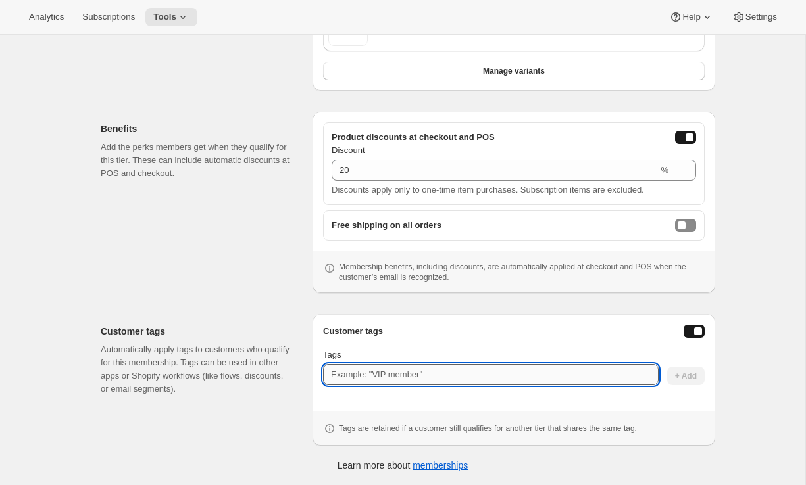
click at [517, 371] on input "Tags" at bounding box center [491, 374] width 336 height 21
type input "TTW12Bottle"
click at [680, 375] on span "+ Add" at bounding box center [686, 376] width 22 height 11
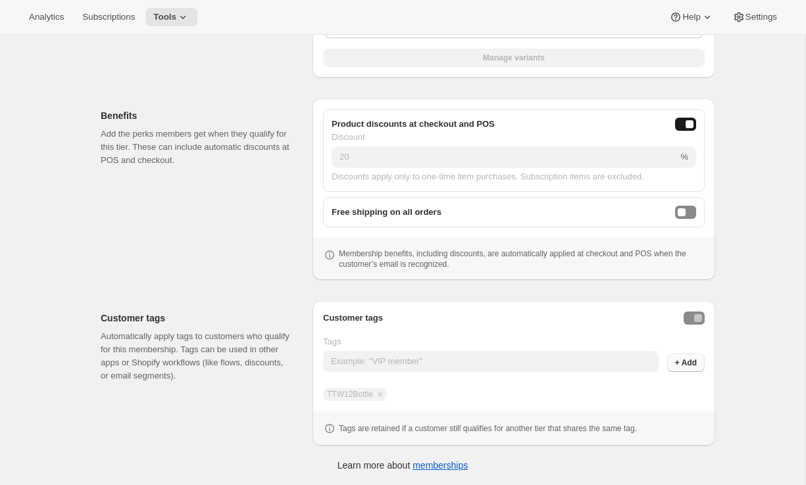
scroll to position [276, 0]
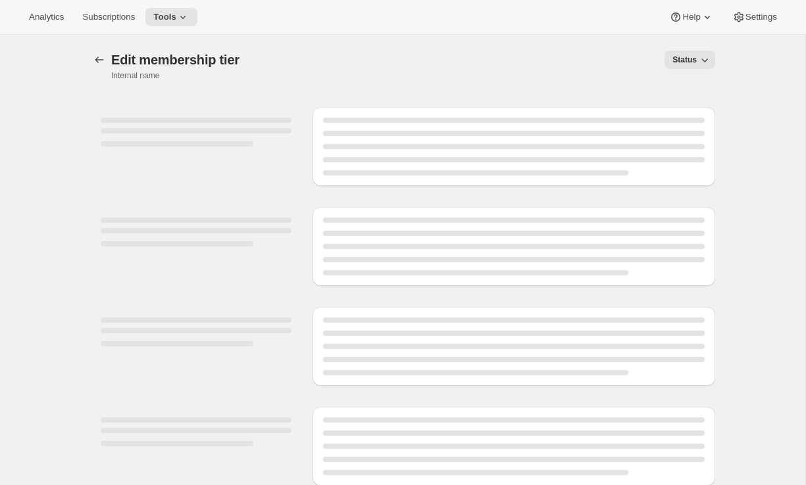
select select "variants"
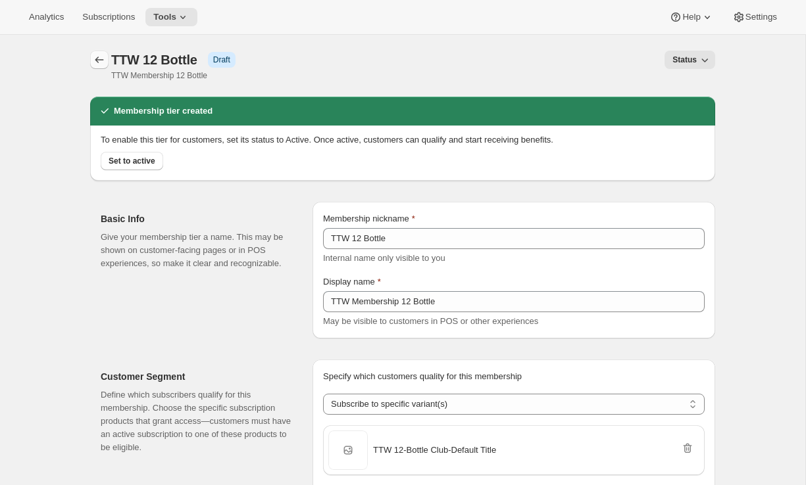
click at [101, 66] on button "Memberships" at bounding box center [99, 60] width 18 height 18
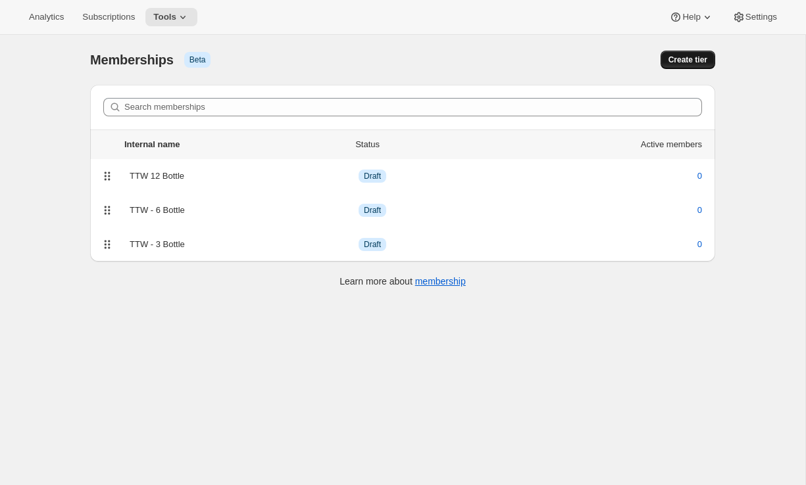
click at [690, 62] on span "Create tier" at bounding box center [687, 60] width 39 height 11
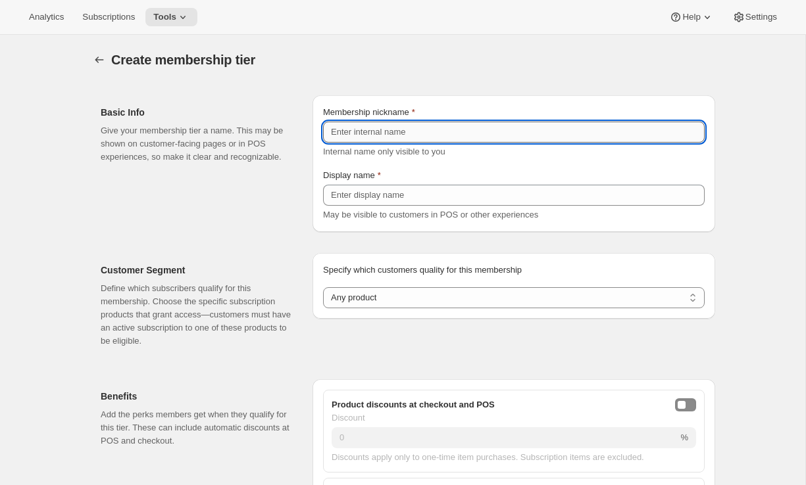
click at [453, 132] on input "Membership nickname" at bounding box center [514, 132] width 382 height 21
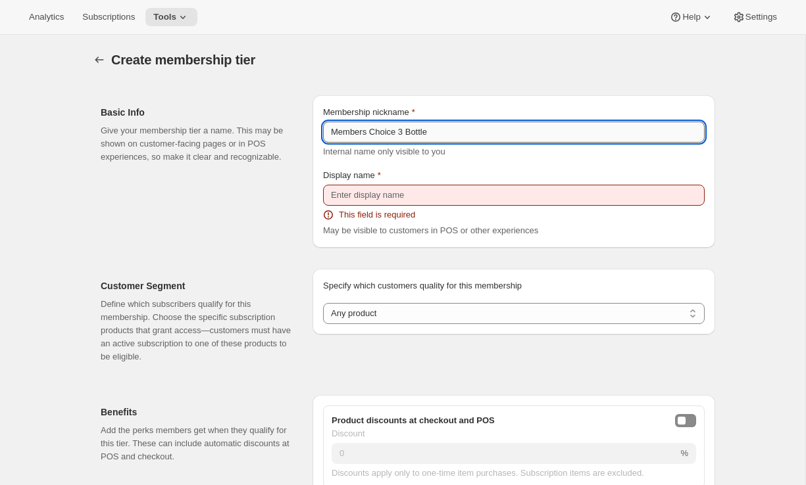
click at [409, 133] on input "Members Choice 3 Bottle" at bounding box center [514, 132] width 382 height 21
type input "Members Choice 3 Bottle"
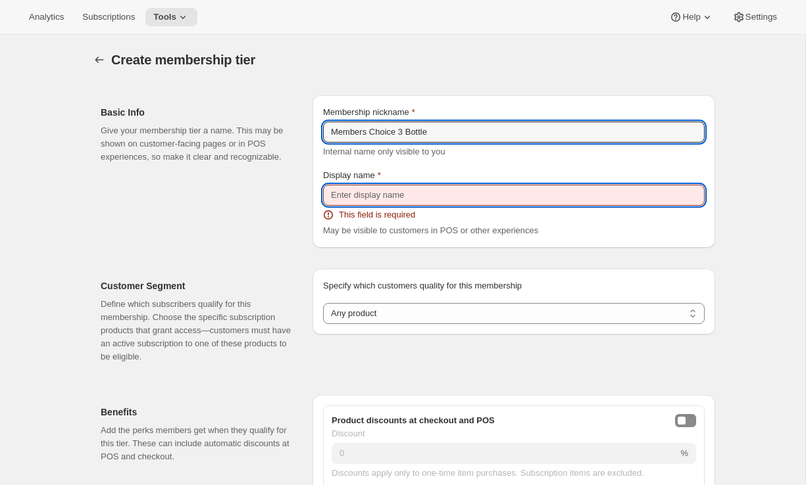
click at [387, 201] on input "Display name" at bounding box center [514, 195] width 382 height 21
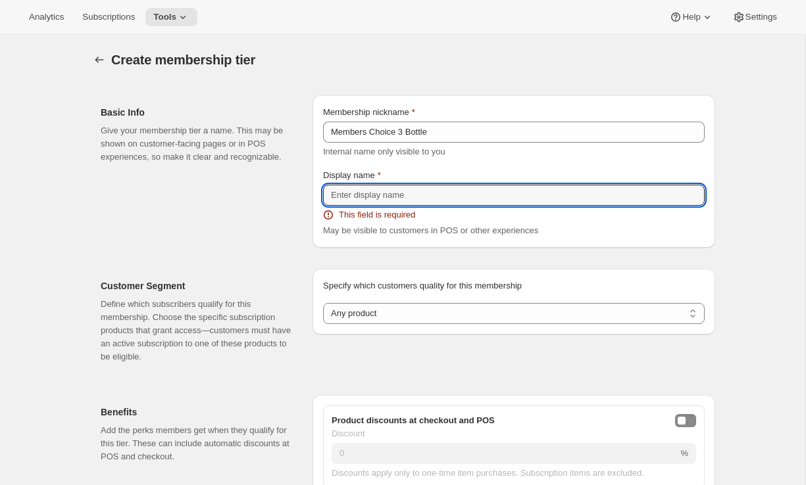
paste input "Members Choice 3 Bottle"
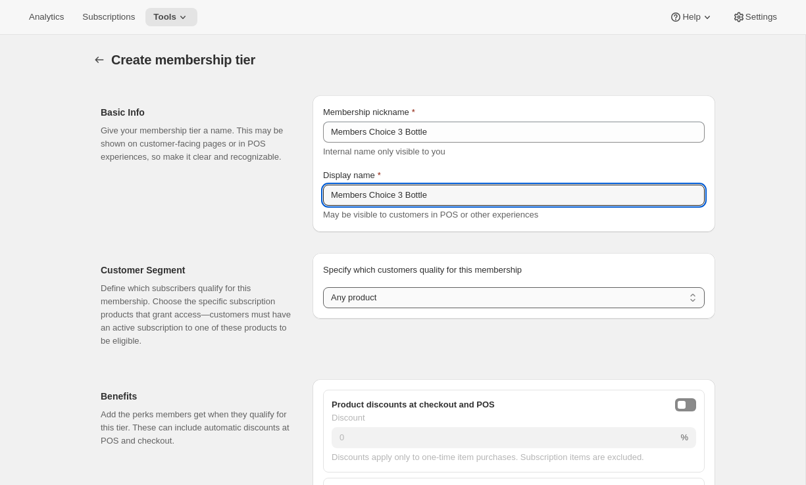
type input "Members Choice 3 Bottle"
click at [364, 295] on select "Any product Subscribe to specific product(s) Subscribe to specific variant(s)" at bounding box center [514, 297] width 382 height 21
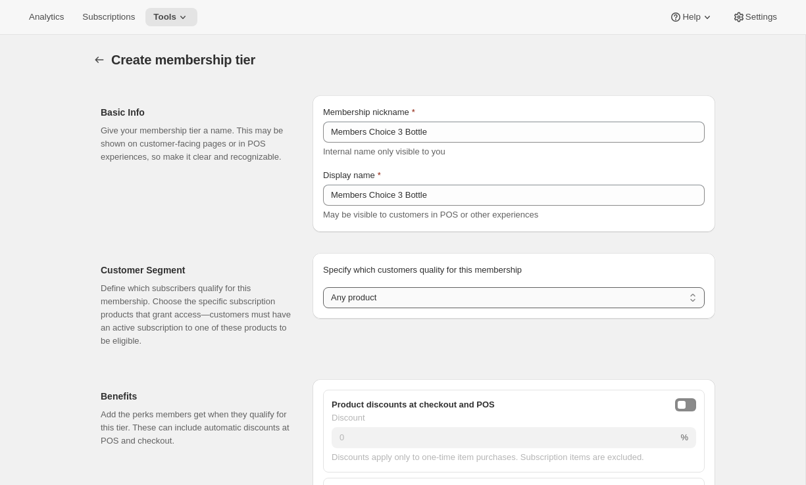
select select "variants"
click at [323, 287] on select "Any product Subscribe to specific product(s) Subscribe to specific variant(s)" at bounding box center [514, 297] width 382 height 21
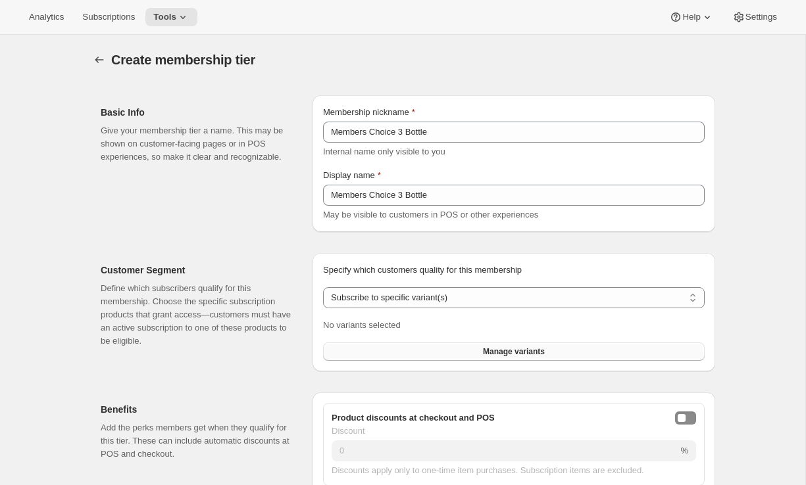
click at [364, 346] on button "Manage variants" at bounding box center [514, 352] width 382 height 18
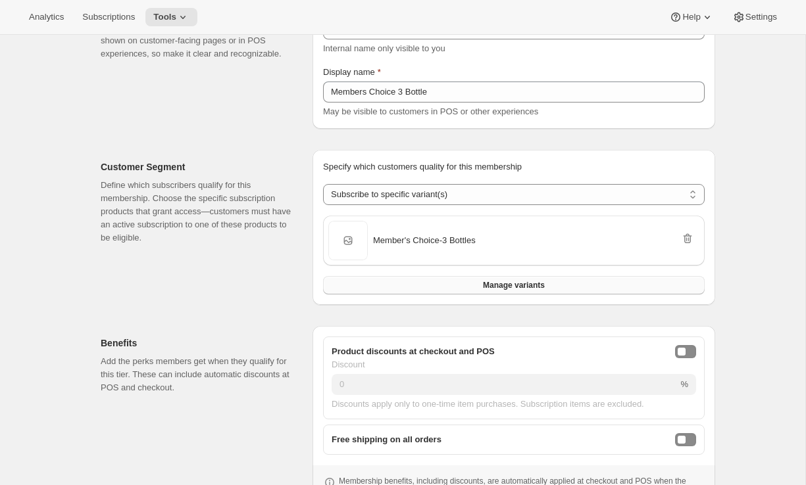
scroll to position [123, 0]
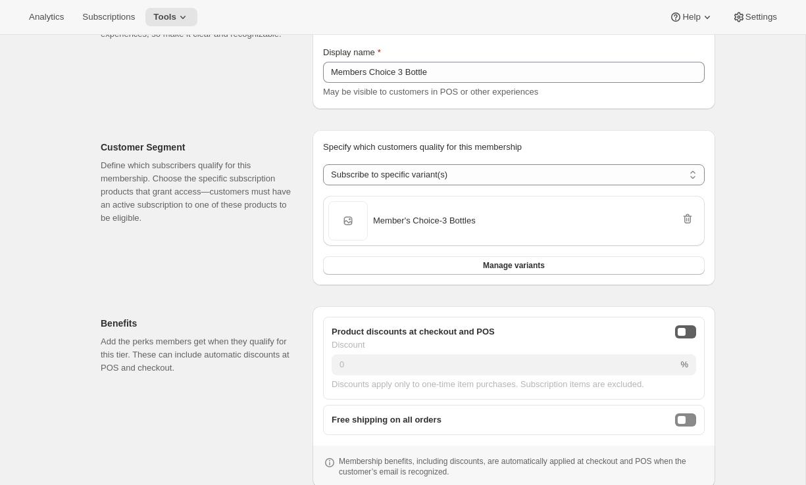
click at [691, 336] on button "onlineDiscountEnabled" at bounding box center [685, 332] width 21 height 13
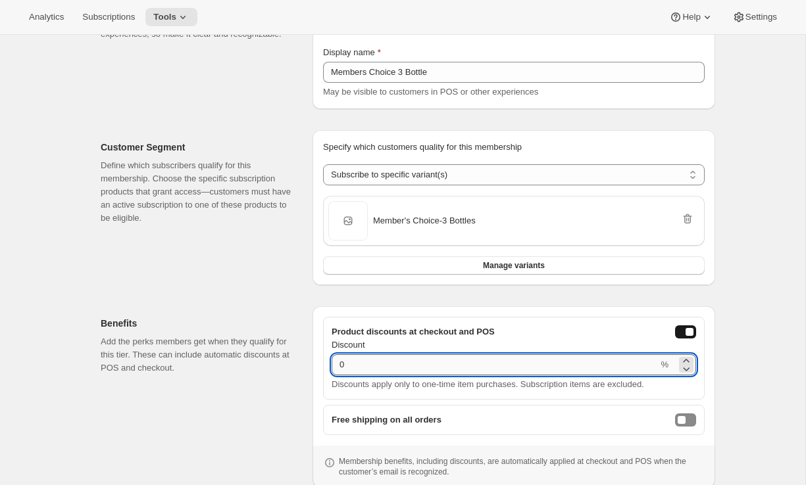
click at [612, 358] on input "0" at bounding box center [495, 365] width 326 height 21
type input "12"
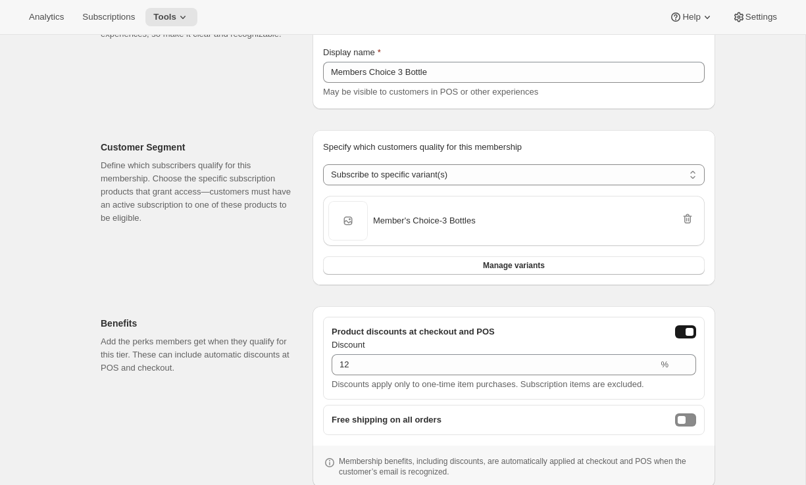
click at [295, 399] on div "Benefits Add the perks members get when they qualify for this tier. These can i…" at bounding box center [201, 398] width 201 height 182
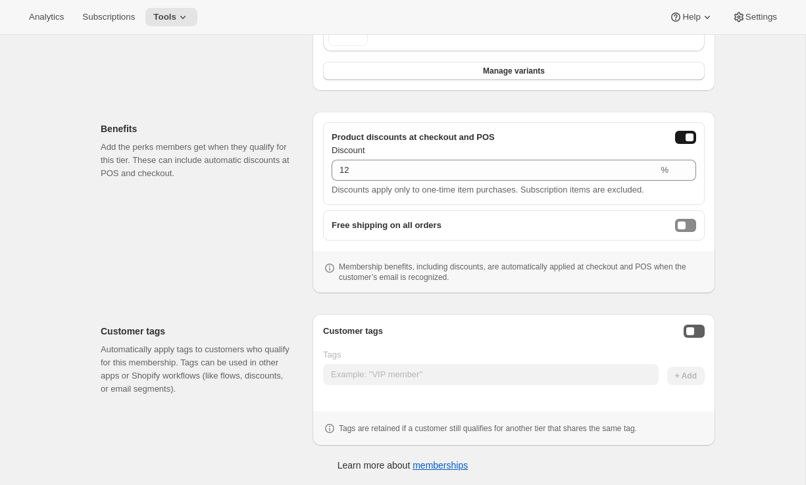
click at [700, 330] on button "Enable customer tags" at bounding box center [694, 331] width 21 height 13
click at [510, 384] on div "Customer tags Tags + Add Tags are retained if a customer still qualifies for an…" at bounding box center [514, 380] width 382 height 111
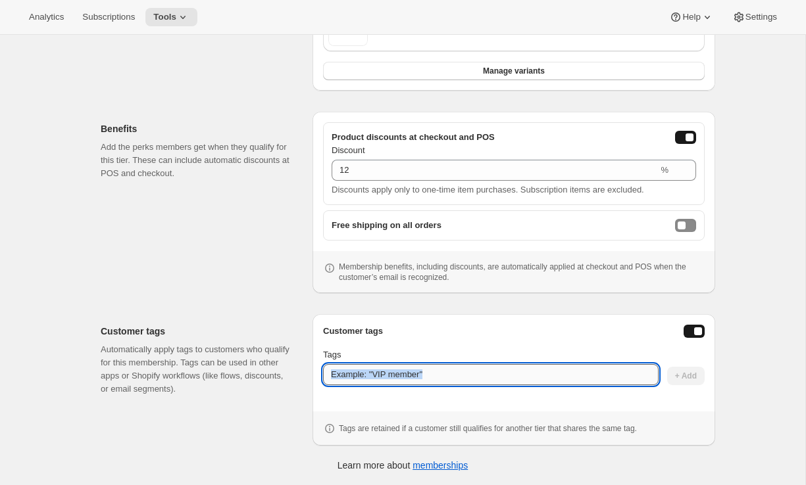
click at [513, 374] on input "Tags" at bounding box center [491, 374] width 336 height 21
type input "MembersChoice3Bottle"
click at [672, 377] on button "+ Add" at bounding box center [685, 376] width 37 height 18
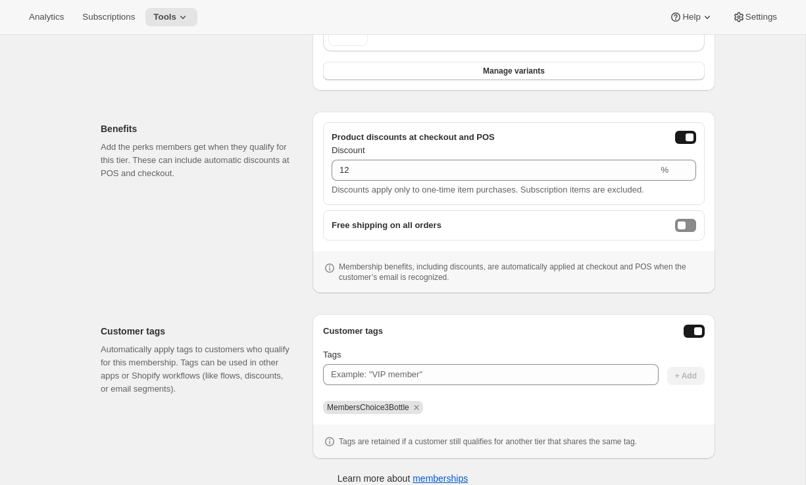
scroll to position [0, 0]
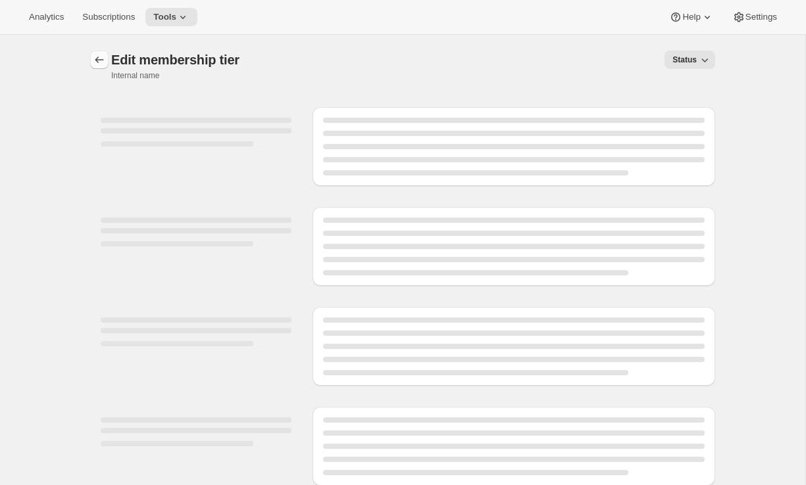
select select "variants"
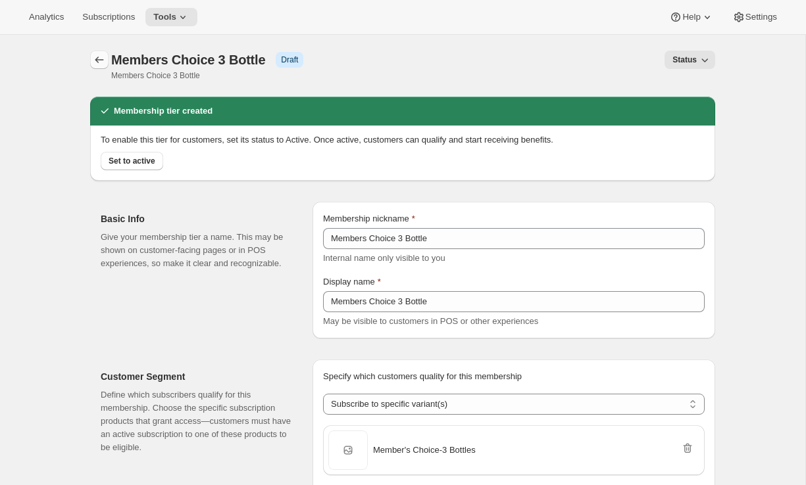
click at [100, 66] on button "Memberships" at bounding box center [99, 60] width 18 height 18
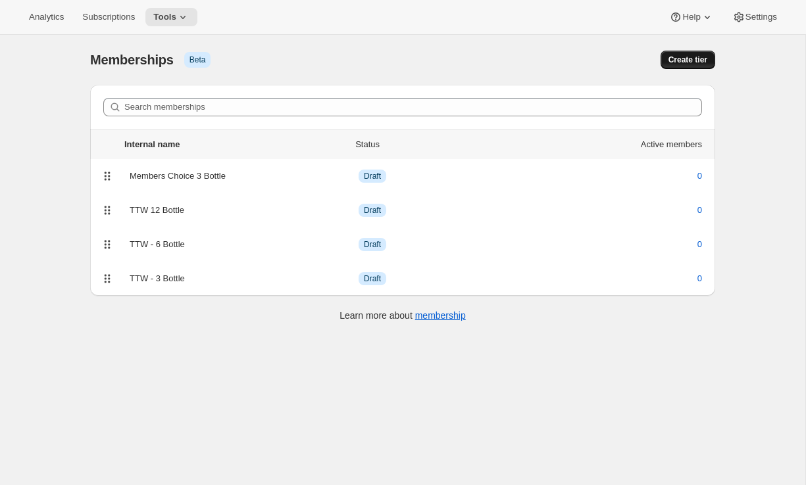
click at [672, 53] on button "Create tier" at bounding box center [687, 60] width 55 height 18
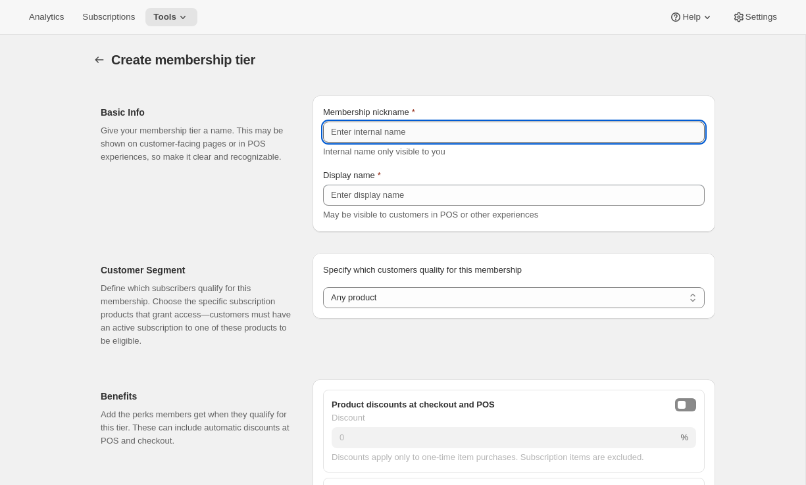
click at [477, 124] on input "Membership nickname" at bounding box center [514, 132] width 382 height 21
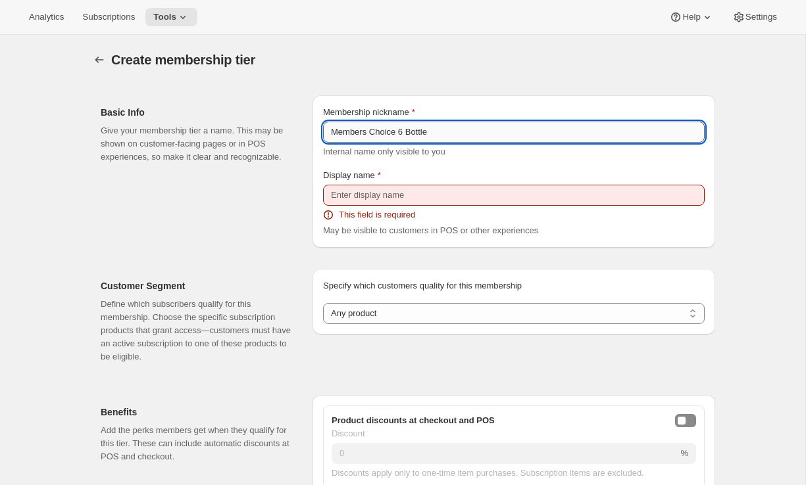
click at [424, 125] on input "Members Choice 6 Bottle" at bounding box center [514, 132] width 382 height 21
type input "Members Choice 6 Bottle"
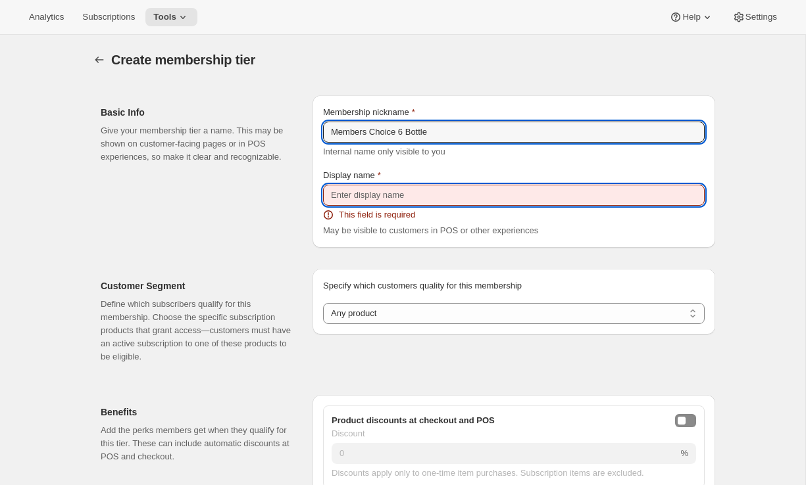
click at [405, 187] on input "Display name" at bounding box center [514, 195] width 382 height 21
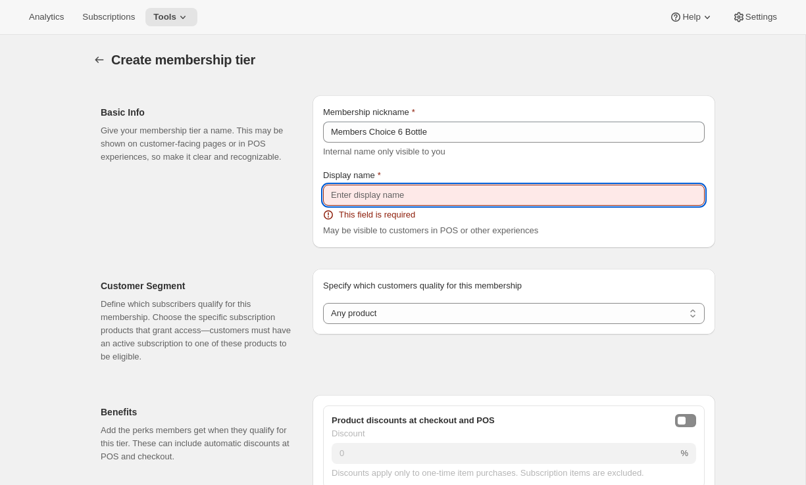
paste input "Members Choice 6 Bottle"
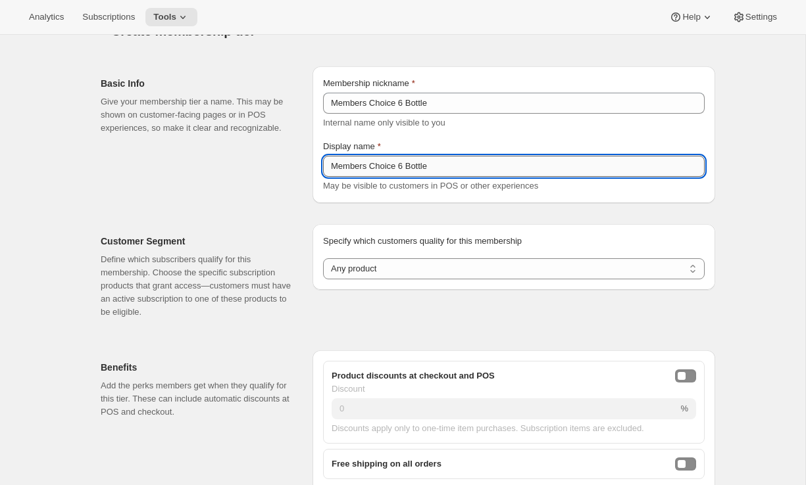
scroll to position [74, 0]
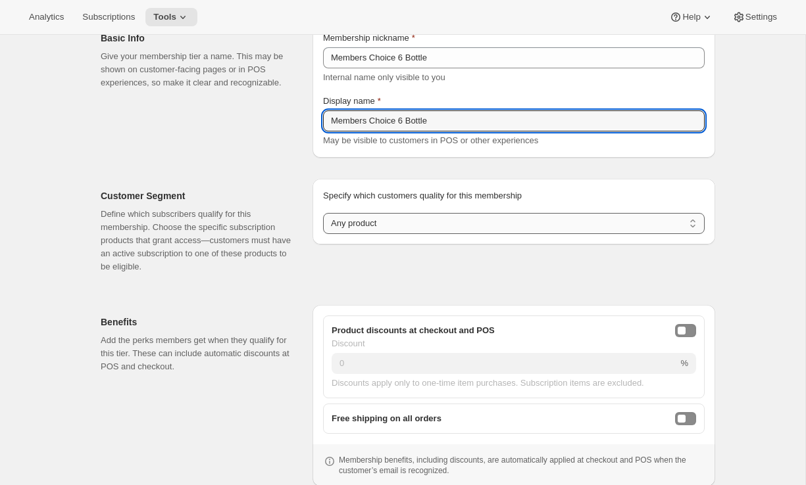
type input "Members Choice 6 Bottle"
click at [390, 224] on select "Any product Subscribe to specific product(s) Subscribe to specific variant(s)" at bounding box center [514, 223] width 382 height 21
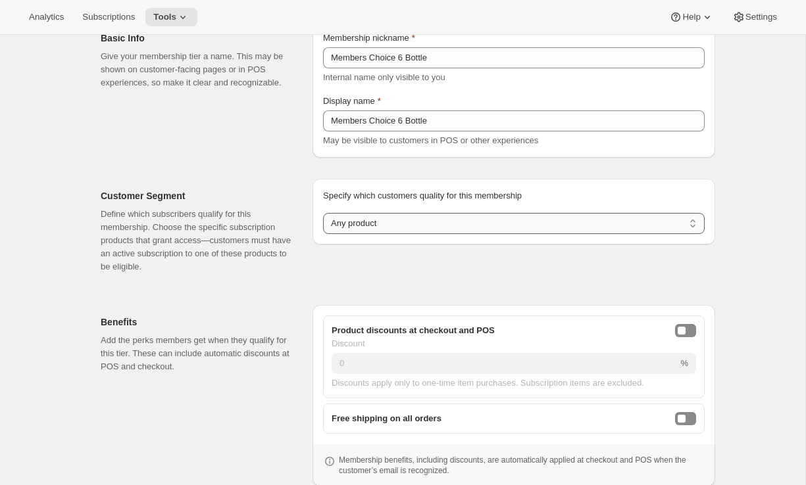
select select "variants"
click at [323, 213] on select "Any product Subscribe to specific product(s) Subscribe to specific variant(s)" at bounding box center [514, 223] width 382 height 21
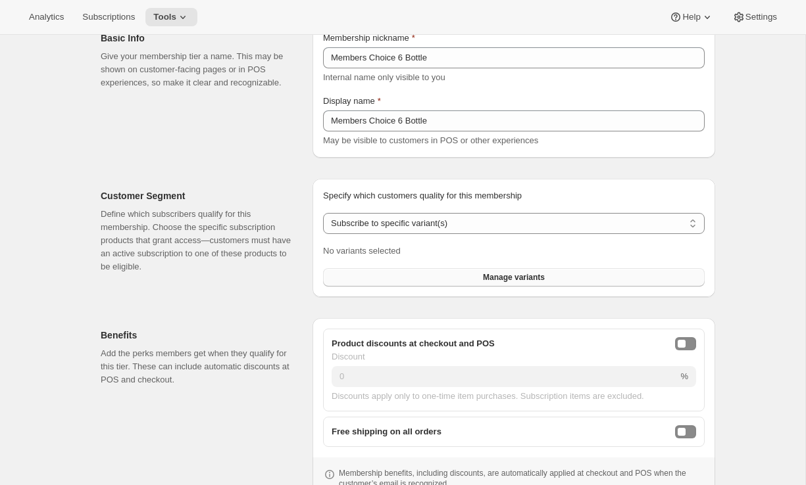
click at [366, 275] on button "Manage variants" at bounding box center [514, 277] width 382 height 18
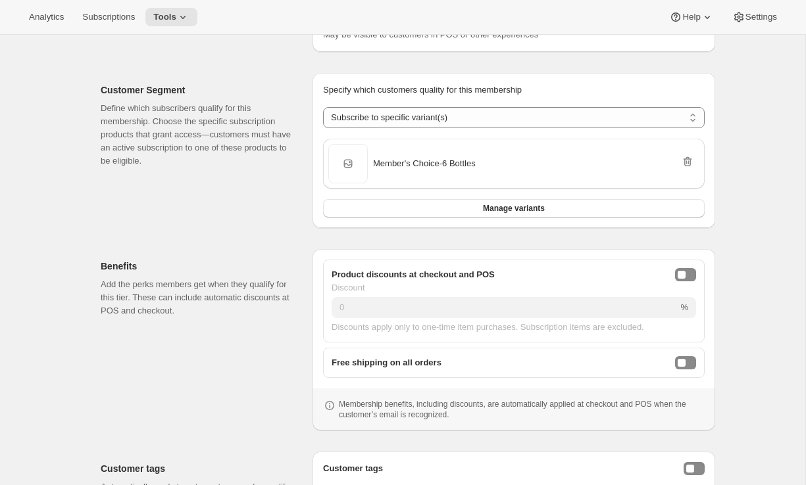
scroll to position [196, 0]
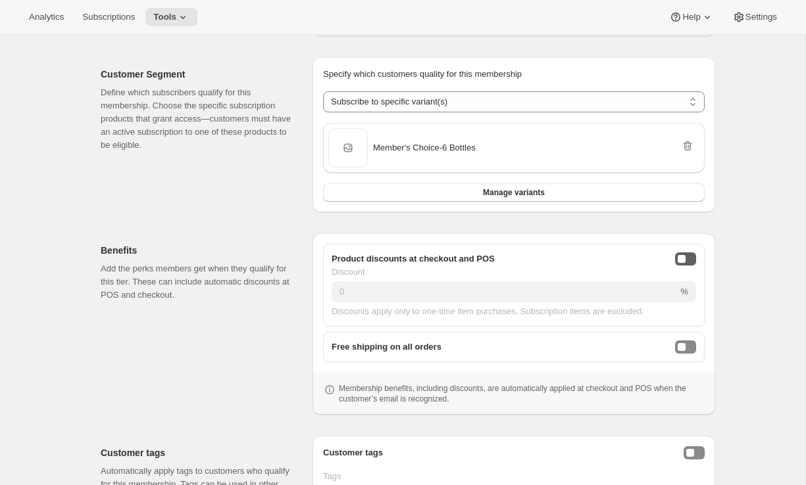
click at [689, 258] on button "onlineDiscountEnabled" at bounding box center [685, 259] width 21 height 13
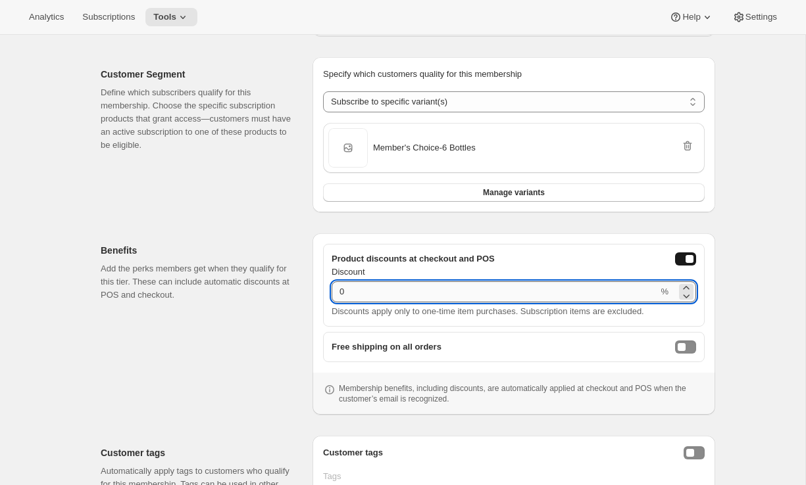
click at [637, 291] on input "0" at bounding box center [495, 292] width 326 height 21
type input "16"
click at [708, 371] on div "Product discounts at checkout and POS Discount 16 % Discounts apply only to one…" at bounding box center [513, 325] width 403 height 182
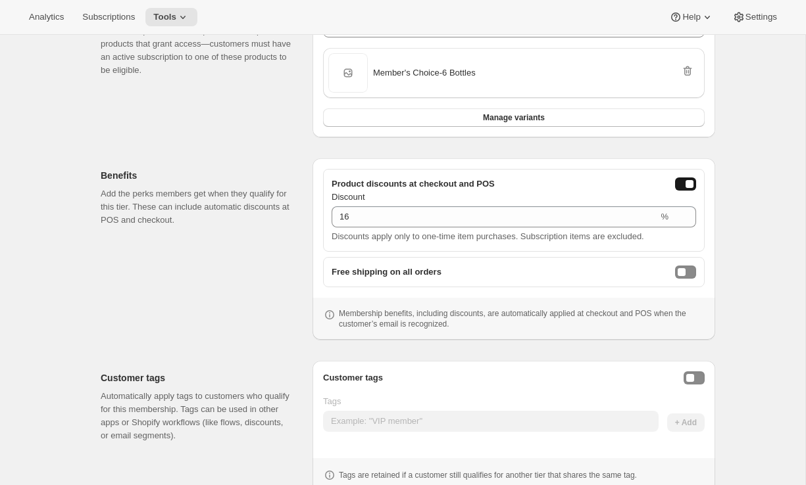
scroll to position [318, 0]
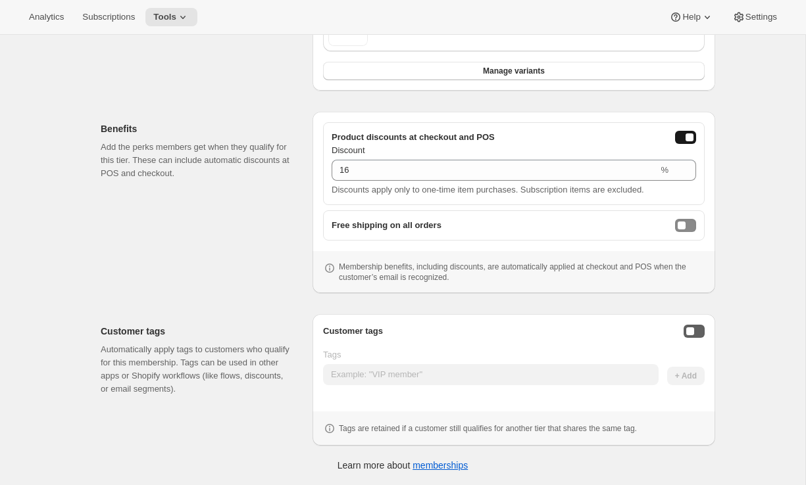
click at [701, 334] on button "Enable customer tags" at bounding box center [694, 331] width 21 height 13
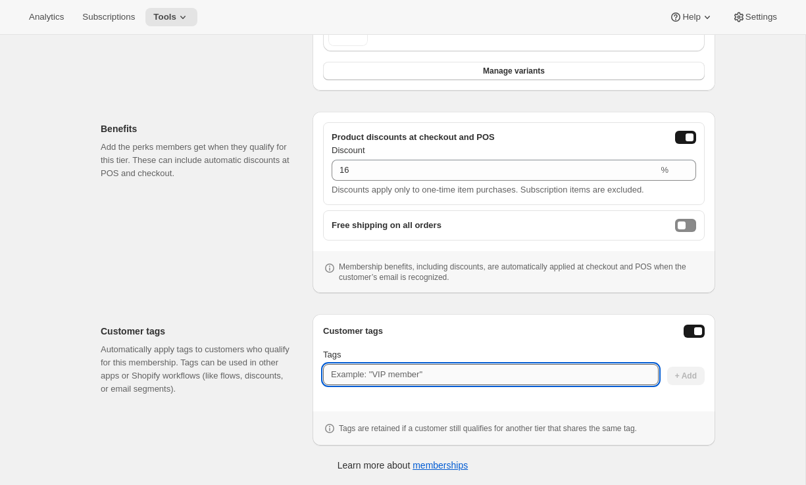
click at [513, 369] on input "Tags" at bounding box center [491, 374] width 336 height 21
paste input "Members Choice 6 Bottle"
click at [372, 376] on input "Members Choice 6 Bottle" at bounding box center [491, 374] width 336 height 21
click at [400, 379] on input "MembersChoice 6 Bottle" at bounding box center [491, 374] width 336 height 21
click at [404, 378] on input "MembersChoice6 Bottle" at bounding box center [491, 374] width 336 height 21
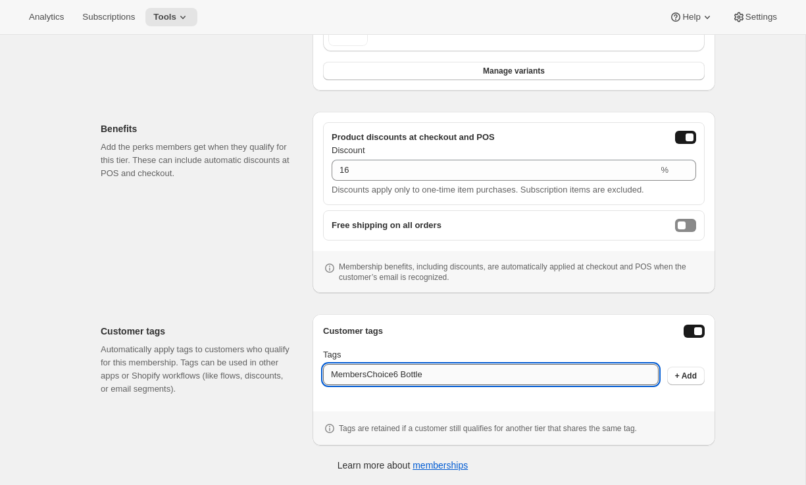
click at [404, 378] on input "MembersChoice6 Bottle" at bounding box center [491, 374] width 336 height 21
type input "MembersChoice6Bottle"
click at [690, 380] on span "+ Add" at bounding box center [686, 376] width 22 height 11
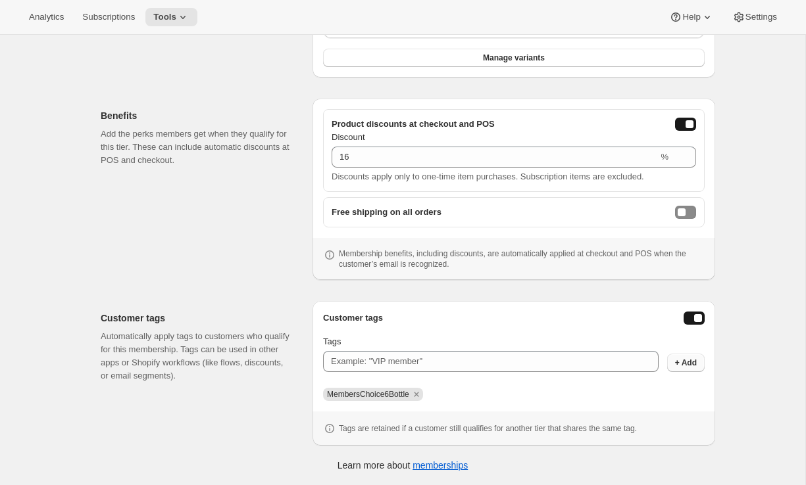
scroll to position [289, 0]
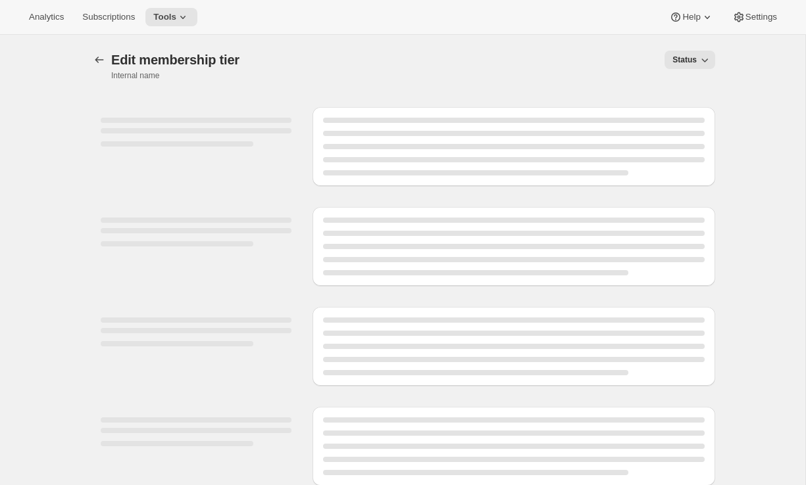
select select "variants"
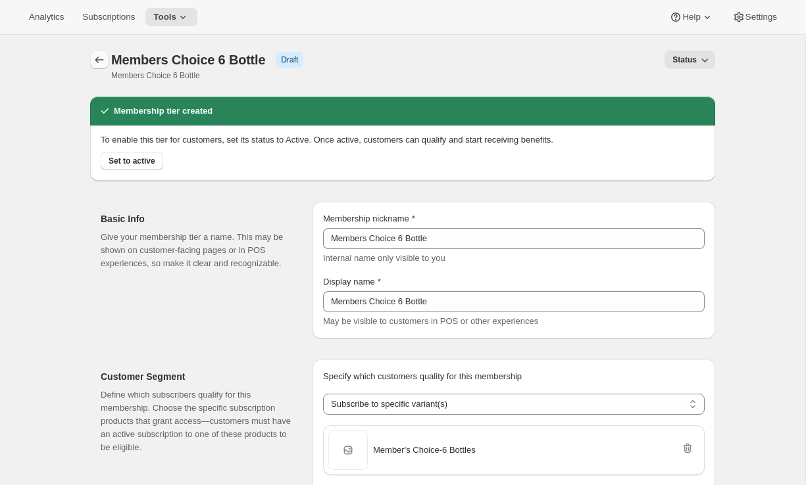
click at [97, 61] on icon "Memberships" at bounding box center [99, 59] width 13 height 13
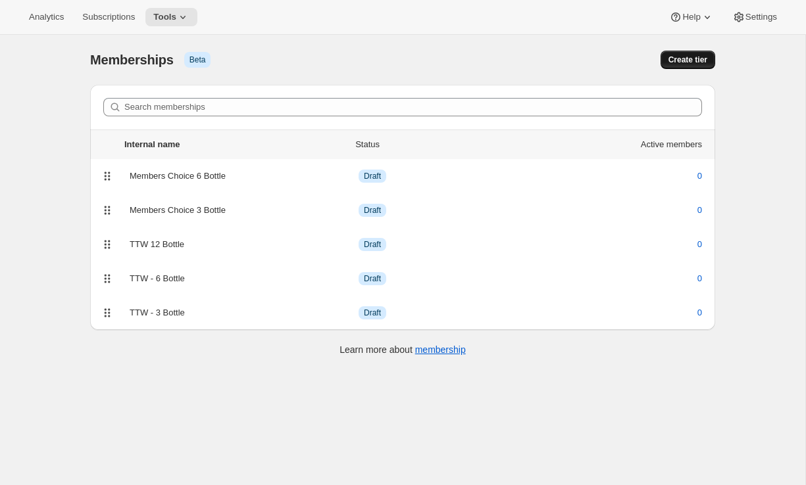
click at [678, 51] on button "Create tier" at bounding box center [687, 60] width 55 height 18
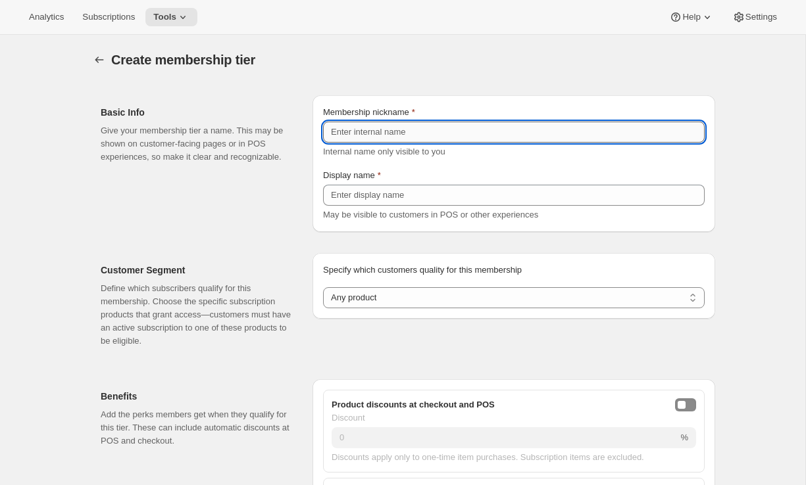
click at [529, 129] on input "Membership nickname" at bounding box center [514, 132] width 382 height 21
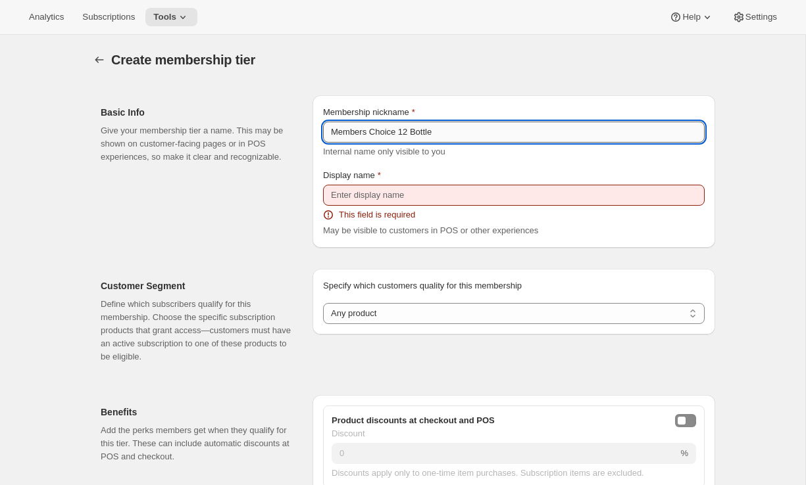
click at [443, 132] on input "Members Choice 12 Bottle" at bounding box center [514, 132] width 382 height 21
type input "Members Choice 12 Bottle"
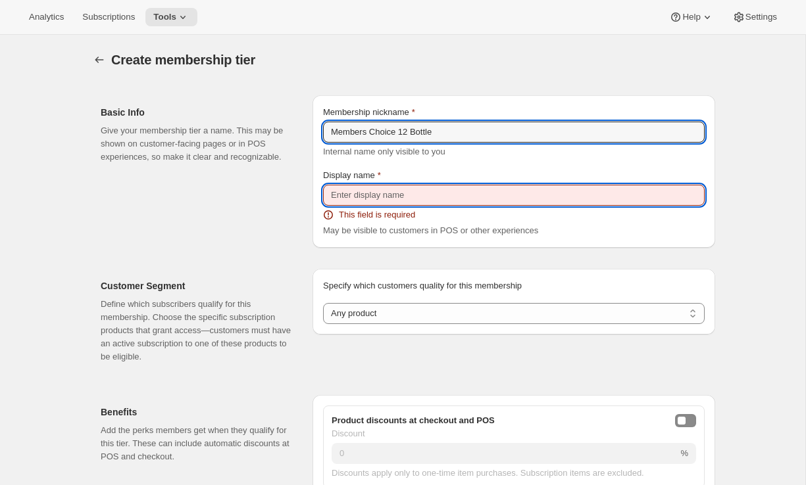
click at [414, 188] on input "Display name" at bounding box center [514, 195] width 382 height 21
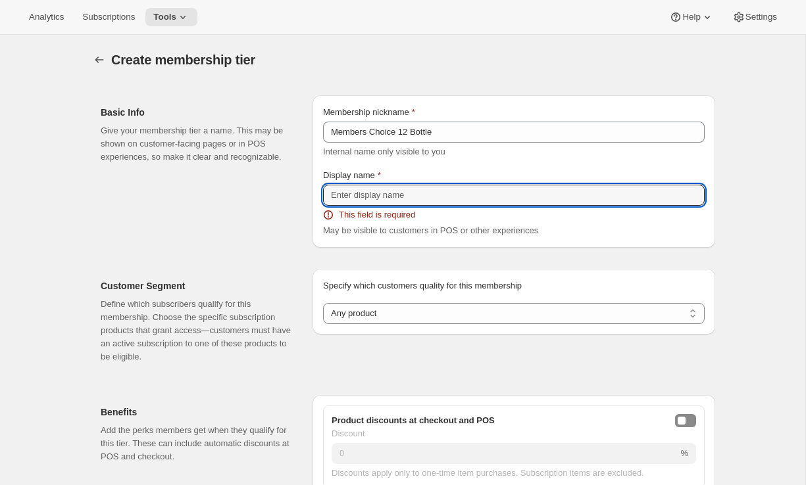
paste input "Members Choice 12 Bottle"
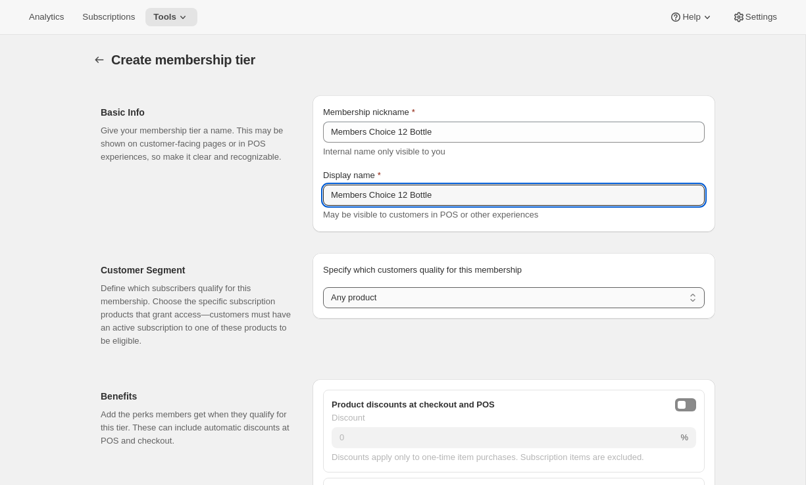
type input "Members Choice 12 Bottle"
click at [383, 297] on select "Any product Subscribe to specific product(s) Subscribe to specific variant(s)" at bounding box center [514, 297] width 382 height 21
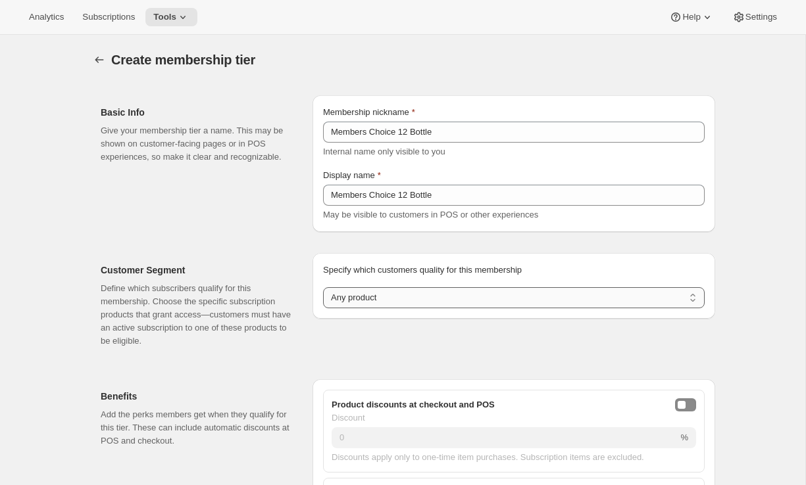
select select "variants"
click at [323, 287] on select "Any product Subscribe to specific product(s) Subscribe to specific variant(s)" at bounding box center [514, 297] width 382 height 21
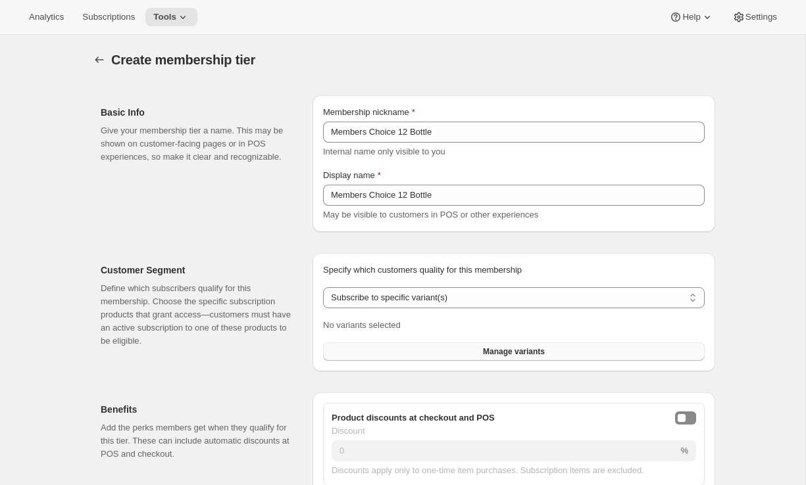
click at [409, 360] on button "Manage variants" at bounding box center [514, 352] width 382 height 18
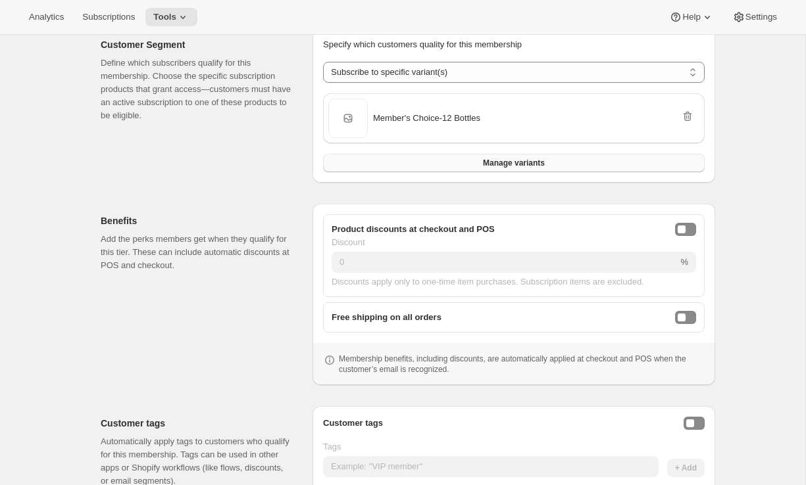
scroll to position [251, 0]
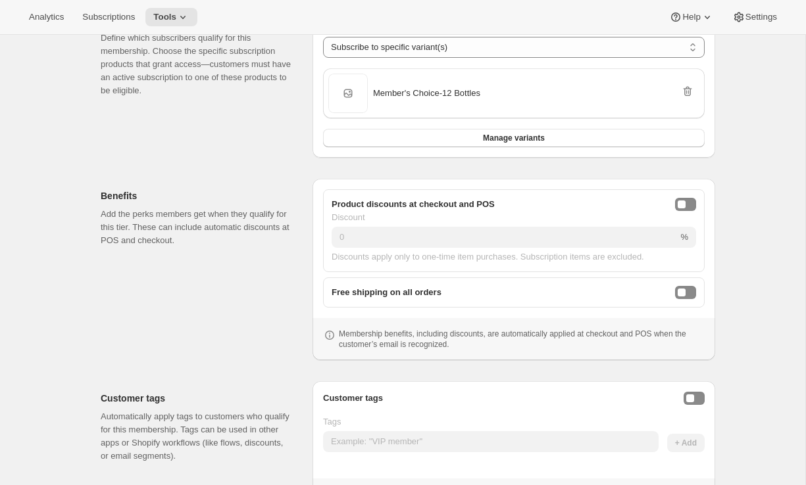
click at [692, 193] on div "Product discounts at checkout and POS Discount 0 % Discounts apply only to one-…" at bounding box center [514, 230] width 382 height 83
click at [688, 209] on button "onlineDiscountEnabled" at bounding box center [685, 204] width 21 height 13
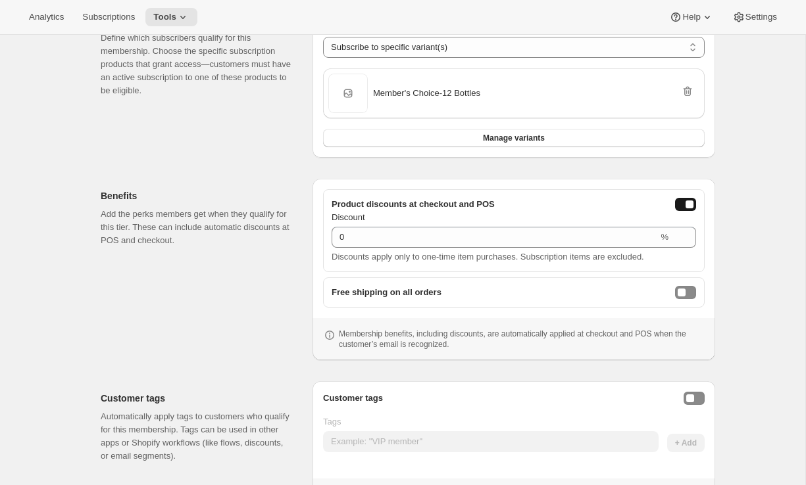
click at [541, 223] on div "Discount" at bounding box center [514, 217] width 364 height 13
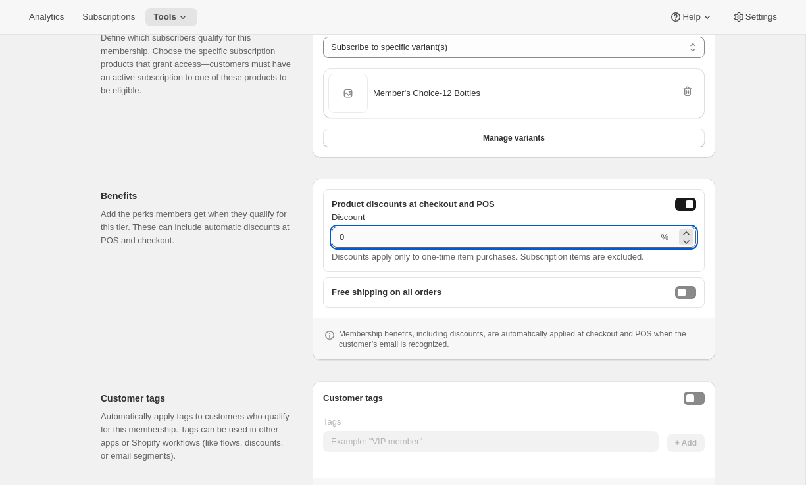
click at [528, 240] on input "0" at bounding box center [495, 237] width 326 height 21
type input "7"
click at [701, 397] on button "Enable customer tags" at bounding box center [694, 398] width 21 height 13
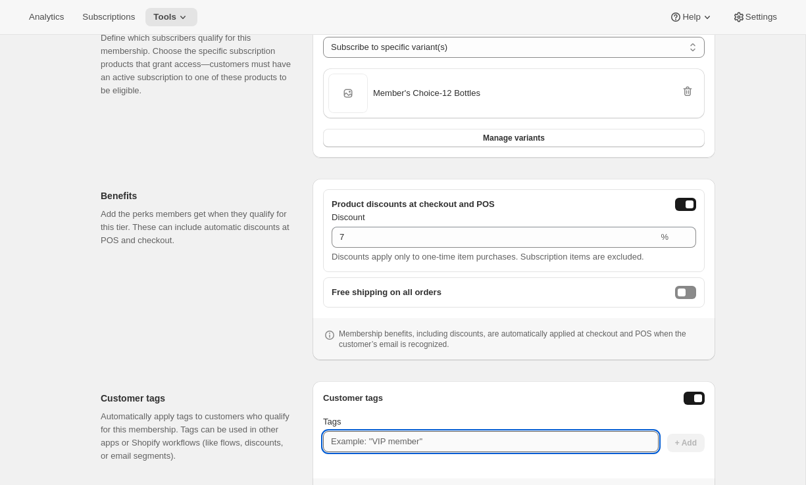
click at [587, 435] on input "Tags" at bounding box center [491, 442] width 336 height 21
paste input "Members Choice 12 Bottle"
click at [372, 445] on input "Members Choice 12 Bottle" at bounding box center [491, 442] width 336 height 21
click at [402, 445] on input "MembersChoice 12 Bottle" at bounding box center [491, 442] width 336 height 21
click at [410, 443] on input "MembersChoice12 Bottle" at bounding box center [491, 442] width 336 height 21
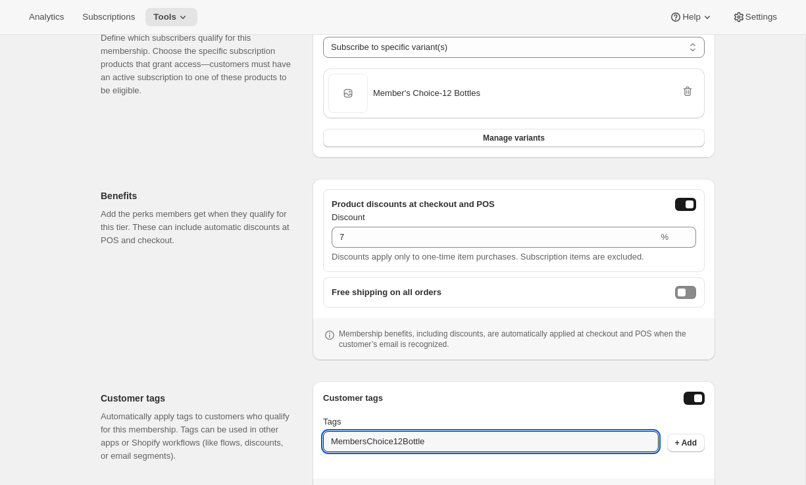
type input "MembersChoice12Bottle"
click at [478, 389] on div "Customer tags Tags MembersChoice12Bottle + Add Tags are retained if a customer …" at bounding box center [513, 448] width 403 height 132
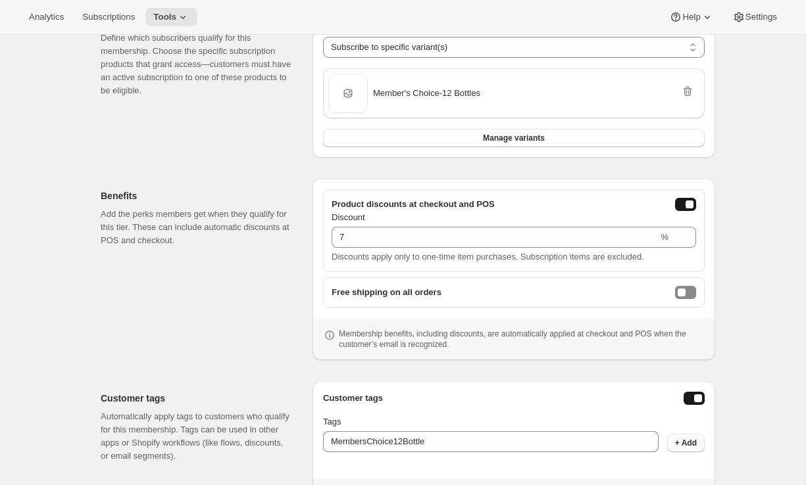
click at [689, 443] on span "+ Add" at bounding box center [686, 443] width 22 height 11
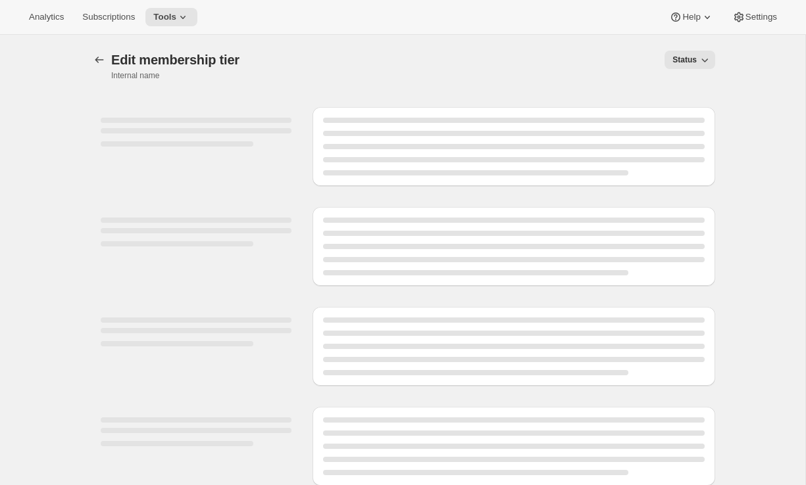
select select "variants"
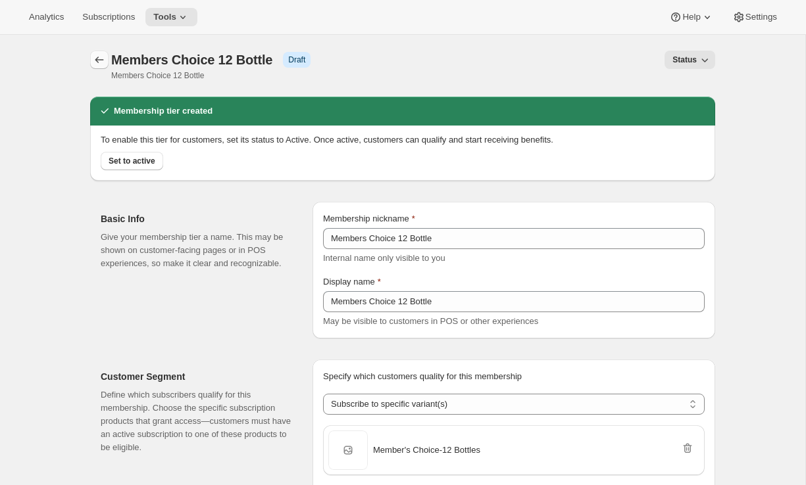
click at [97, 61] on icon "Memberships" at bounding box center [99, 59] width 13 height 13
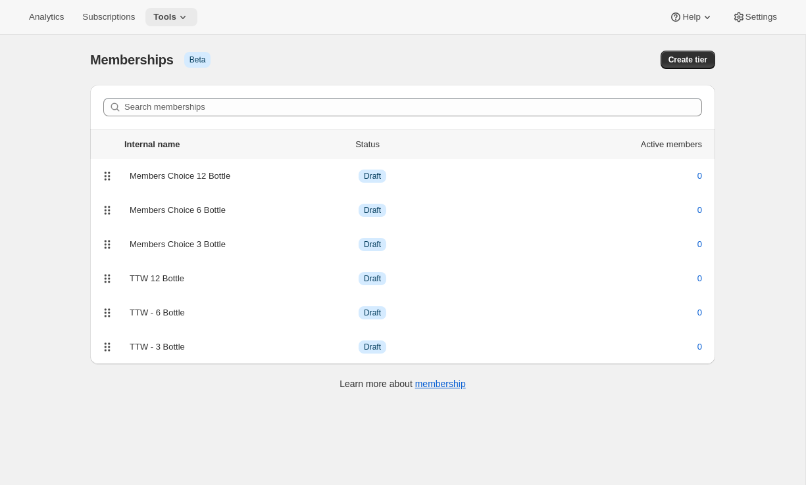
click at [174, 12] on span "Tools" at bounding box center [164, 17] width 23 height 11
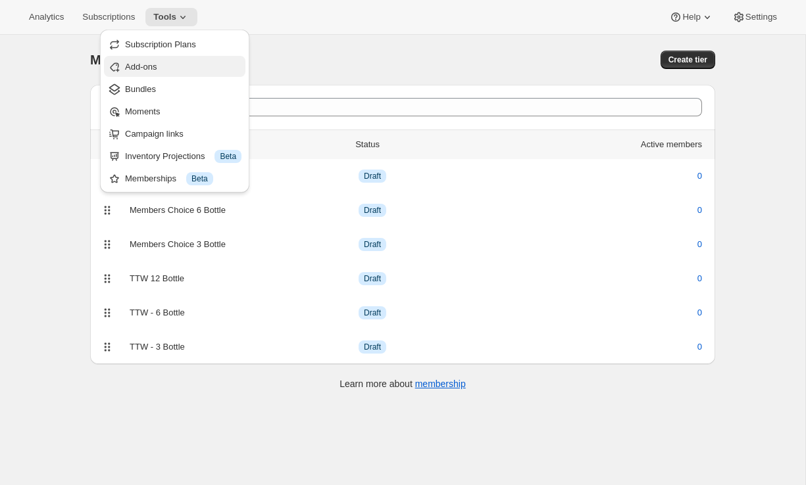
click at [166, 72] on span "Add-ons" at bounding box center [183, 67] width 116 height 13
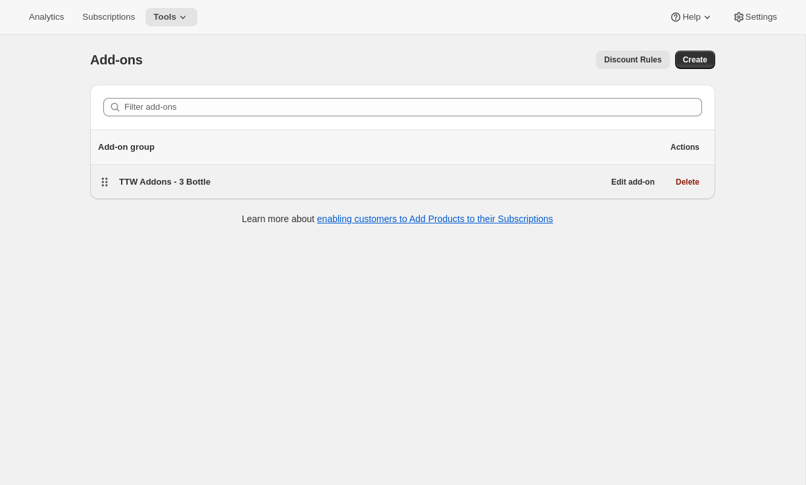
click at [363, 185] on div "TTW Addons - 3 Bottle" at bounding box center [361, 182] width 484 height 13
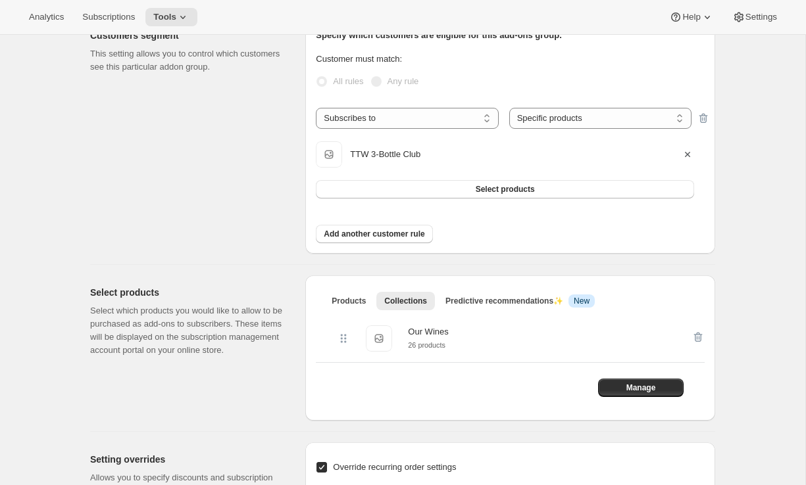
scroll to position [146, 0]
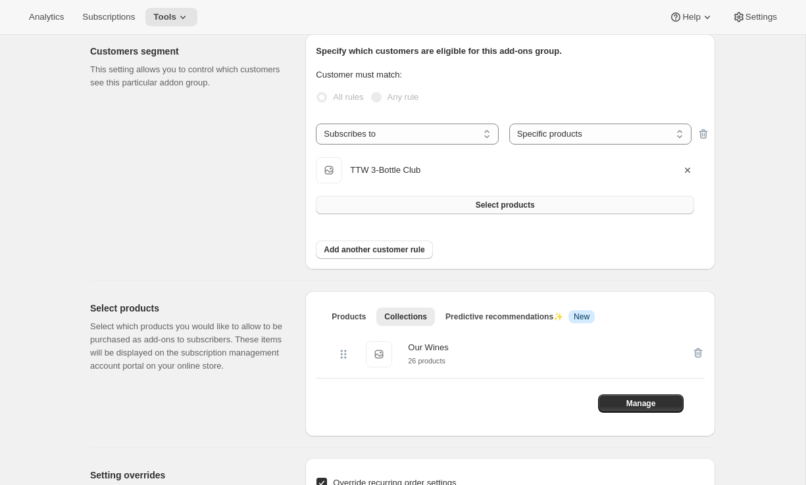
click at [361, 210] on button "Select products" at bounding box center [505, 205] width 378 height 18
click at [544, 140] on select "Any product Specific products Specific product variants" at bounding box center [600, 134] width 182 height 21
select select "selectedVariants"
click at [509, 124] on select "Any product Specific products Specific product variants" at bounding box center [600, 134] width 182 height 21
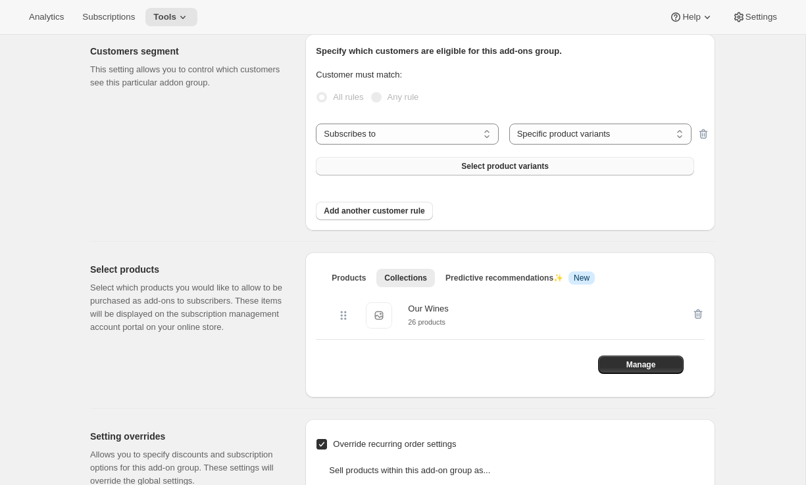
click at [635, 168] on button "Select product variants" at bounding box center [505, 166] width 378 height 18
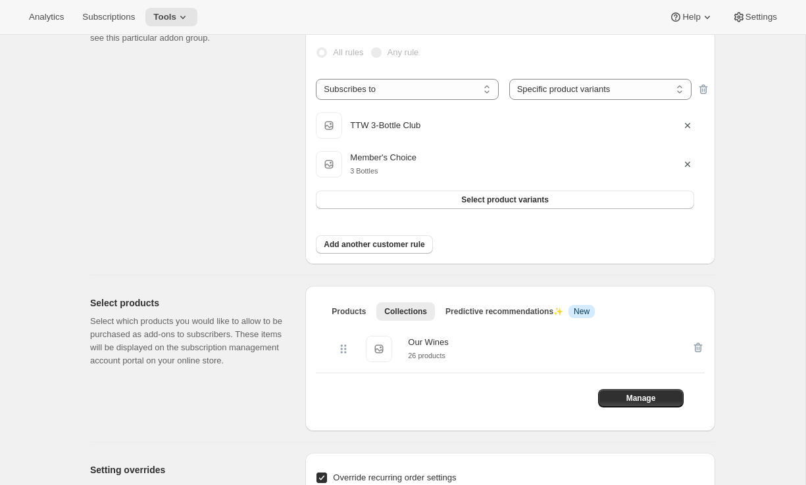
scroll to position [0, 0]
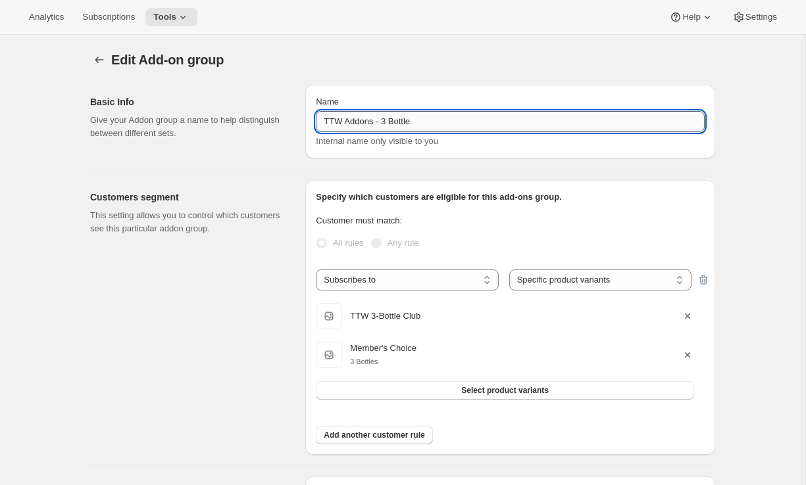
click at [346, 122] on input "TTW Addons - 3 Bottle" at bounding box center [510, 121] width 389 height 21
type input "TTW and Members Choice Addons - 3 Bottle"
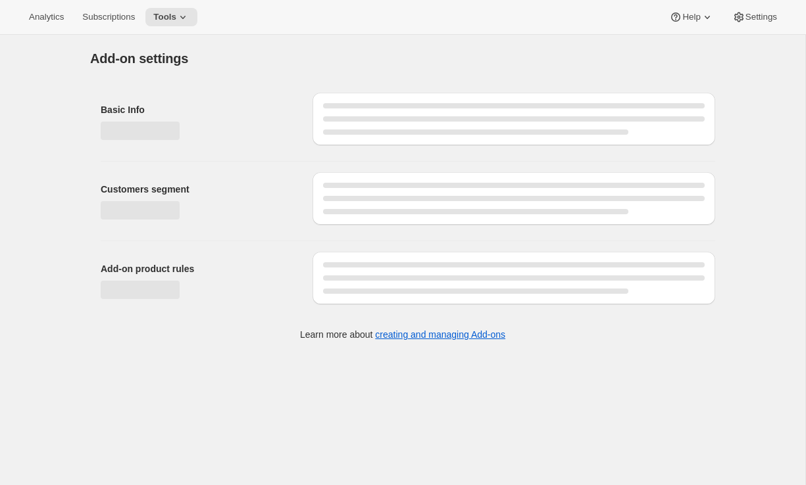
select select "selectedVariants"
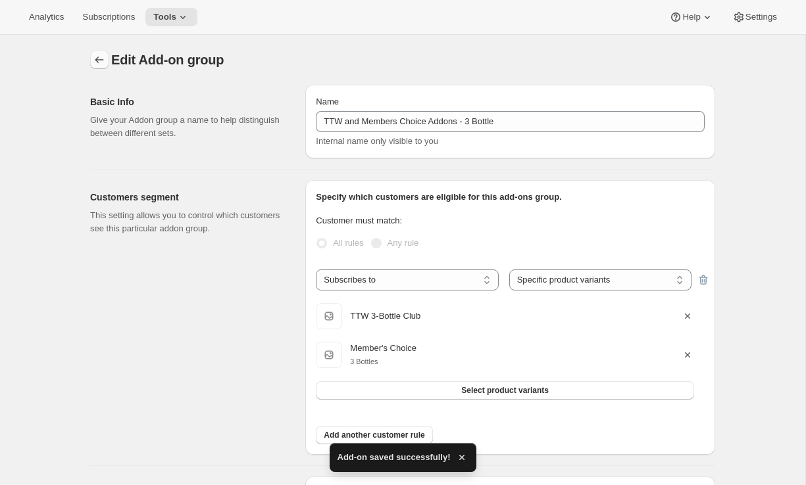
click at [97, 58] on icon "Addon groups" at bounding box center [99, 60] width 9 height 7
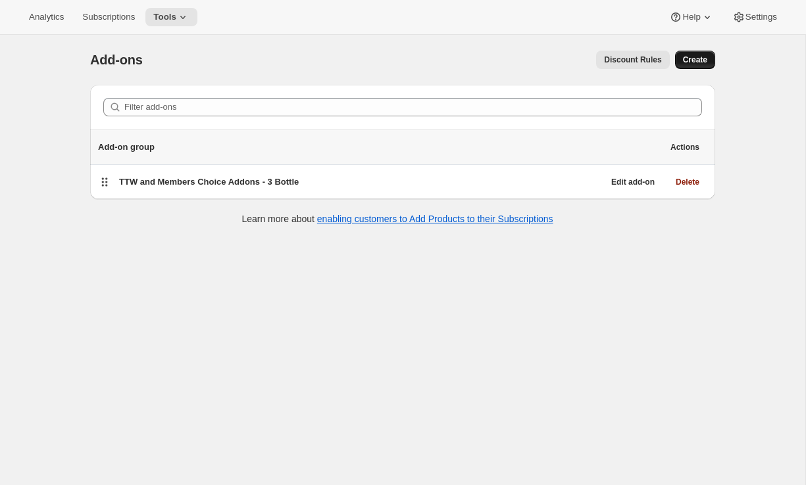
click at [683, 59] on span "Create" at bounding box center [695, 60] width 24 height 11
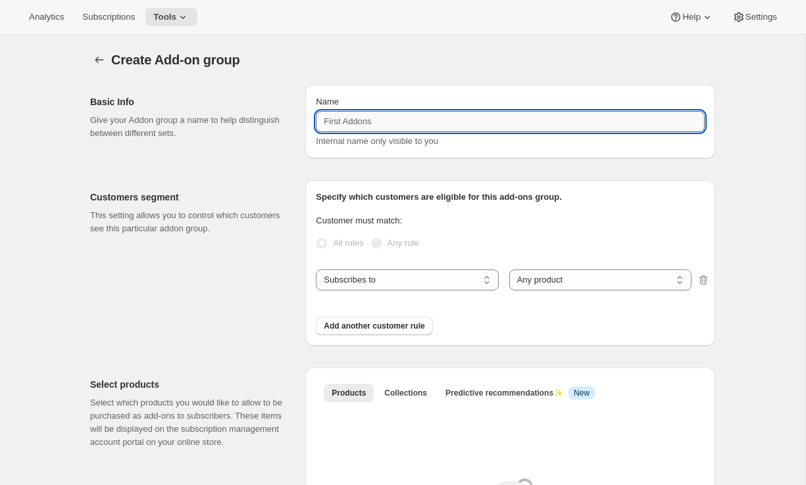
click at [440, 124] on input "Name" at bounding box center [510, 121] width 389 height 21
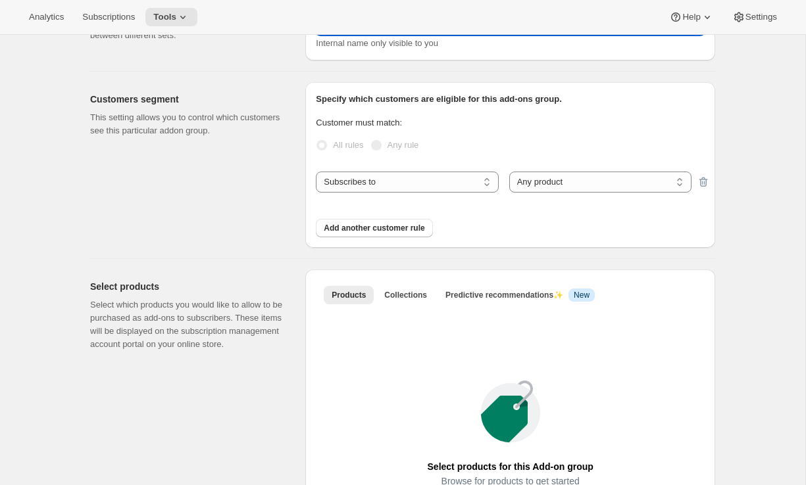
scroll to position [103, 0]
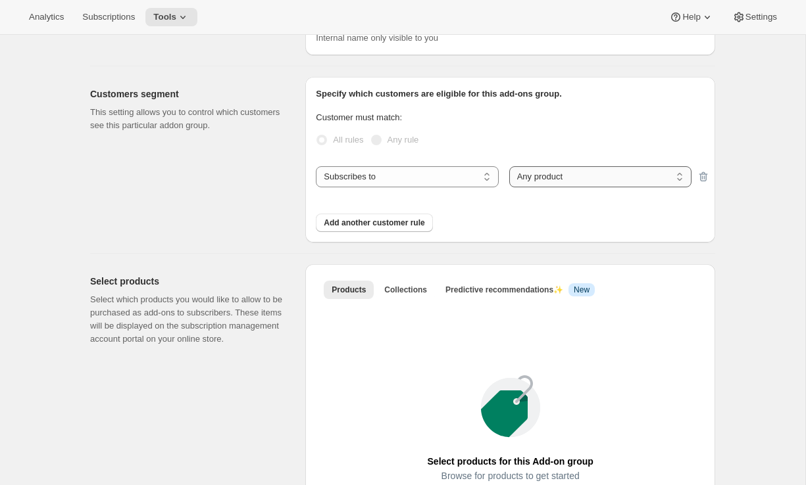
type input "TTW and Members Choice Addons - 6 Bottle"
click at [532, 186] on select "Any product Specific products Specific product variants" at bounding box center [600, 176] width 182 height 21
select select "selectedVariants"
click at [509, 166] on select "Any product Specific products Specific product variants" at bounding box center [600, 176] width 182 height 21
click at [405, 226] on div "Specify which customers are eligible for this add-ons group. Customer must matc…" at bounding box center [510, 159] width 389 height 145
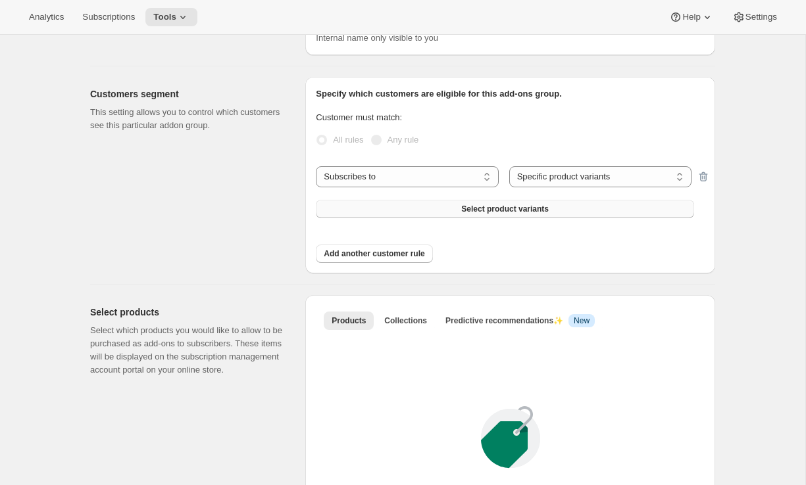
click at [411, 204] on button "Select product variants" at bounding box center [505, 209] width 378 height 18
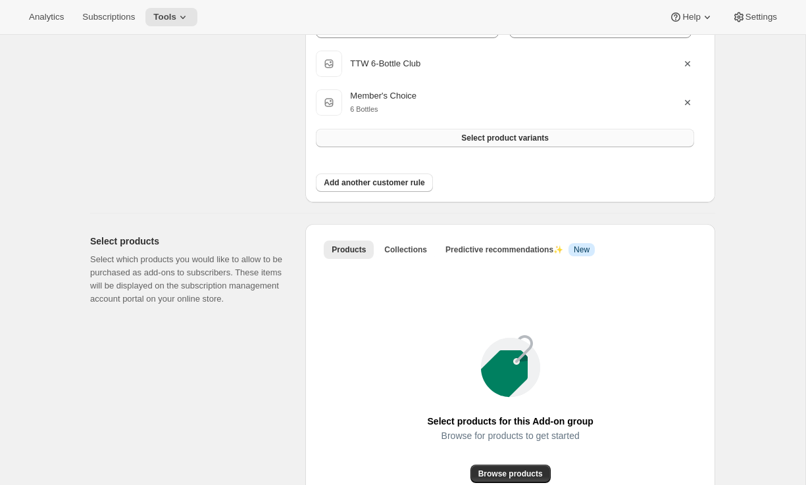
scroll to position [331, 0]
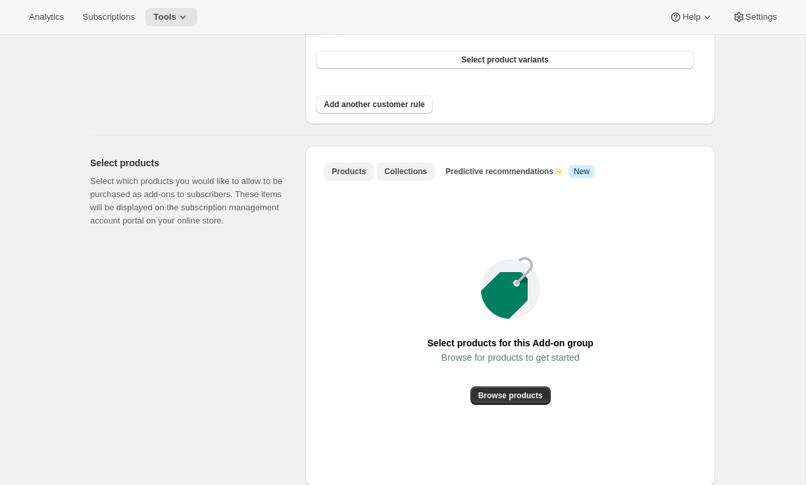
click at [413, 170] on span "Collections" at bounding box center [405, 171] width 43 height 11
click at [484, 395] on span "Add collection" at bounding box center [510, 396] width 55 height 11
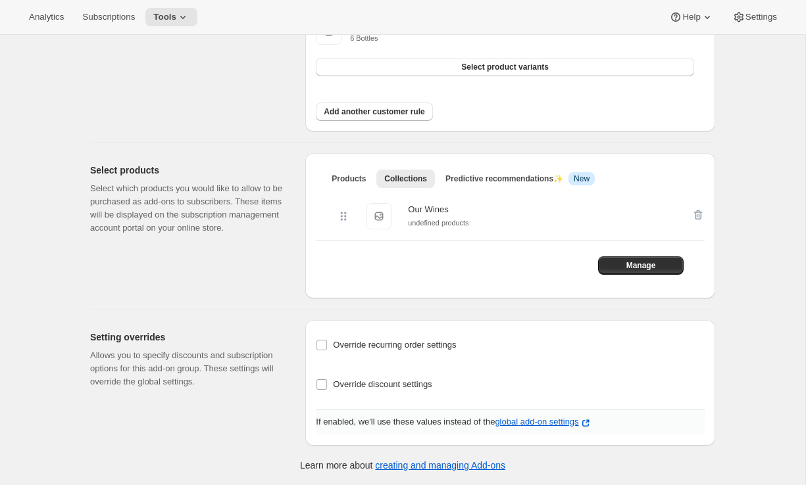
scroll to position [325, 0]
click at [432, 342] on span "Override recurring order settings" at bounding box center [394, 345] width 123 height 10
click at [327, 342] on input "Override recurring order settings" at bounding box center [321, 345] width 11 height 11
checkbox input "true"
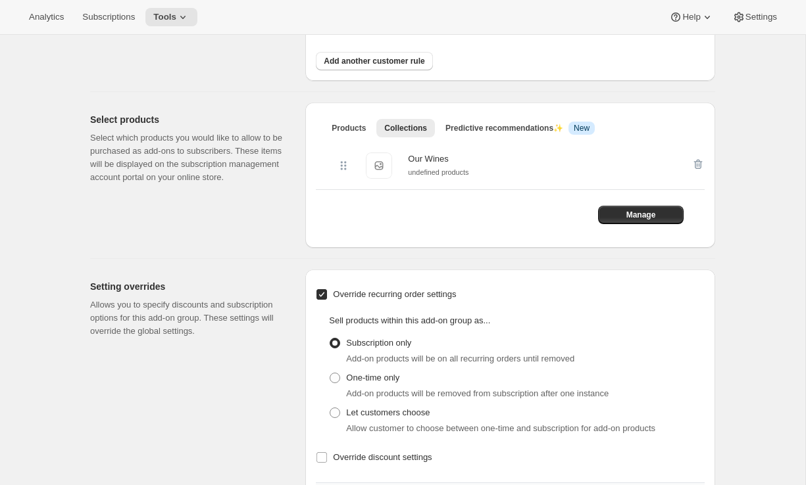
scroll to position [384, 0]
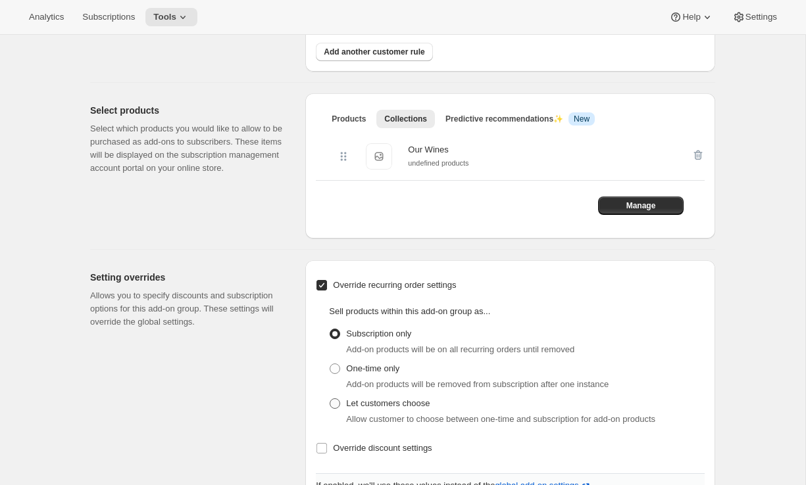
click at [388, 400] on span "Let customers choose" at bounding box center [388, 404] width 84 height 10
click at [330, 399] on input "Let customers choose" at bounding box center [330, 399] width 1 height 1
radio input "true"
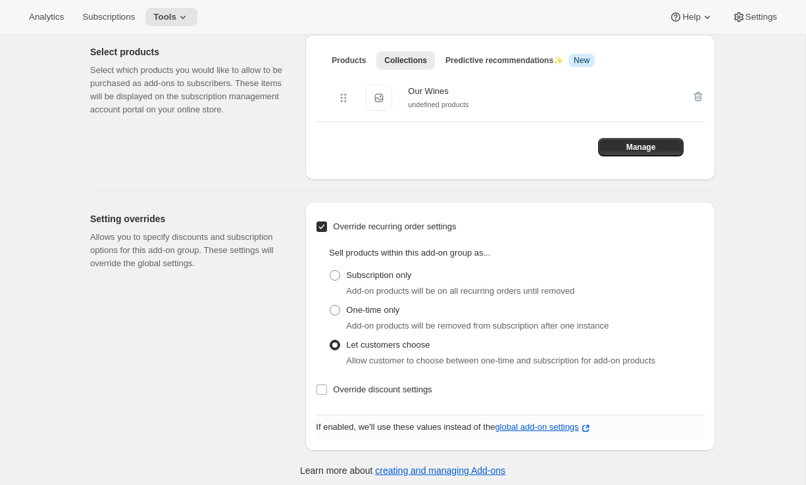
scroll to position [446, 0]
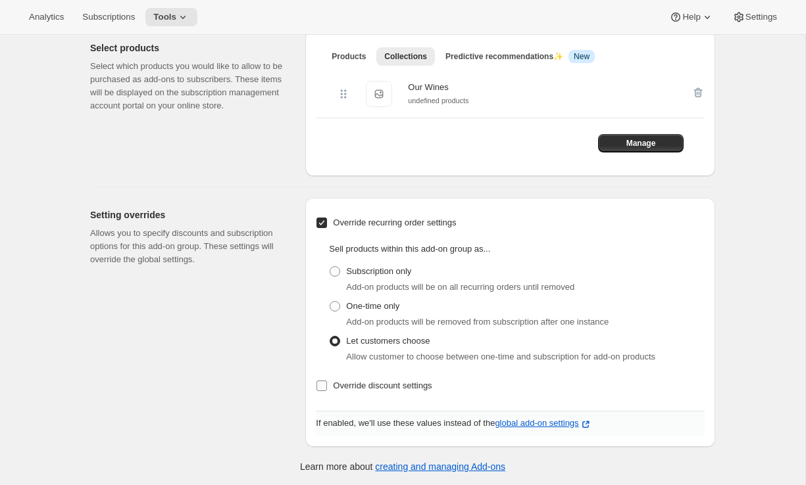
click at [389, 391] on span "Override discount settings" at bounding box center [382, 386] width 99 height 10
click at [327, 391] on input "Override discount settings" at bounding box center [321, 386] width 11 height 11
checkbox input "true"
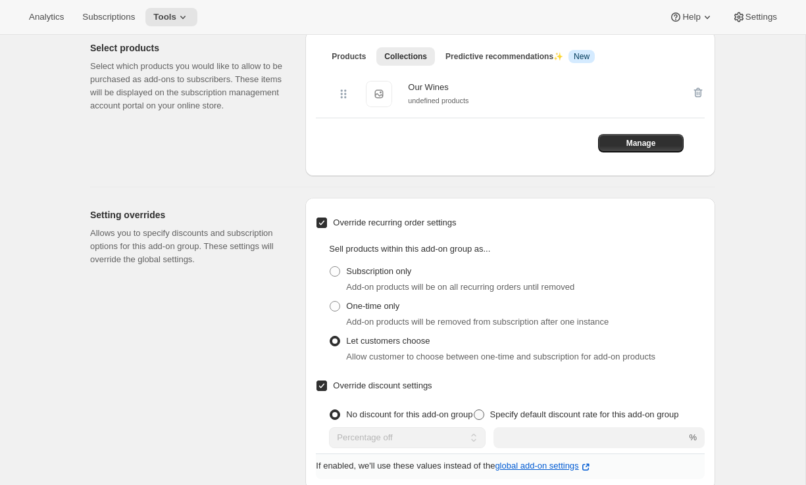
click at [502, 416] on span "Specify default discount rate for this add-on group" at bounding box center [584, 415] width 189 height 10
click at [474, 411] on input "Specify default discount rate for this add-on group" at bounding box center [474, 410] width 1 height 1
radio input "true"
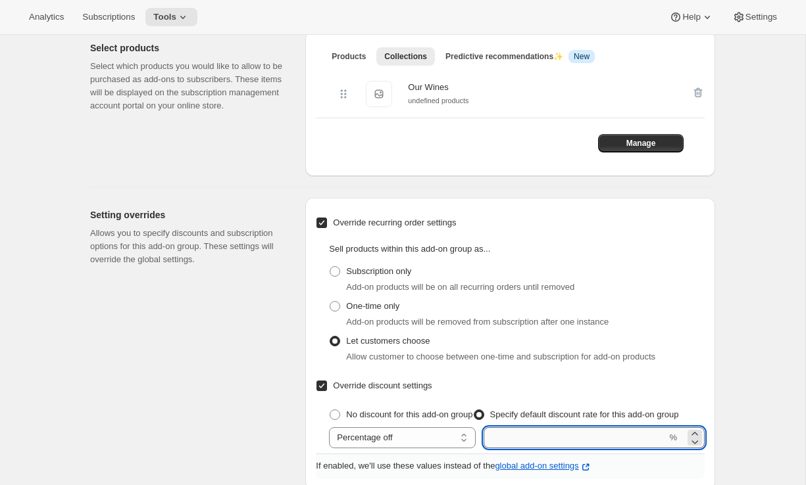
click at [539, 437] on input "integer" at bounding box center [575, 438] width 183 height 21
type input "16"
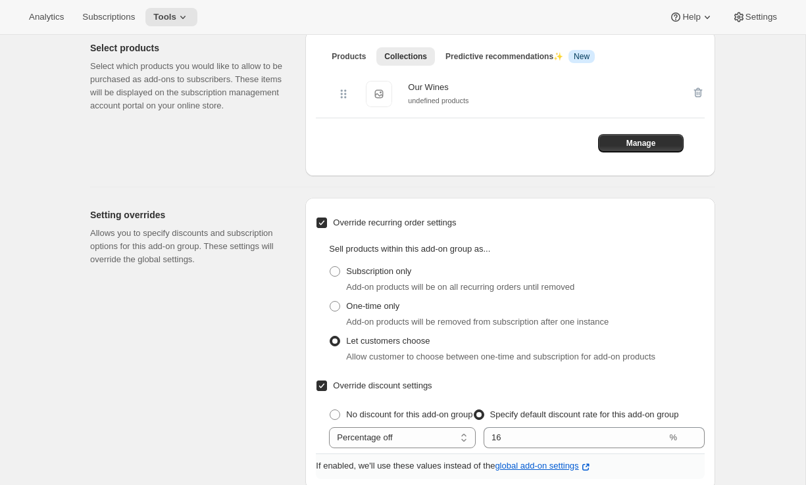
click at [754, 405] on div "Create Add-on group. This page is ready Create Add-on group Basic Info Give you…" at bounding box center [402, 59] width 805 height 941
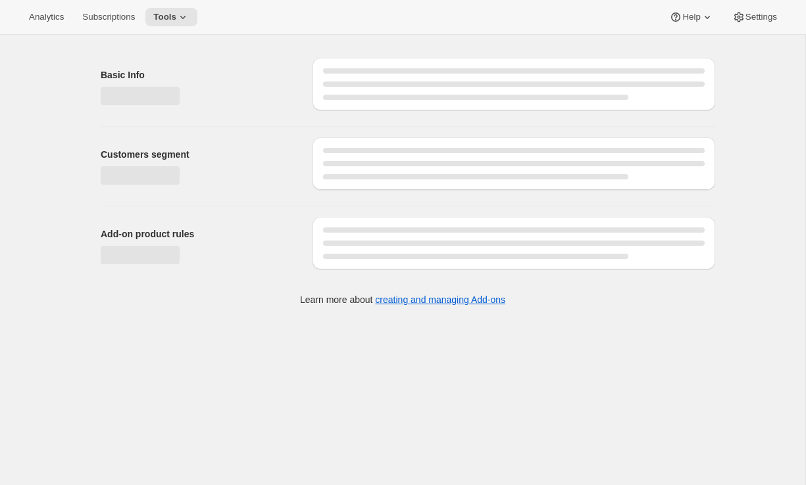
scroll to position [0, 0]
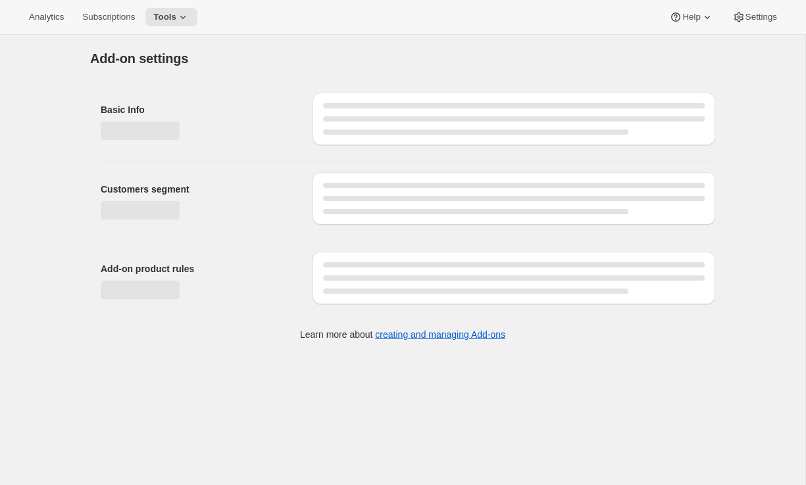
select select "selectedVariants"
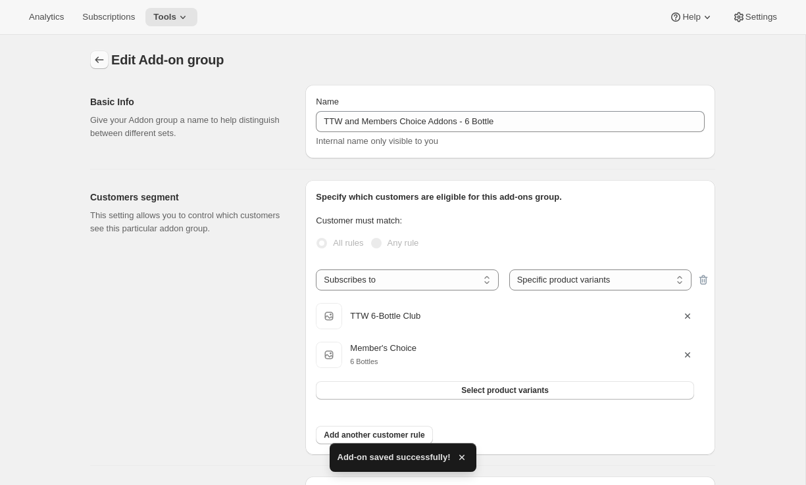
click at [92, 56] on button "Addon groups" at bounding box center [99, 60] width 18 height 18
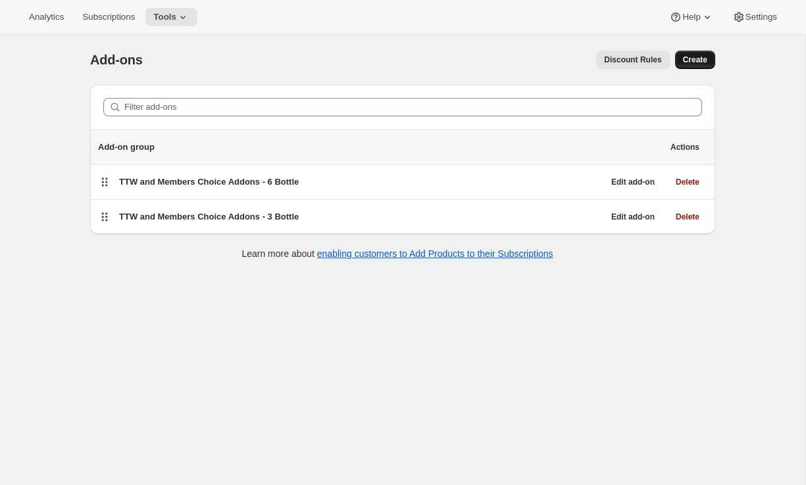
click at [697, 57] on span "Create" at bounding box center [695, 60] width 24 height 11
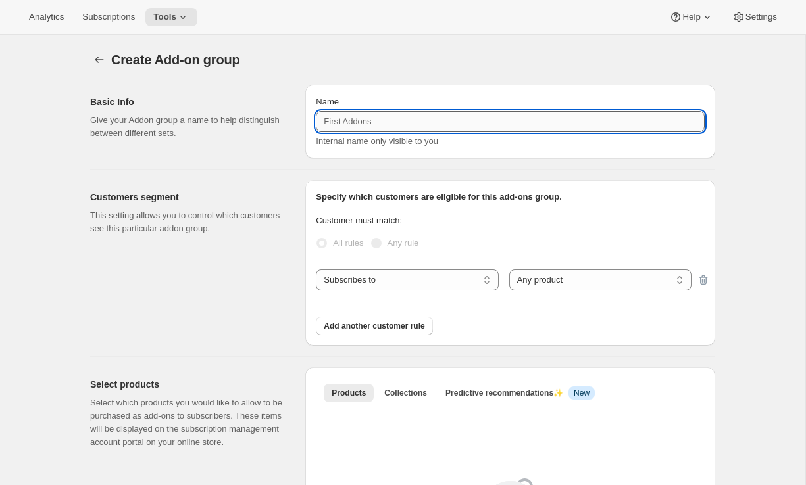
click at [486, 114] on input "Name" at bounding box center [510, 121] width 389 height 21
click at [428, 128] on input "TTW and Members Choice 12 Bottle" at bounding box center [510, 121] width 389 height 21
click at [431, 122] on input "TTW and Members Choice 12 Bottle" at bounding box center [510, 121] width 389 height 21
type input "TTW and Members Choice Addons - 12 Bottle"
click at [519, 278] on select "Any product Specific products Specific product variants" at bounding box center [600, 280] width 182 height 21
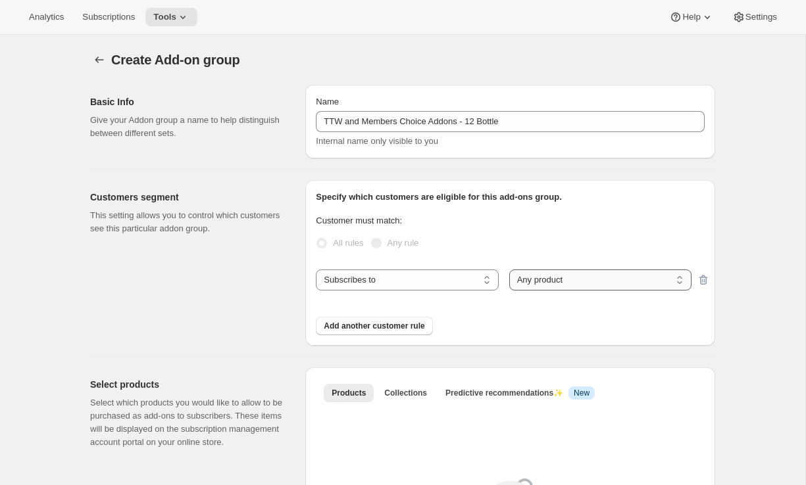
select select "selectedVariants"
click at [509, 270] on select "Any product Specific products Specific product variants" at bounding box center [600, 280] width 182 height 21
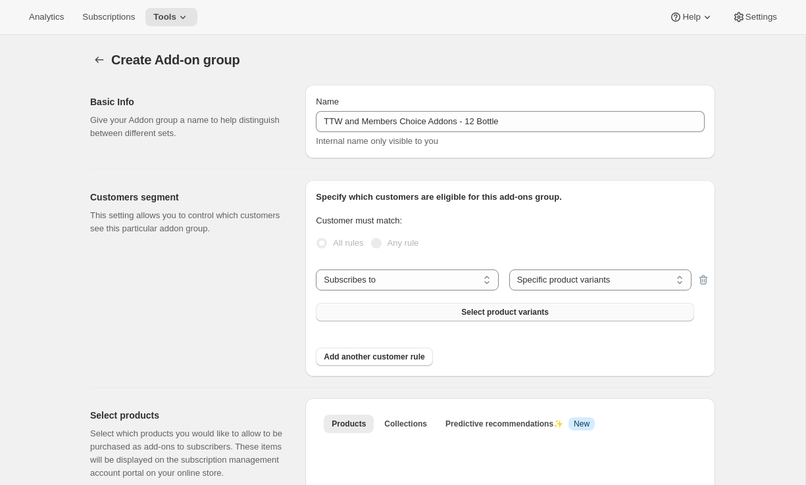
click at [451, 313] on button "Select product variants" at bounding box center [505, 312] width 378 height 18
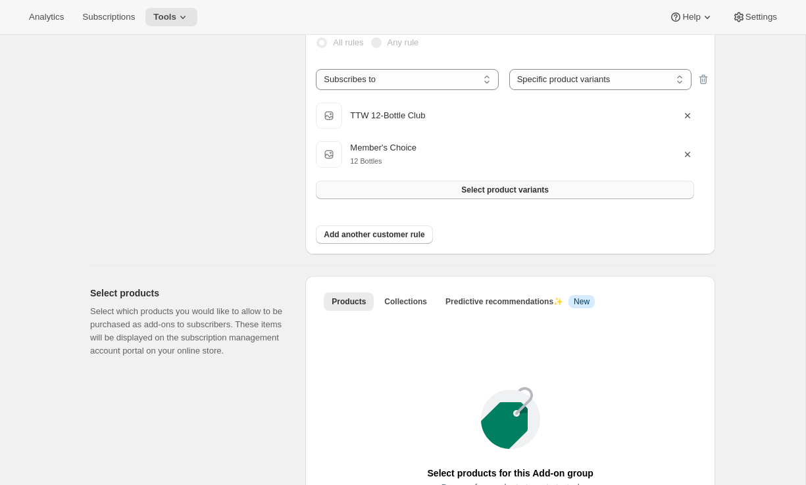
scroll to position [339, 0]
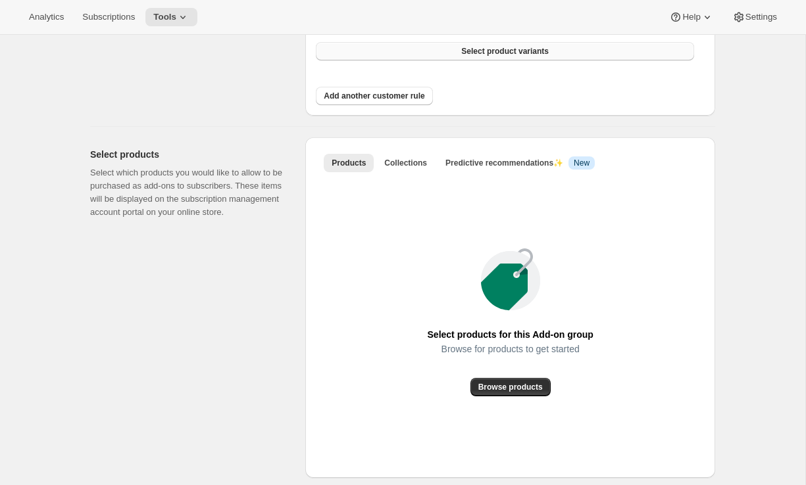
click at [494, 389] on span "Browse products" at bounding box center [510, 387] width 64 height 11
click at [418, 162] on span "Collections" at bounding box center [405, 163] width 43 height 11
click at [483, 384] on span "Add collection" at bounding box center [510, 387] width 55 height 11
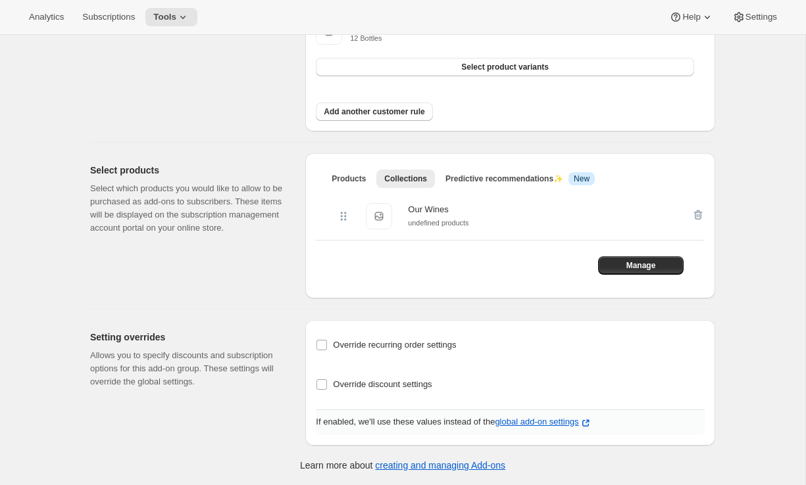
scroll to position [325, 0]
click at [430, 348] on span "Override recurring order settings" at bounding box center [394, 345] width 123 height 10
click at [327, 348] on input "Override recurring order settings" at bounding box center [321, 345] width 11 height 11
checkbox input "true"
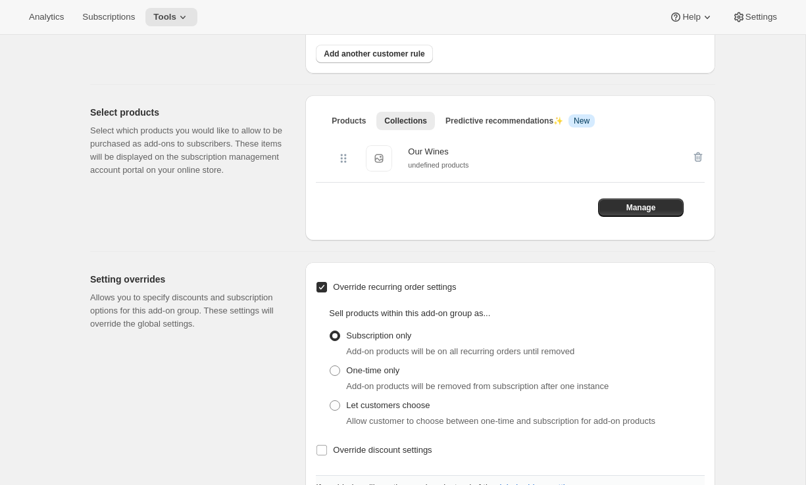
scroll to position [449, 0]
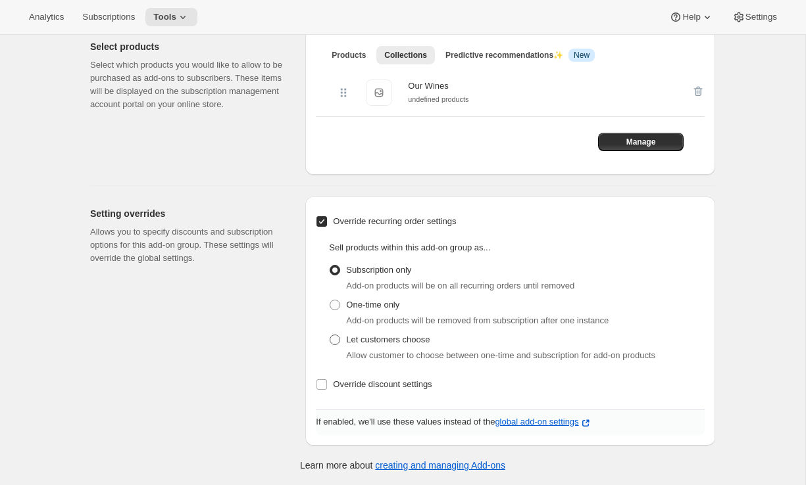
click at [395, 345] on span "Let customers choose" at bounding box center [388, 340] width 84 height 13
click at [330, 336] on input "Let customers choose" at bounding box center [330, 335] width 1 height 1
radio input "true"
click at [384, 384] on span "Override discount settings" at bounding box center [382, 385] width 99 height 10
click at [327, 384] on input "Override discount settings" at bounding box center [321, 385] width 11 height 11
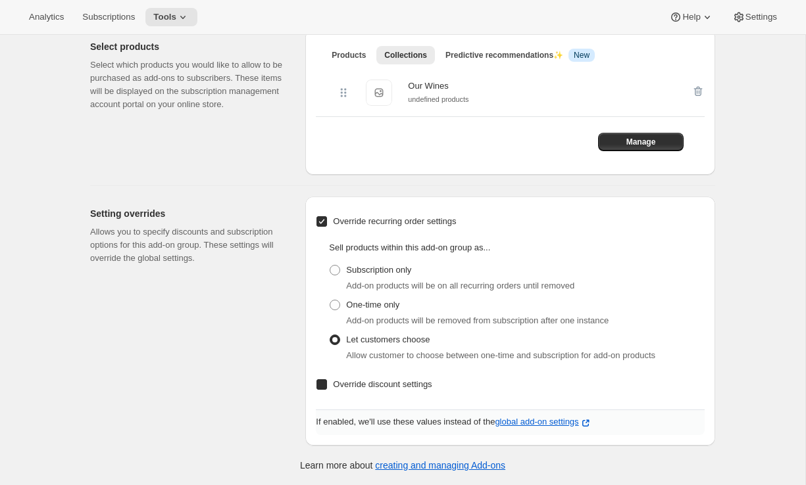
checkbox input "true"
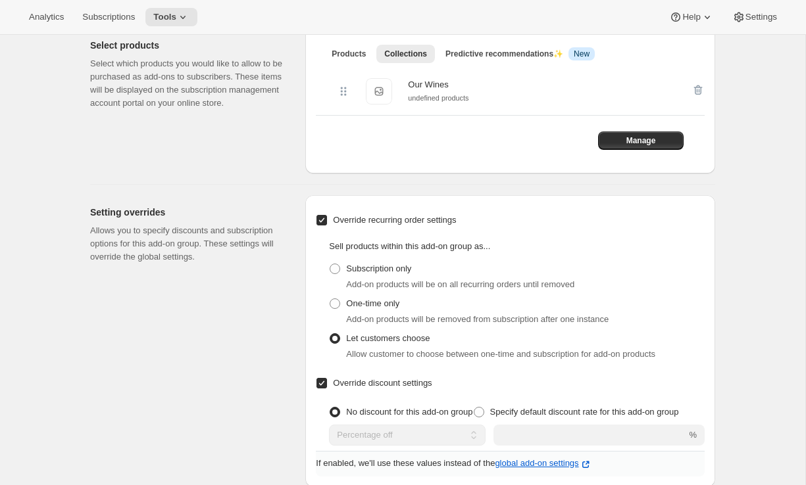
scroll to position [491, 0]
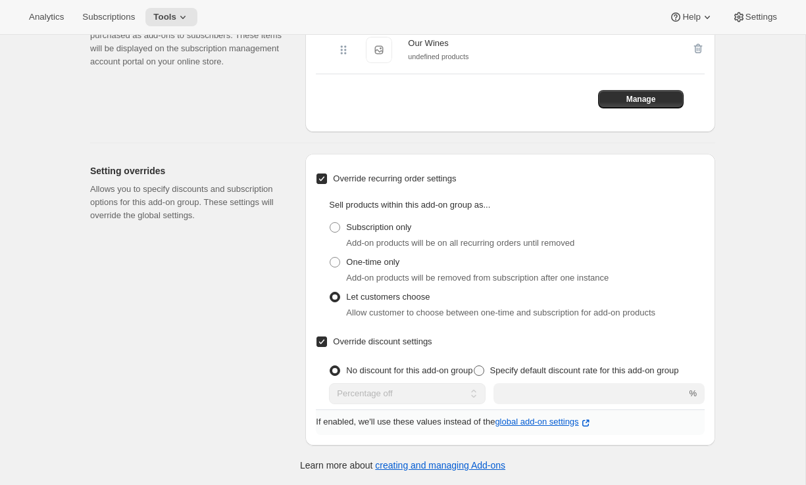
click at [510, 373] on span "Specify default discount rate for this add-on group" at bounding box center [584, 371] width 189 height 10
click at [474, 366] on input "Specify default discount rate for this add-on group" at bounding box center [474, 366] width 1 height 1
radio input "true"
click at [526, 399] on input "integer" at bounding box center [575, 394] width 183 height 21
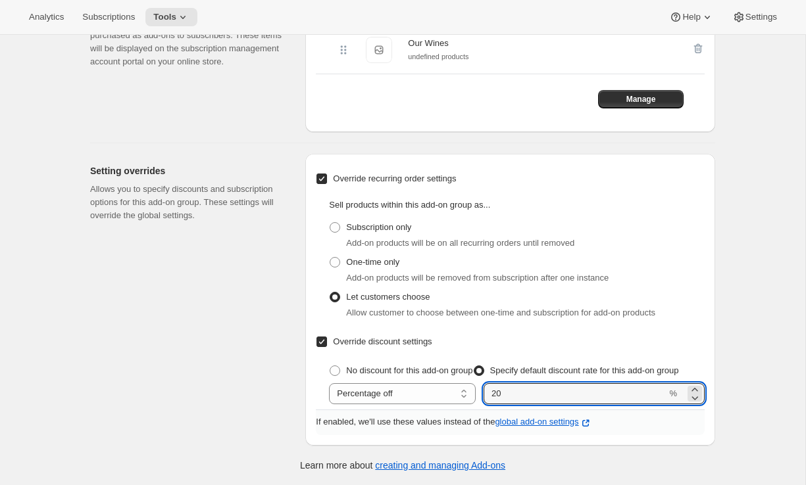
type input "20"
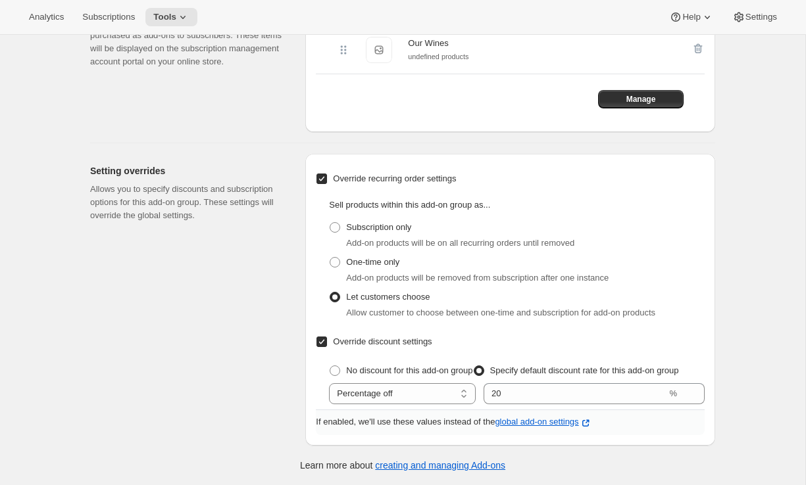
scroll to position [0, 0]
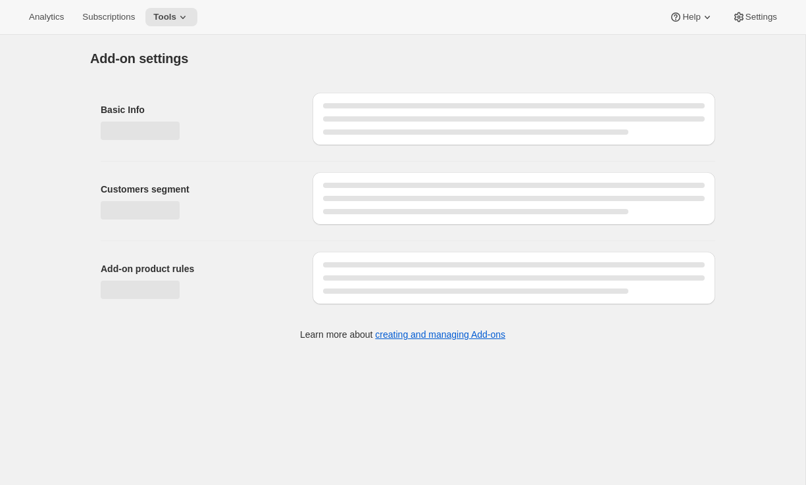
select select "selectedVariants"
